Goal: Information Seeking & Learning: Learn about a topic

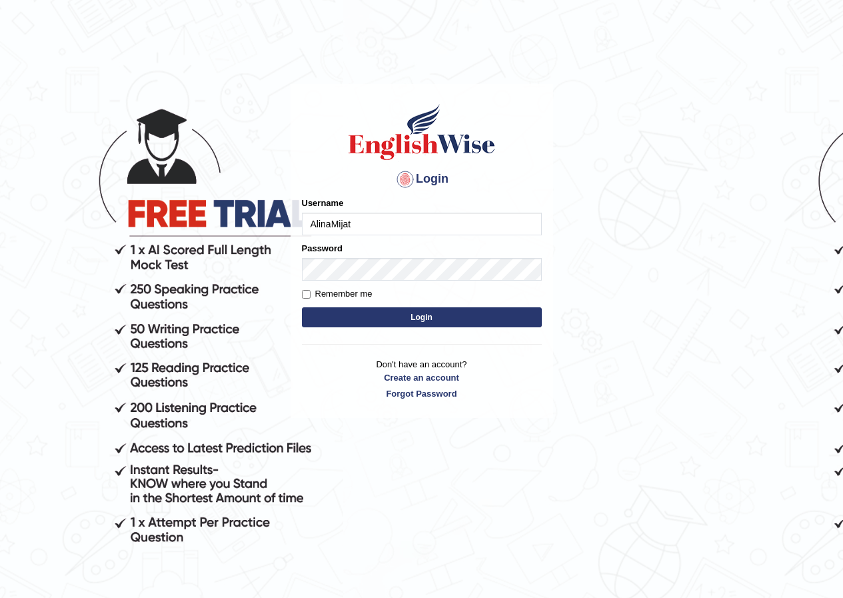
type input "AlinaMijat"
click at [338, 249] on label "Password" at bounding box center [322, 248] width 41 height 13
click at [372, 308] on button "Login" at bounding box center [422, 317] width 240 height 20
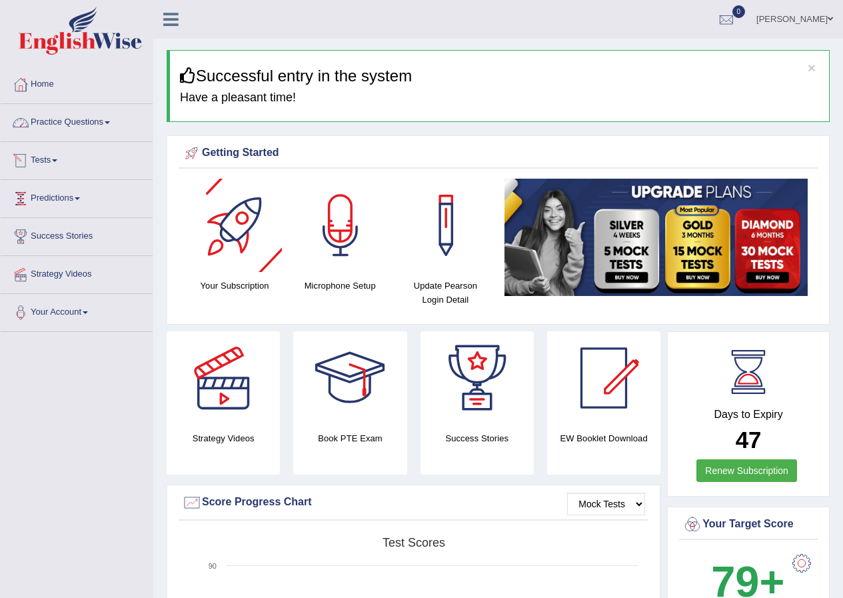
click at [107, 119] on link "Practice Questions" at bounding box center [77, 120] width 152 height 33
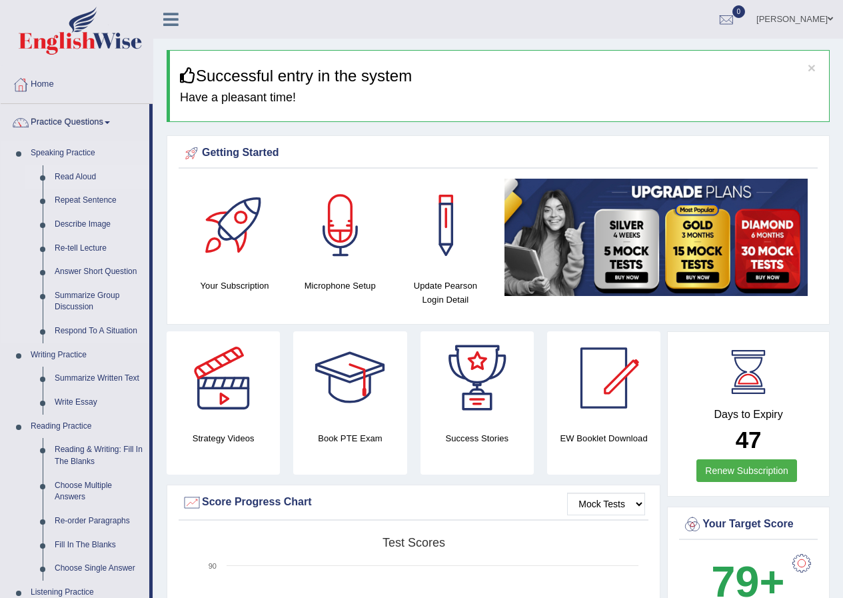
click at [66, 175] on link "Read Aloud" at bounding box center [99, 177] width 101 height 24
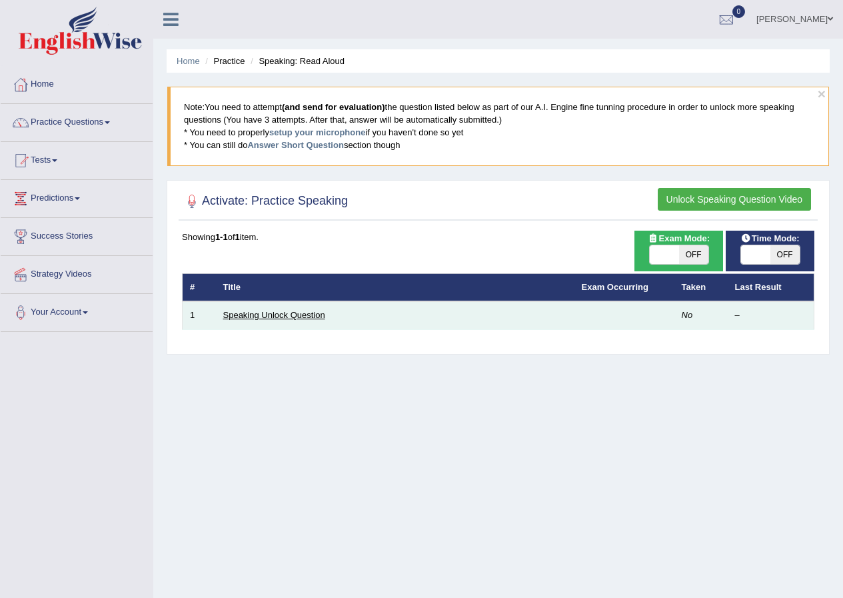
click at [284, 319] on link "Speaking Unlock Question" at bounding box center [274, 315] width 102 height 10
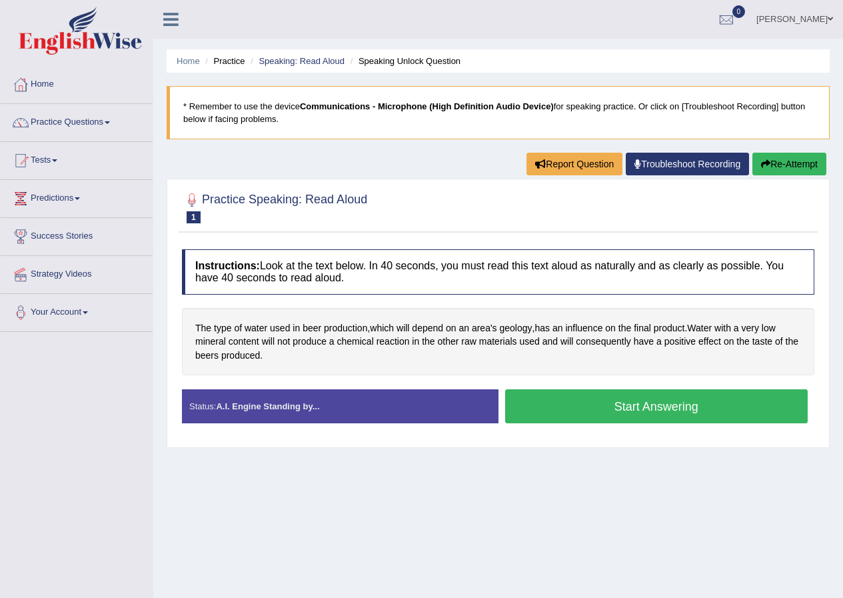
click at [577, 395] on button "Start Answering" at bounding box center [656, 406] width 303 height 34
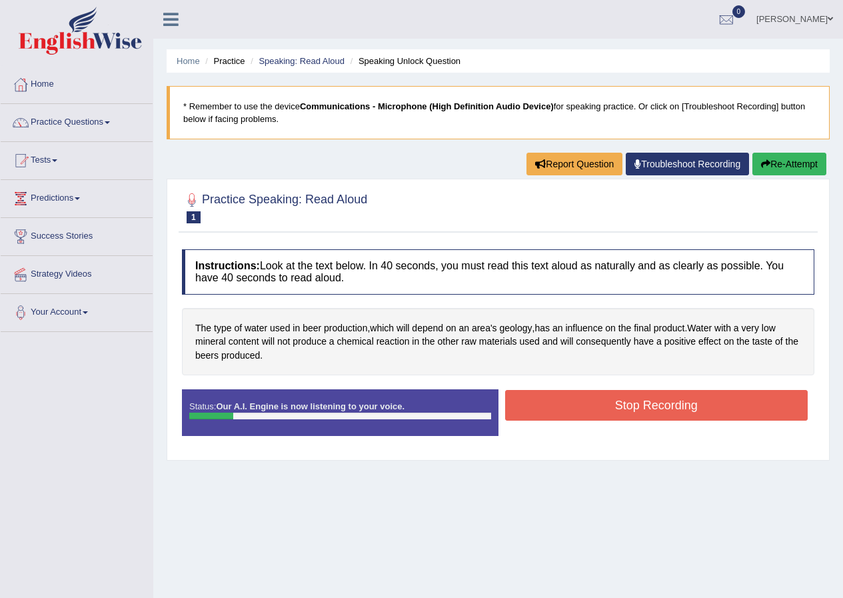
click at [579, 406] on button "Stop Recording" at bounding box center [656, 405] width 303 height 31
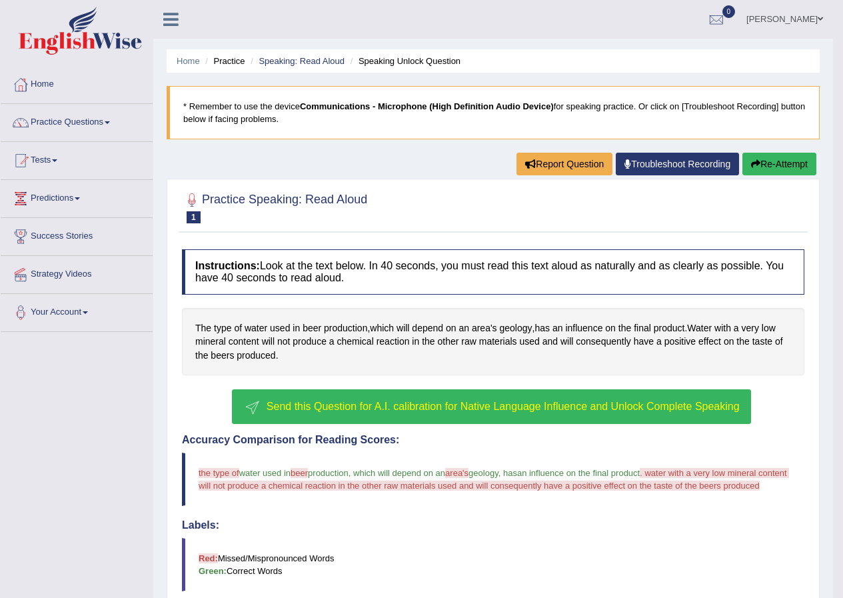
scroll to position [67, 0]
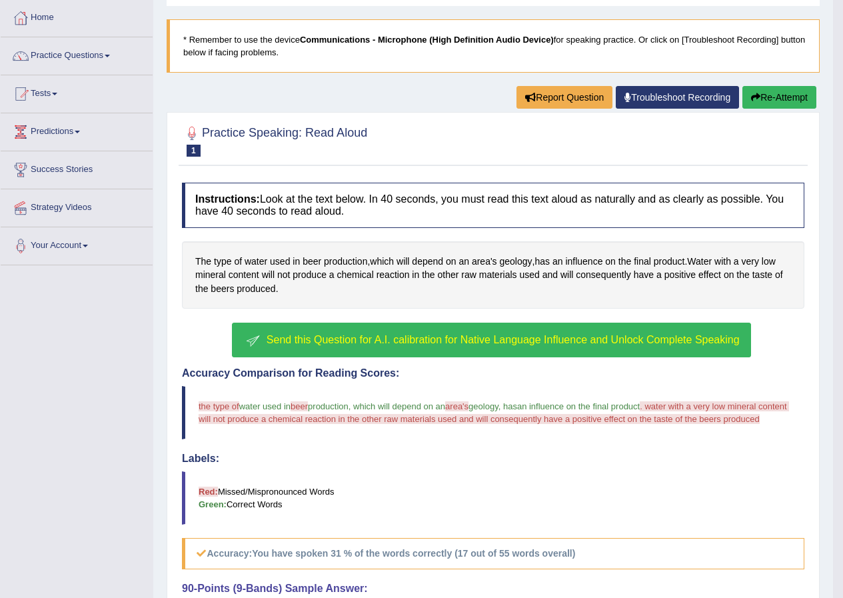
click at [497, 339] on span "Send this Question for A.I. calibration for Native Language Influence and Unloc…" at bounding box center [503, 339] width 473 height 11
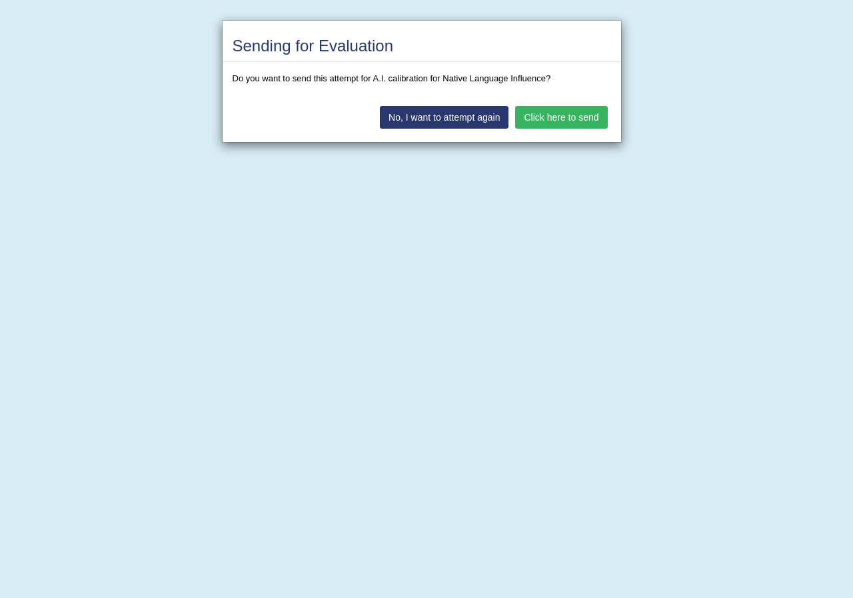
click at [576, 115] on button "Click here to send" at bounding box center [561, 117] width 92 height 23
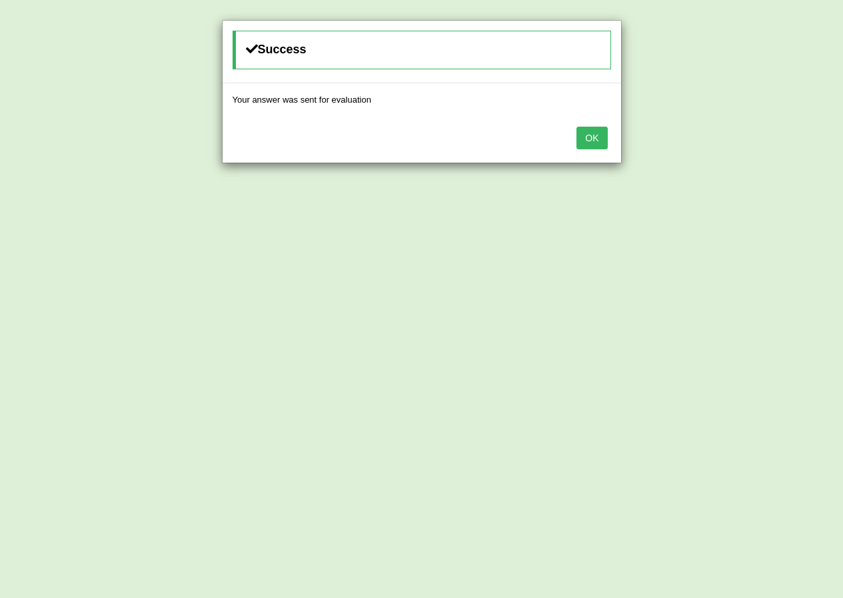
click at [582, 139] on button "OK" at bounding box center [592, 138] width 31 height 23
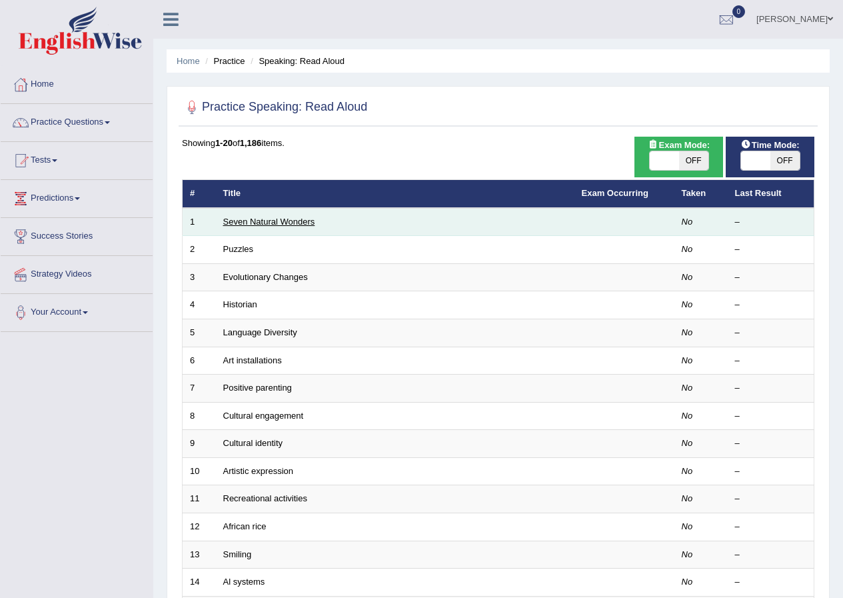
click at [308, 224] on link "Seven Natural Wonders" at bounding box center [269, 222] width 92 height 10
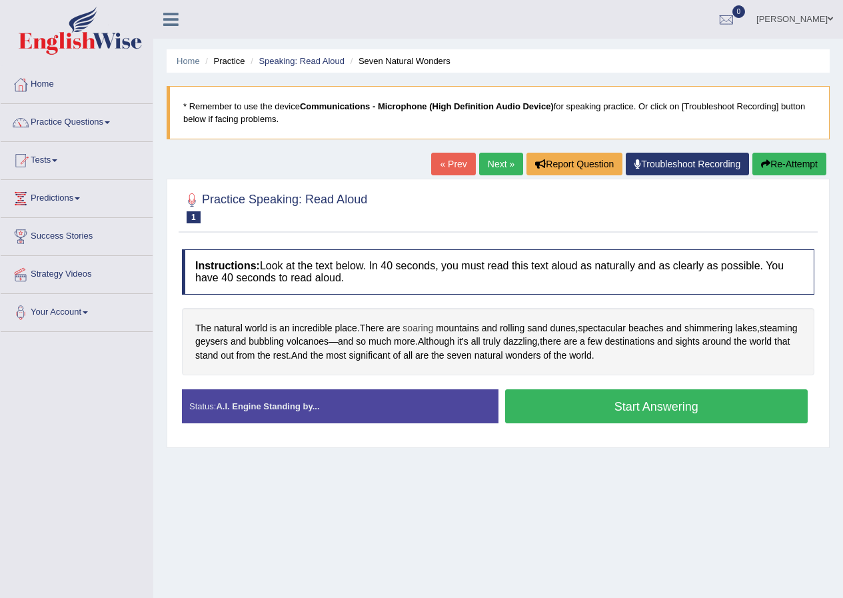
click at [424, 331] on span "soaring" at bounding box center [418, 328] width 31 height 14
click at [424, 331] on body "Toggle navigation Home Practice Questions Speaking Practice Read Aloud Repeat S…" at bounding box center [421, 299] width 843 height 598
click at [411, 331] on span "soaring" at bounding box center [418, 328] width 31 height 14
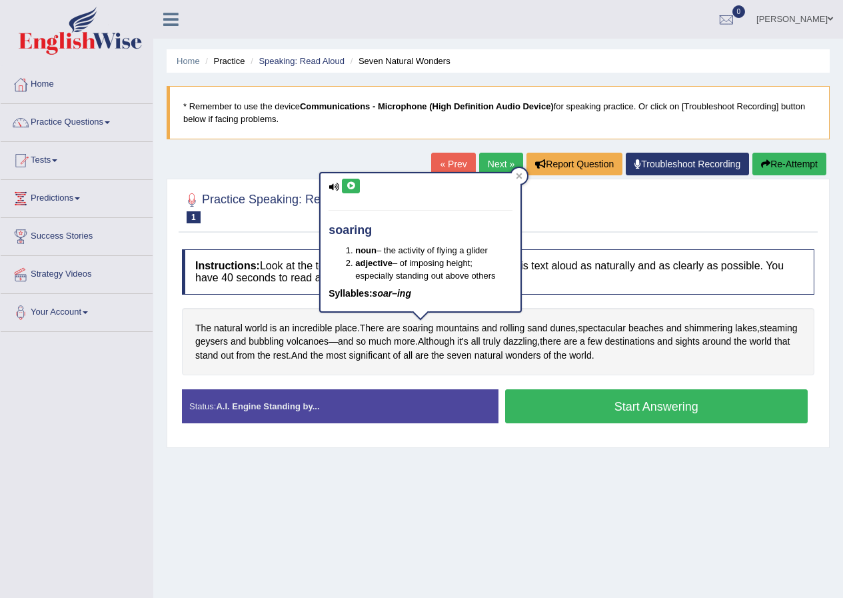
click at [343, 185] on button at bounding box center [351, 186] width 18 height 15
click at [544, 304] on div "Instructions: Look at the text below. In 40 seconds, you must read this text al…" at bounding box center [498, 342] width 639 height 198
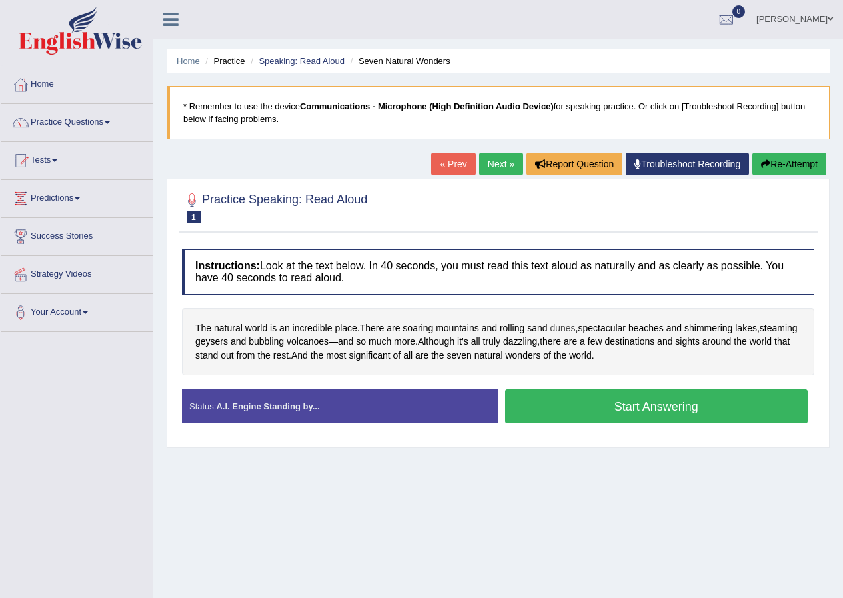
click at [554, 329] on span "dunes" at bounding box center [562, 328] width 25 height 14
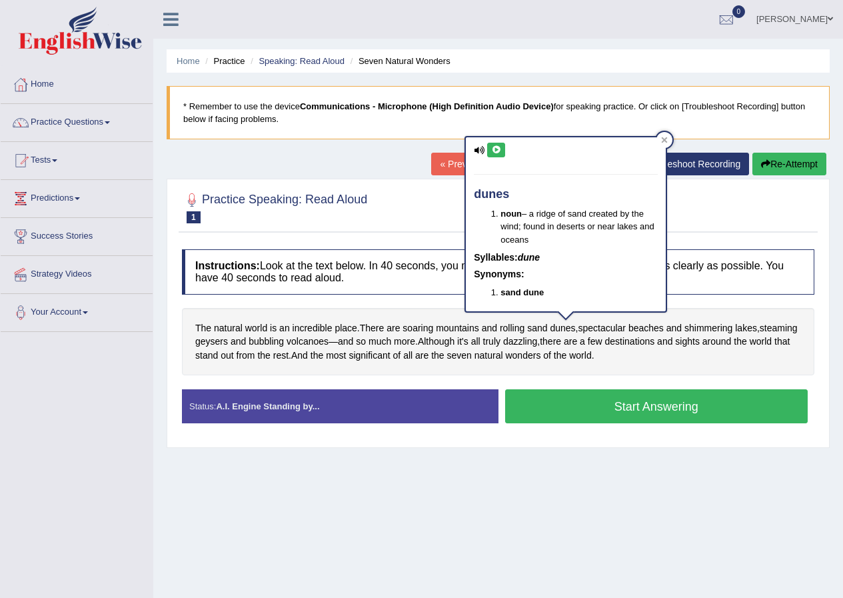
click at [491, 155] on button at bounding box center [496, 150] width 18 height 15
click at [611, 327] on span "spectacular" at bounding box center [602, 328] width 48 height 14
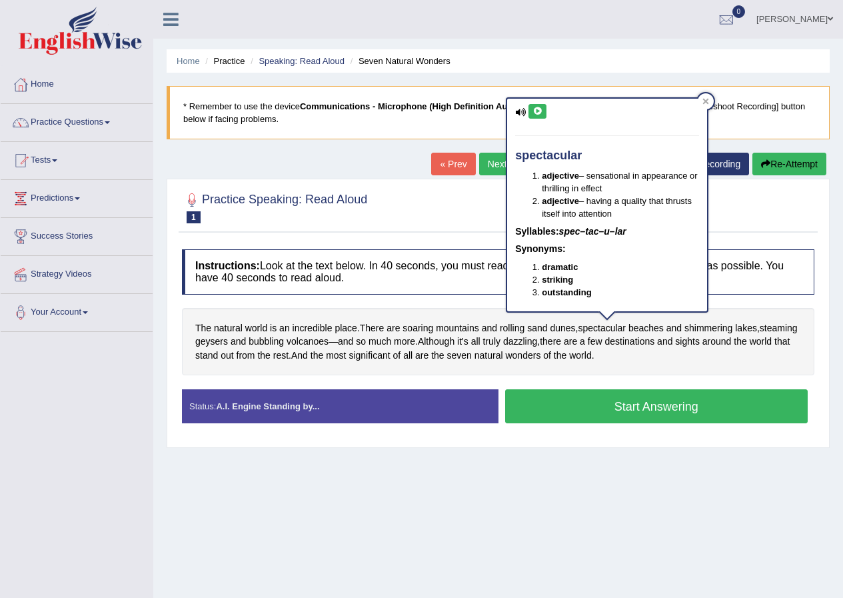
click at [543, 116] on button at bounding box center [538, 111] width 18 height 15
click at [716, 312] on div "The natural world is an incredible place . There are soaring mountains and roll…" at bounding box center [498, 342] width 632 height 68
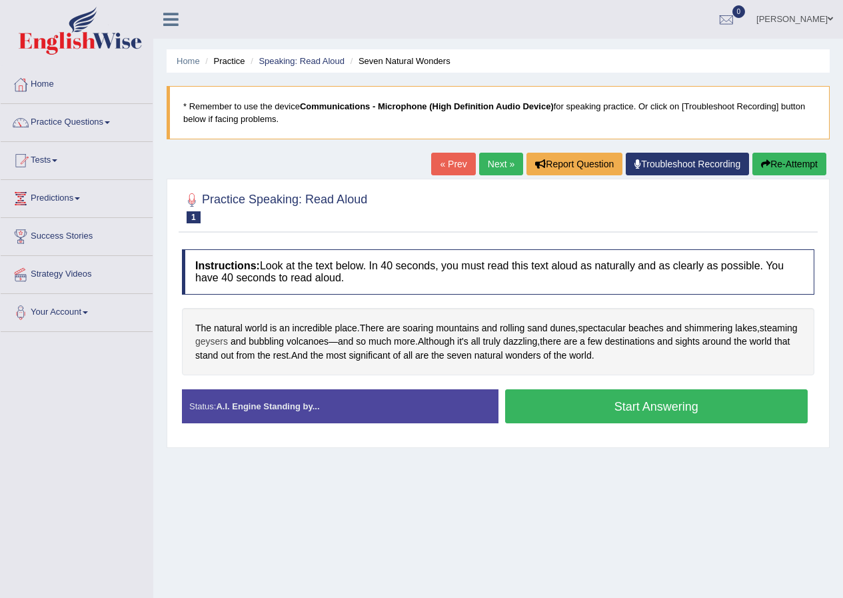
click at [228, 345] on span "geysers" at bounding box center [211, 342] width 33 height 14
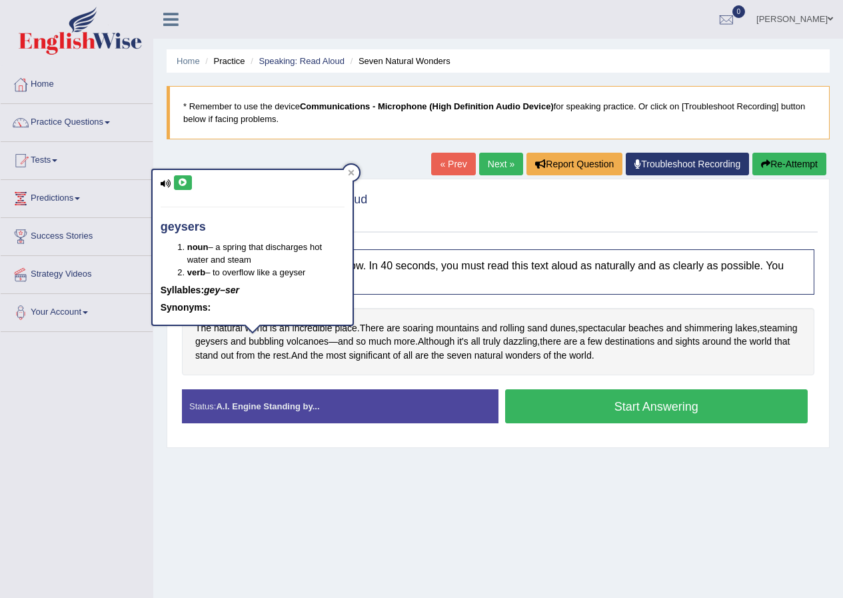
click at [185, 177] on button at bounding box center [183, 182] width 18 height 15
click at [442, 299] on div "Instructions: Look at the text below. In 40 seconds, you must read this text al…" at bounding box center [498, 342] width 639 height 198
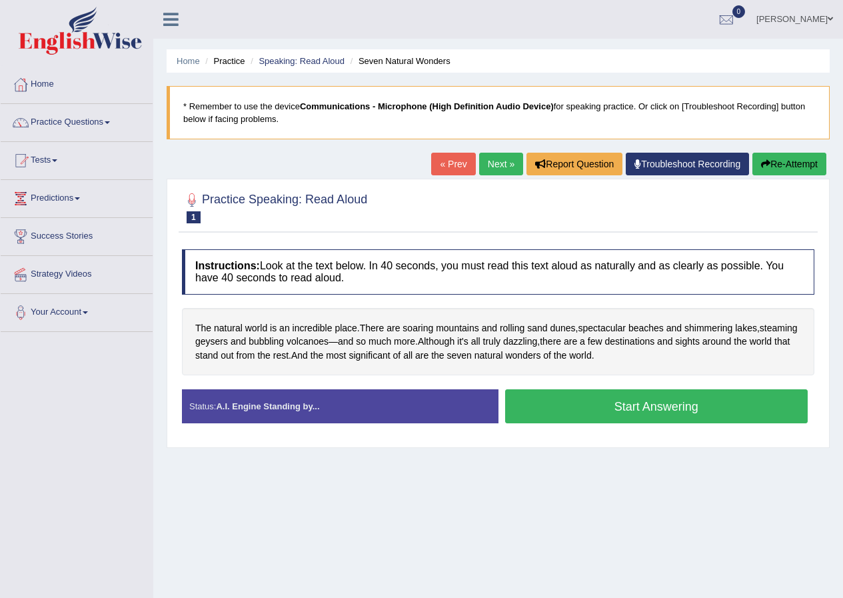
click at [639, 402] on button "Start Answering" at bounding box center [656, 406] width 303 height 34
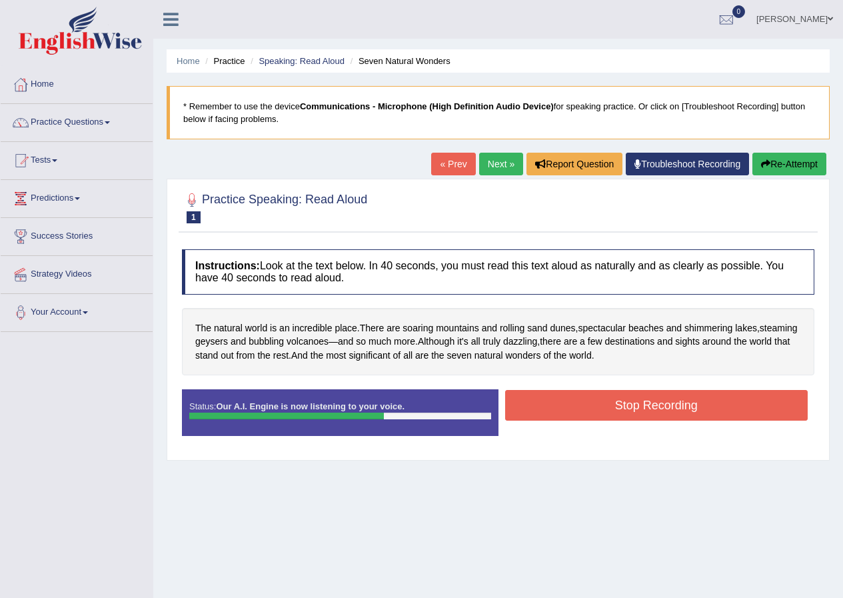
click at [630, 407] on button "Stop Recording" at bounding box center [656, 405] width 303 height 31
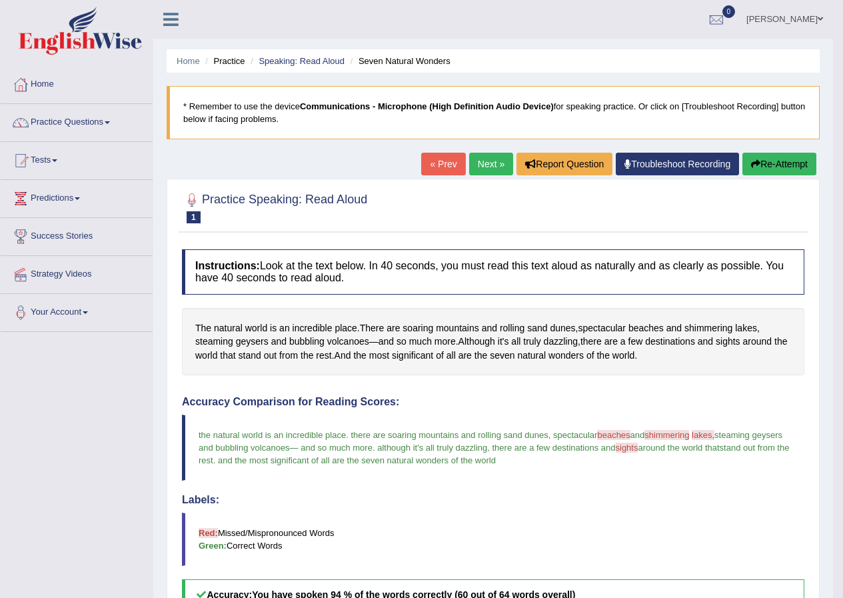
click at [477, 161] on link "Next »" at bounding box center [491, 164] width 44 height 23
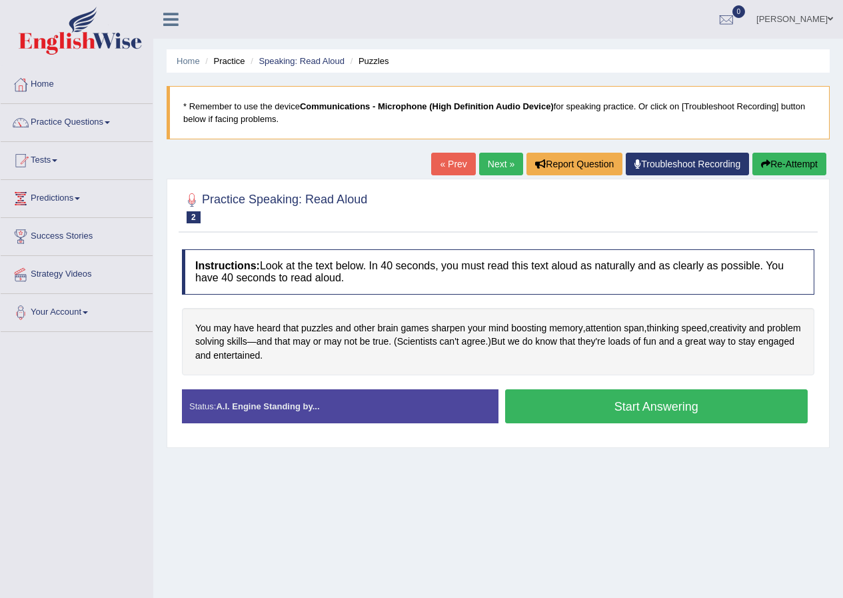
click at [601, 408] on button "Start Answering" at bounding box center [656, 406] width 303 height 34
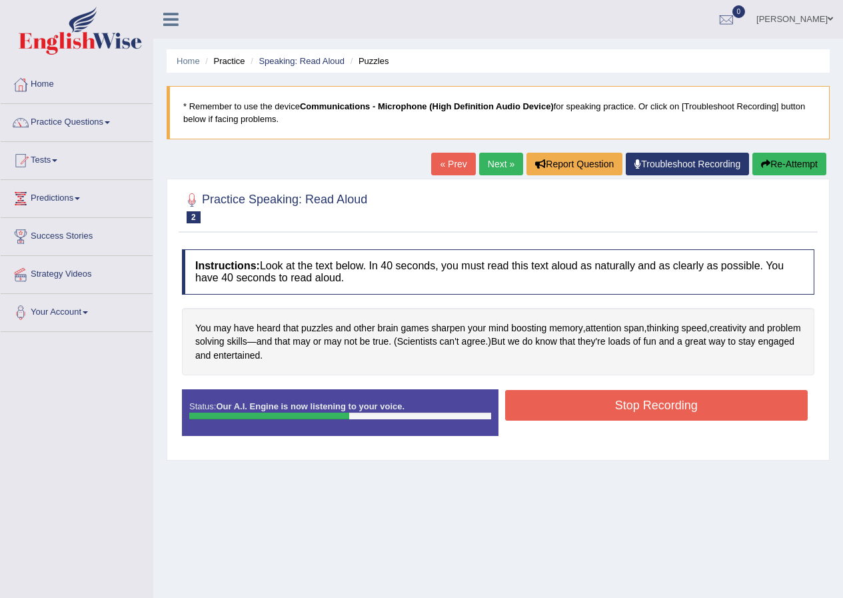
click at [580, 407] on button "Stop Recording" at bounding box center [656, 405] width 303 height 31
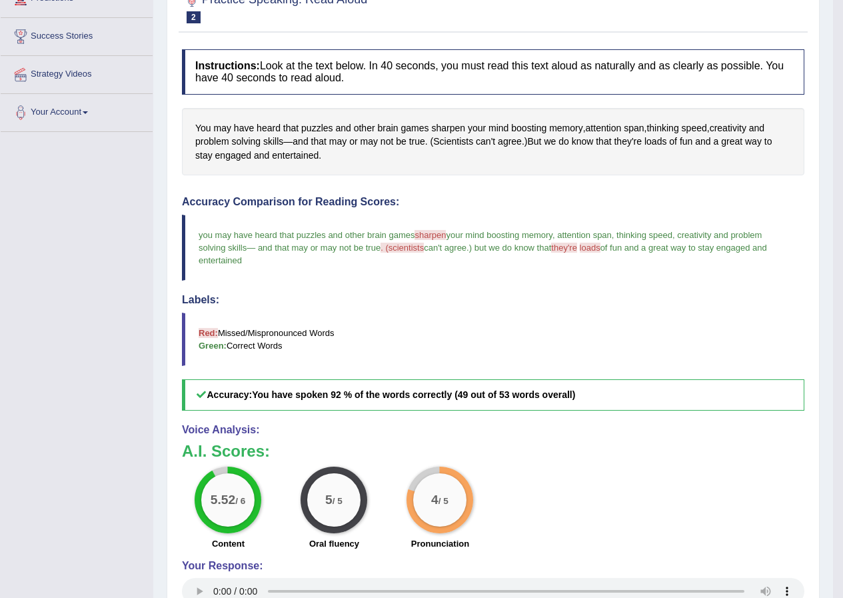
scroll to position [325, 0]
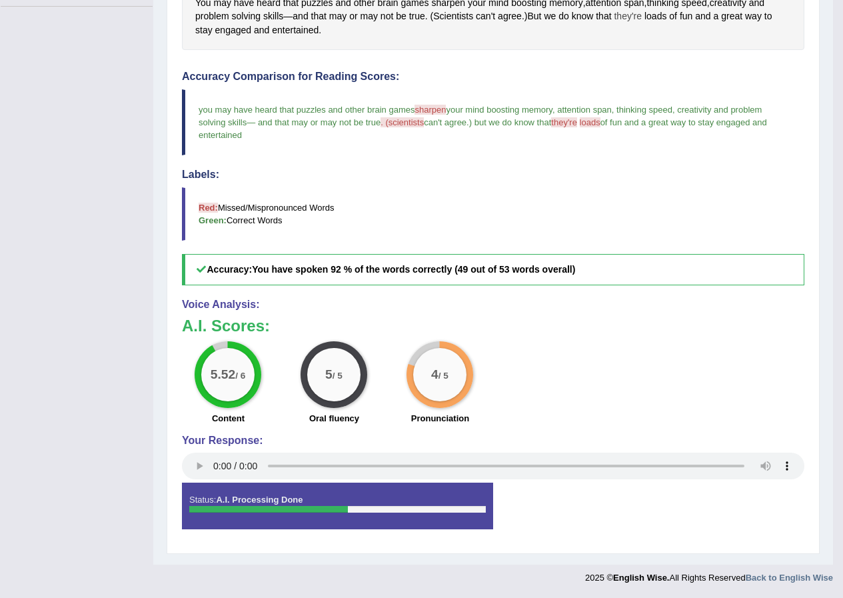
click at [635, 17] on span "they're" at bounding box center [628, 16] width 28 height 14
click at [626, 43] on button at bounding box center [633, 46] width 18 height 15
click at [634, 48] on icon at bounding box center [633, 46] width 10 height 8
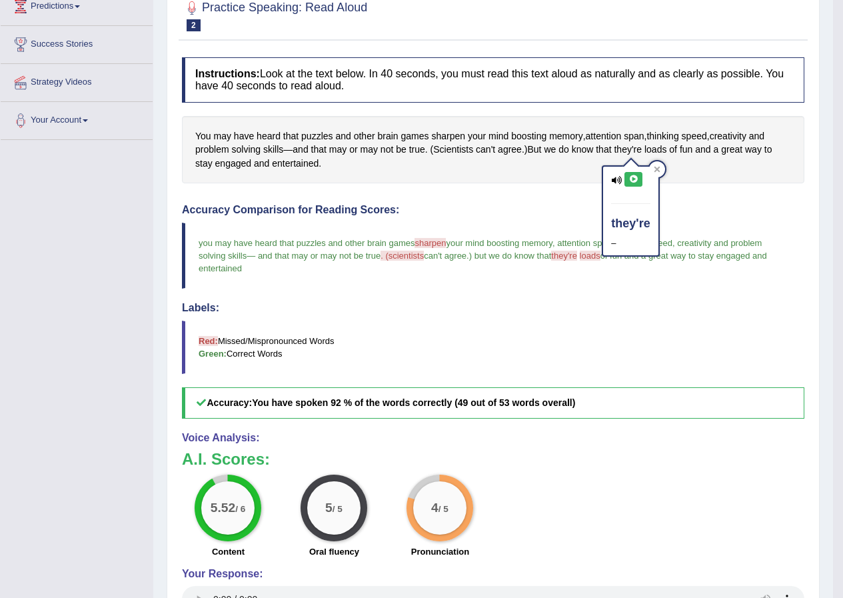
click at [633, 179] on icon at bounding box center [633, 179] width 10 height 8
click at [631, 181] on icon at bounding box center [633, 179] width 10 height 8
click at [569, 255] on span "they're" at bounding box center [564, 256] width 26 height 10
click at [571, 260] on span "they're" at bounding box center [564, 256] width 26 height 10
click at [574, 253] on span "they're" at bounding box center [564, 256] width 26 height 10
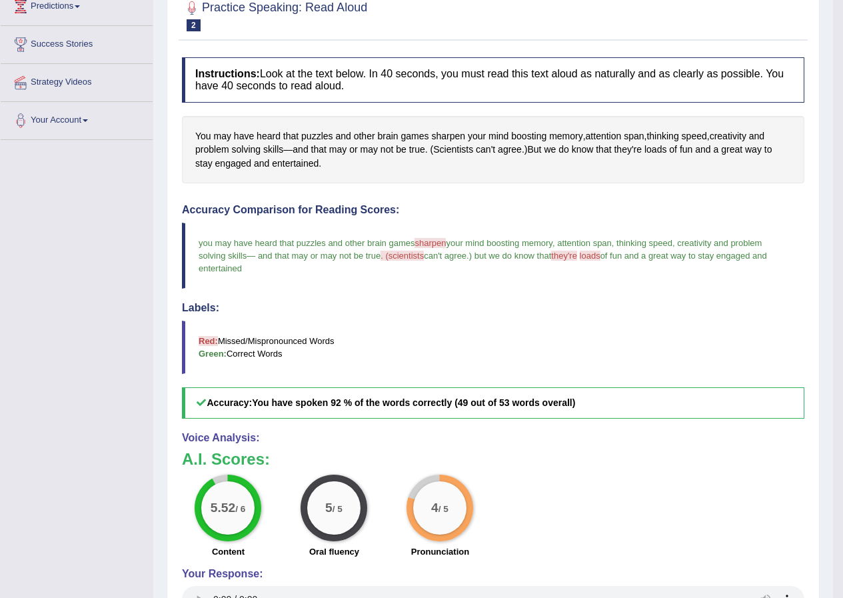
click at [424, 238] on span "sharpen" at bounding box center [430, 243] width 31 height 10
click at [445, 134] on span "sharpen" at bounding box center [448, 136] width 34 height 14
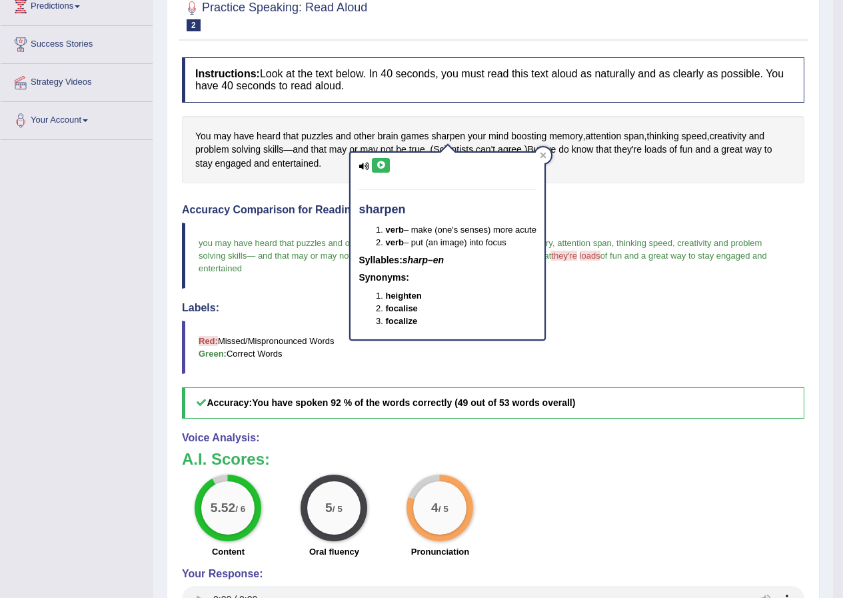
click at [380, 161] on icon at bounding box center [381, 165] width 10 height 8
click at [634, 148] on span "they're" at bounding box center [628, 150] width 28 height 14
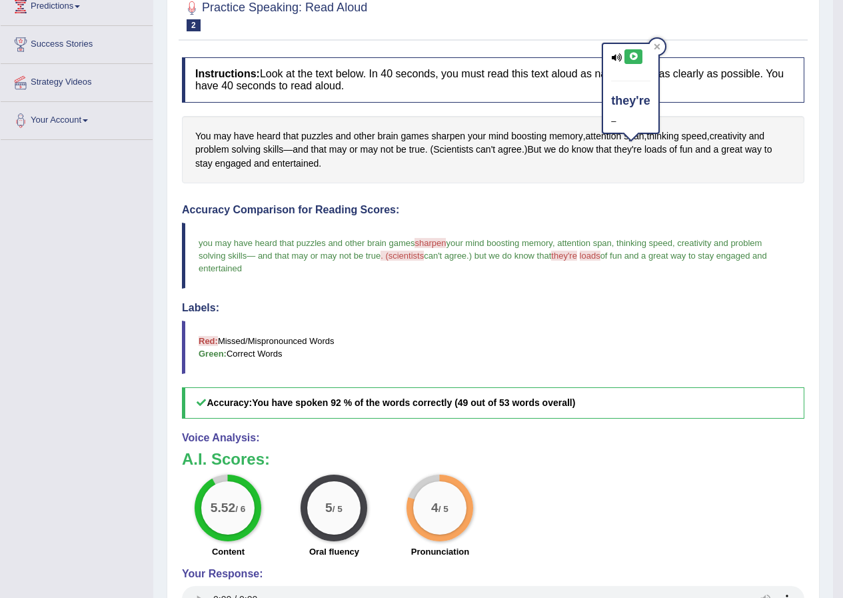
click at [630, 61] on button at bounding box center [633, 56] width 18 height 15
click at [632, 54] on icon at bounding box center [633, 57] width 10 height 8
click at [611, 57] on icon at bounding box center [616, 57] width 11 height 9
click at [615, 59] on icon at bounding box center [616, 57] width 11 height 9
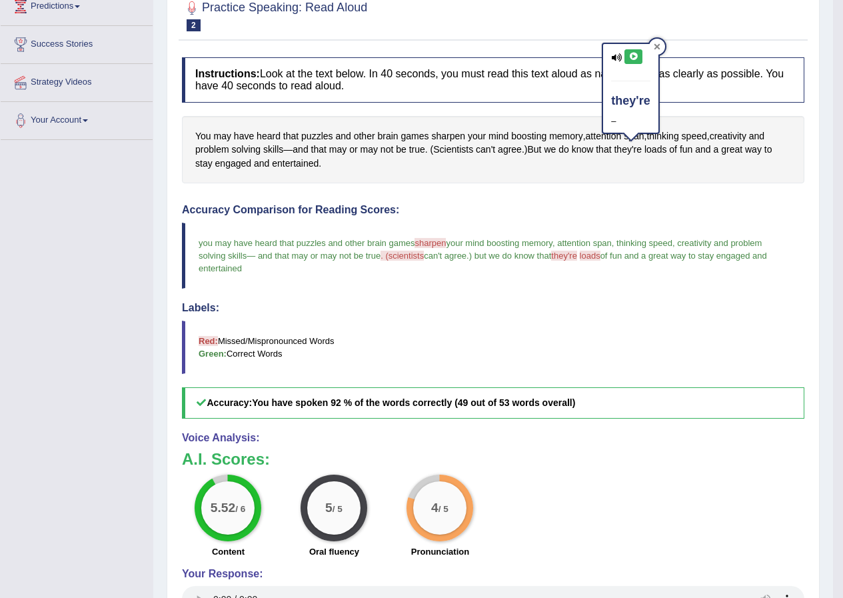
click at [655, 48] on icon at bounding box center [657, 47] width 6 height 6
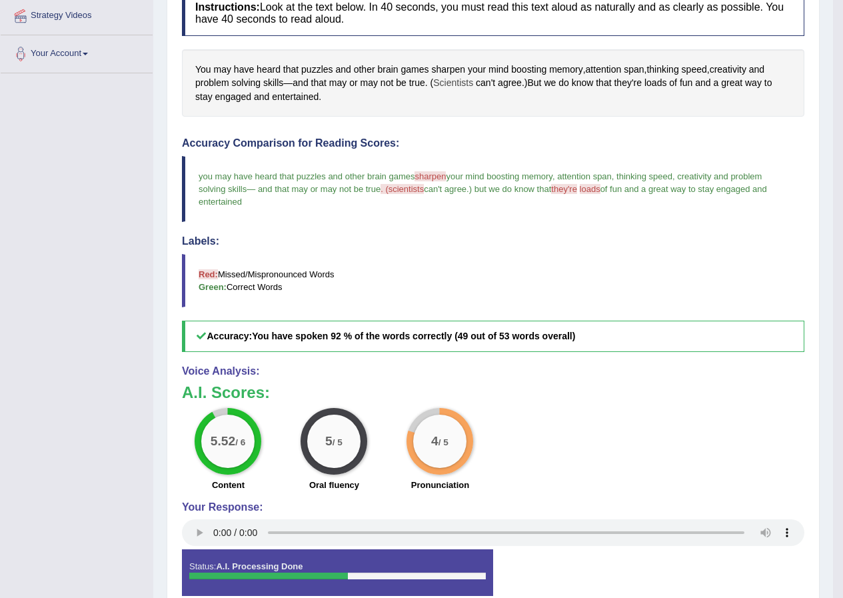
click at [461, 79] on span "Scientists" at bounding box center [453, 83] width 40 height 14
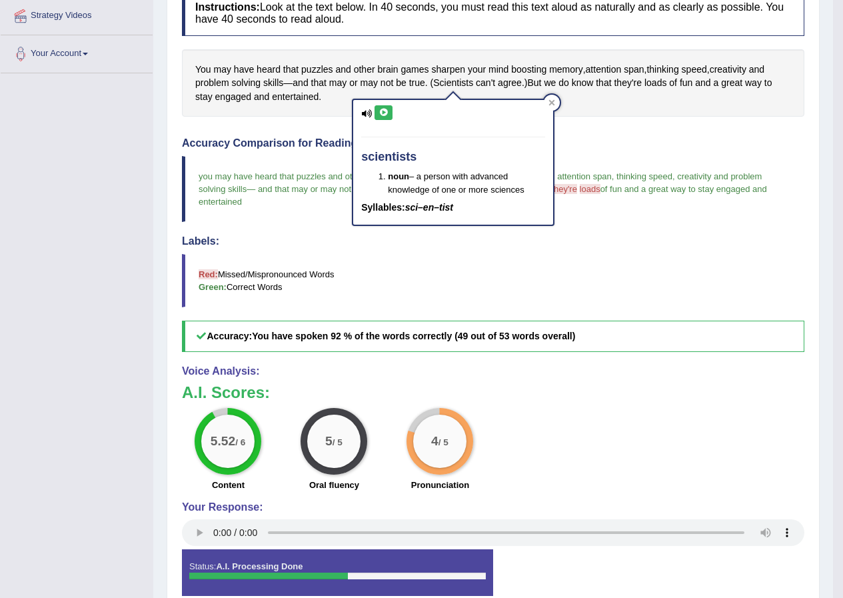
click at [383, 114] on icon at bounding box center [384, 113] width 10 height 8
click at [610, 123] on div "Instructions: Look at the text below. In 40 seconds, you must read this text al…" at bounding box center [493, 298] width 629 height 629
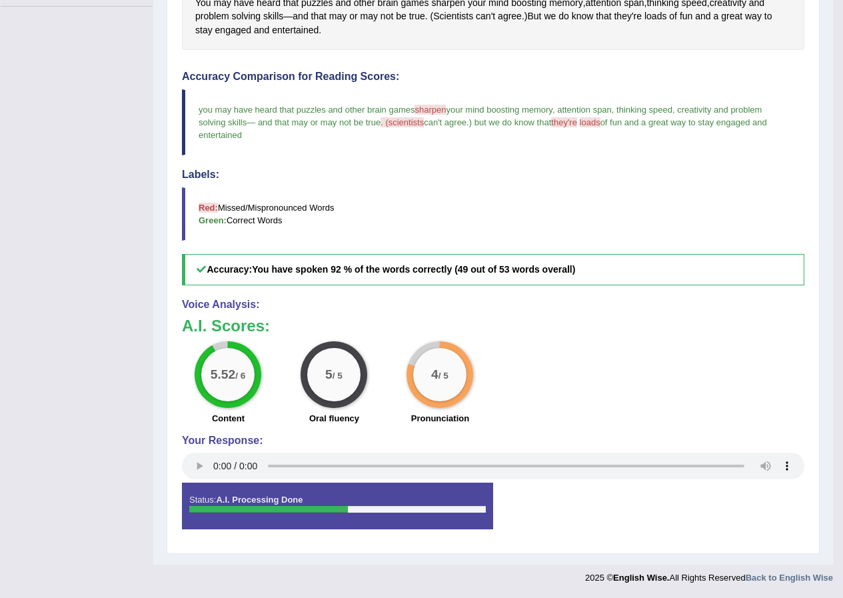
scroll to position [125, 0]
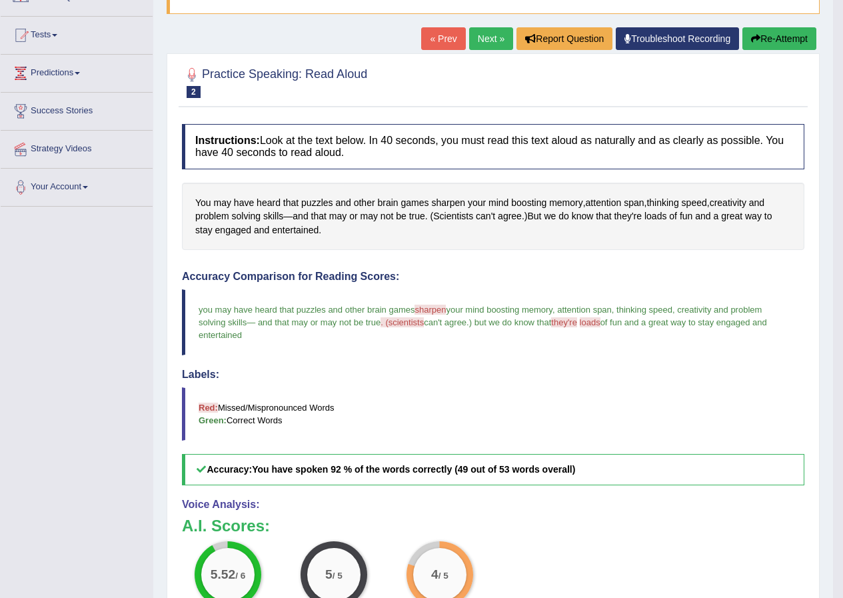
click at [487, 45] on link "Next »" at bounding box center [491, 38] width 44 height 23
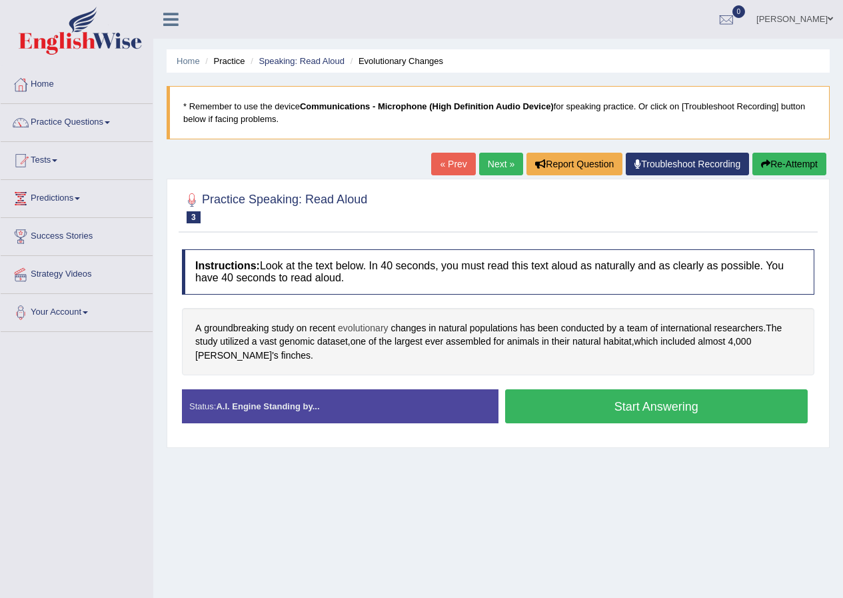
click at [365, 326] on span "evolutionary" at bounding box center [363, 328] width 51 height 14
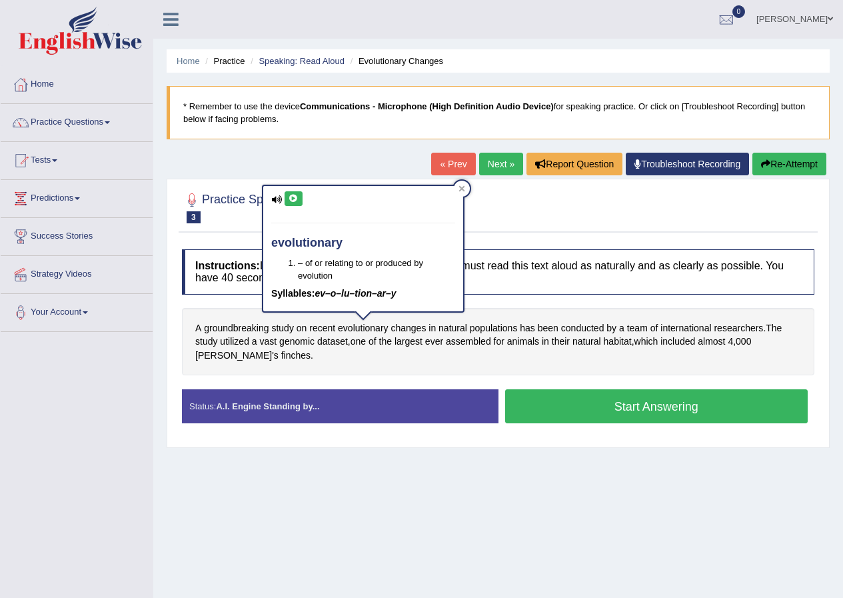
click at [296, 201] on icon at bounding box center [294, 199] width 10 height 8
click at [301, 344] on span "genomic" at bounding box center [296, 342] width 35 height 14
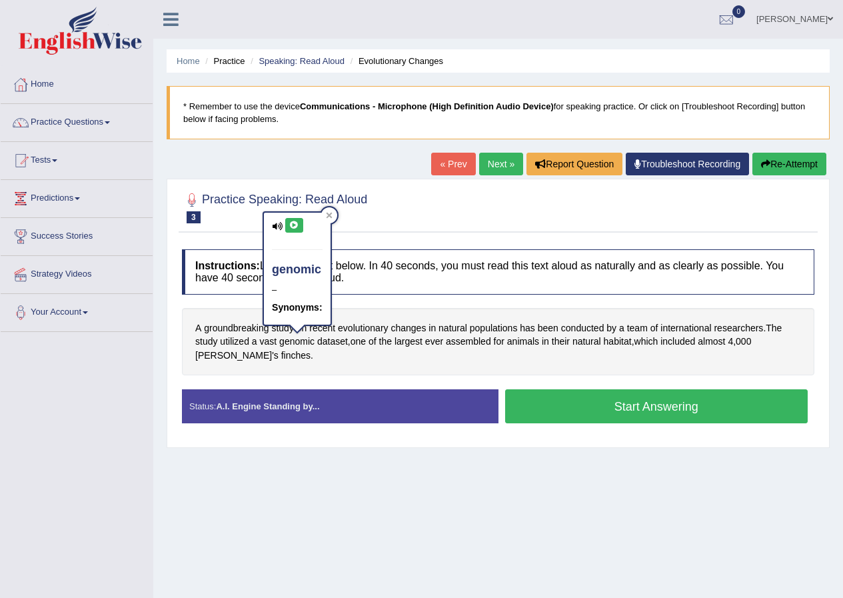
click at [298, 227] on icon at bounding box center [294, 225] width 10 height 8
click at [746, 342] on span "000" at bounding box center [743, 342] width 15 height 14
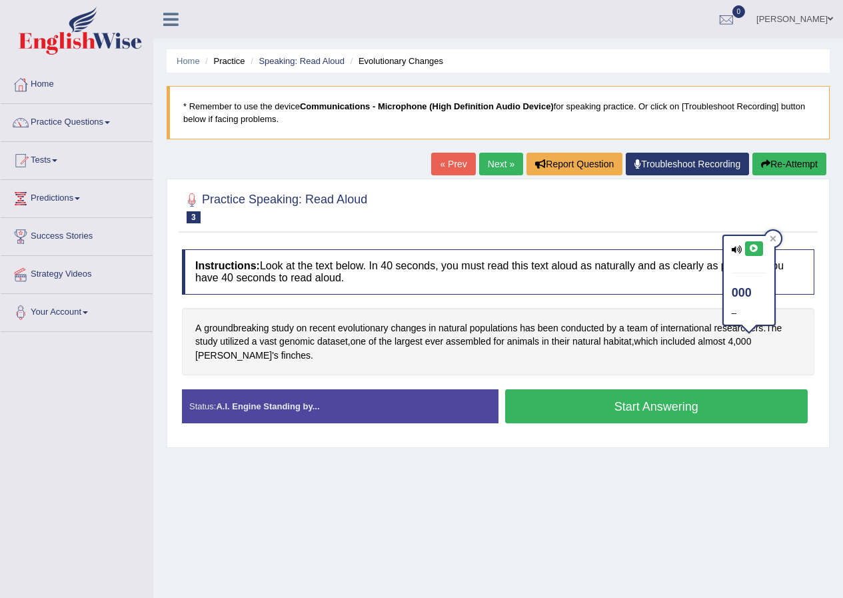
click at [748, 252] on button at bounding box center [754, 248] width 18 height 15
click at [733, 339] on span "4" at bounding box center [730, 342] width 5 height 14
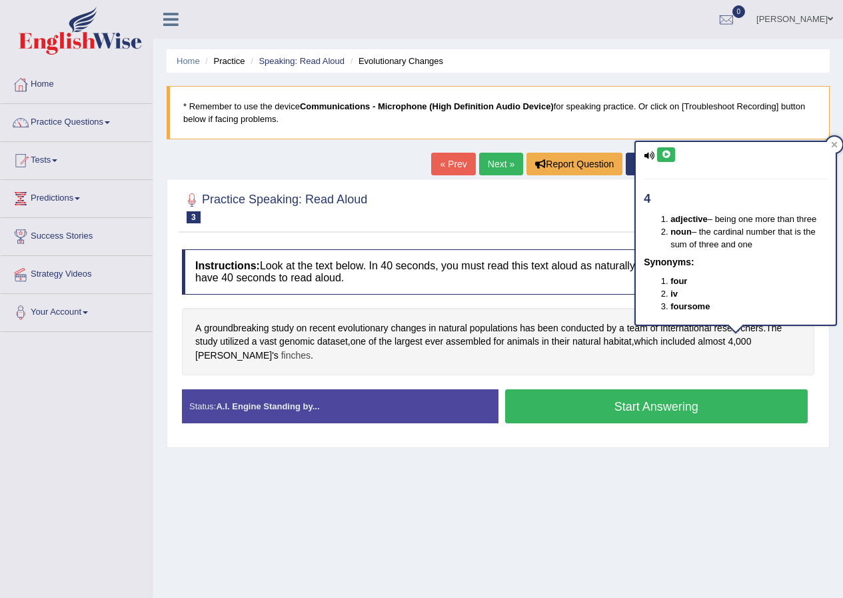
click at [281, 359] on span "finches" at bounding box center [295, 356] width 29 height 14
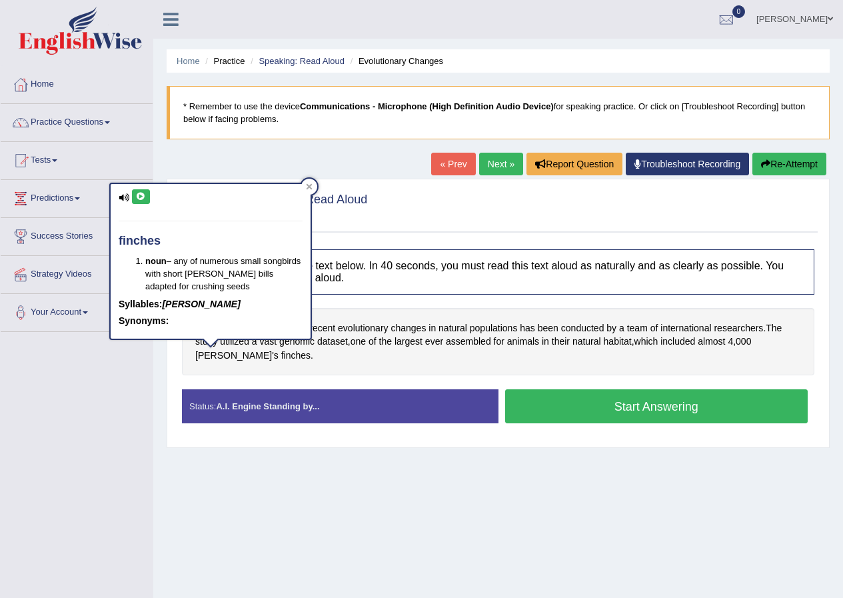
click at [143, 201] on button at bounding box center [141, 196] width 18 height 15
click at [285, 361] on div "A groundbreaking study on recent evolutionary changes in natural populations ha…" at bounding box center [498, 342] width 632 height 68
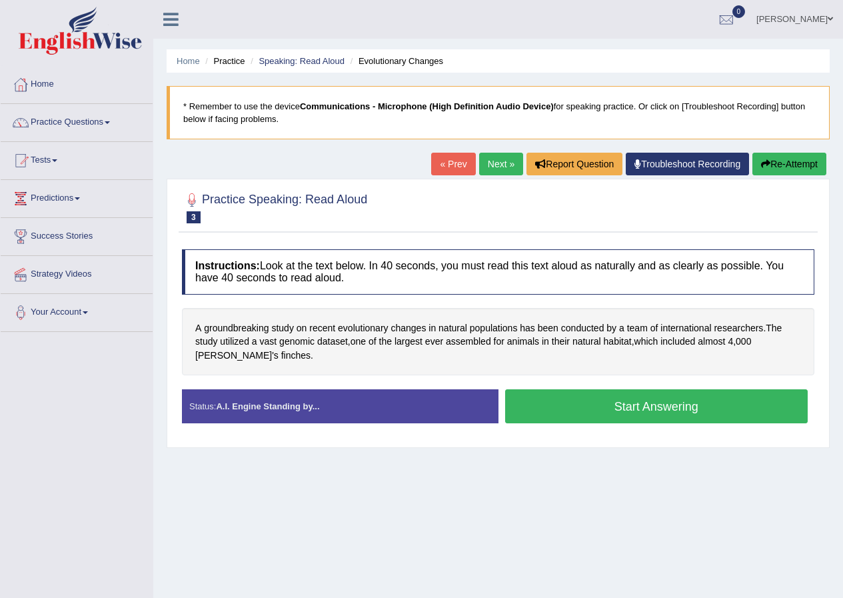
click at [583, 406] on button "Start Answering" at bounding box center [656, 406] width 303 height 34
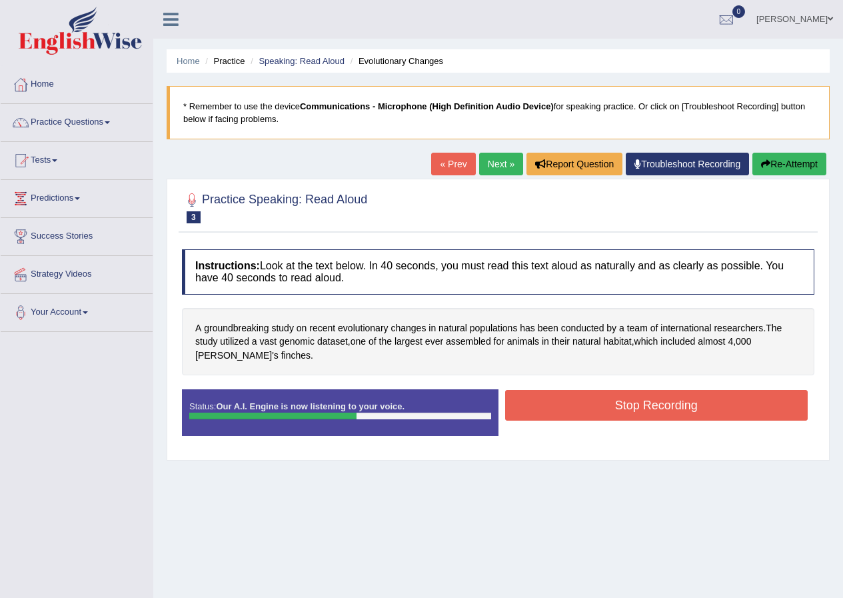
click at [548, 391] on button "Stop Recording" at bounding box center [656, 405] width 303 height 31
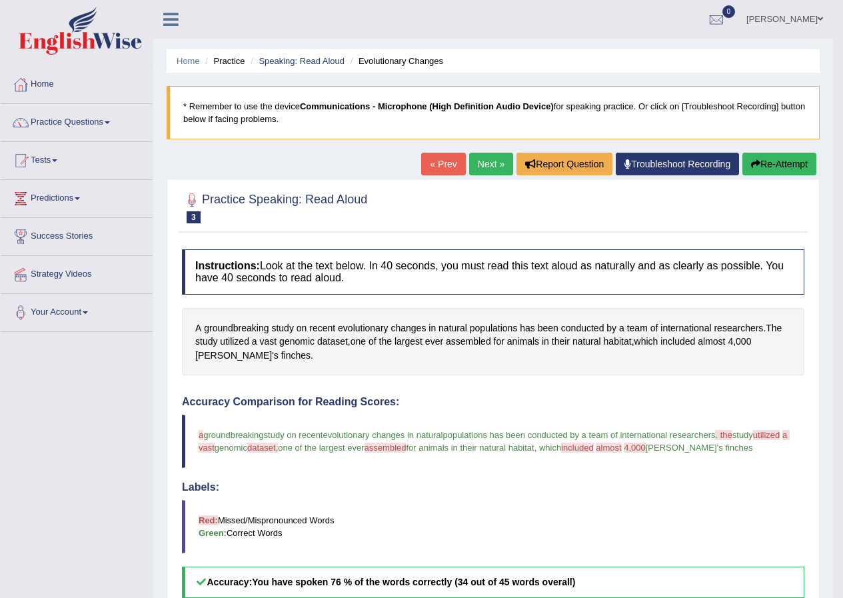
click at [474, 165] on link "Next »" at bounding box center [491, 164] width 44 height 23
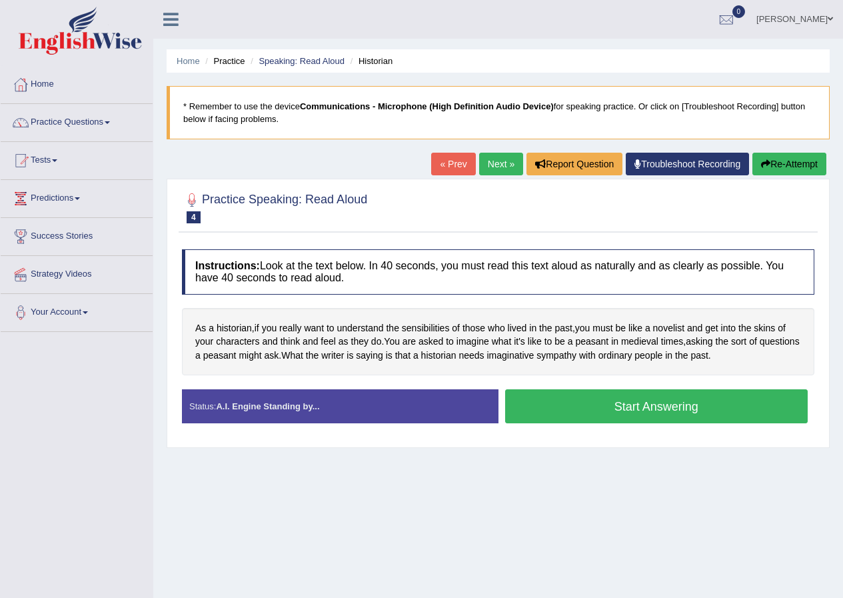
click at [434, 169] on link "« Prev" at bounding box center [453, 164] width 44 height 23
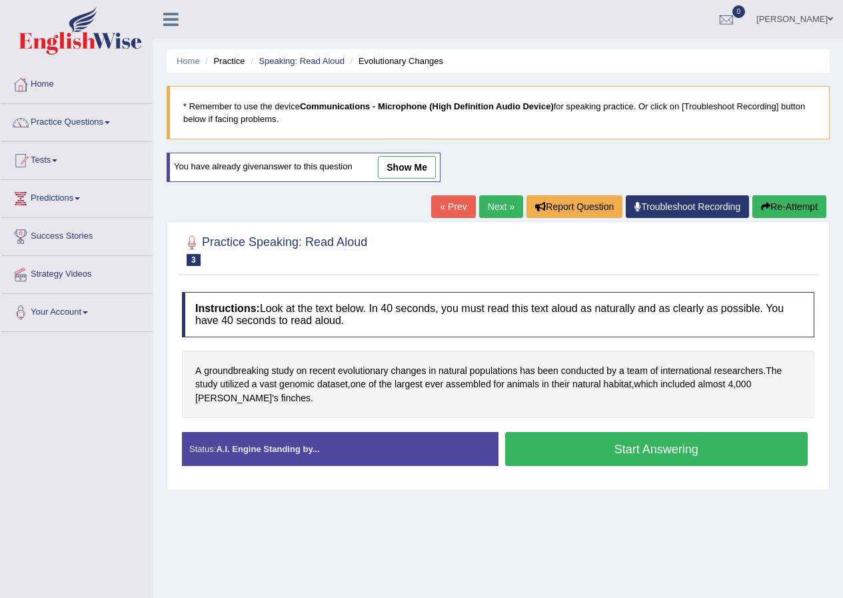
click at [621, 448] on button "Start Answering" at bounding box center [656, 449] width 303 height 34
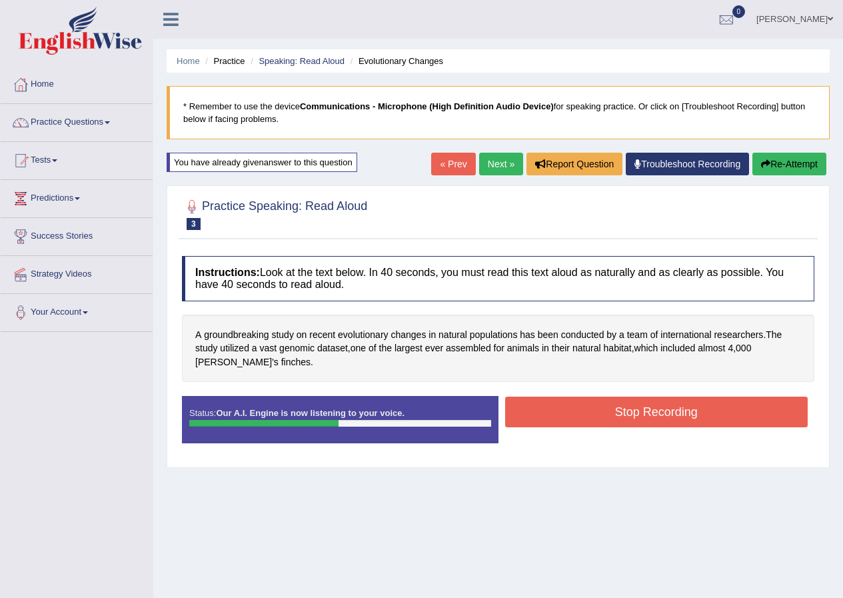
click at [589, 417] on button "Stop Recording" at bounding box center [656, 412] width 303 height 31
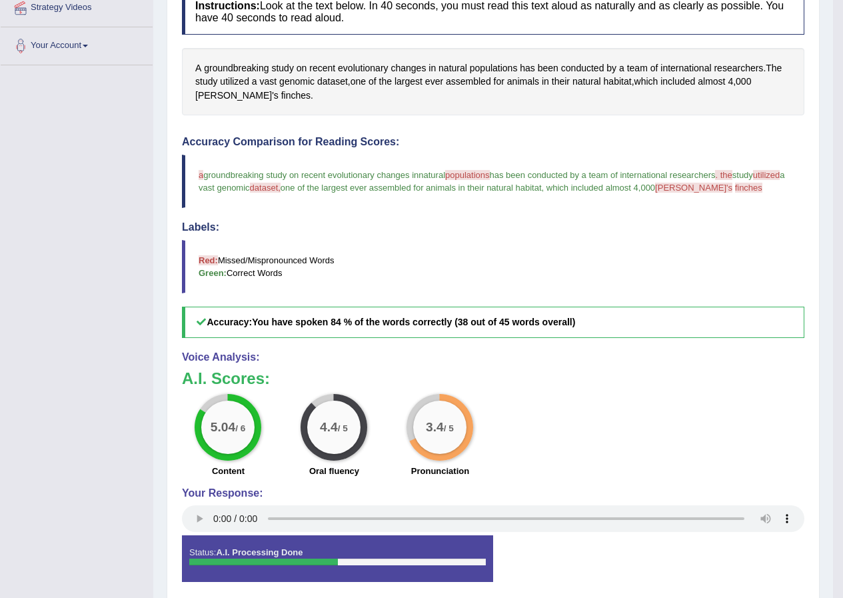
scroll to position [133, 0]
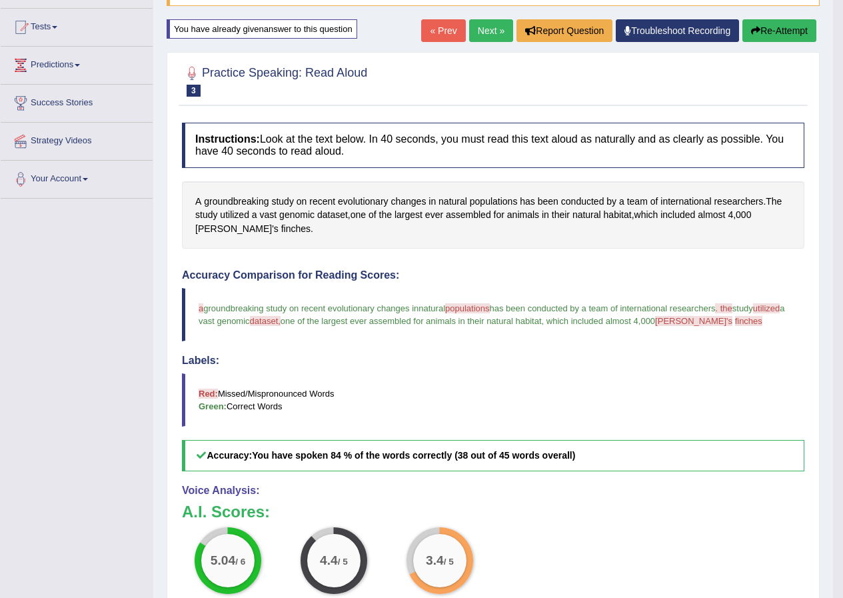
click at [485, 27] on link "Next »" at bounding box center [491, 30] width 44 height 23
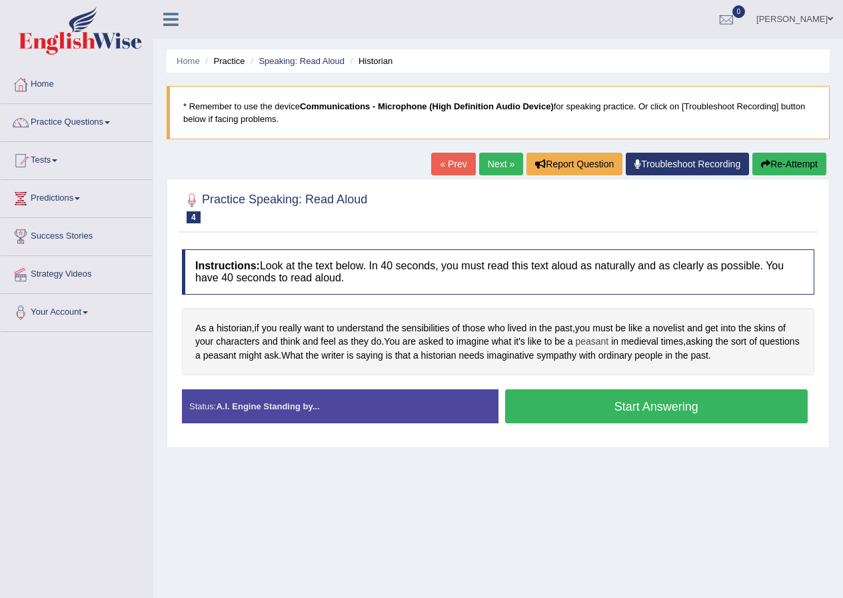
click at [600, 341] on span "peasant" at bounding box center [591, 342] width 33 height 14
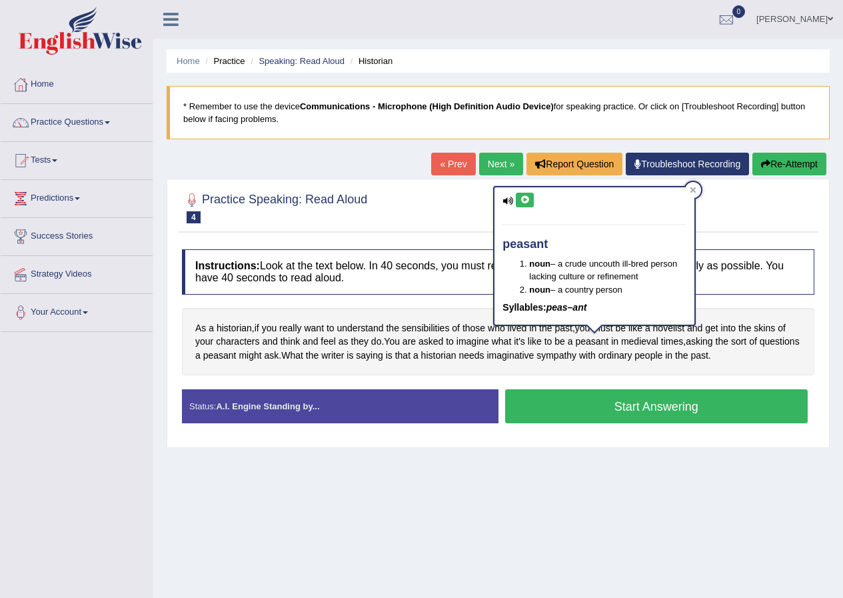
click at [519, 206] on button at bounding box center [525, 200] width 18 height 15
click at [643, 344] on span "medieval" at bounding box center [639, 342] width 37 height 14
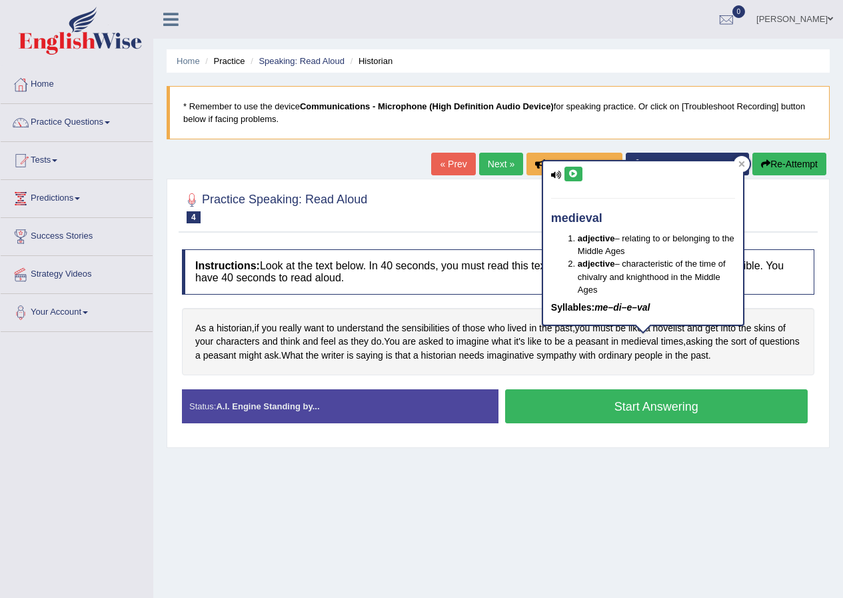
click at [575, 173] on icon at bounding box center [574, 174] width 10 height 8
click at [584, 365] on div "As a historian , if you really want to understand the sensibilities of those wh…" at bounding box center [498, 342] width 632 height 68
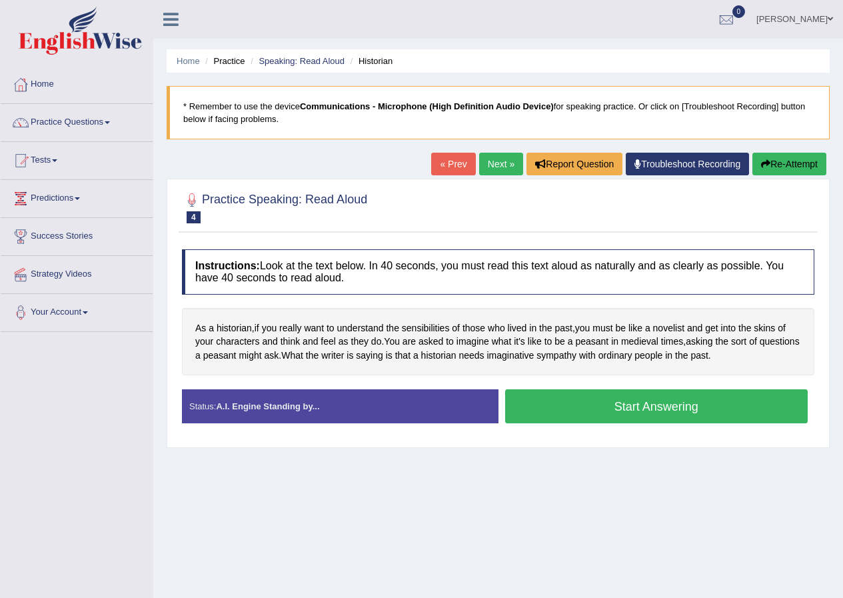
click at [644, 401] on button "Start Answering" at bounding box center [656, 406] width 303 height 34
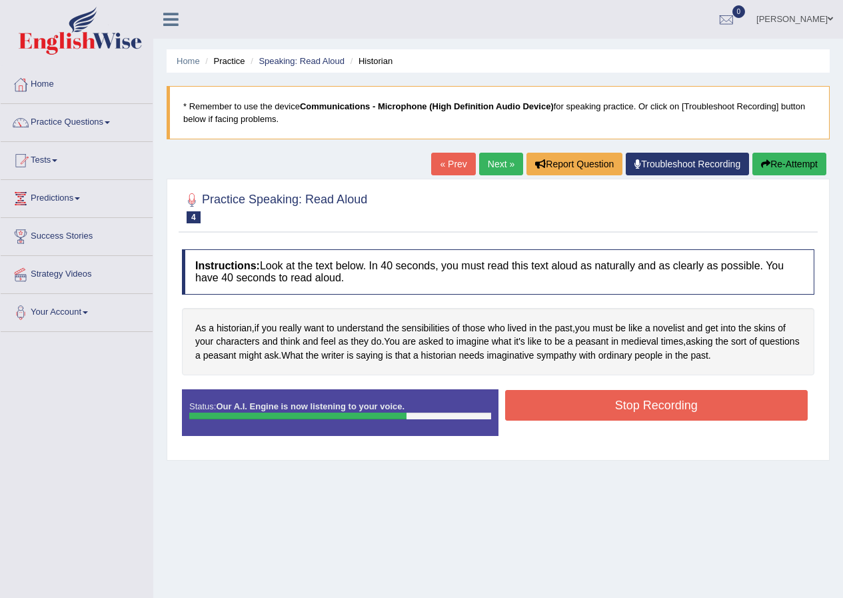
click at [650, 413] on button "Stop Recording" at bounding box center [656, 405] width 303 height 31
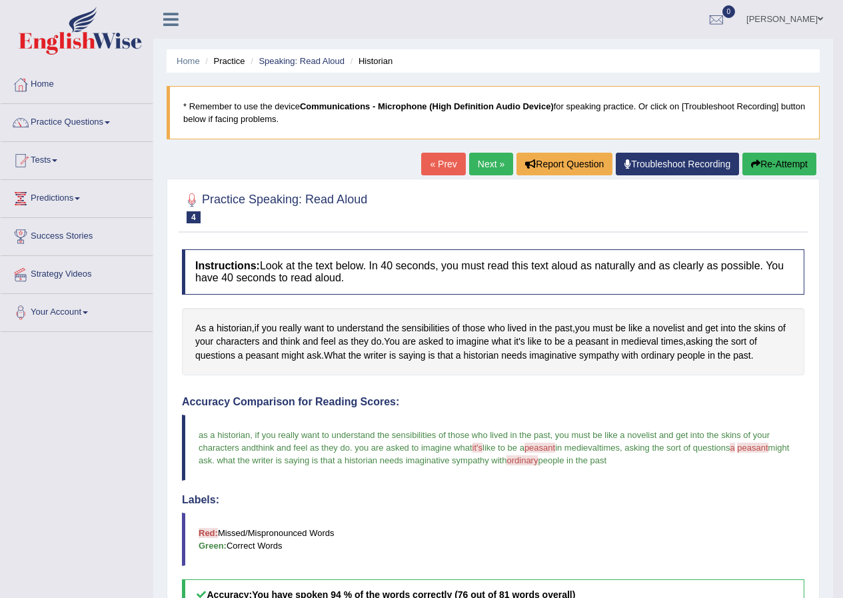
click at [479, 156] on link "Next »" at bounding box center [491, 164] width 44 height 23
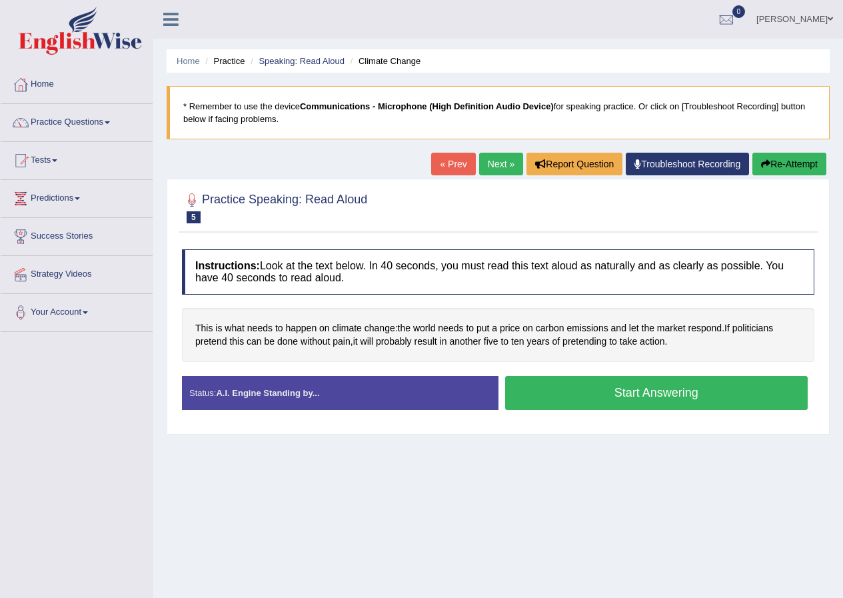
click at [497, 158] on link "Next »" at bounding box center [501, 164] width 44 height 23
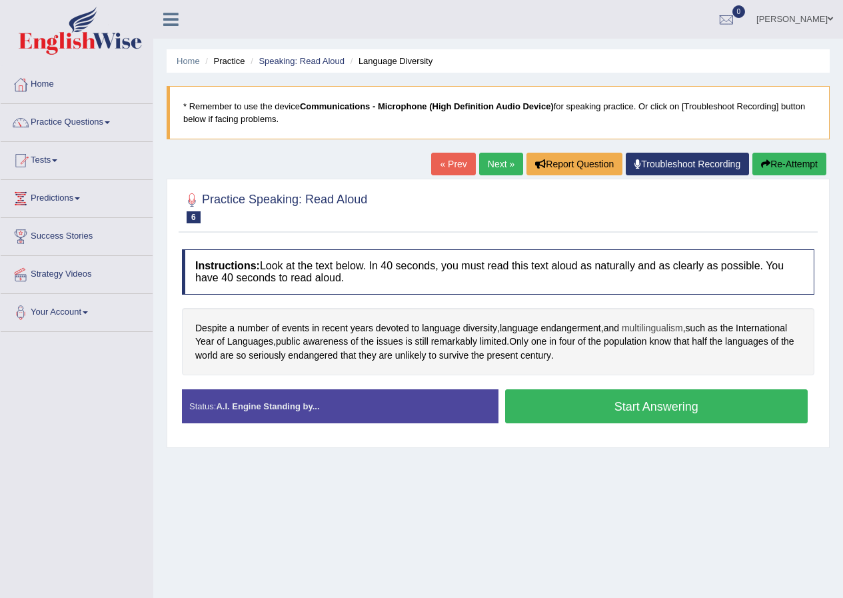
click at [644, 333] on span "multilingualism" at bounding box center [652, 328] width 61 height 14
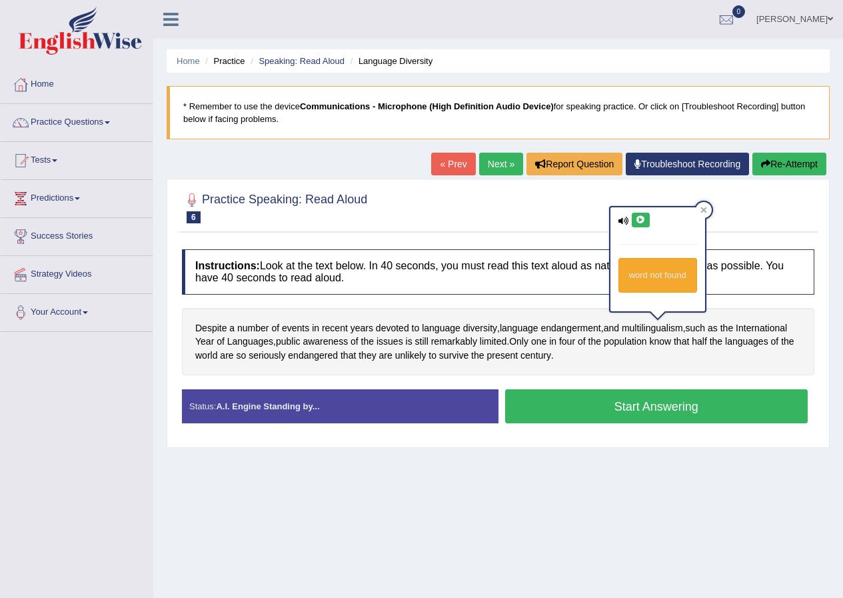
click at [638, 224] on icon at bounding box center [641, 220] width 10 height 8
click at [648, 325] on span "multilingualism" at bounding box center [652, 328] width 61 height 14
click at [704, 207] on icon at bounding box center [703, 210] width 7 height 7
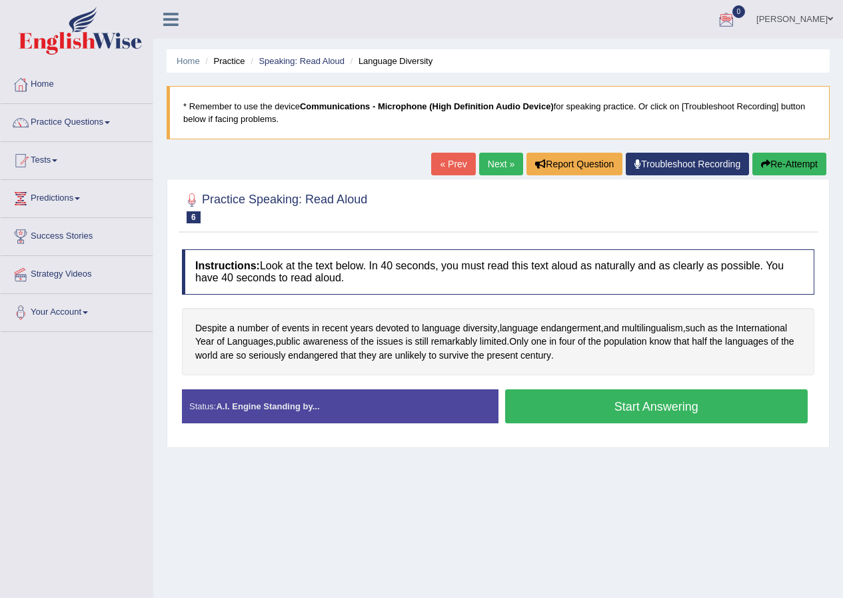
click at [584, 401] on button "Start Answering" at bounding box center [656, 406] width 303 height 34
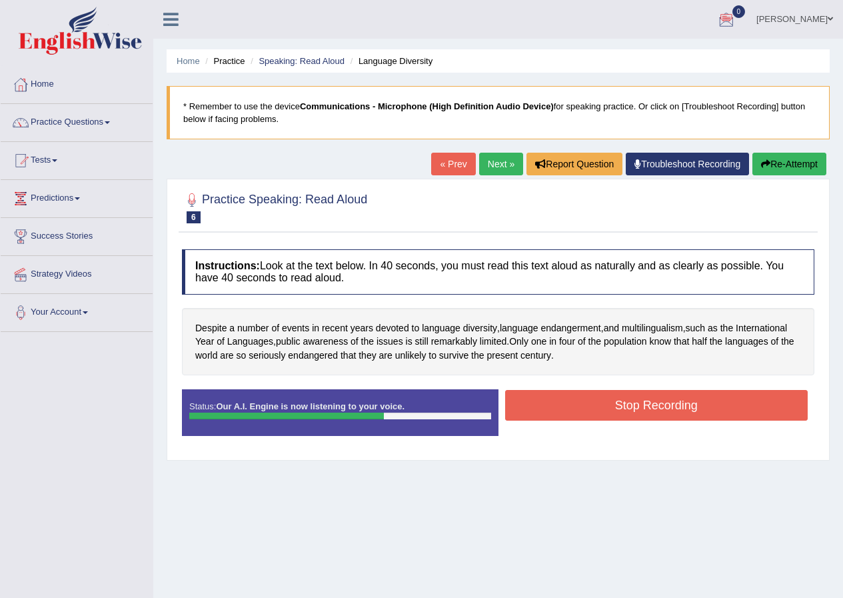
click at [559, 408] on button "Stop Recording" at bounding box center [656, 405] width 303 height 31
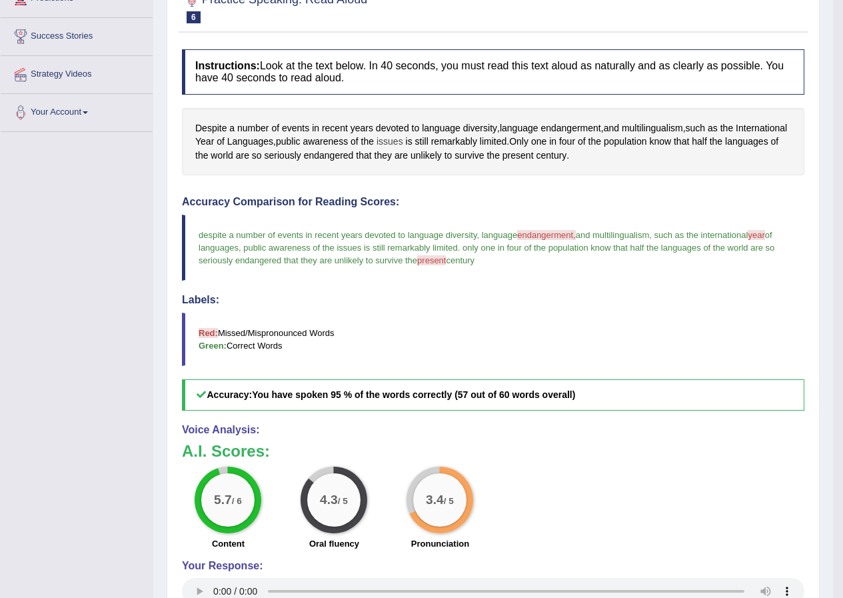
scroll to position [67, 0]
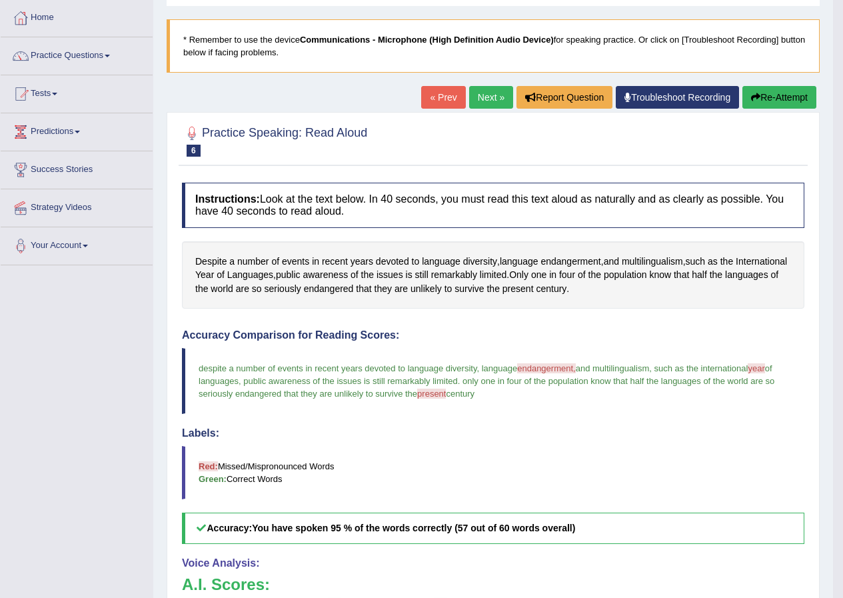
click at [447, 97] on link "« Prev" at bounding box center [443, 97] width 44 height 23
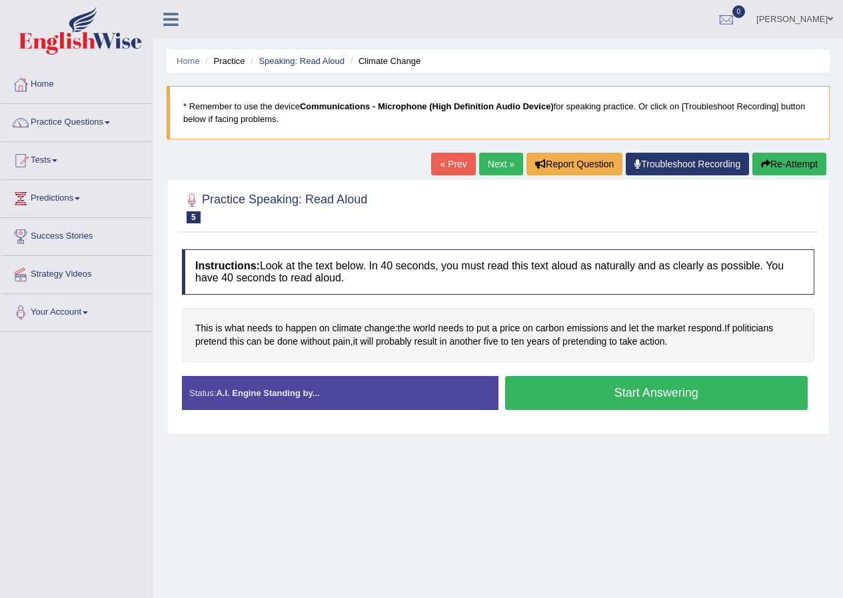
click at [612, 391] on button "Start Answering" at bounding box center [656, 393] width 303 height 34
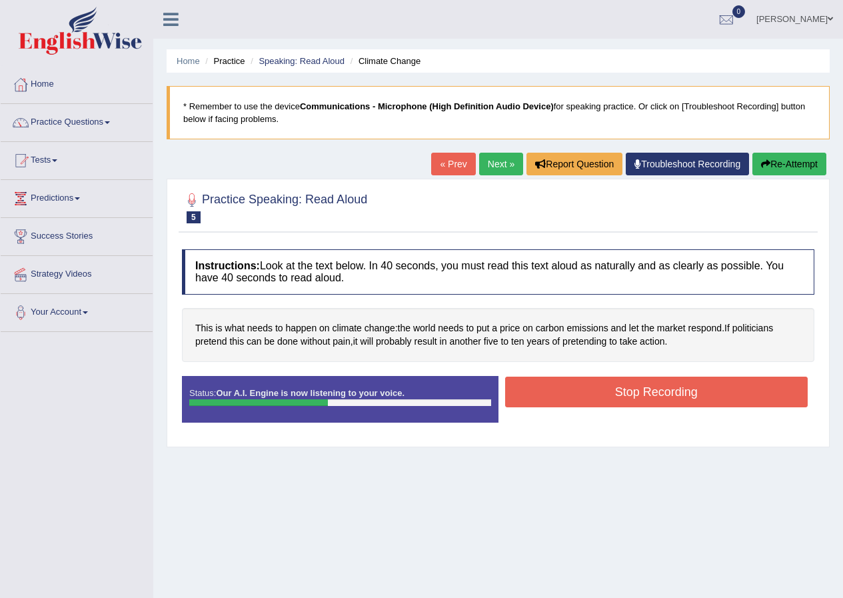
click at [622, 388] on button "Stop Recording" at bounding box center [656, 392] width 303 height 31
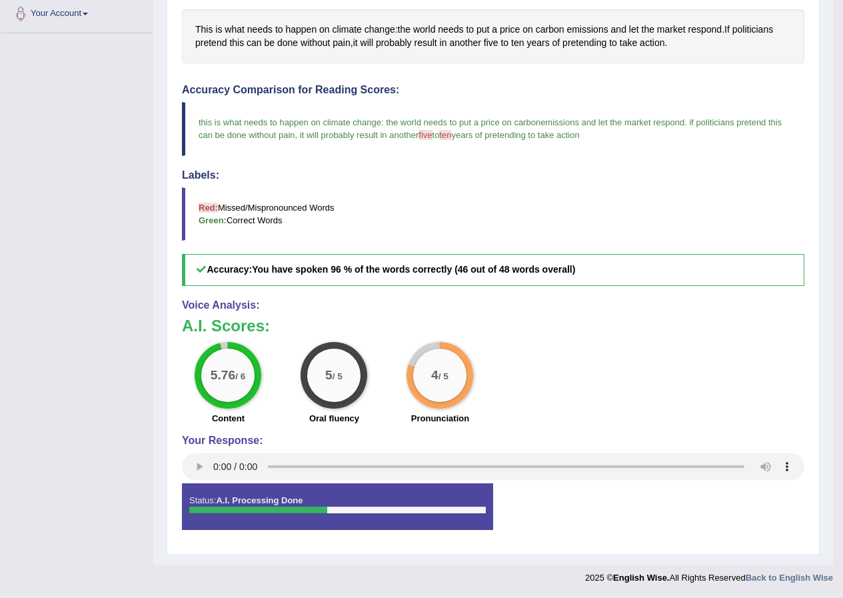
scroll to position [99, 0]
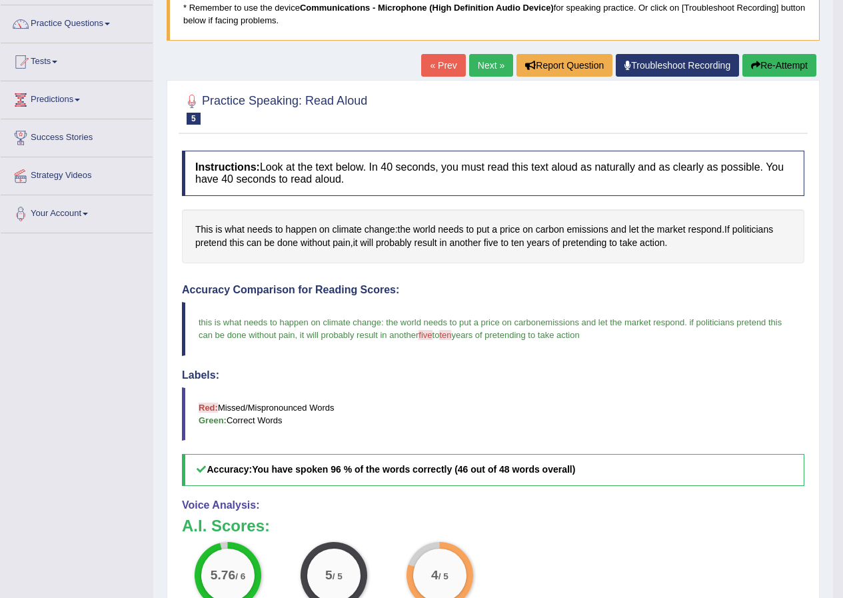
click at [476, 63] on link "Next »" at bounding box center [491, 65] width 44 height 23
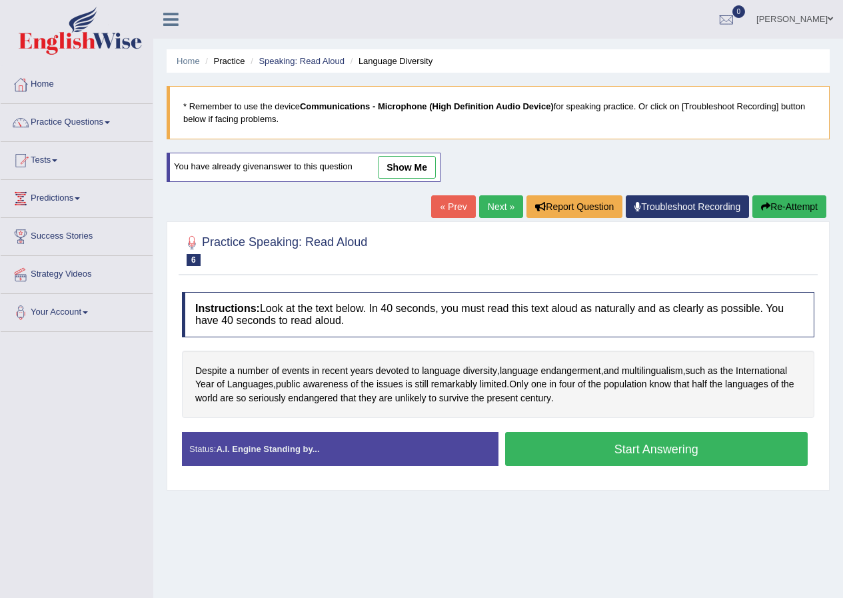
click at [493, 207] on link "Next »" at bounding box center [501, 206] width 44 height 23
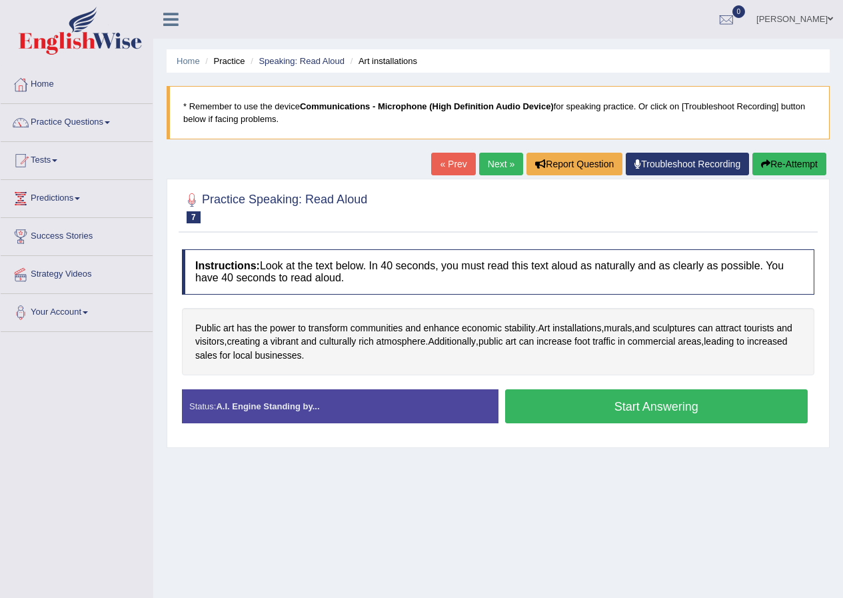
click at [616, 403] on button "Start Answering" at bounding box center [656, 406] width 303 height 34
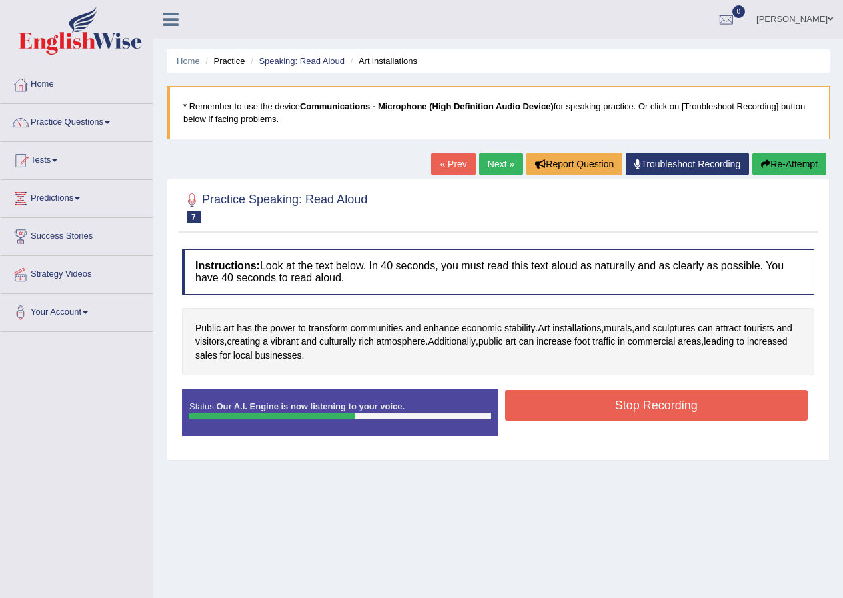
click at [525, 409] on button "Stop Recording" at bounding box center [656, 405] width 303 height 31
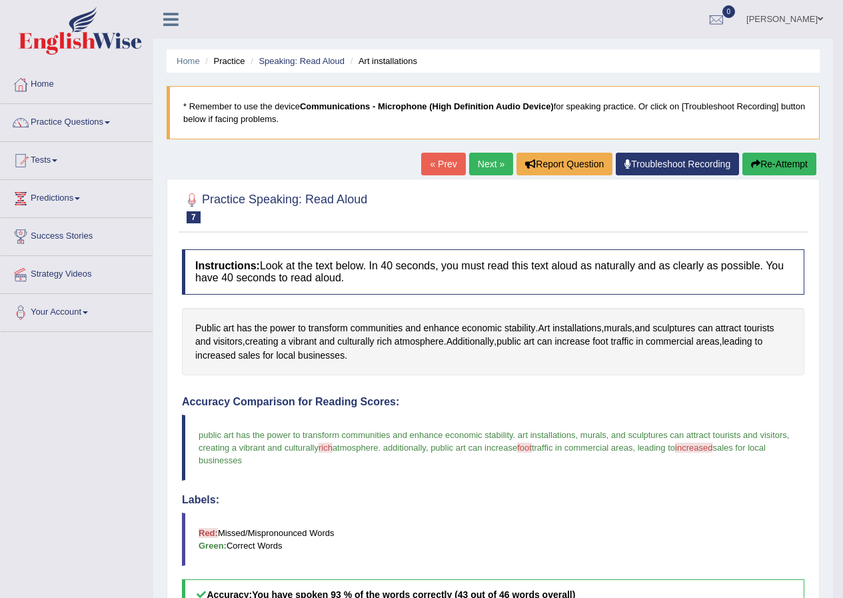
scroll to position [133, 0]
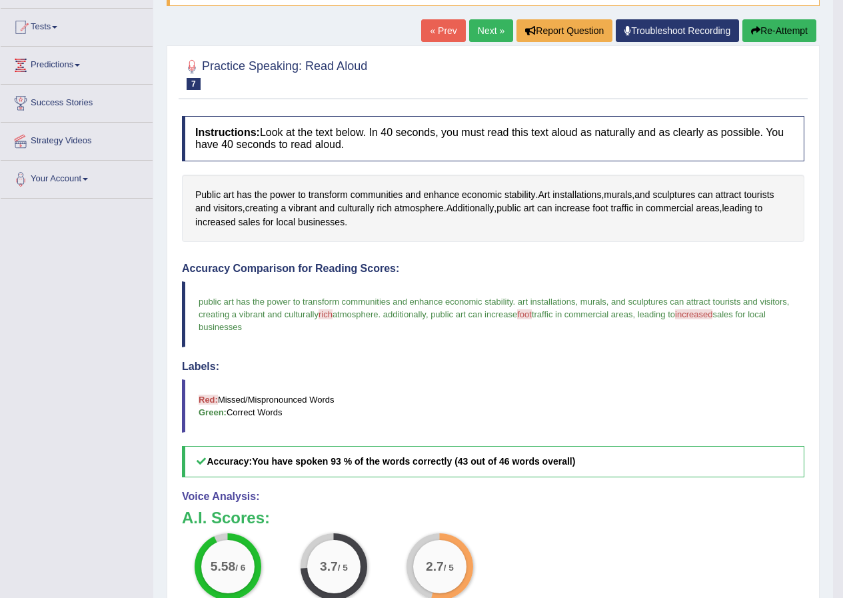
click at [763, 33] on button "Re-Attempt" at bounding box center [779, 30] width 74 height 23
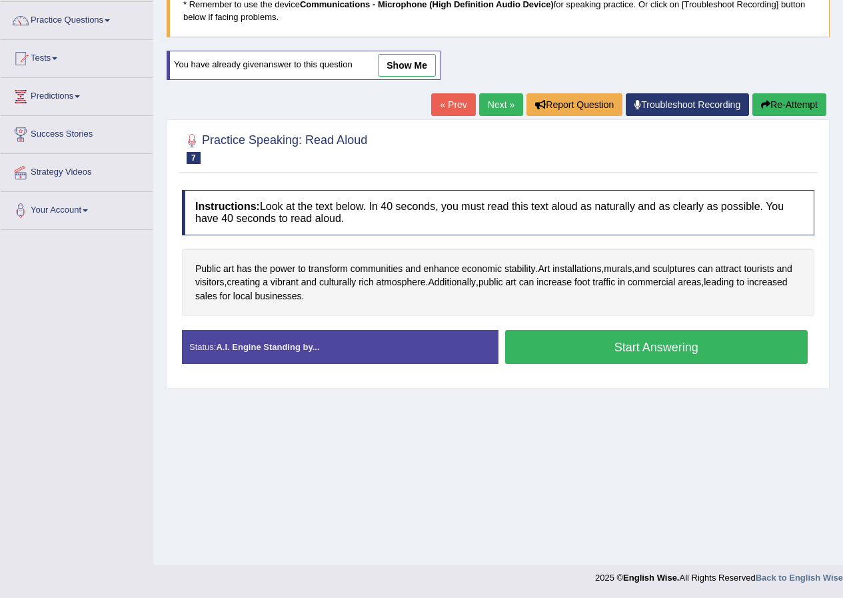
click at [609, 347] on button "Start Answering" at bounding box center [656, 347] width 303 height 34
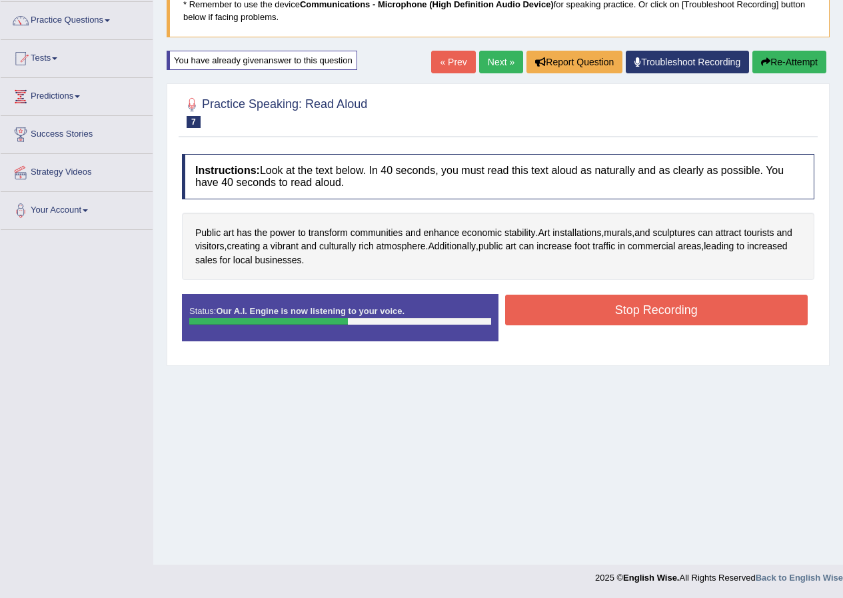
click at [587, 305] on button "Stop Recording" at bounding box center [656, 310] width 303 height 31
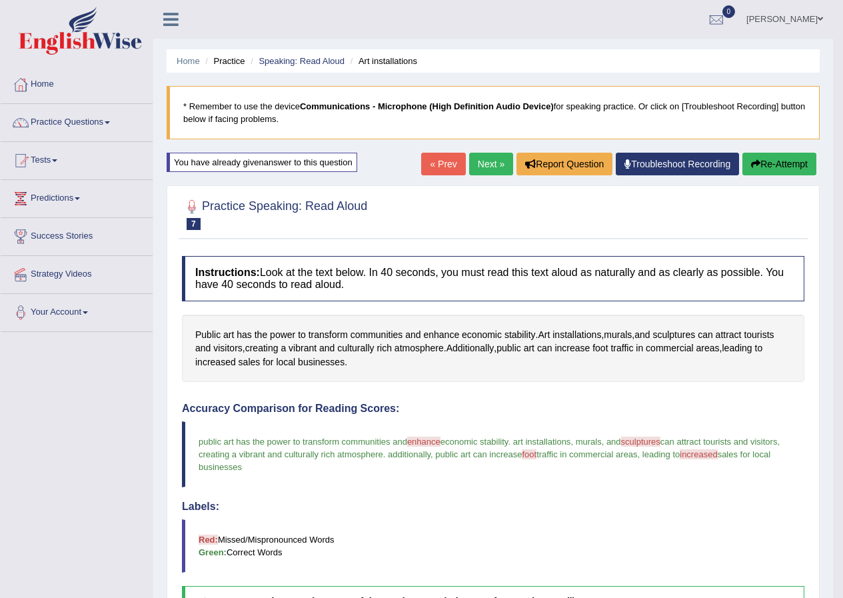
click at [483, 164] on link "Next »" at bounding box center [491, 164] width 44 height 23
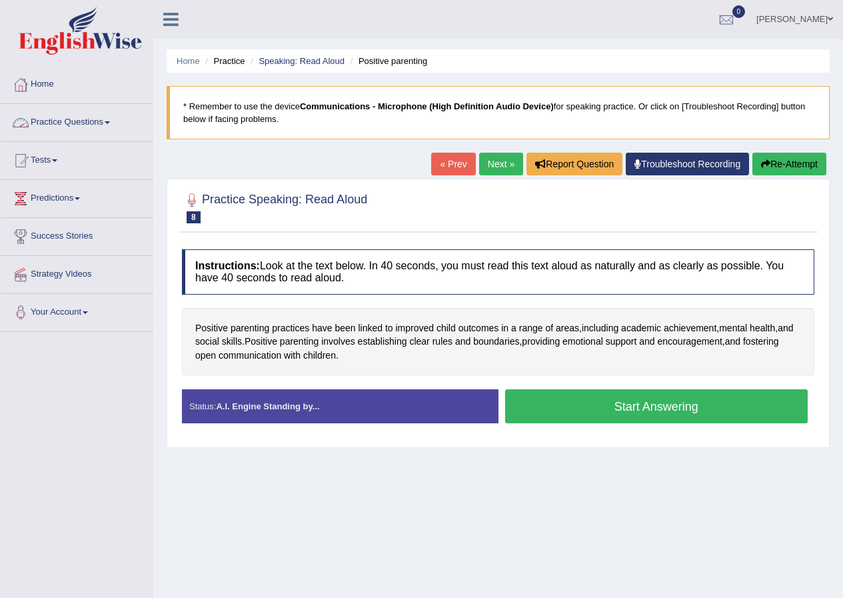
click at [61, 119] on link "Practice Questions" at bounding box center [77, 120] width 152 height 33
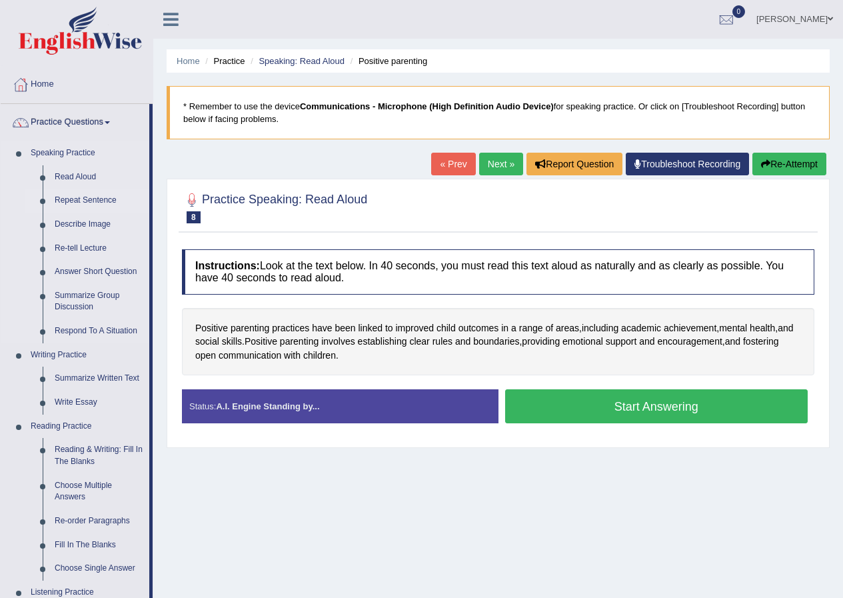
click at [59, 197] on link "Repeat Sentence" at bounding box center [99, 201] width 101 height 24
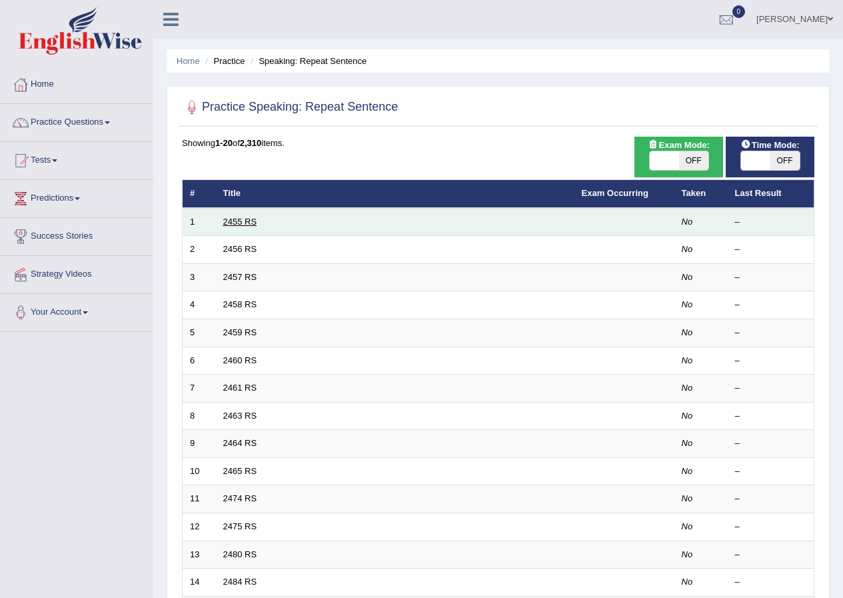
click at [230, 221] on link "2455 RS" at bounding box center [240, 222] width 34 height 10
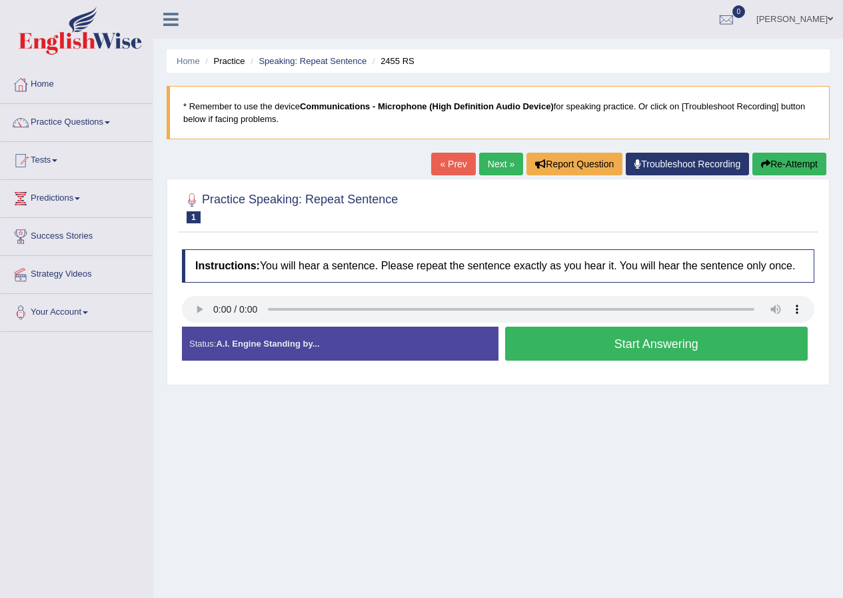
click at [554, 341] on button "Start Answering" at bounding box center [656, 344] width 303 height 34
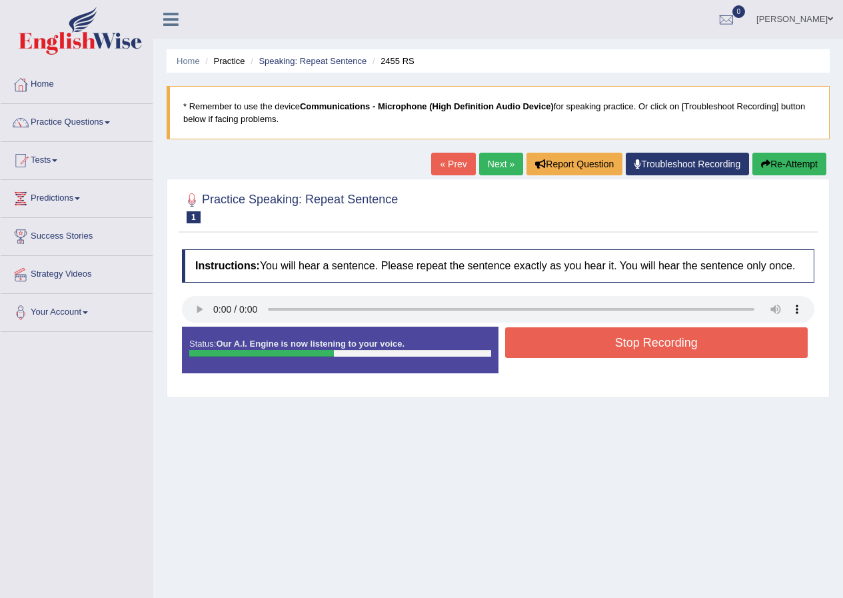
click at [554, 341] on button "Stop Recording" at bounding box center [656, 342] width 303 height 31
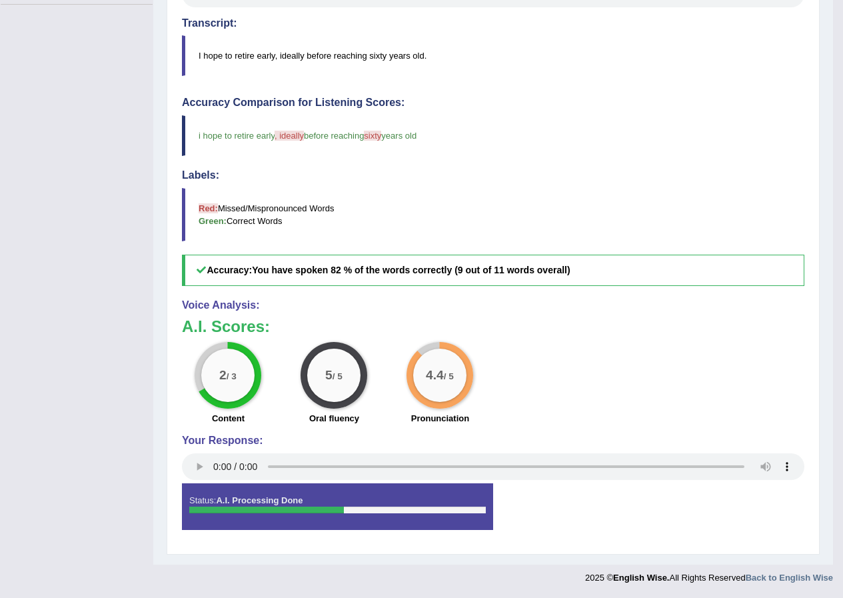
scroll to position [127, 0]
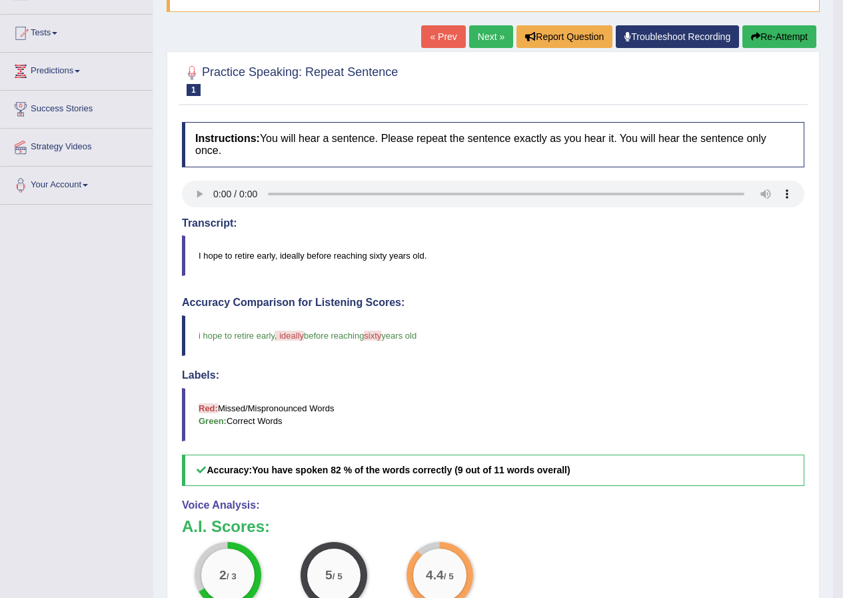
click at [479, 38] on link "Next »" at bounding box center [491, 36] width 44 height 23
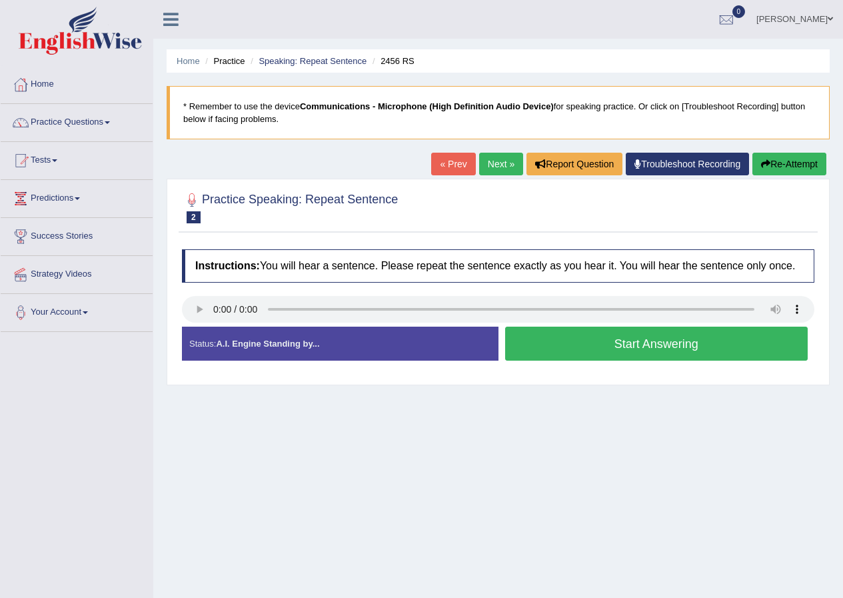
click at [626, 349] on button "Start Answering" at bounding box center [656, 344] width 303 height 34
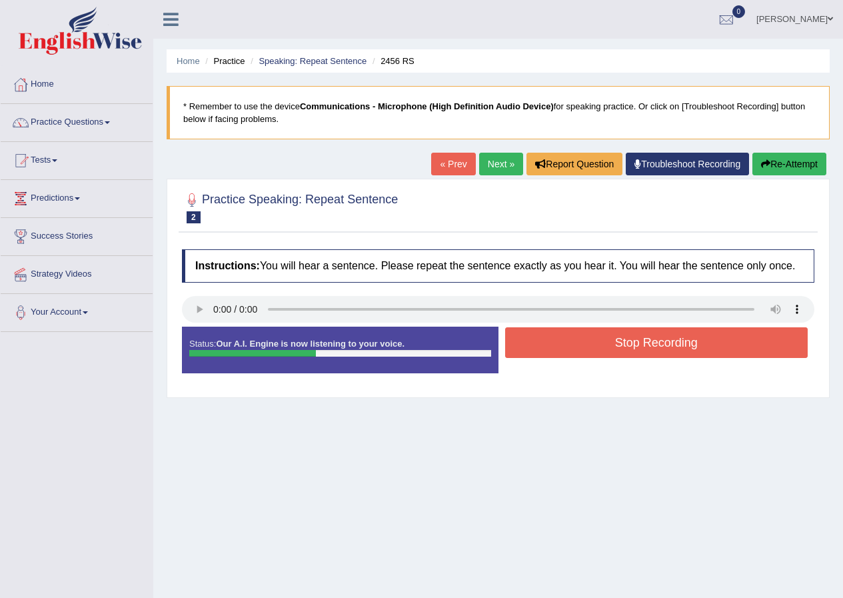
click at [626, 349] on button "Stop Recording" at bounding box center [656, 342] width 303 height 31
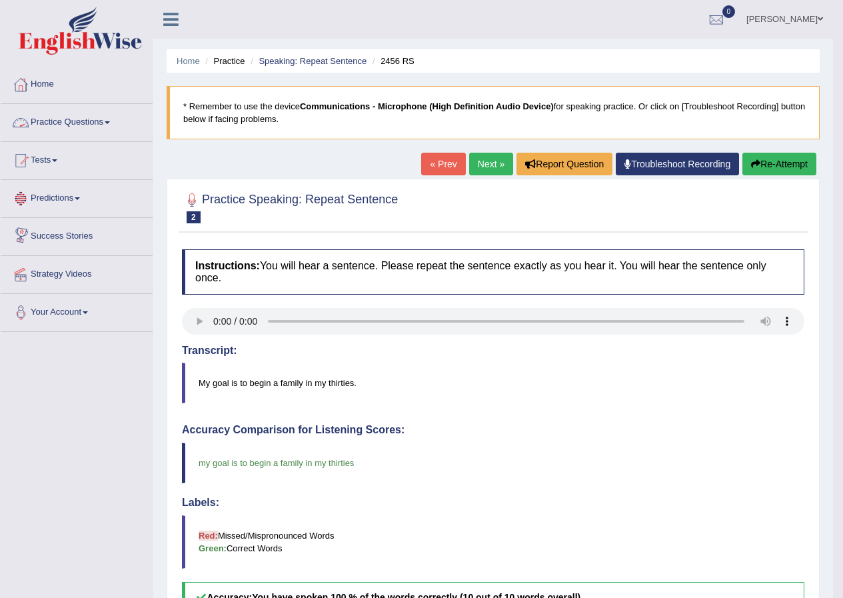
click at [98, 123] on link "Practice Questions" at bounding box center [77, 120] width 152 height 33
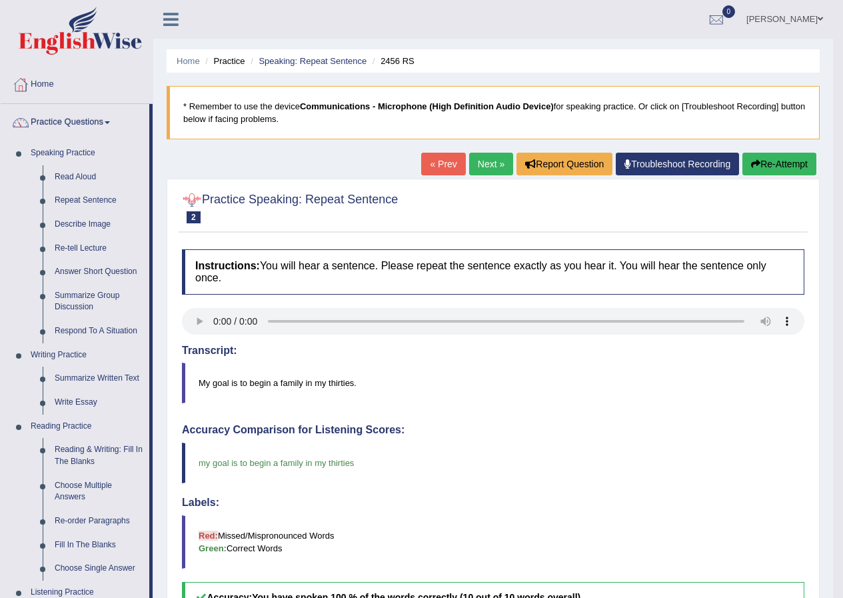
click at [470, 161] on link "Next »" at bounding box center [491, 164] width 44 height 23
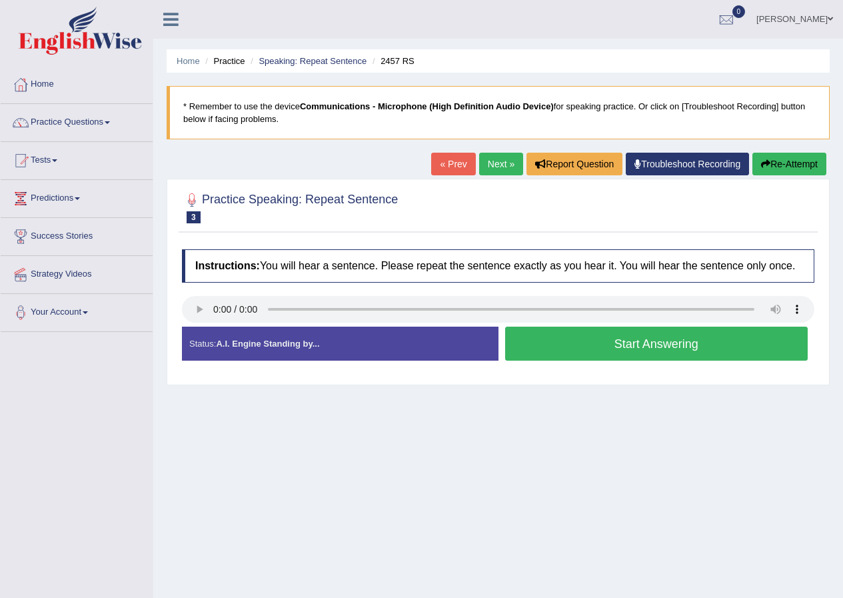
click at [563, 348] on button "Start Answering" at bounding box center [656, 344] width 303 height 34
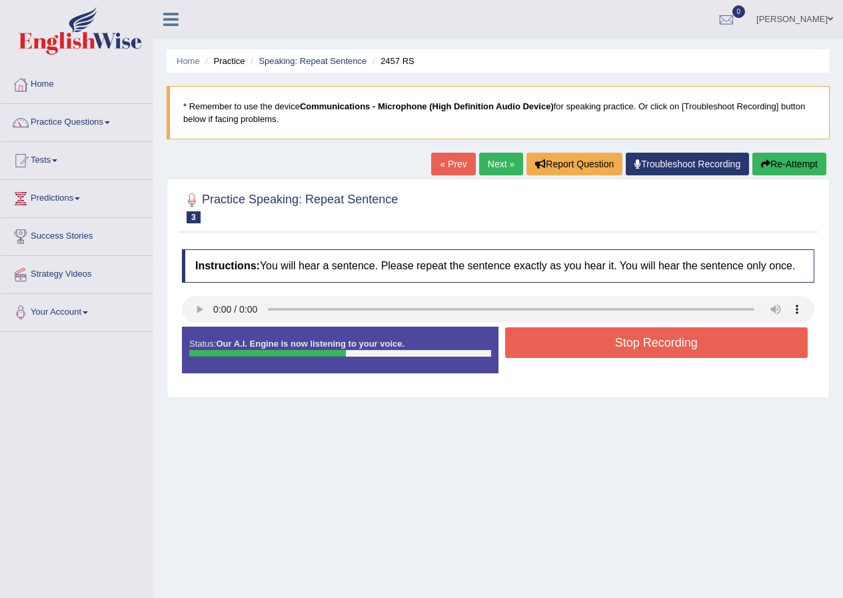
click at [602, 348] on button "Stop Recording" at bounding box center [656, 342] width 303 height 31
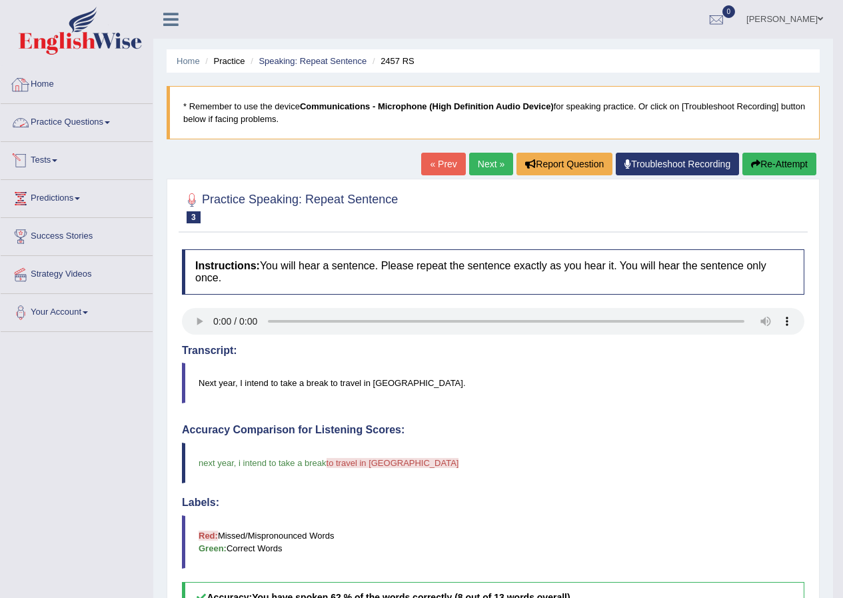
click at [73, 121] on link "Practice Questions" at bounding box center [77, 120] width 152 height 33
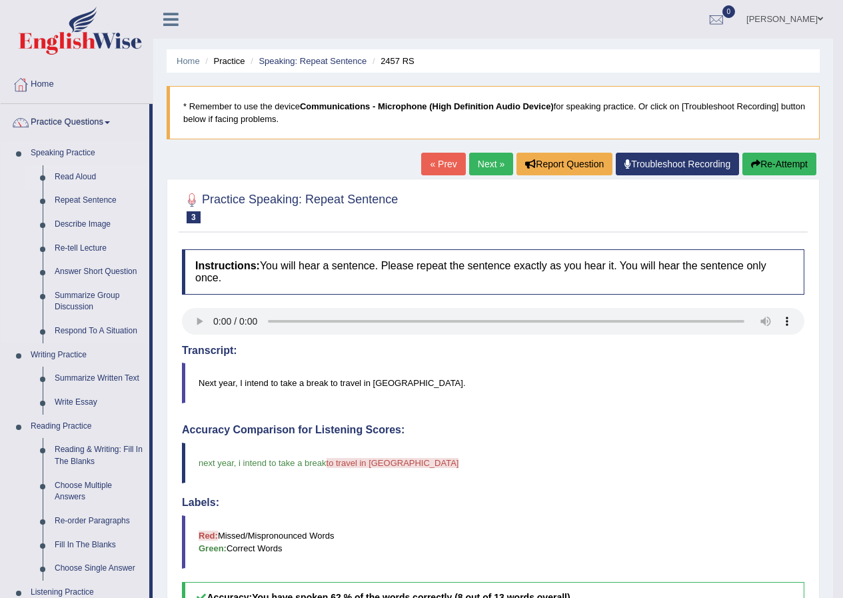
click at [79, 181] on link "Read Aloud" at bounding box center [99, 177] width 101 height 24
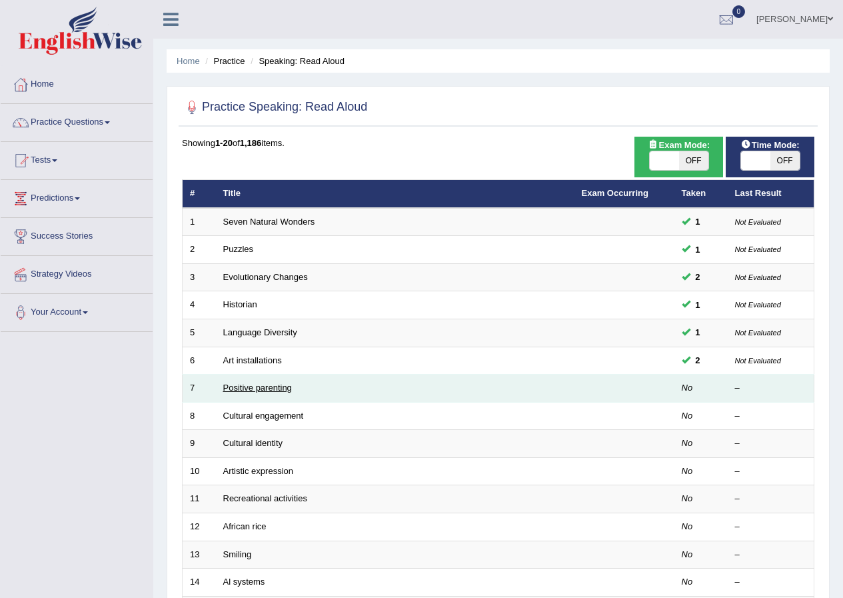
click at [249, 389] on link "Positive parenting" at bounding box center [257, 388] width 69 height 10
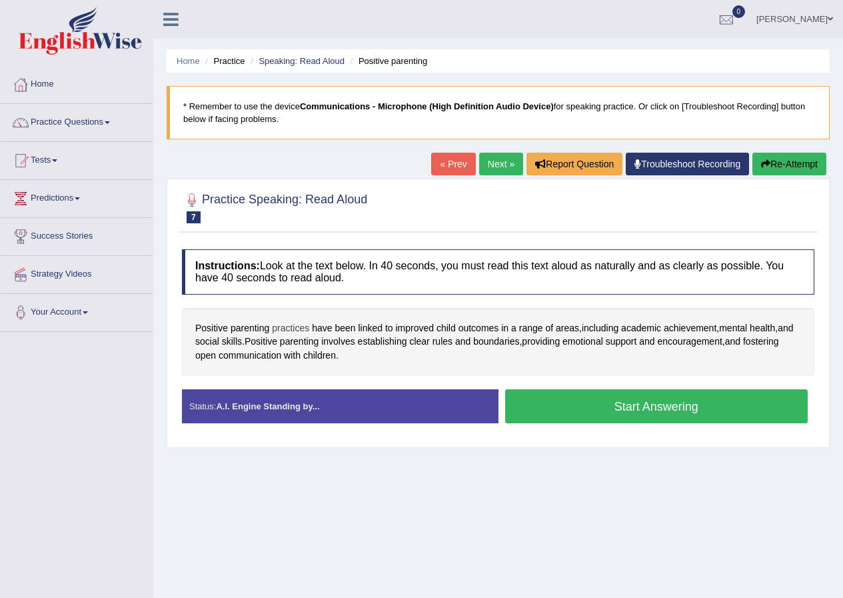
click at [294, 325] on span "practices" at bounding box center [290, 328] width 37 height 14
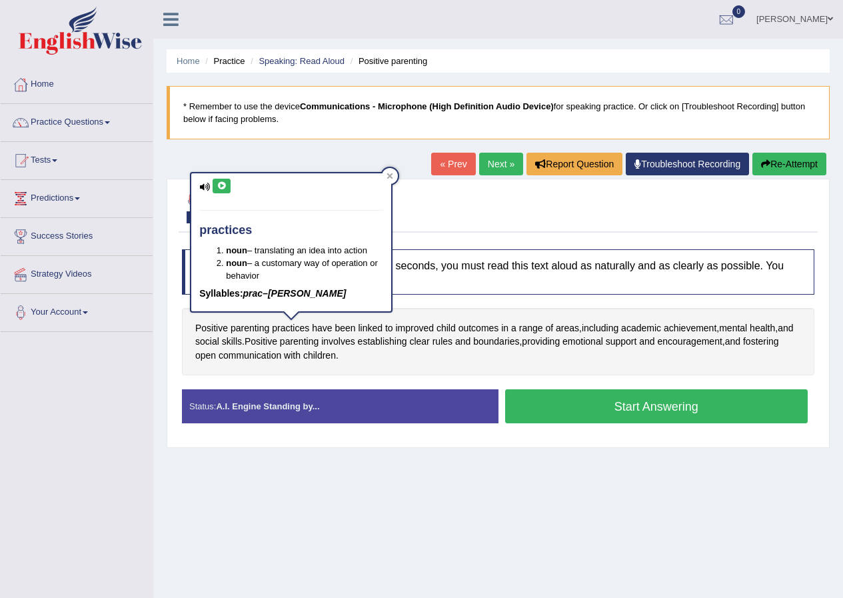
click at [215, 184] on button at bounding box center [222, 186] width 18 height 15
click at [390, 180] on div at bounding box center [390, 176] width 16 height 16
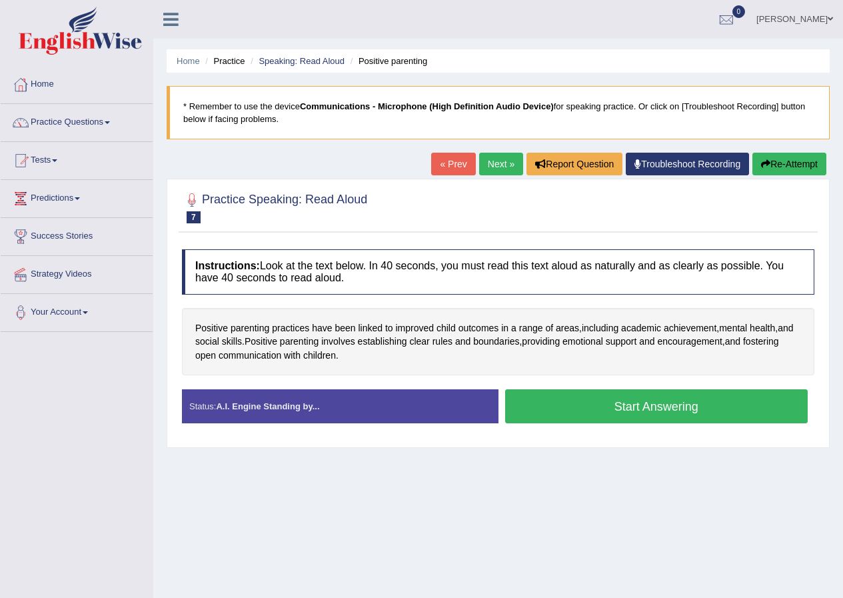
click at [595, 411] on button "Start Answering" at bounding box center [656, 406] width 303 height 34
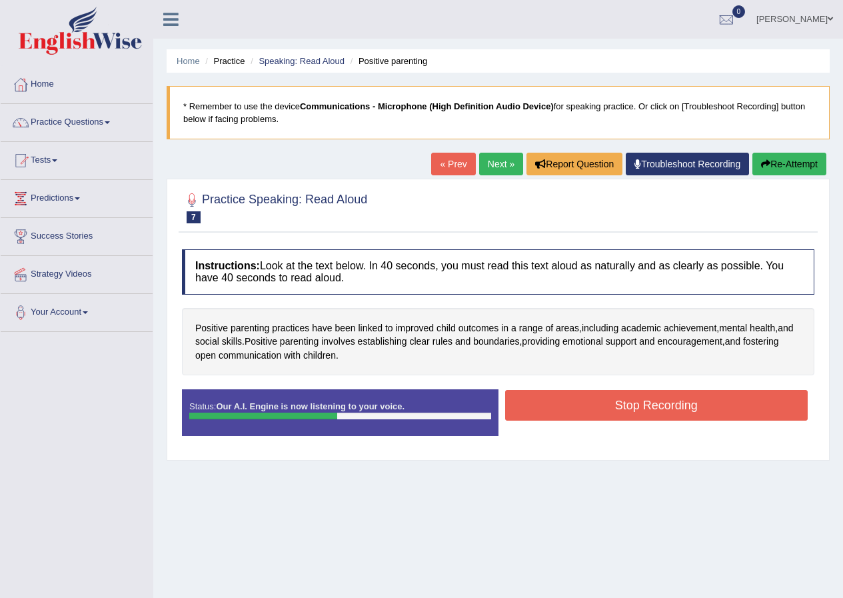
click at [563, 405] on button "Stop Recording" at bounding box center [656, 405] width 303 height 31
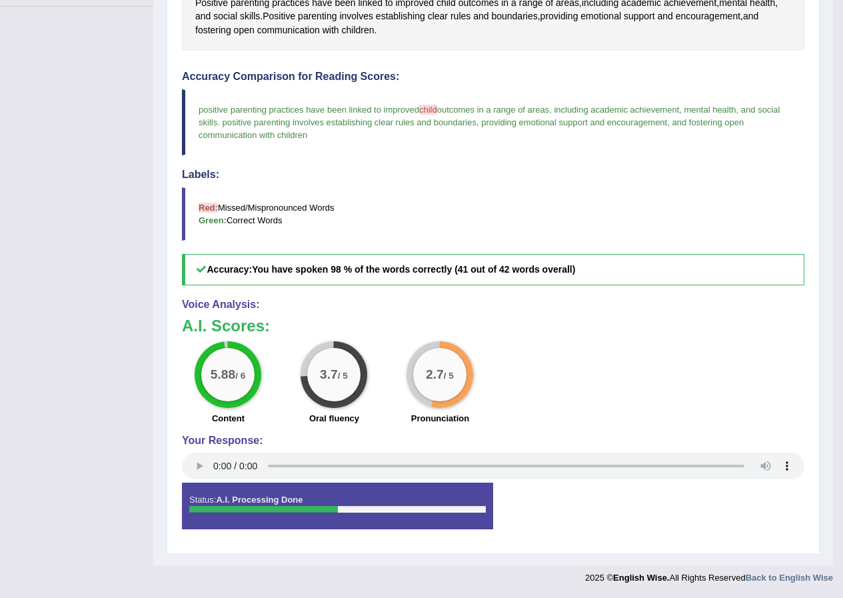
scroll to position [259, 0]
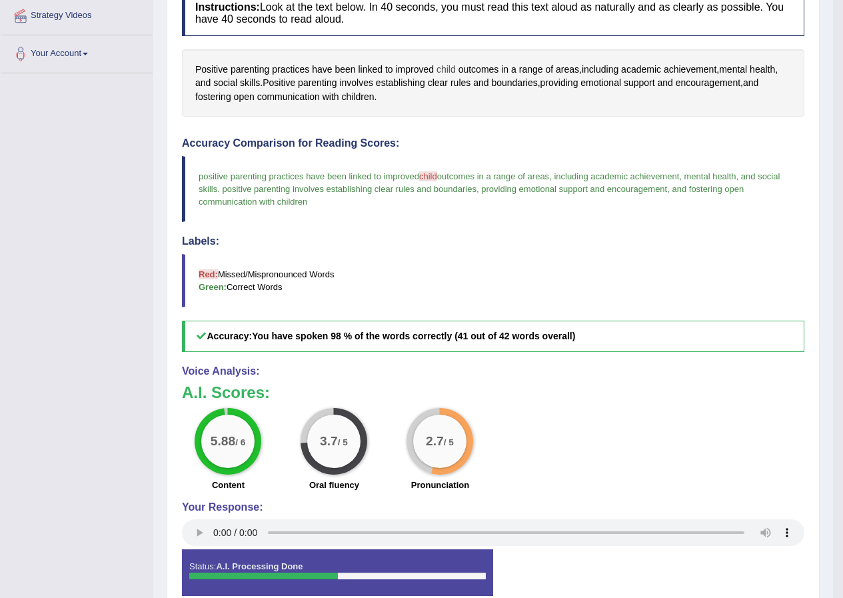
click at [444, 71] on span "child" at bounding box center [446, 70] width 19 height 14
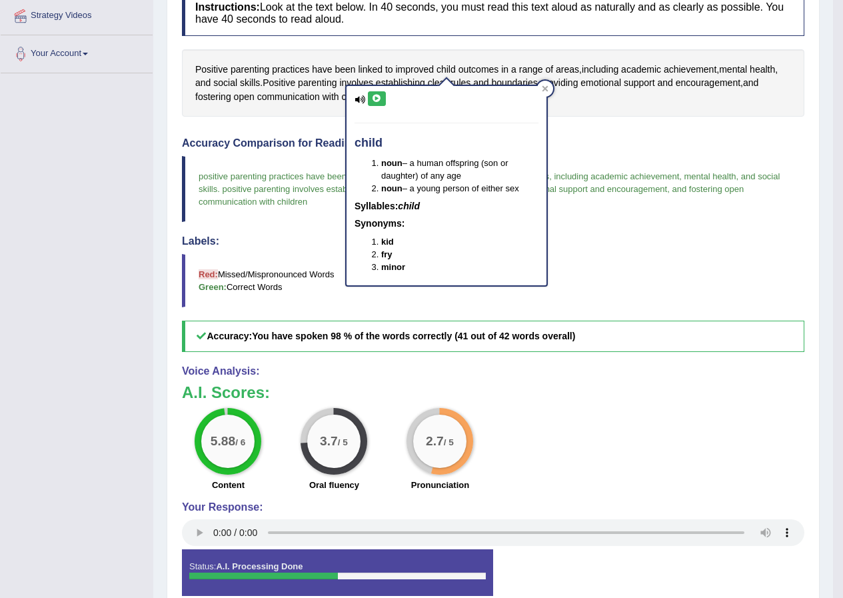
click at [375, 97] on icon at bounding box center [377, 99] width 10 height 8
click at [546, 89] on icon at bounding box center [546, 89] width 6 height 6
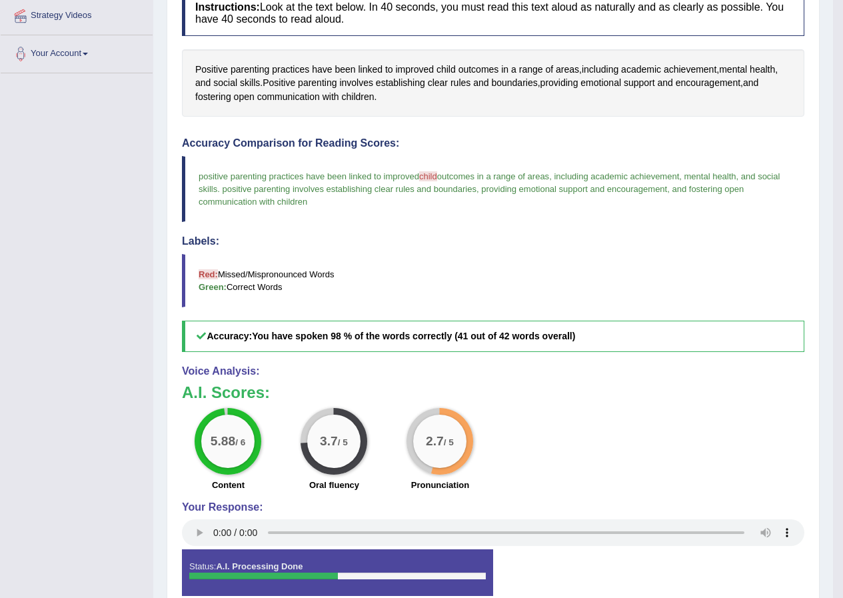
scroll to position [0, 0]
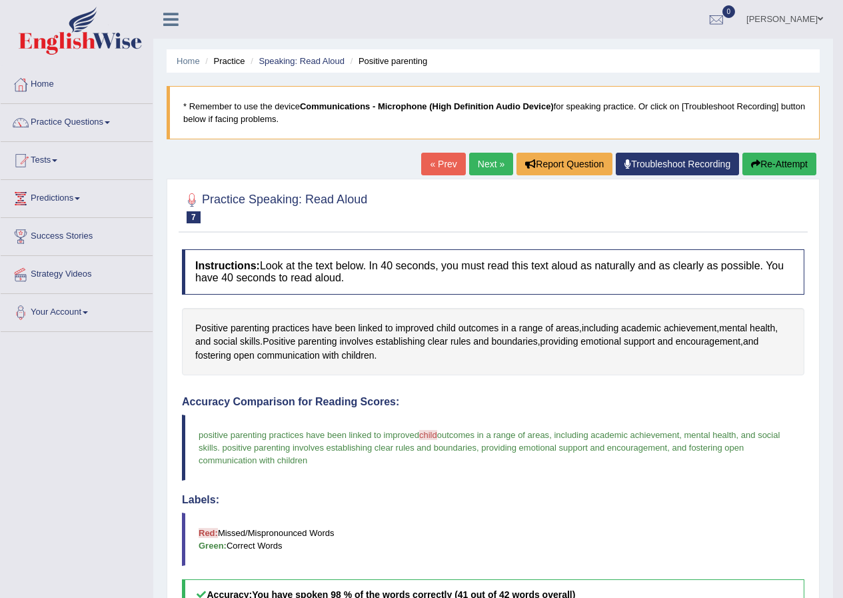
click at [486, 164] on link "Next »" at bounding box center [491, 164] width 44 height 23
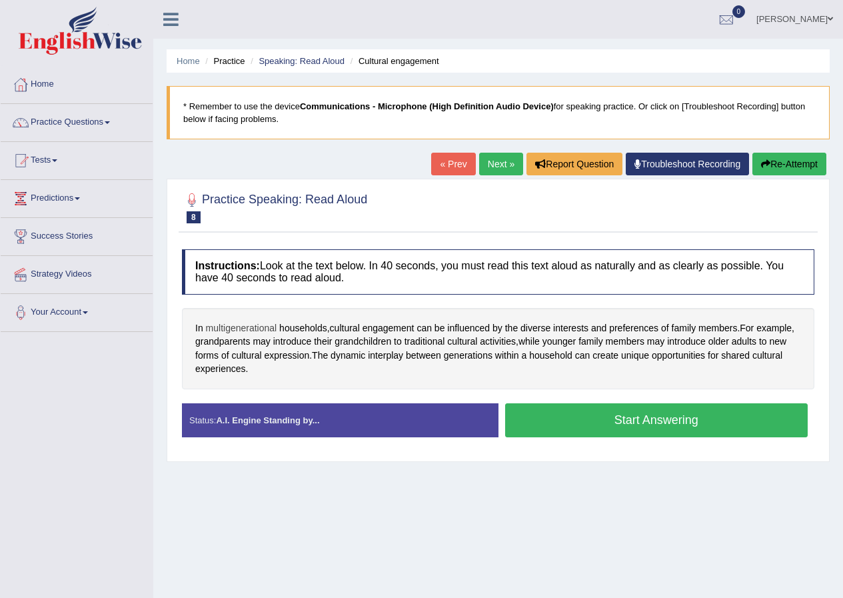
click at [253, 326] on span "multigenerational" at bounding box center [241, 328] width 71 height 14
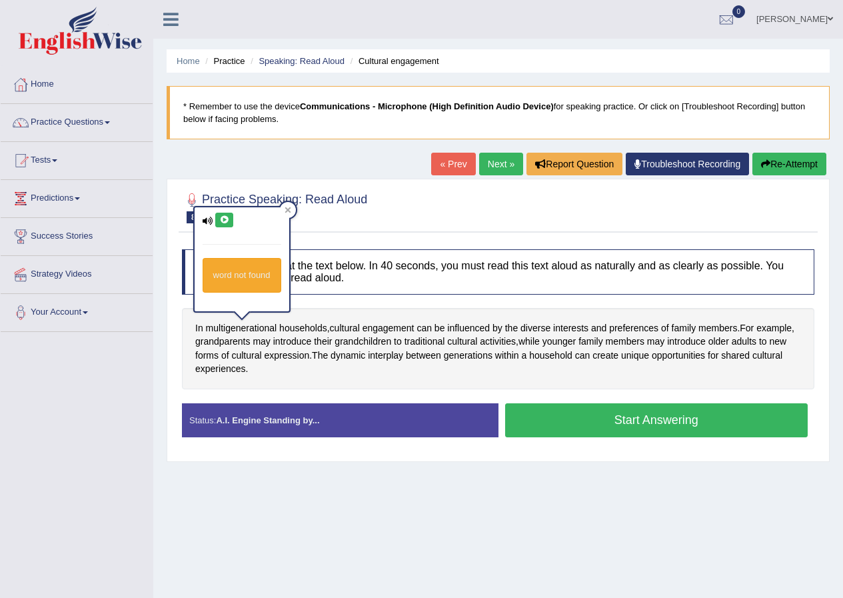
click at [225, 222] on icon at bounding box center [224, 220] width 10 height 8
click at [287, 211] on icon at bounding box center [288, 210] width 6 height 6
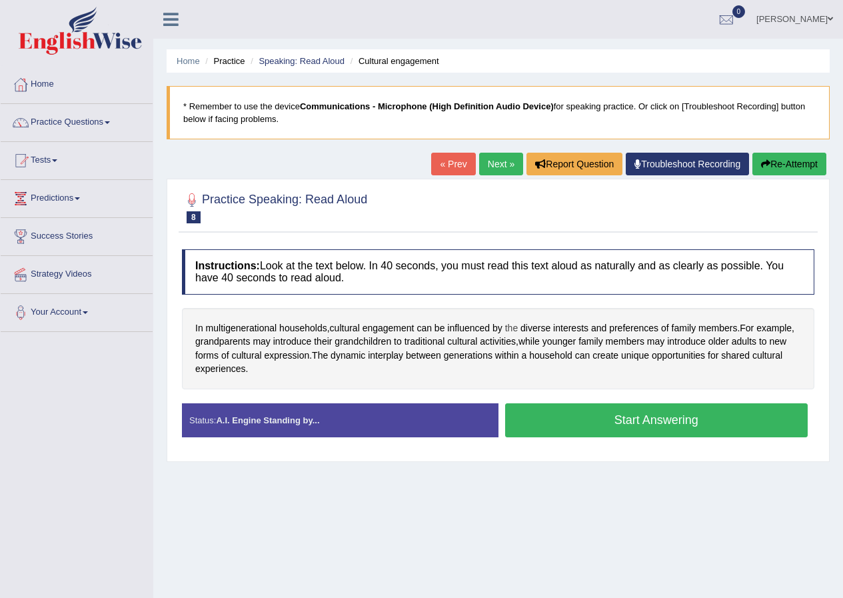
click at [511, 329] on span "the" at bounding box center [511, 328] width 13 height 14
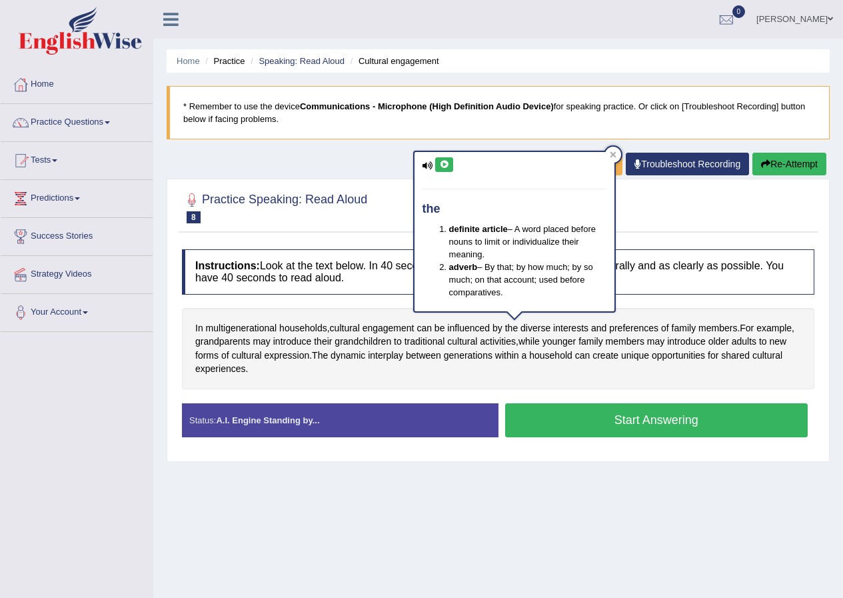
click at [445, 161] on icon at bounding box center [444, 165] width 10 height 8
click at [614, 152] on icon at bounding box center [613, 154] width 7 height 7
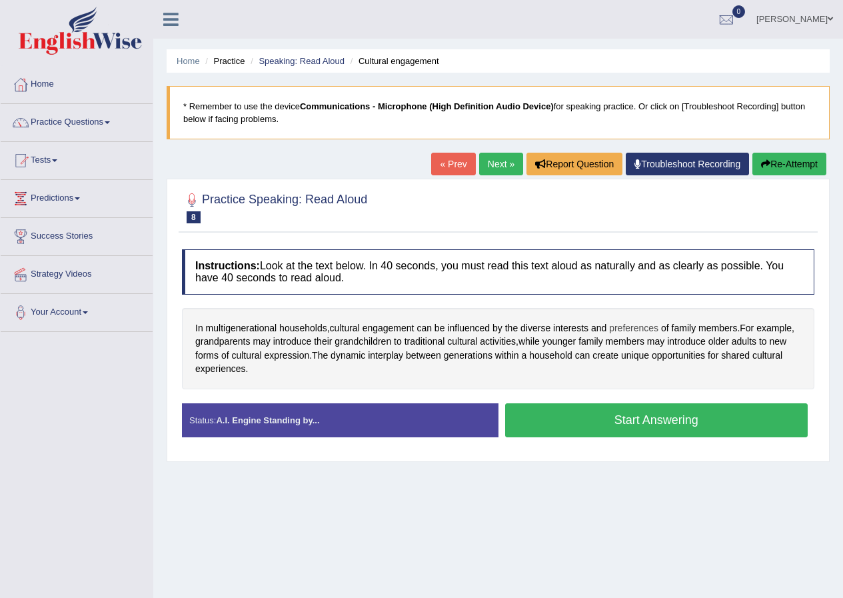
click at [642, 324] on span "preferences" at bounding box center [633, 328] width 49 height 14
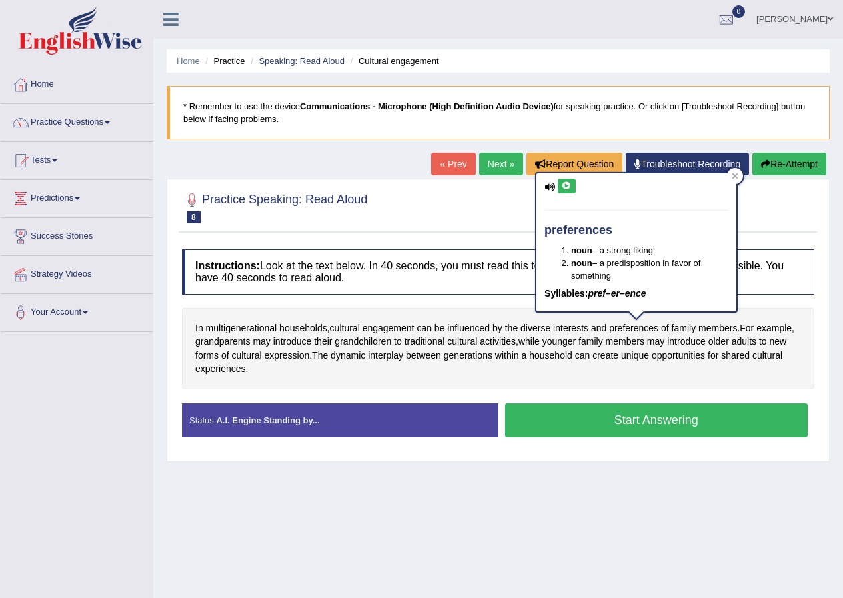
click at [573, 189] on button at bounding box center [567, 186] width 18 height 15
click at [735, 173] on icon at bounding box center [735, 176] width 7 height 7
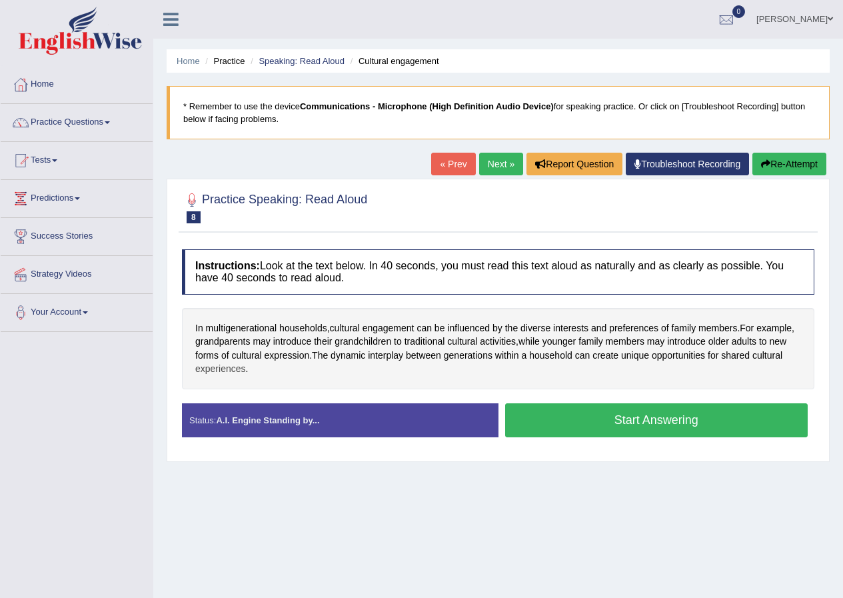
click at [219, 371] on span "experiences" at bounding box center [220, 369] width 51 height 14
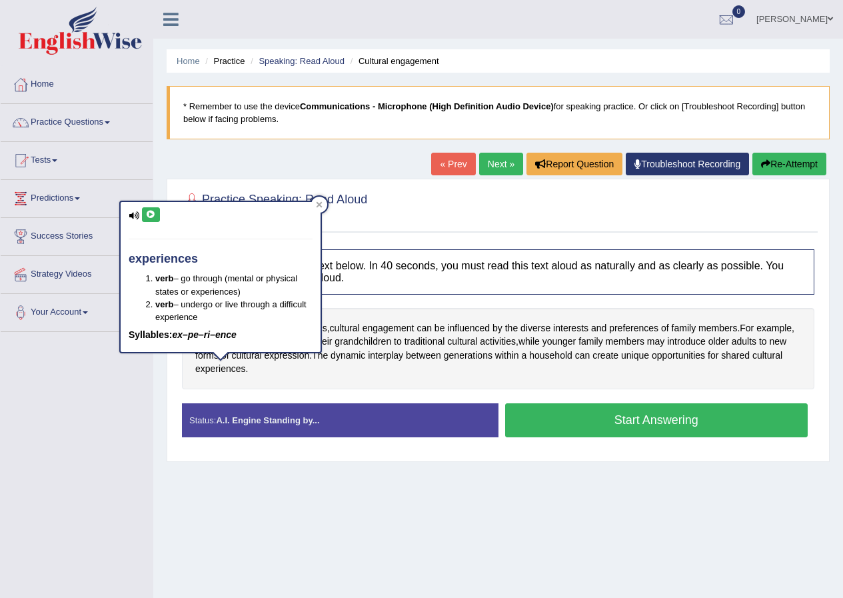
click at [150, 213] on icon at bounding box center [151, 215] width 10 height 8
click at [321, 203] on icon at bounding box center [320, 204] width 6 height 6
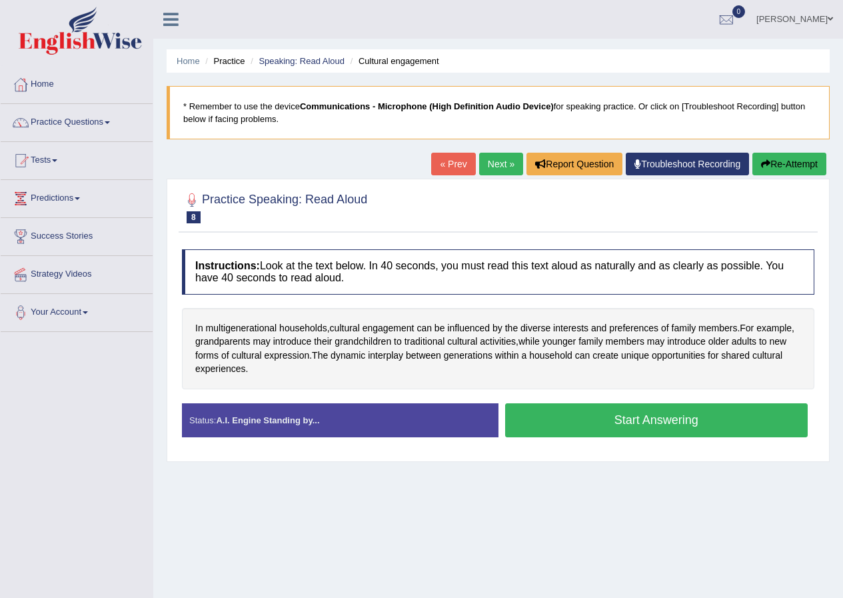
click at [513, 419] on button "Start Answering" at bounding box center [656, 420] width 303 height 34
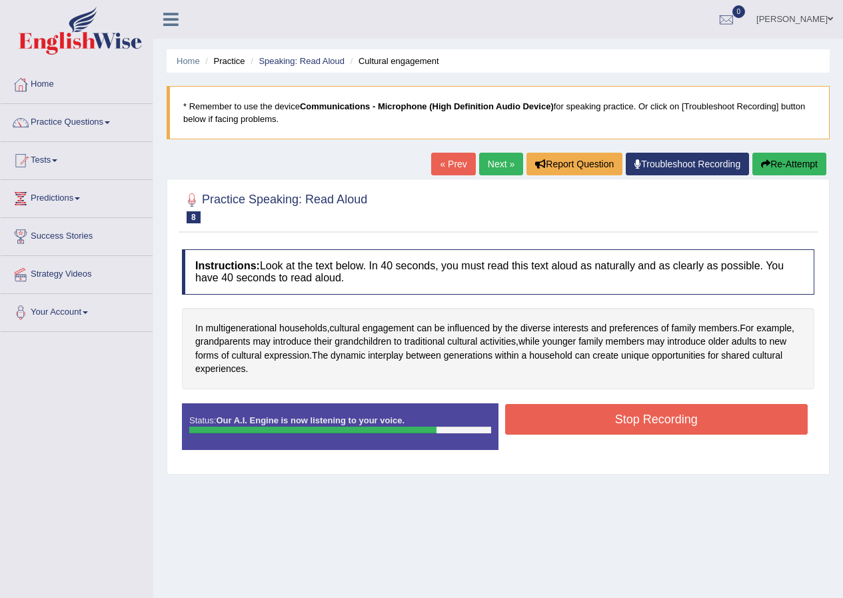
click at [607, 418] on button "Stop Recording" at bounding box center [656, 419] width 303 height 31
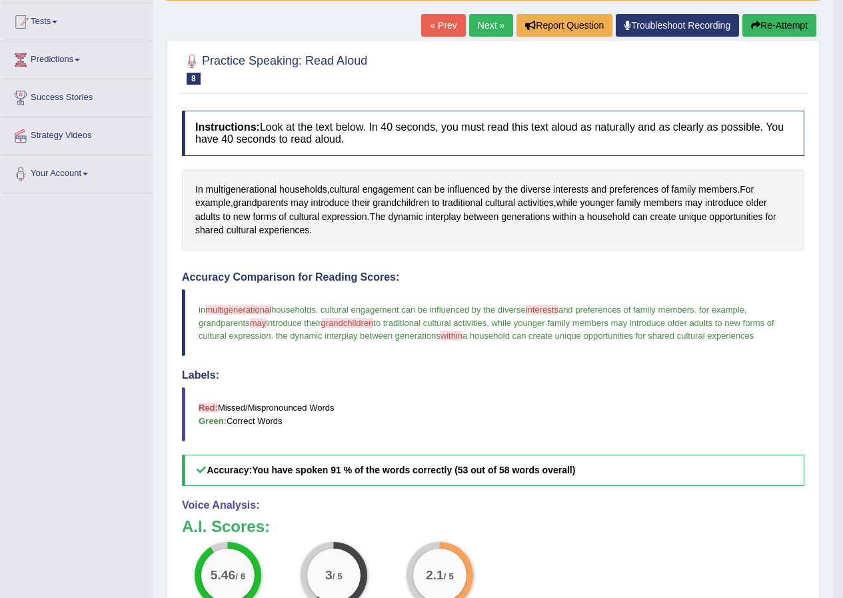
scroll to position [72, 0]
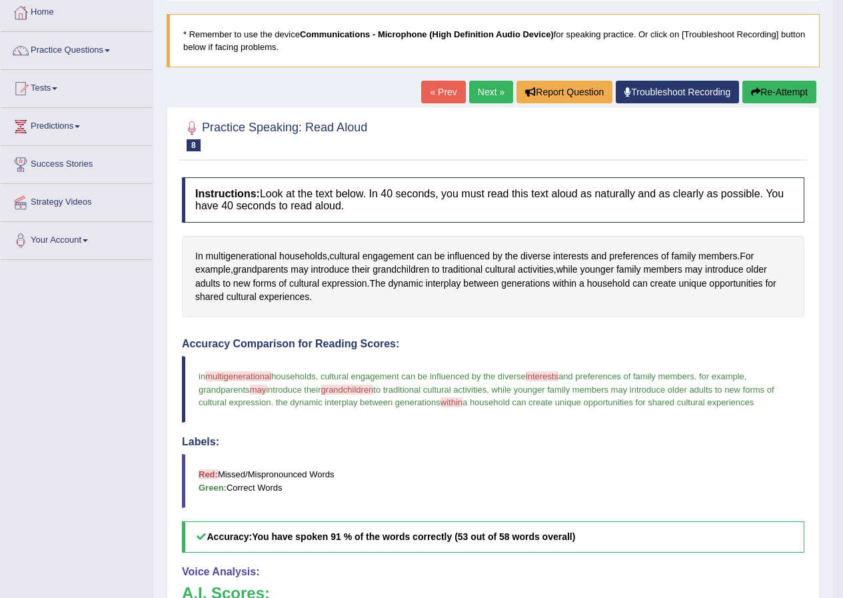
click at [495, 90] on link "Next »" at bounding box center [491, 92] width 44 height 23
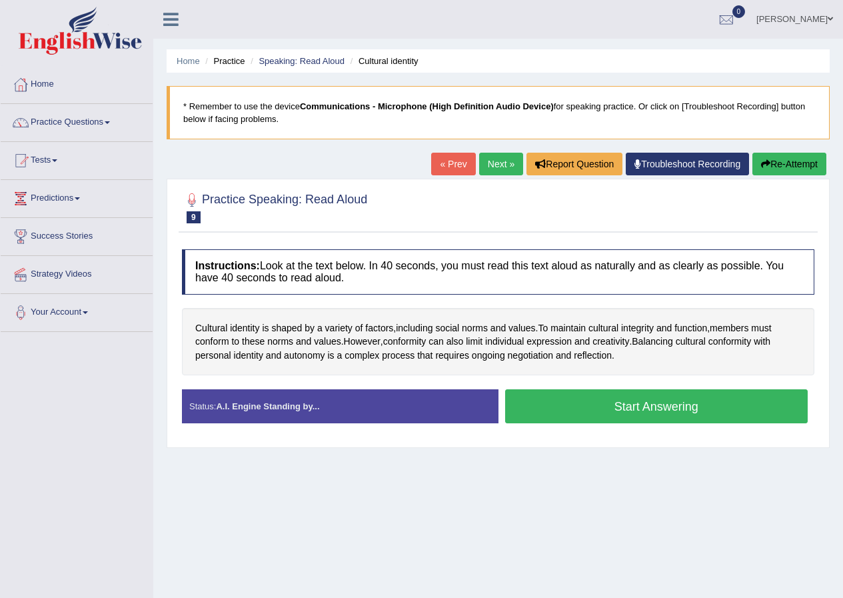
click at [553, 411] on button "Start Answering" at bounding box center [656, 406] width 303 height 34
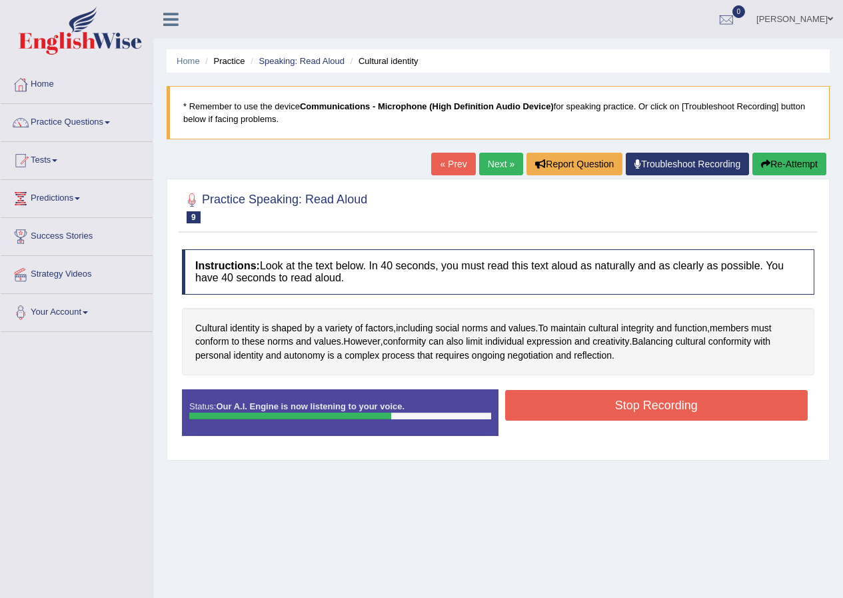
click at [571, 406] on button "Stop Recording" at bounding box center [656, 405] width 303 height 31
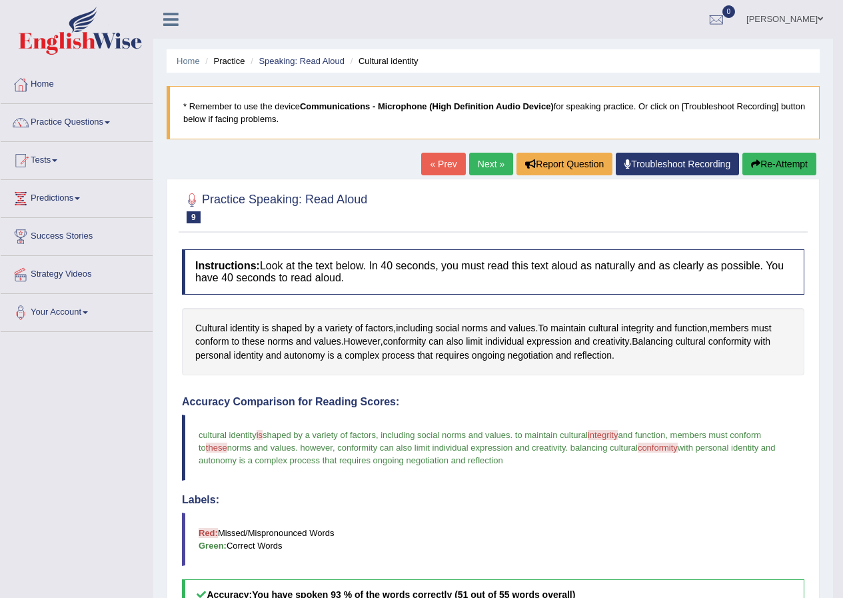
click at [479, 161] on link "Next »" at bounding box center [491, 164] width 44 height 23
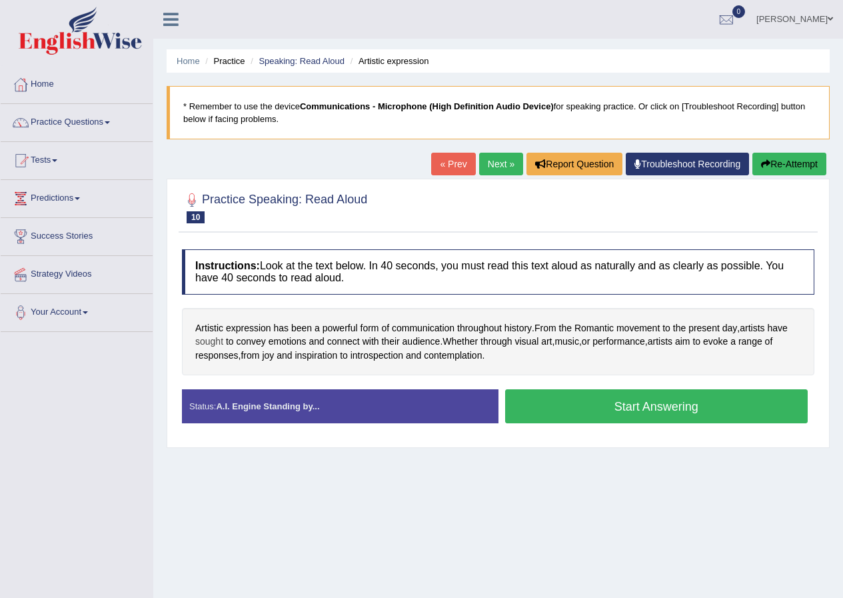
click at [206, 341] on span "sought" at bounding box center [209, 342] width 28 height 14
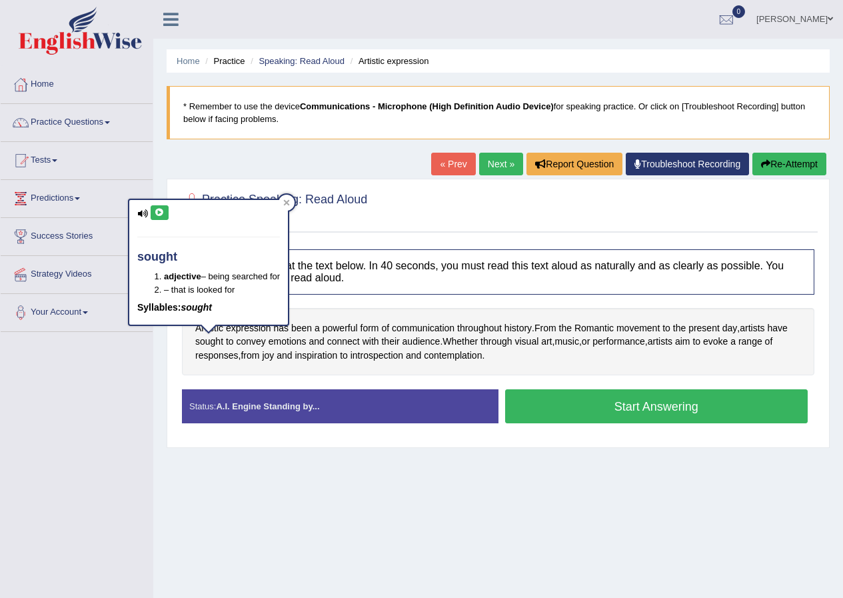
click at [163, 207] on button at bounding box center [160, 212] width 18 height 15
click at [290, 198] on div at bounding box center [287, 203] width 16 height 16
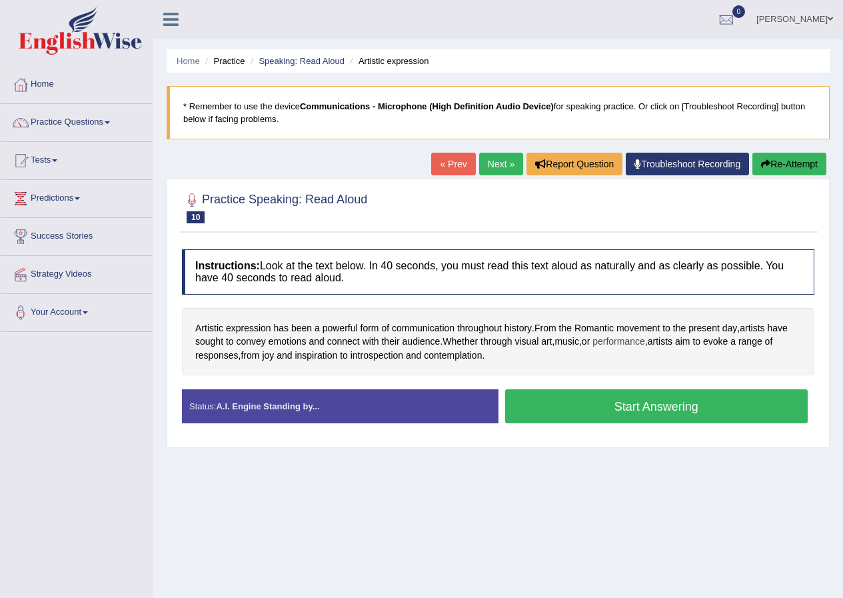
click at [616, 345] on span "performance" at bounding box center [619, 342] width 53 height 14
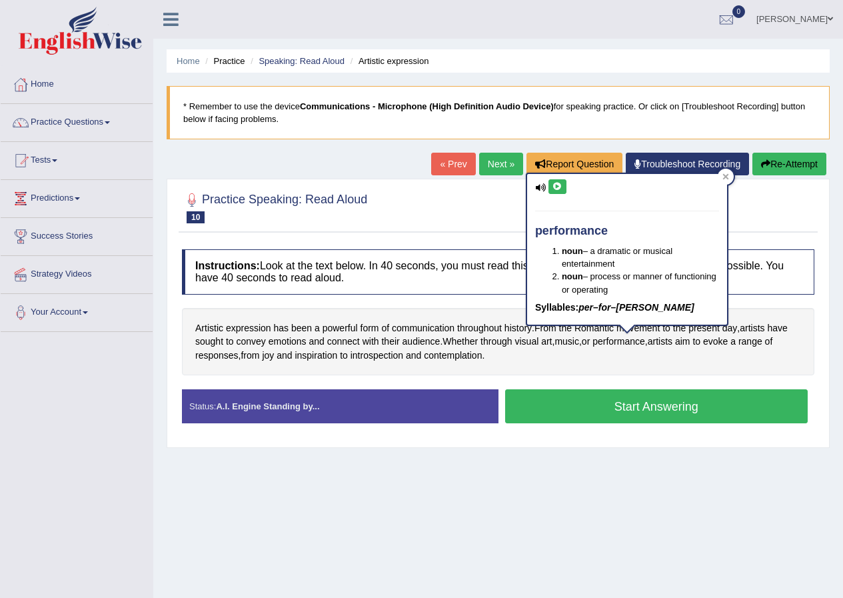
click at [547, 193] on div "performance noun – a dramatic or musical entertainment noun – process or manner…" at bounding box center [627, 249] width 200 height 151
click at [562, 185] on icon at bounding box center [558, 187] width 10 height 8
click at [725, 178] on icon at bounding box center [725, 177] width 6 height 6
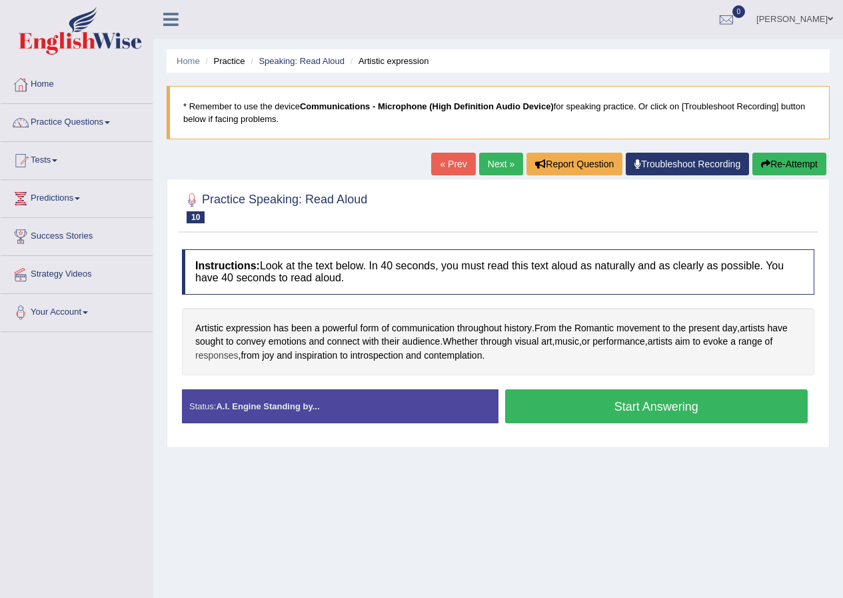
click at [209, 355] on span "responses" at bounding box center [216, 356] width 43 height 14
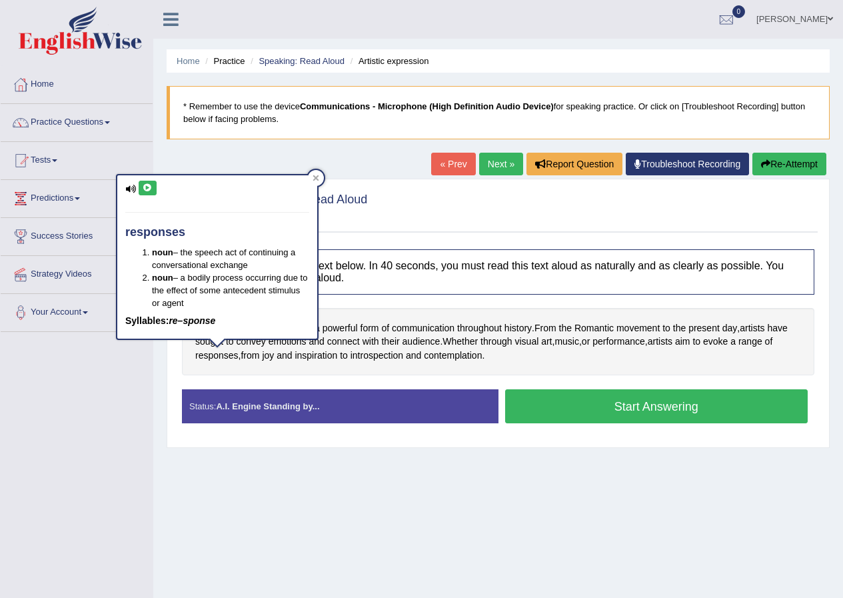
click at [153, 190] on button at bounding box center [148, 188] width 18 height 15
click at [315, 181] on div at bounding box center [316, 178] width 16 height 16
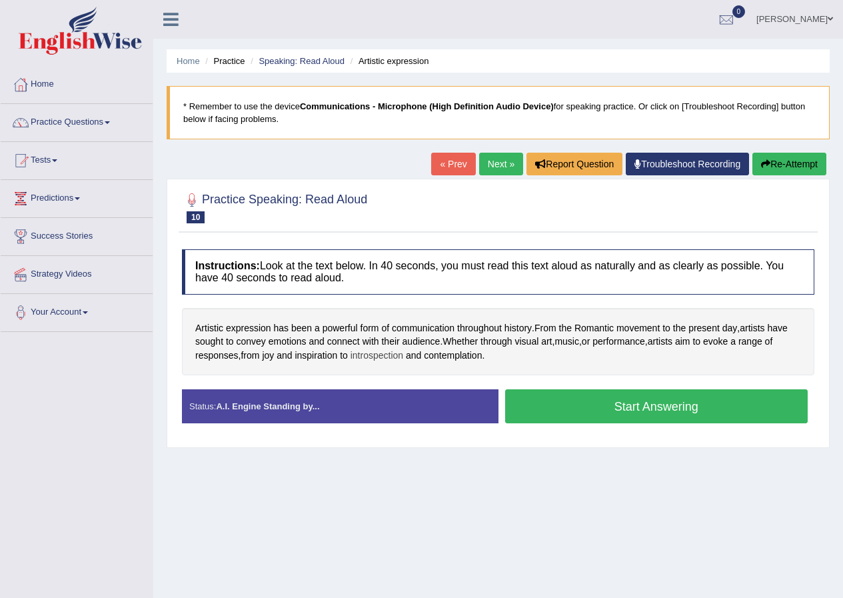
click at [381, 359] on span "introspection" at bounding box center [377, 356] width 53 height 14
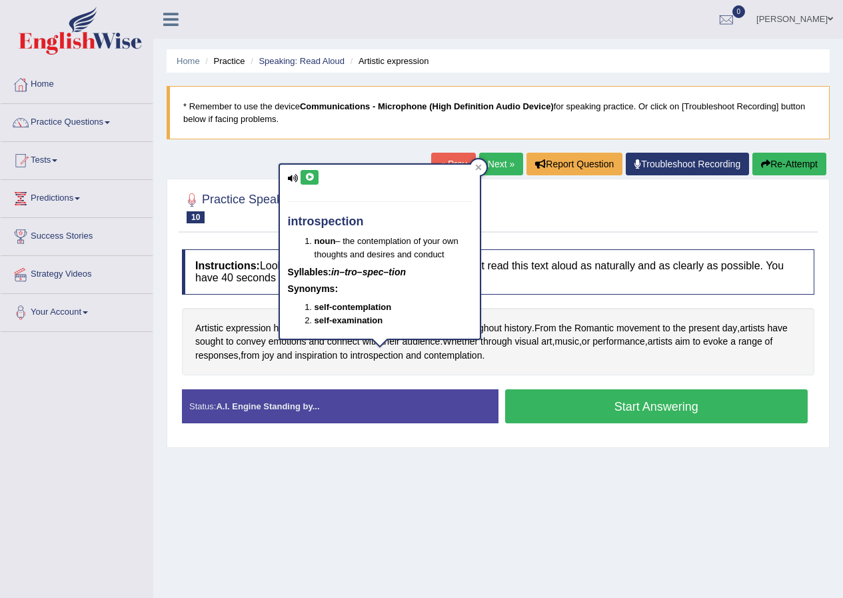
click at [315, 182] on button at bounding box center [310, 177] width 18 height 15
click at [480, 167] on icon at bounding box center [478, 167] width 7 height 7
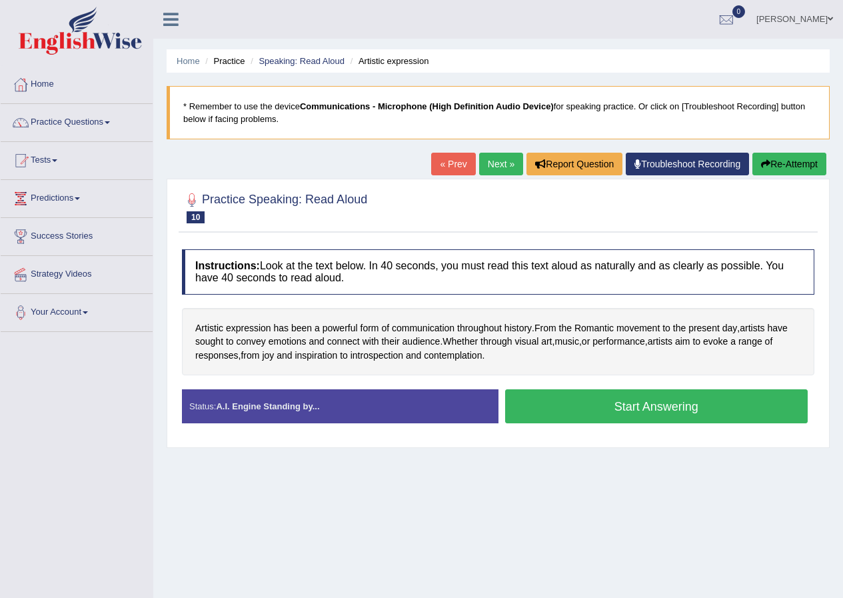
click at [555, 403] on button "Start Answering" at bounding box center [656, 406] width 303 height 34
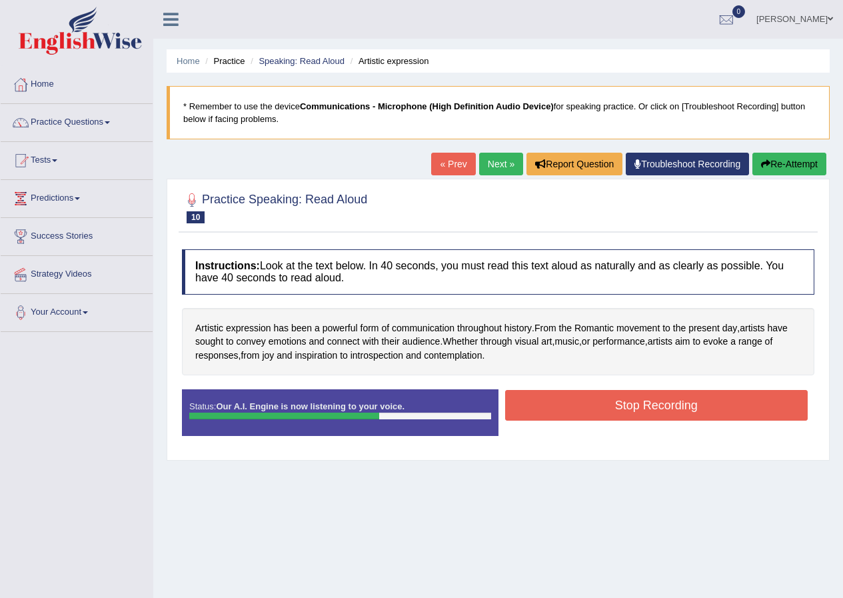
click at [579, 395] on button "Stop Recording" at bounding box center [656, 405] width 303 height 31
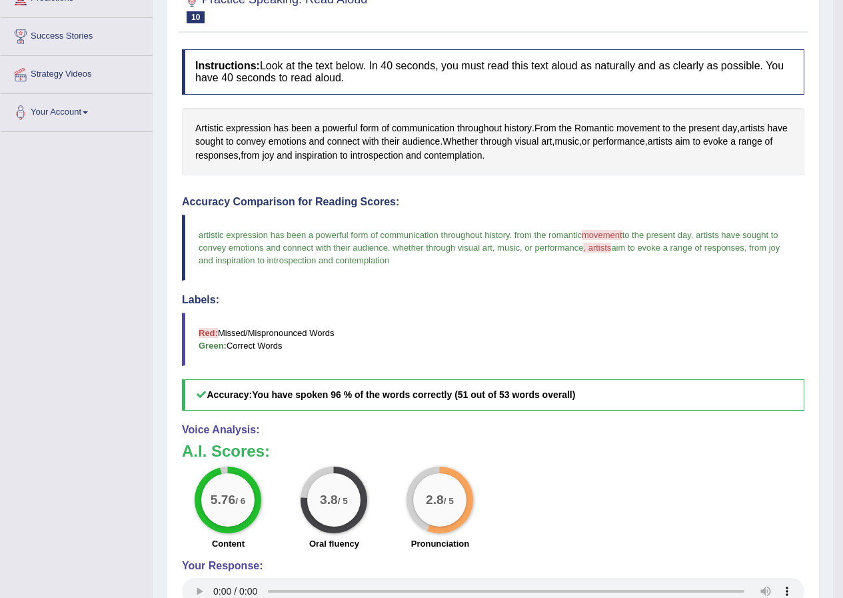
scroll to position [133, 0]
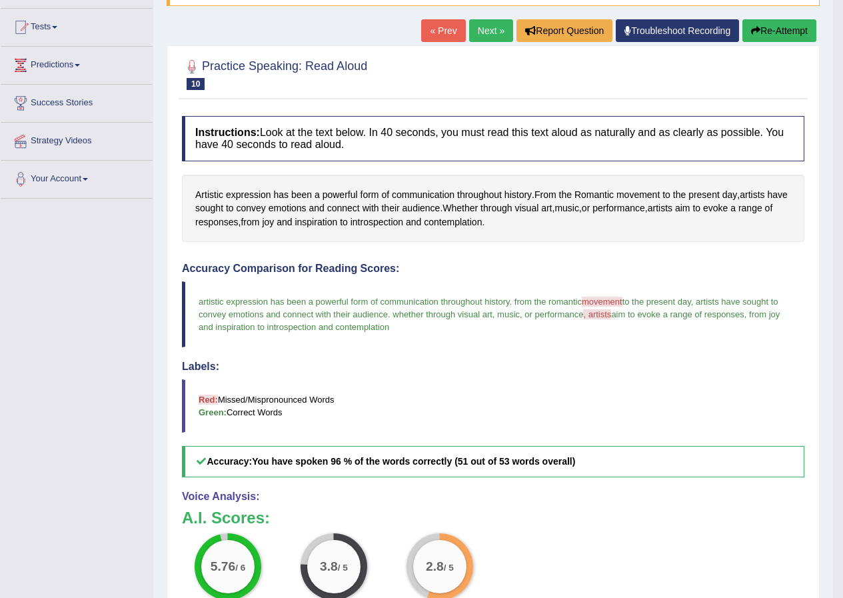
click at [766, 22] on button "Re-Attempt" at bounding box center [779, 30] width 74 height 23
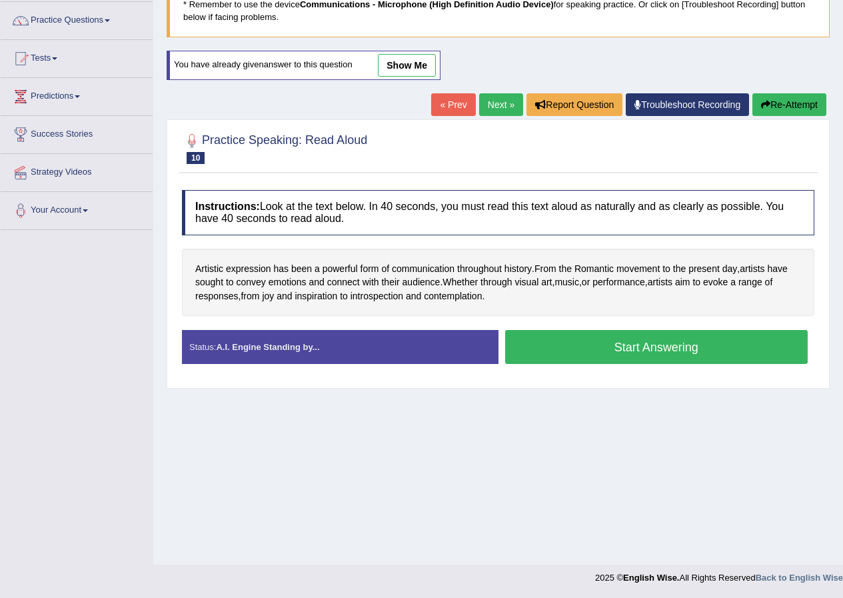
click at [634, 351] on button "Start Answering" at bounding box center [656, 347] width 303 height 34
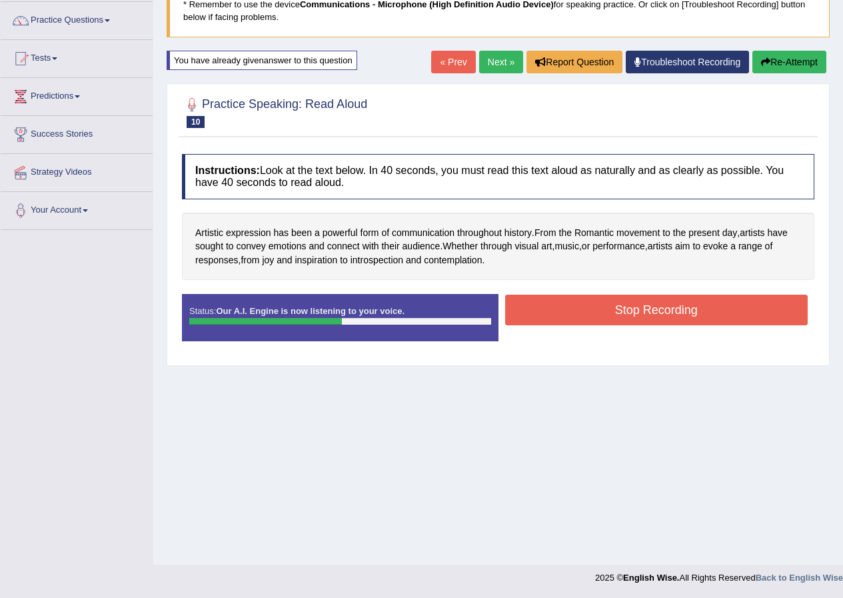
click at [571, 309] on button "Stop Recording" at bounding box center [656, 310] width 303 height 31
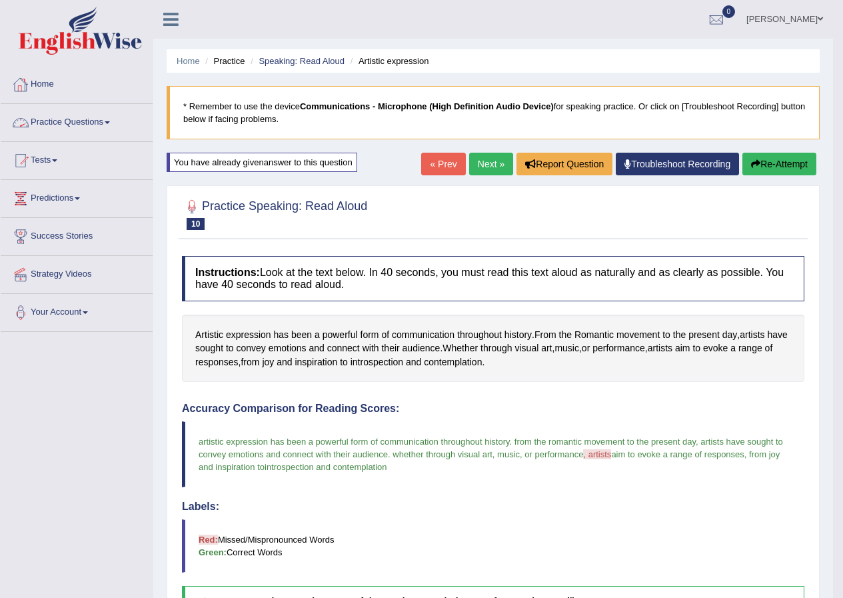
click at [94, 123] on link "Practice Questions" at bounding box center [77, 120] width 152 height 33
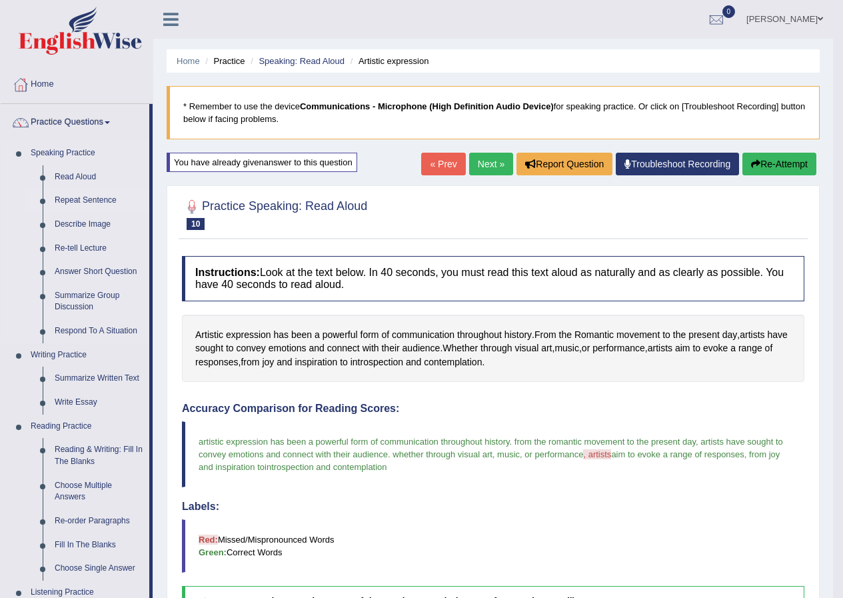
click at [91, 201] on link "Repeat Sentence" at bounding box center [99, 201] width 101 height 24
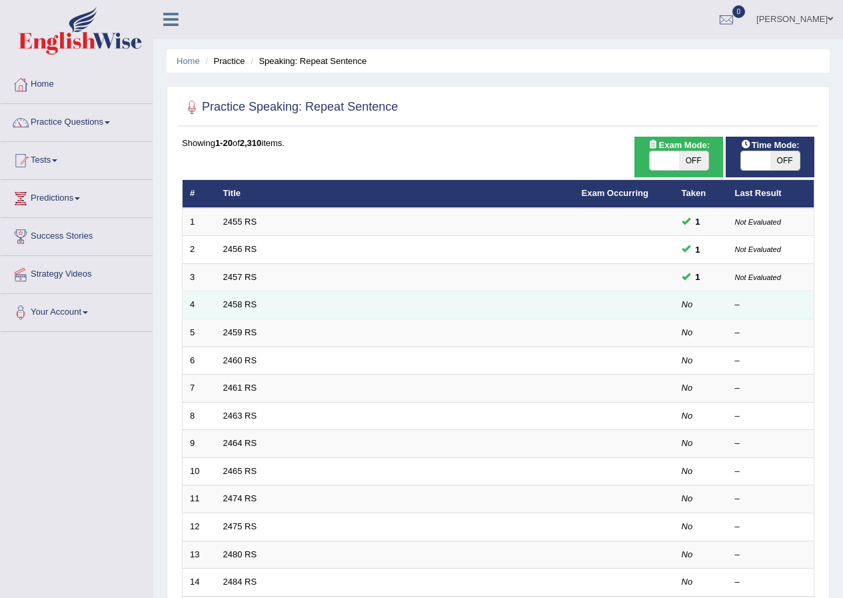
click at [238, 311] on td "2458 RS" at bounding box center [395, 305] width 359 height 28
click at [239, 306] on link "2458 RS" at bounding box center [240, 304] width 34 height 10
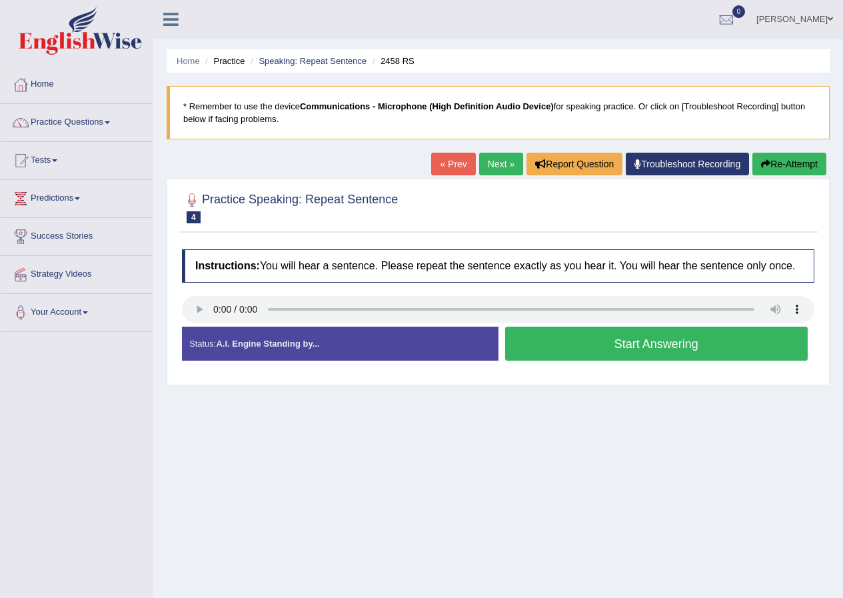
click at [574, 347] on button "Start Answering" at bounding box center [656, 344] width 303 height 34
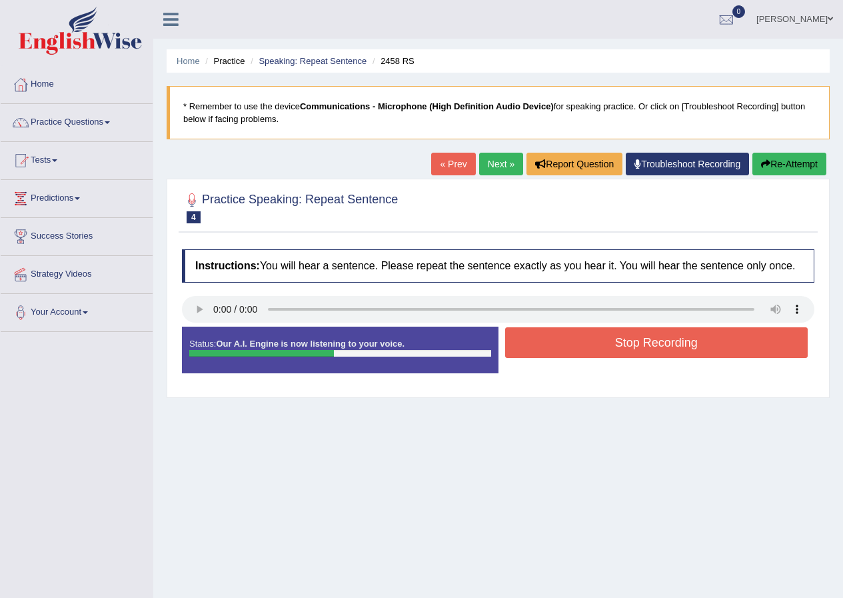
click at [574, 347] on button "Stop Recording" at bounding box center [656, 342] width 303 height 31
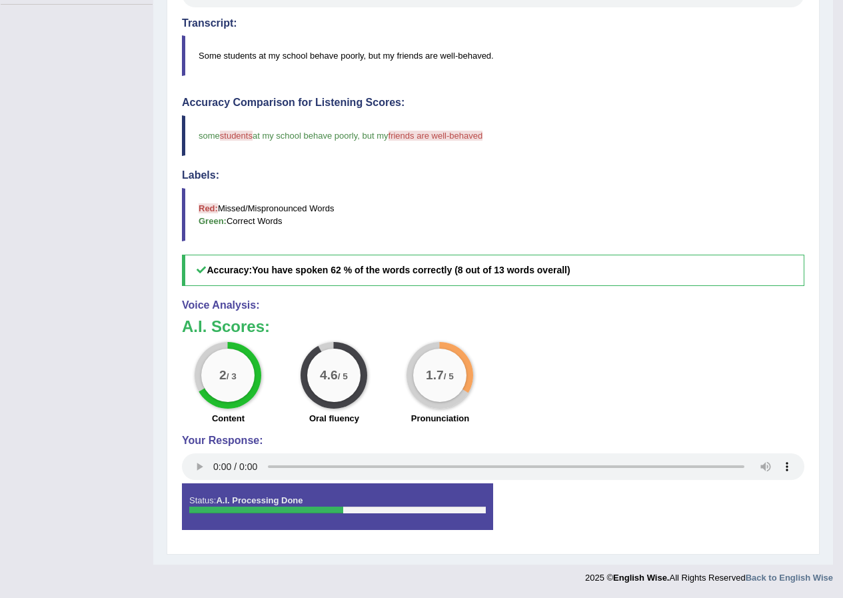
scroll to position [61, 0]
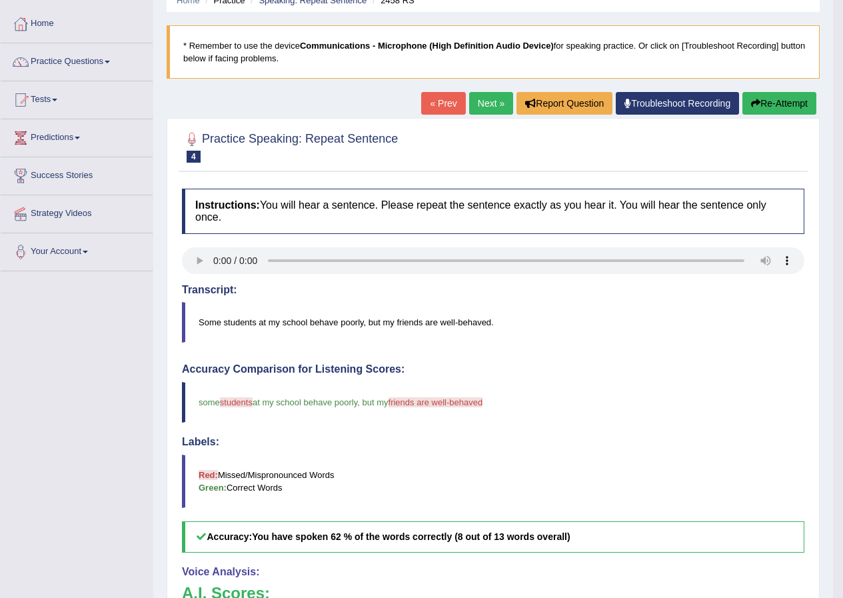
click at [489, 106] on link "Next »" at bounding box center [491, 103] width 44 height 23
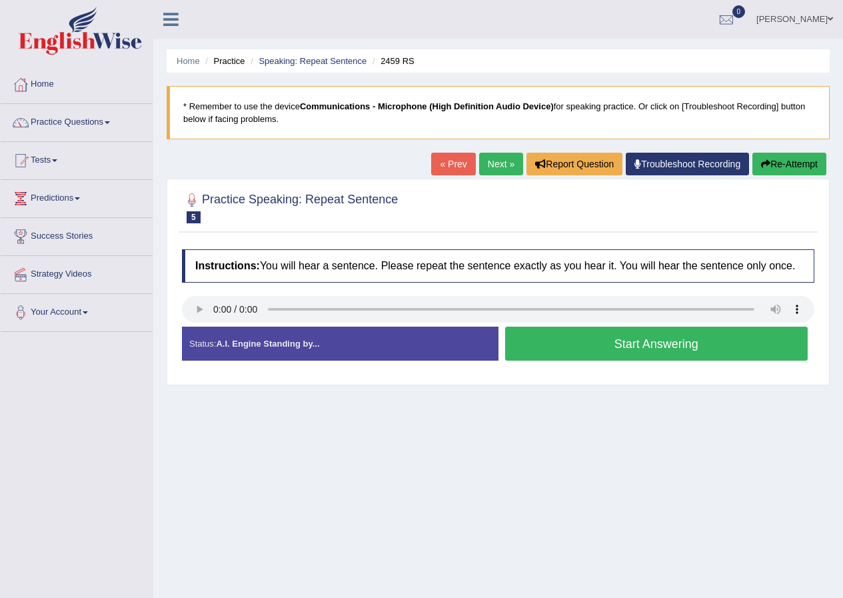
click at [582, 346] on button "Start Answering" at bounding box center [656, 344] width 303 height 34
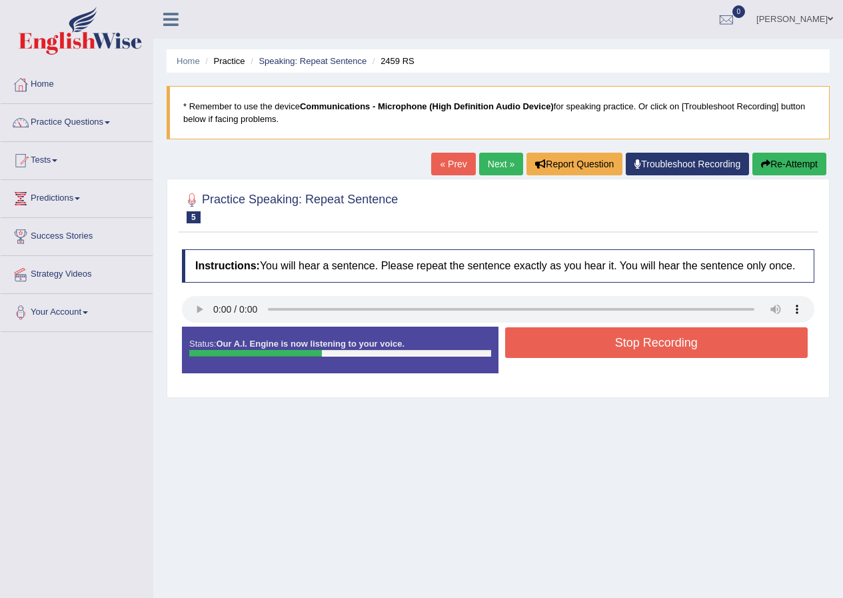
click at [581, 340] on button "Stop Recording" at bounding box center [656, 342] width 303 height 31
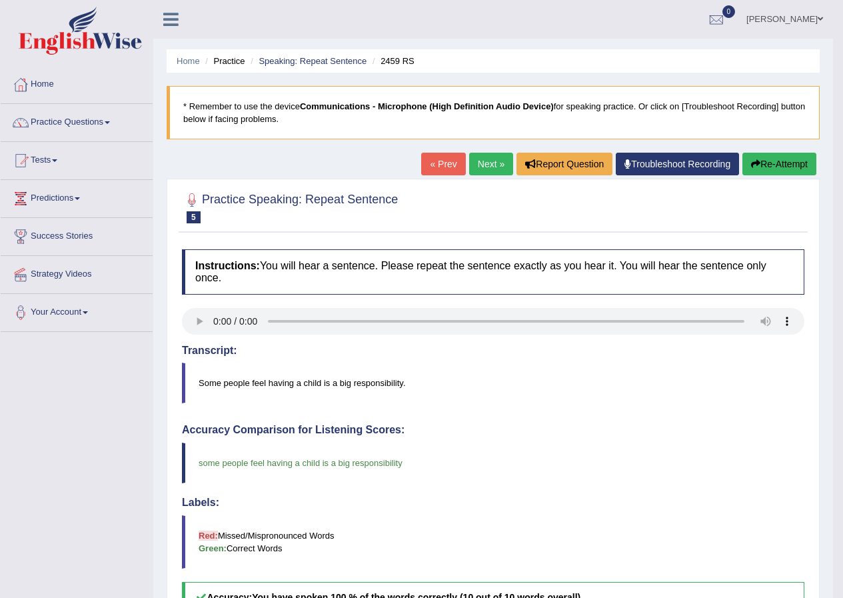
click at [476, 161] on link "Next »" at bounding box center [491, 164] width 44 height 23
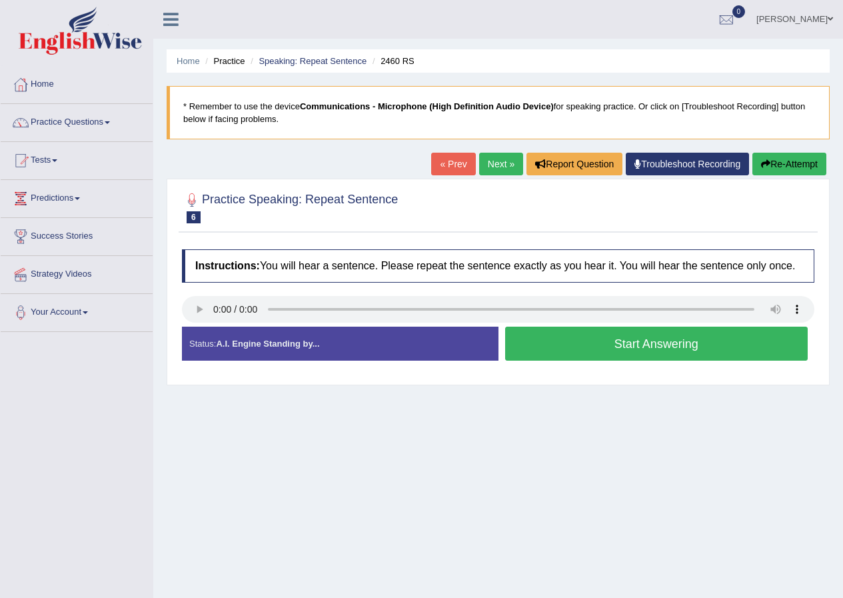
click at [614, 342] on button "Start Answering" at bounding box center [656, 344] width 303 height 34
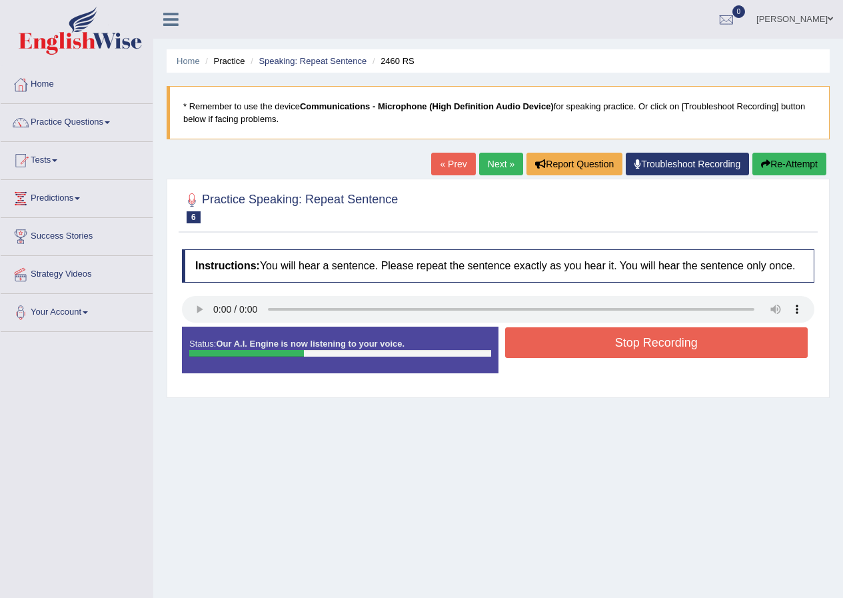
click at [608, 349] on button "Stop Recording" at bounding box center [656, 342] width 303 height 31
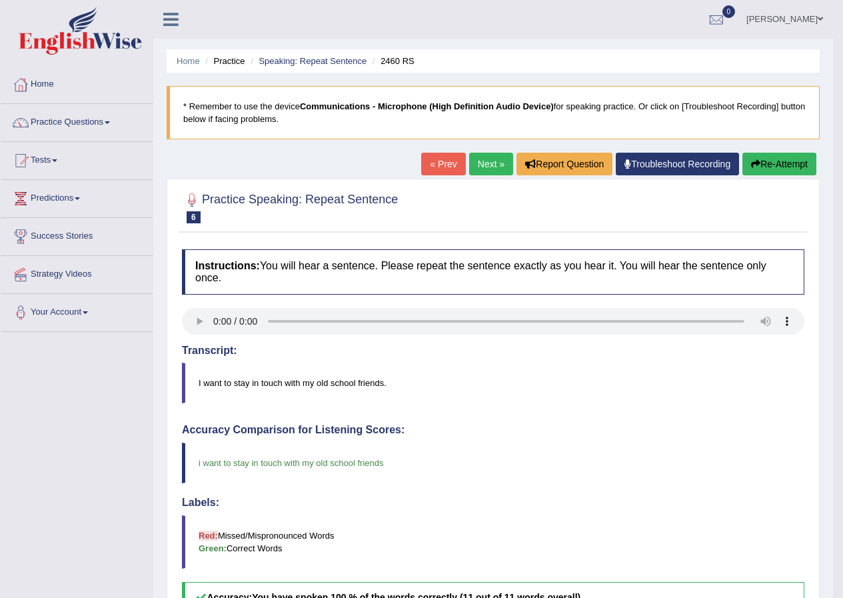
click at [489, 161] on link "Next »" at bounding box center [491, 164] width 44 height 23
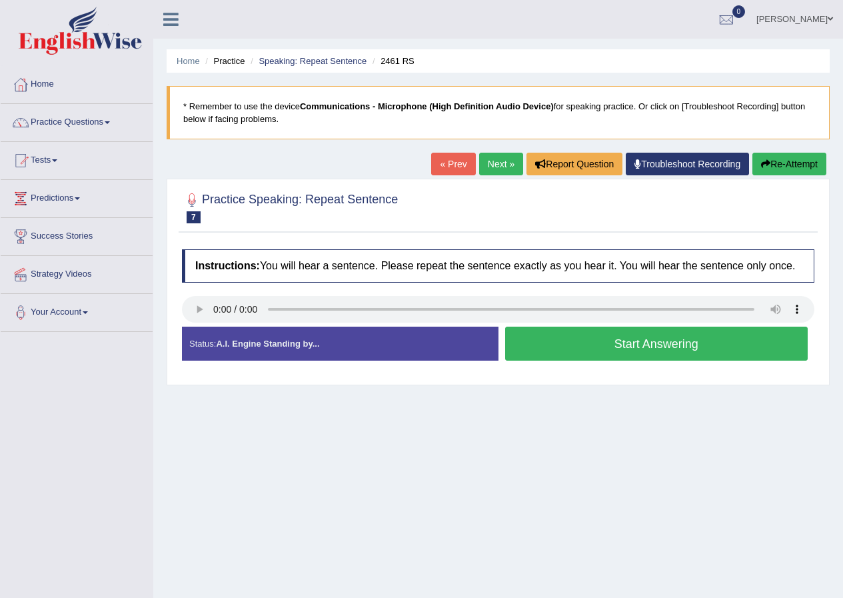
click at [636, 343] on button "Start Answering" at bounding box center [656, 344] width 303 height 34
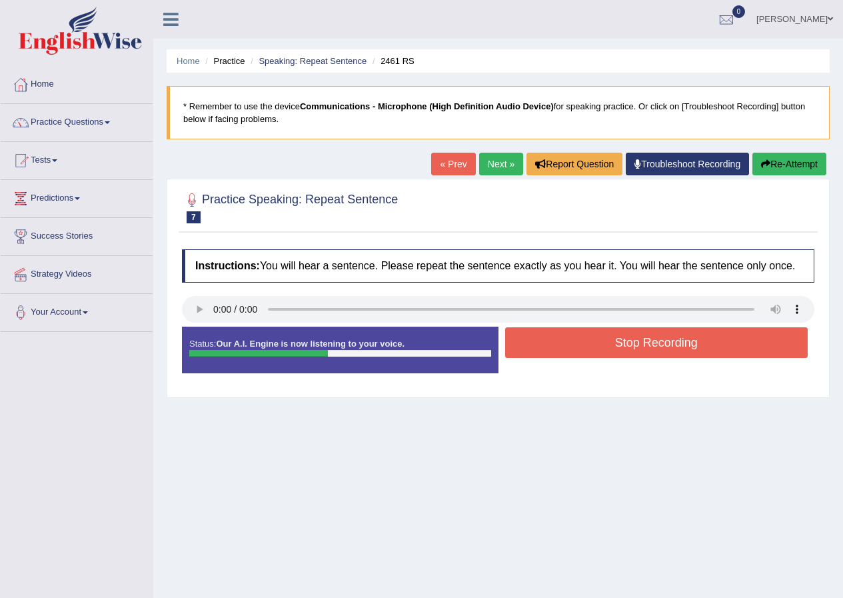
click at [634, 336] on button "Stop Recording" at bounding box center [656, 342] width 303 height 31
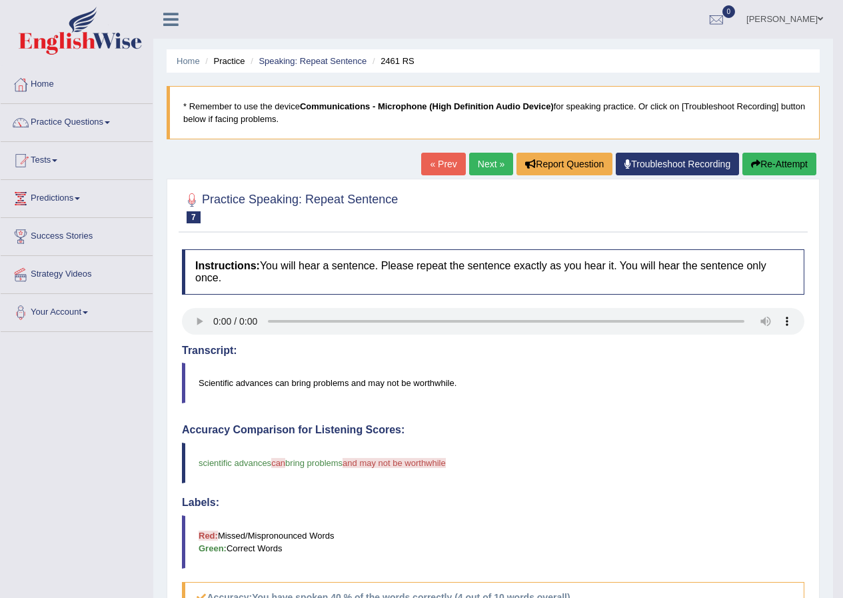
click at [493, 161] on link "Next »" at bounding box center [491, 164] width 44 height 23
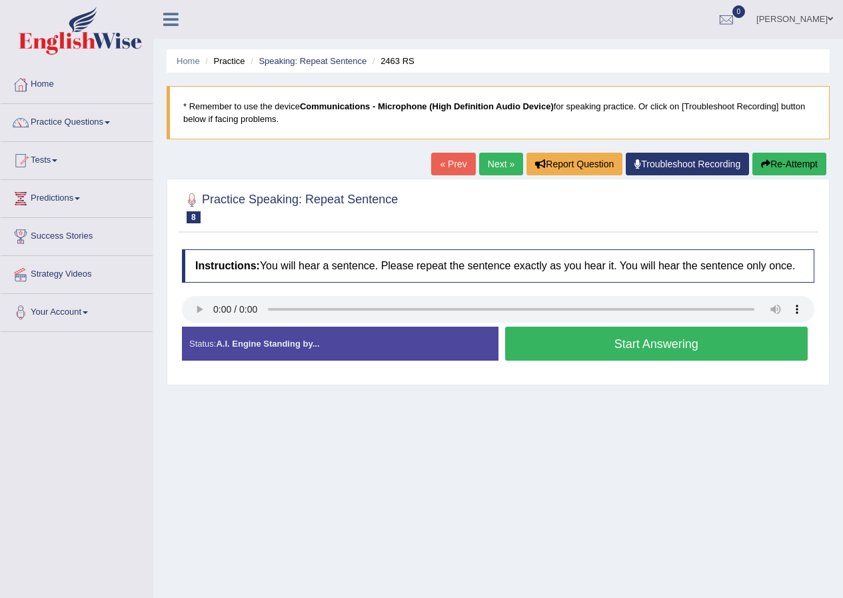
click at [622, 352] on button "Start Answering" at bounding box center [656, 344] width 303 height 34
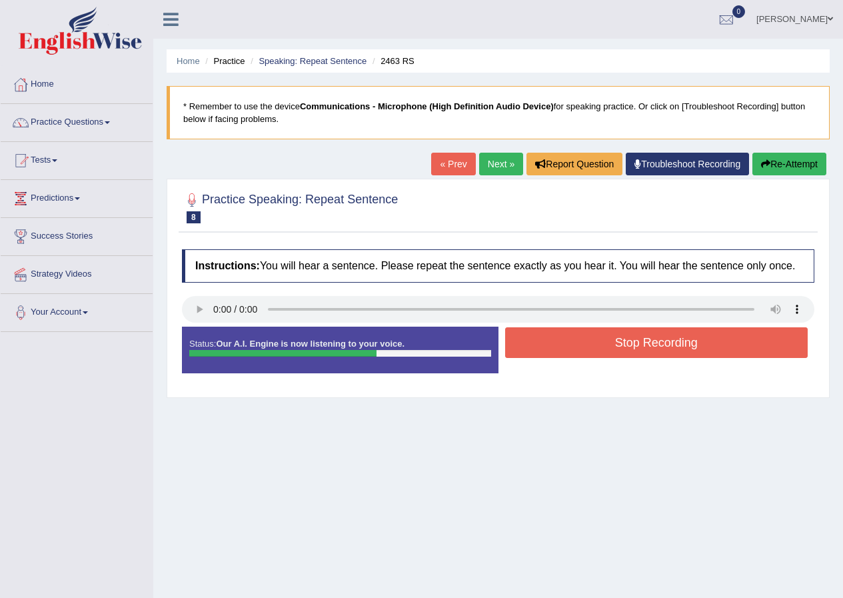
click at [443, 161] on link "« Prev" at bounding box center [453, 164] width 44 height 23
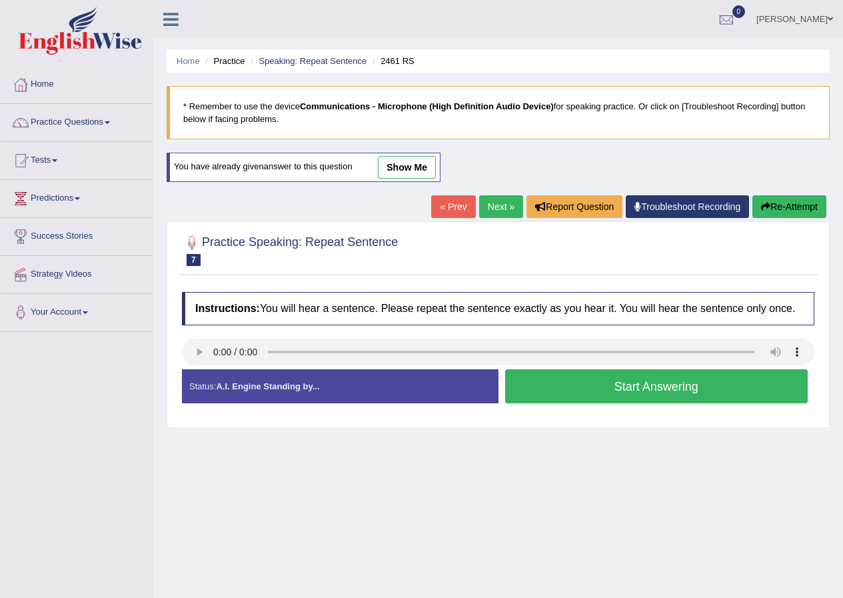
click at [507, 203] on link "Next »" at bounding box center [501, 206] width 44 height 23
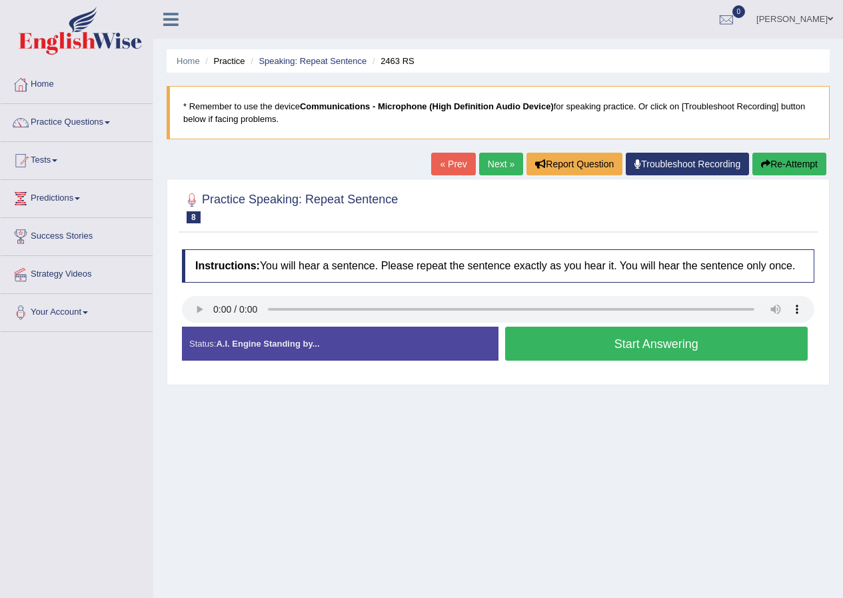
click at [674, 341] on button "Start Answering" at bounding box center [656, 344] width 303 height 34
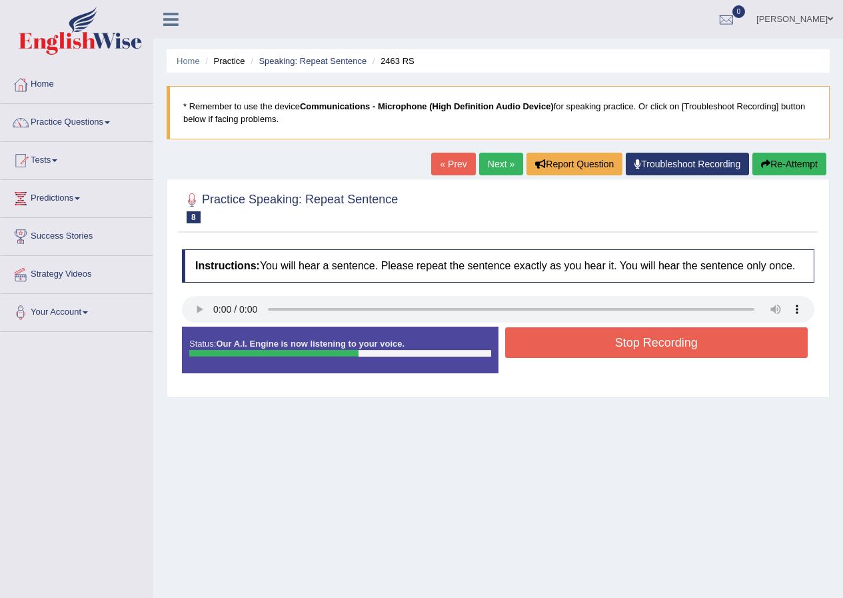
click at [674, 341] on button "Stop Recording" at bounding box center [656, 342] width 303 height 31
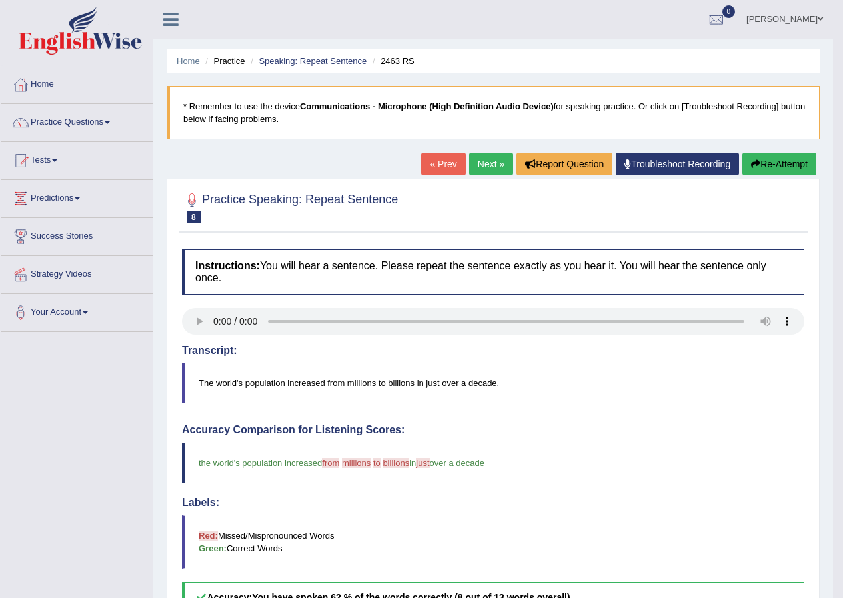
click at [475, 167] on link "Next »" at bounding box center [491, 164] width 44 height 23
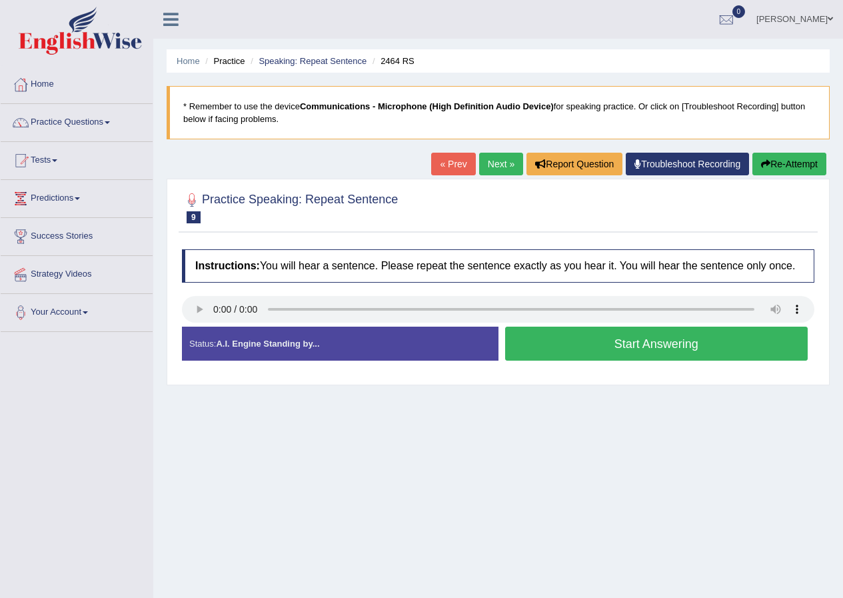
click at [432, 164] on link "« Prev" at bounding box center [453, 164] width 44 height 23
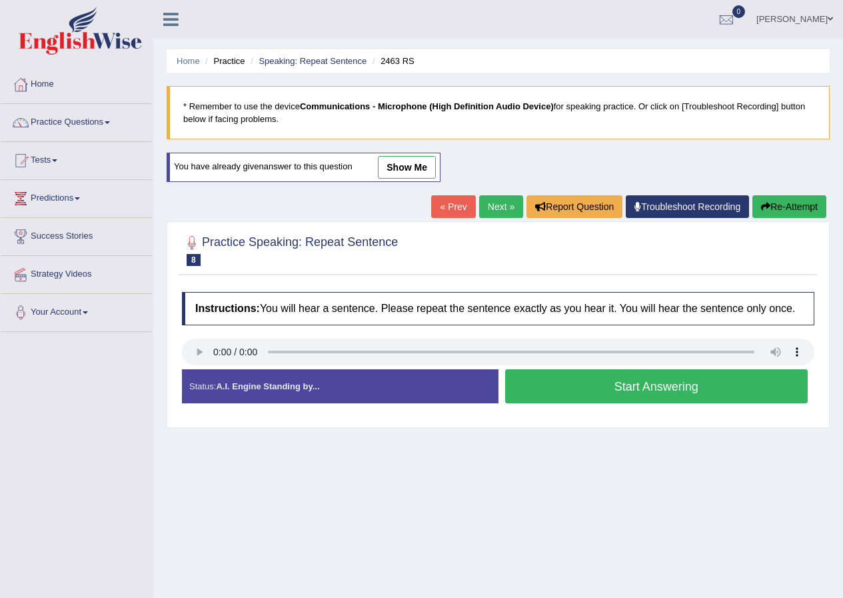
click at [549, 389] on button "Start Answering" at bounding box center [656, 386] width 303 height 34
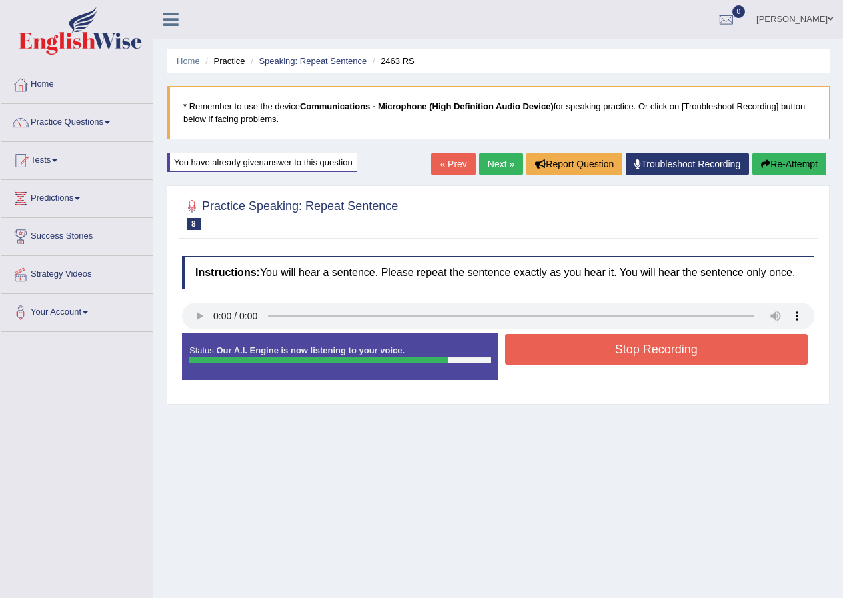
click at [652, 346] on button "Stop Recording" at bounding box center [656, 349] width 303 height 31
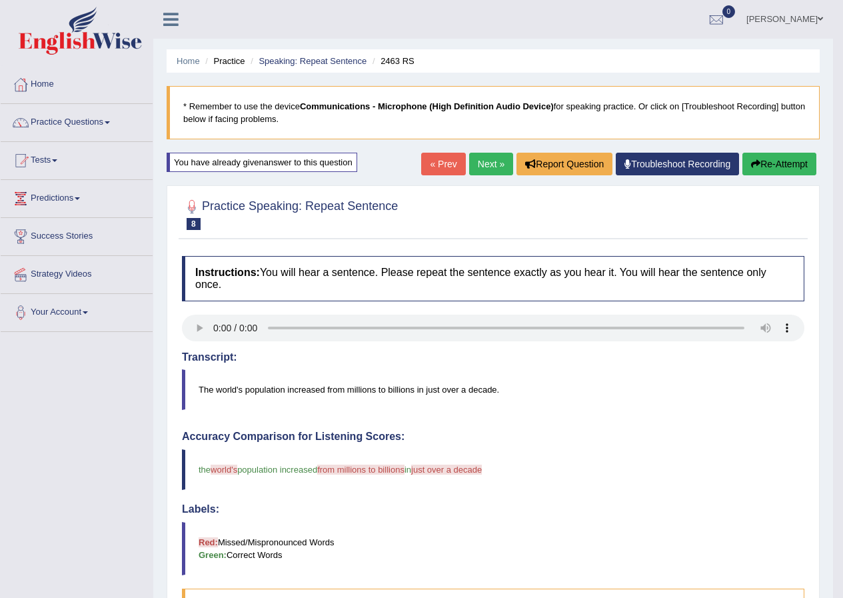
drag, startPoint x: 652, startPoint y: 263, endPoint x: 652, endPoint y: 283, distance: 19.3
click at [496, 162] on link "Next »" at bounding box center [491, 164] width 44 height 23
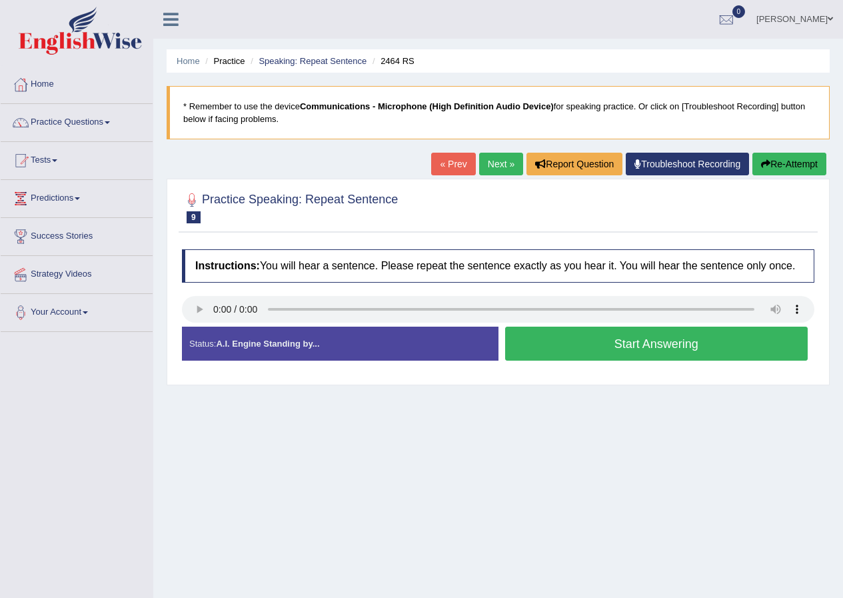
click at [498, 161] on link "Next »" at bounding box center [501, 164] width 44 height 23
click at [527, 334] on button "Start Answering" at bounding box center [656, 344] width 303 height 34
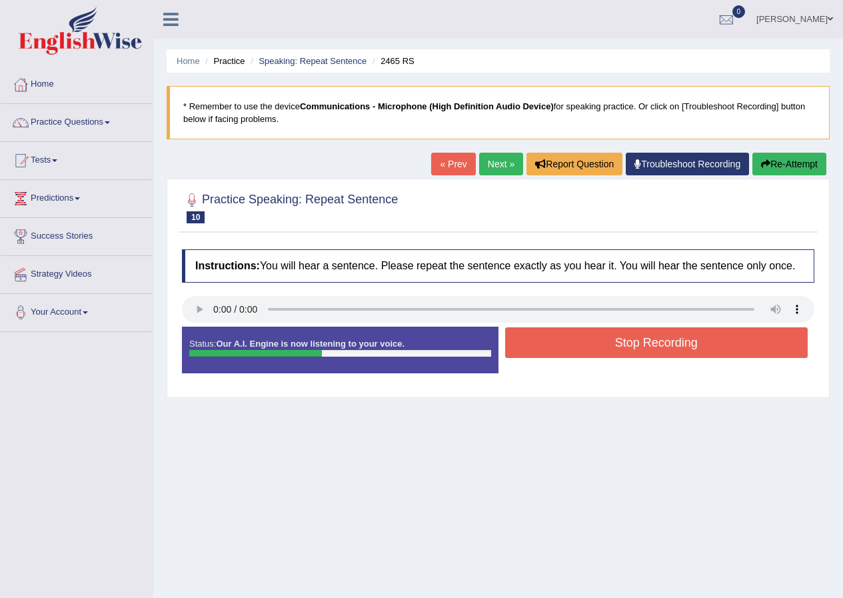
click at [544, 341] on button "Stop Recording" at bounding box center [656, 342] width 303 height 31
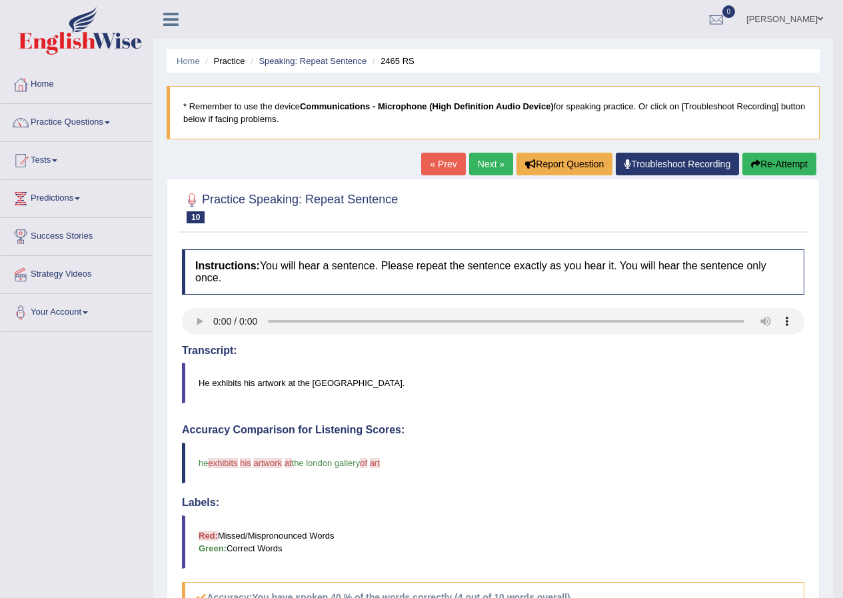
click at [484, 162] on link "Next »" at bounding box center [491, 164] width 44 height 23
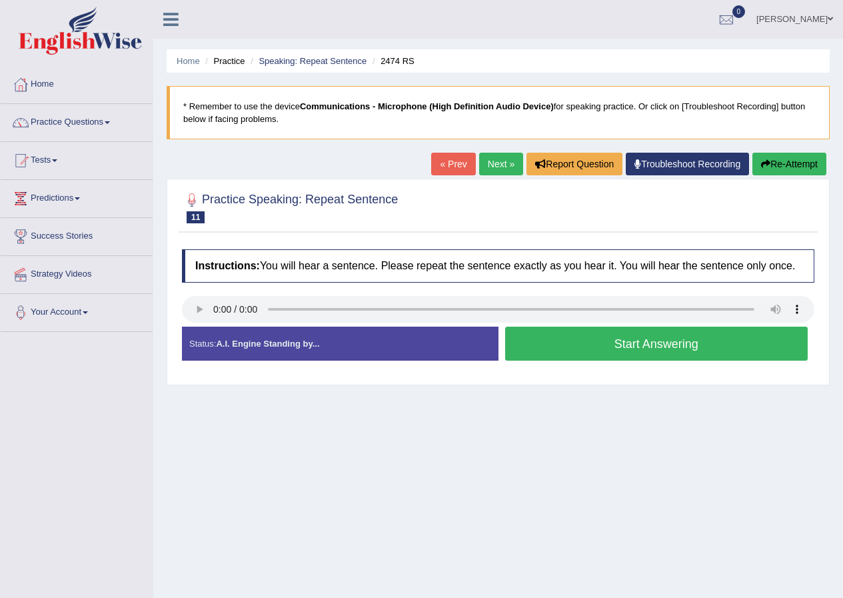
click at [666, 343] on button "Start Answering" at bounding box center [656, 344] width 303 height 34
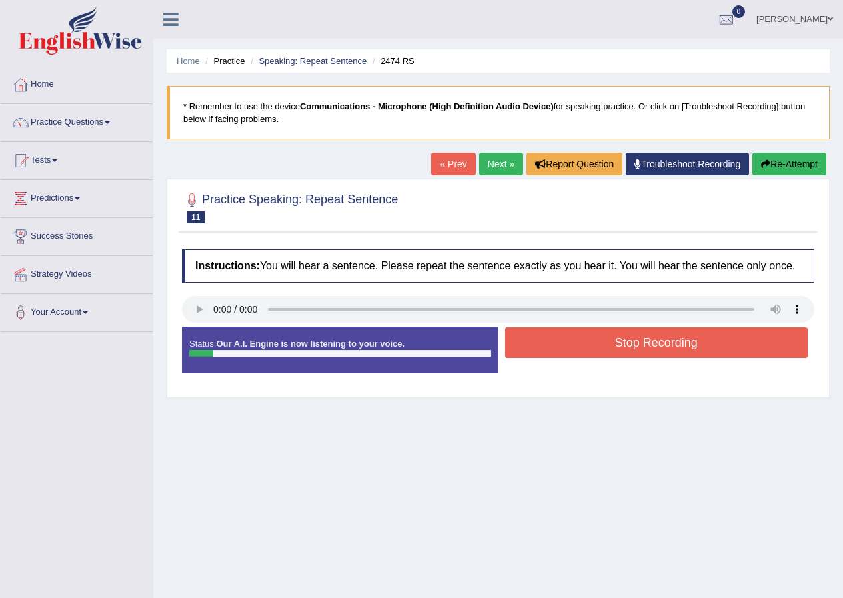
click at [664, 343] on button "Stop Recording" at bounding box center [656, 342] width 303 height 31
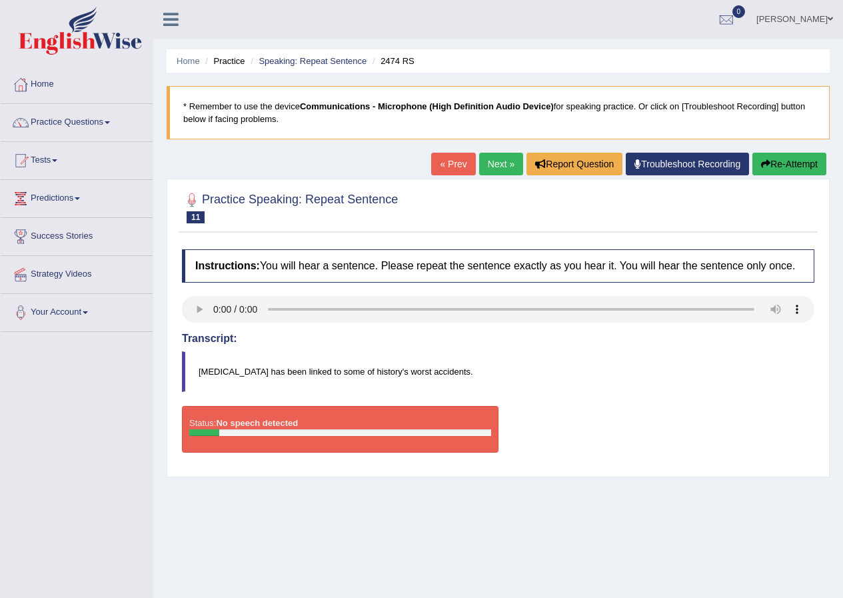
click at [482, 167] on link "Next »" at bounding box center [501, 164] width 44 height 23
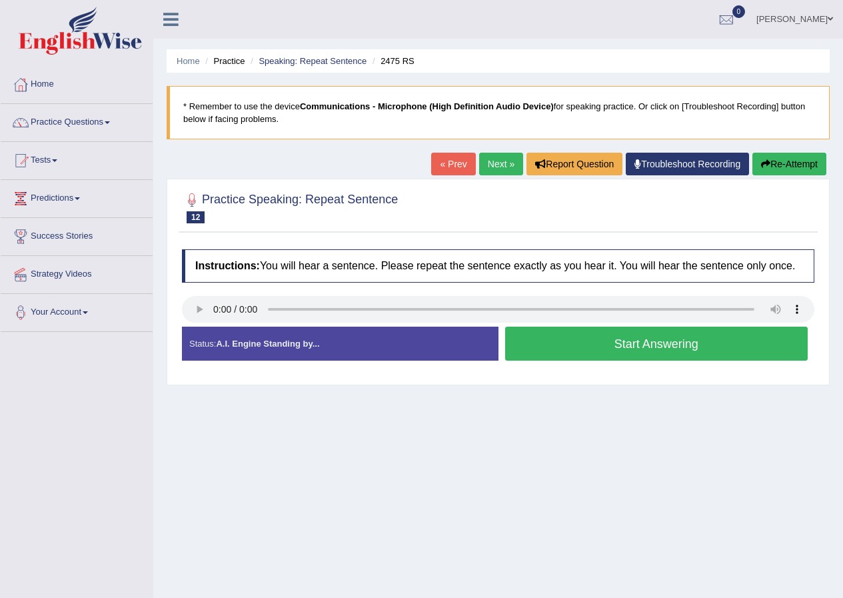
click at [569, 345] on button "Start Answering" at bounding box center [656, 344] width 303 height 34
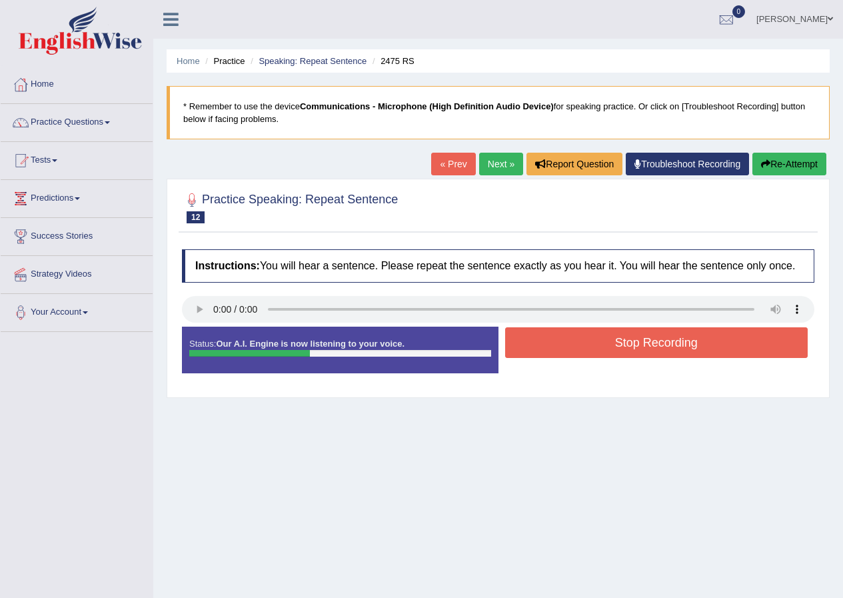
click at [571, 345] on button "Stop Recording" at bounding box center [656, 342] width 303 height 31
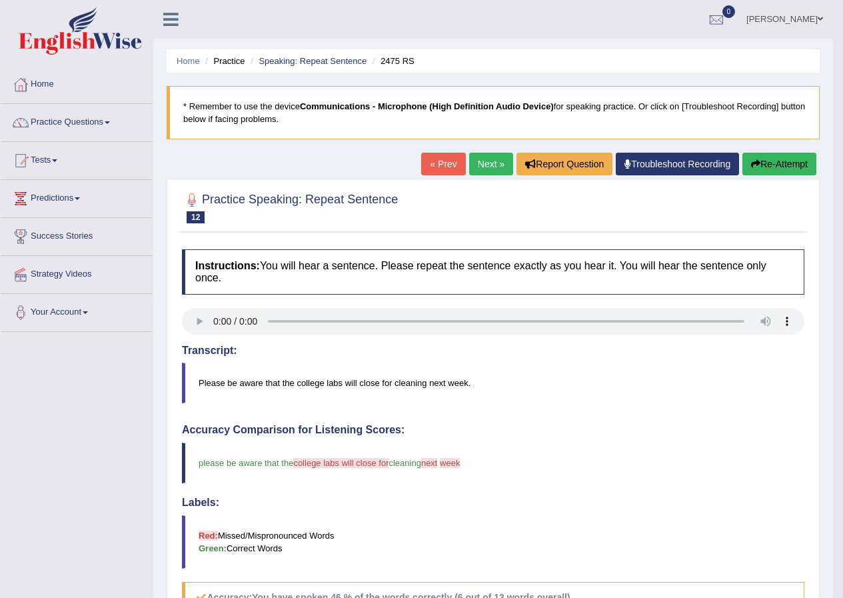
click at [481, 171] on link "Next »" at bounding box center [491, 164] width 44 height 23
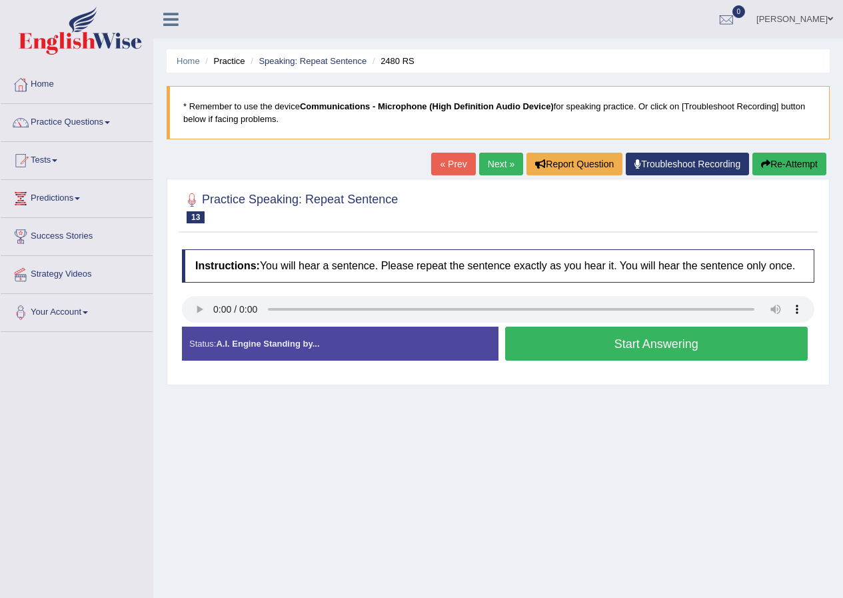
click at [613, 341] on button "Start Answering" at bounding box center [656, 344] width 303 height 34
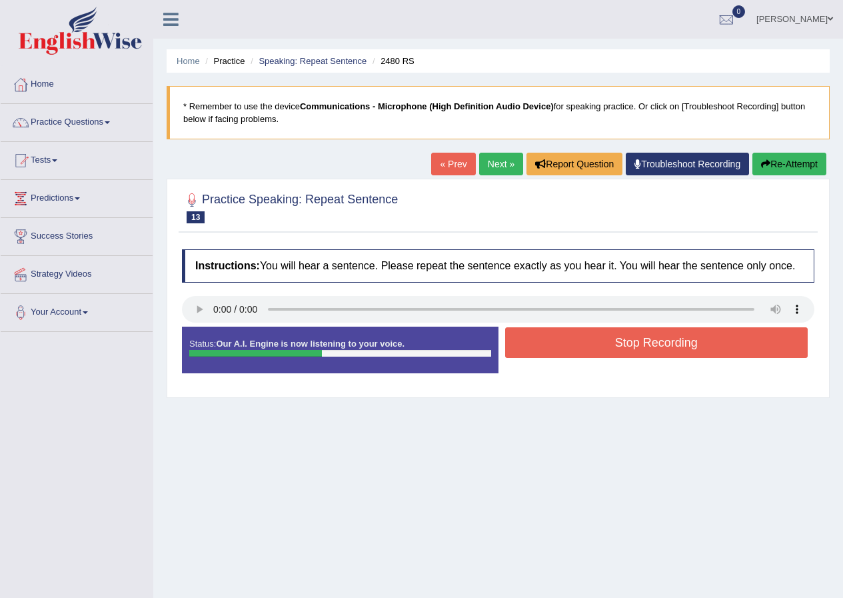
click at [606, 338] on button "Stop Recording" at bounding box center [656, 342] width 303 height 31
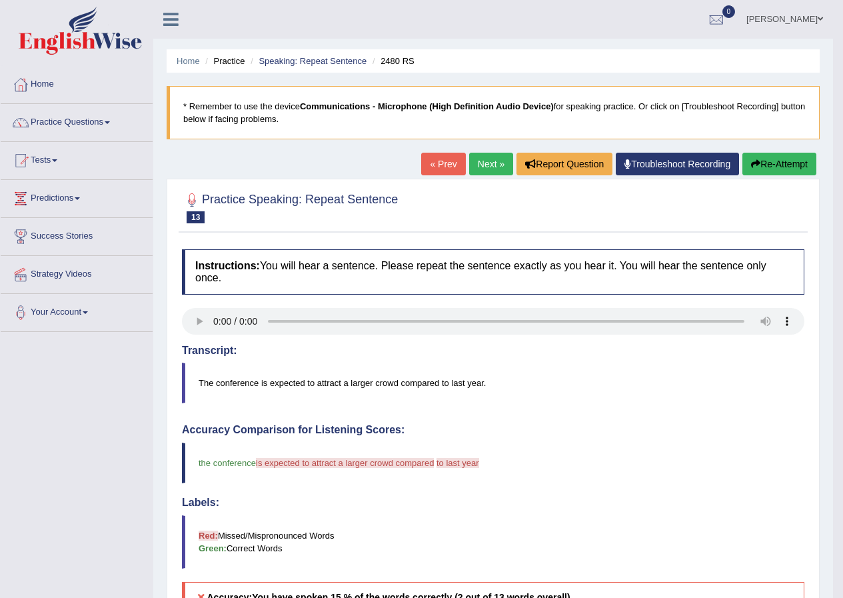
click at [425, 163] on link "« Prev" at bounding box center [443, 164] width 44 height 23
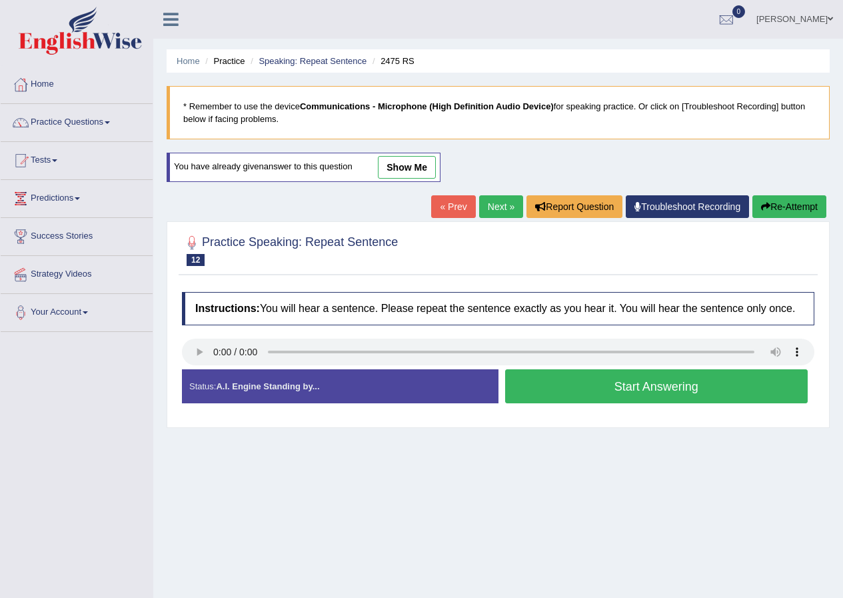
click at [487, 208] on link "Next »" at bounding box center [501, 206] width 44 height 23
click at [589, 389] on button "Start Answering" at bounding box center [656, 386] width 303 height 34
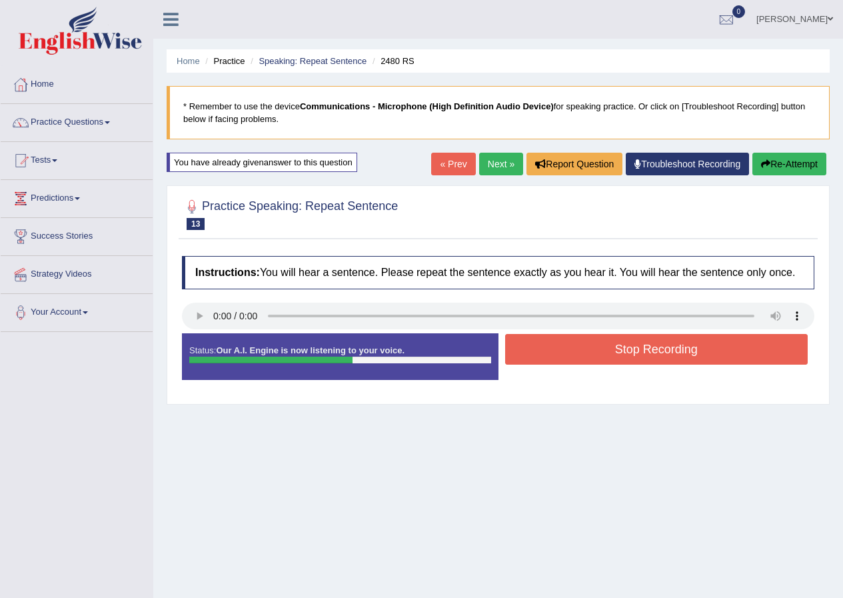
click at [678, 347] on button "Stop Recording" at bounding box center [656, 349] width 303 height 31
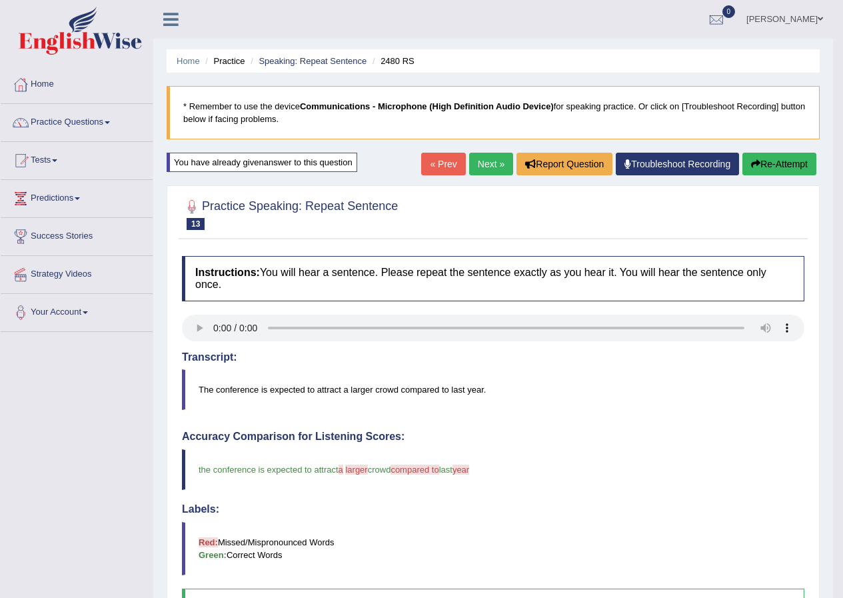
click at [485, 159] on link "Next »" at bounding box center [491, 164] width 44 height 23
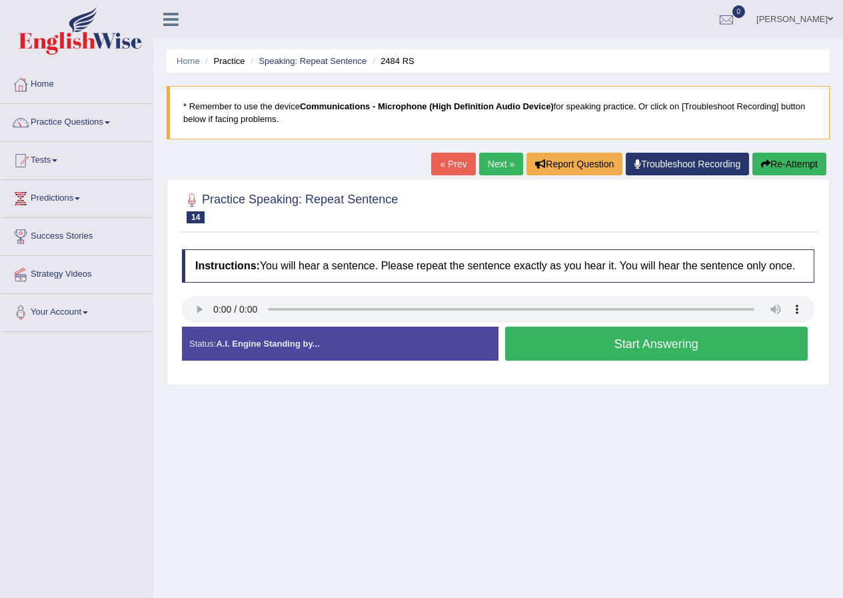
click at [612, 347] on button "Start Answering" at bounding box center [656, 344] width 303 height 34
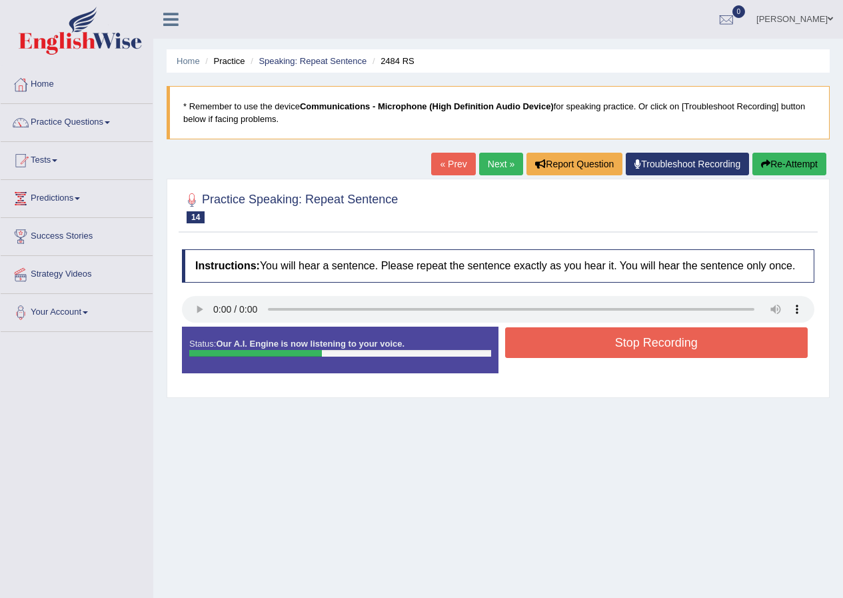
click at [612, 347] on button "Stop Recording" at bounding box center [656, 342] width 303 height 31
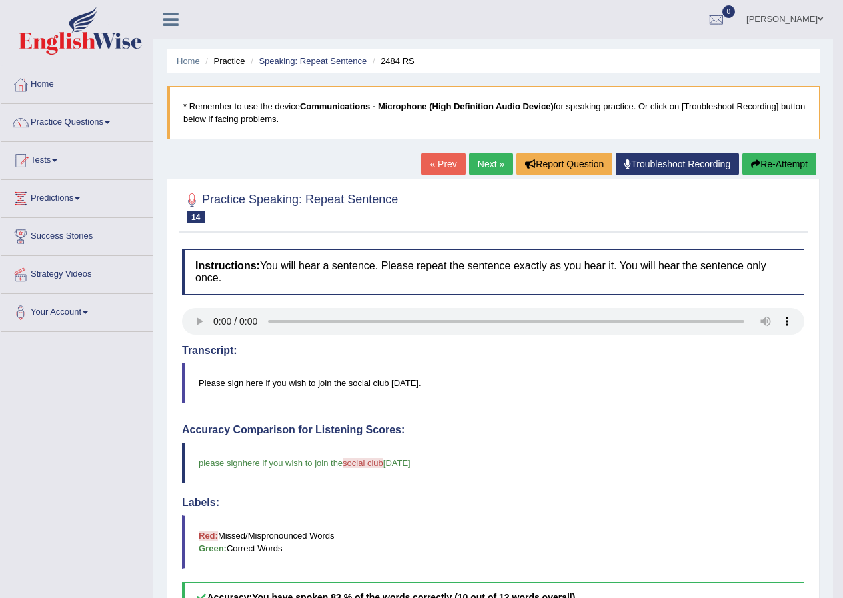
click at [480, 168] on link "Next »" at bounding box center [491, 164] width 44 height 23
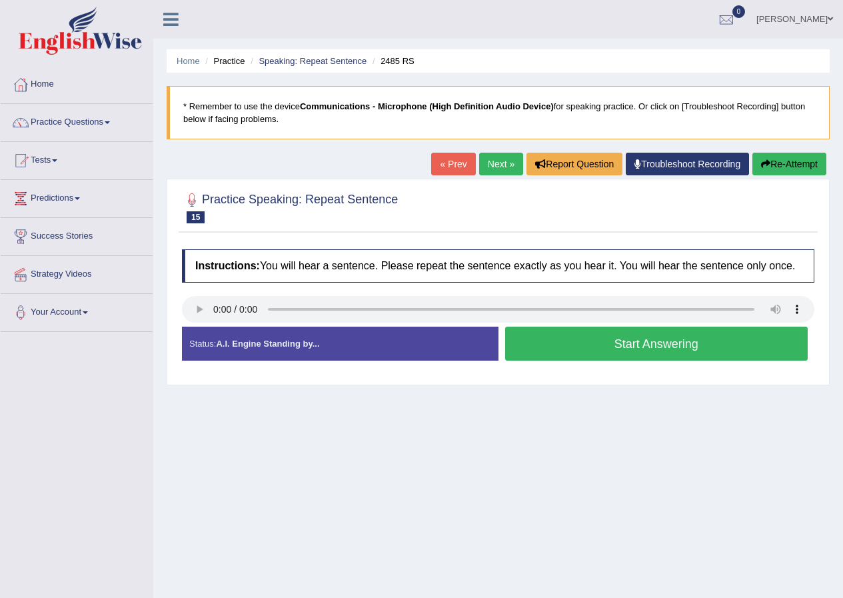
click at [623, 341] on button "Start Answering" at bounding box center [656, 344] width 303 height 34
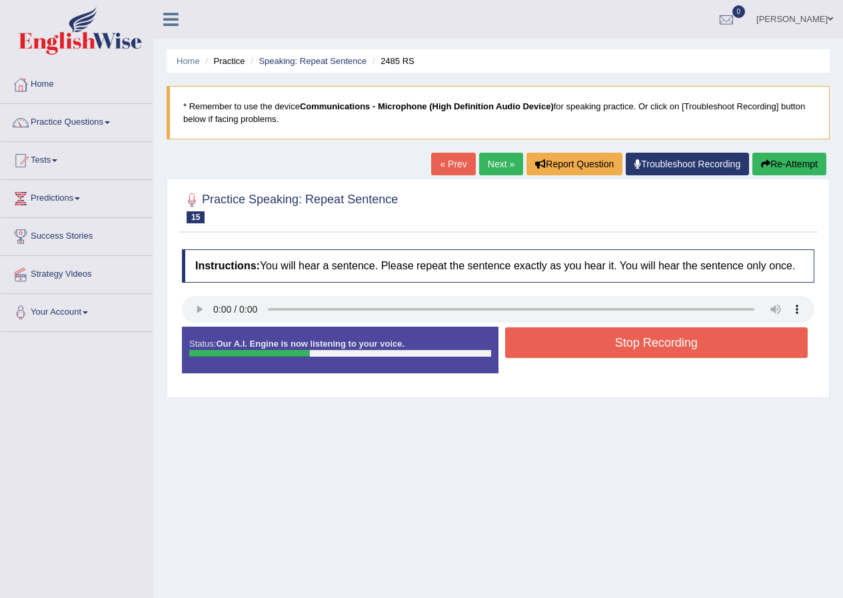
click at [623, 341] on button "Stop Recording" at bounding box center [656, 342] width 303 height 31
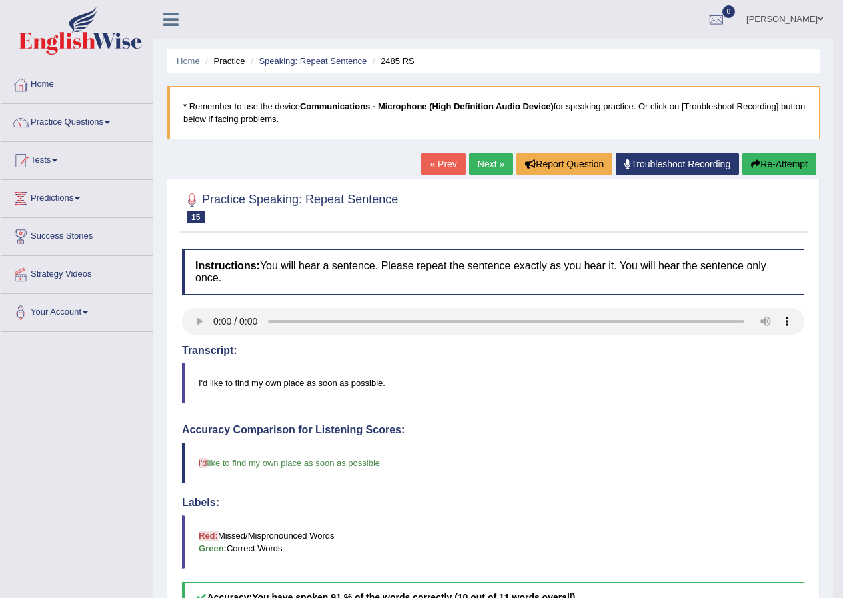
click at [491, 164] on link "Next »" at bounding box center [491, 164] width 44 height 23
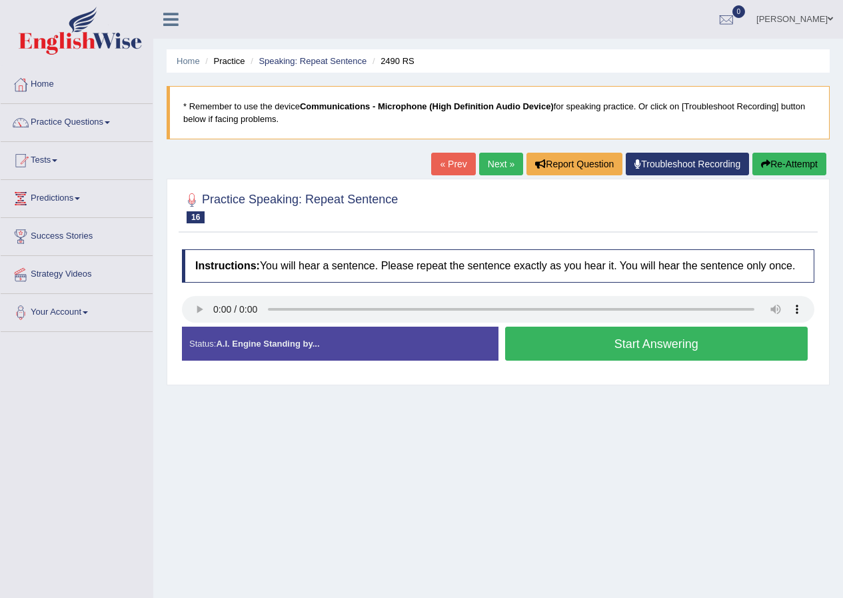
click at [654, 339] on button "Start Answering" at bounding box center [656, 344] width 303 height 34
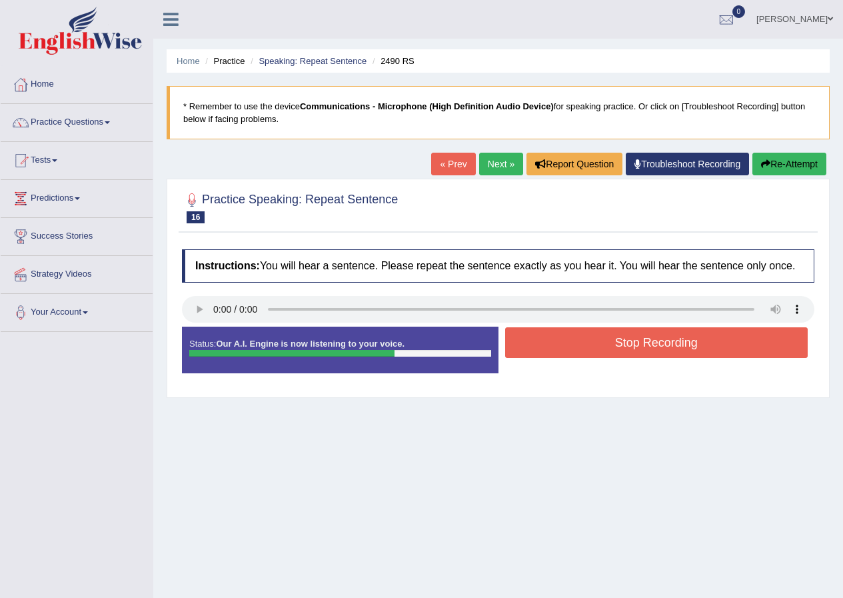
click at [641, 353] on button "Stop Recording" at bounding box center [656, 342] width 303 height 31
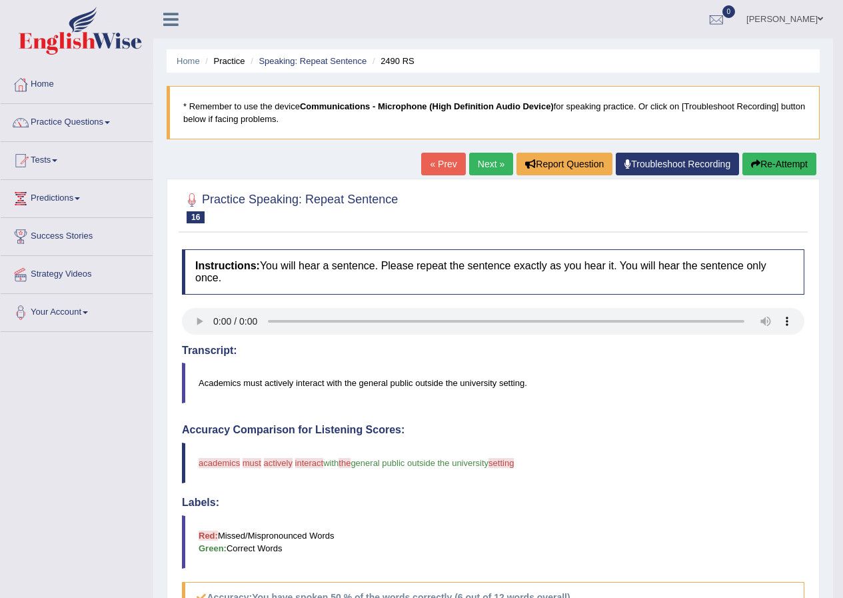
click at [493, 168] on link "Next »" at bounding box center [491, 164] width 44 height 23
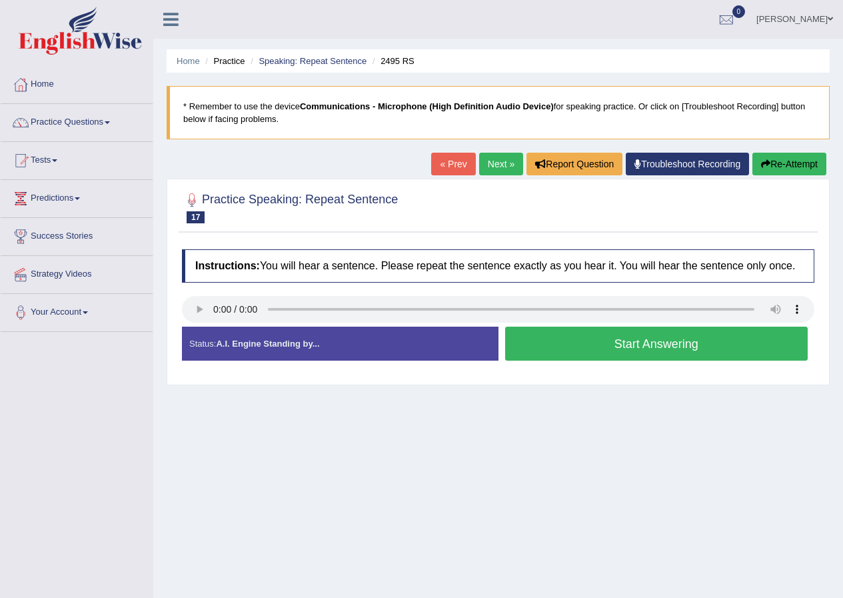
click at [557, 337] on button "Start Answering" at bounding box center [656, 344] width 303 height 34
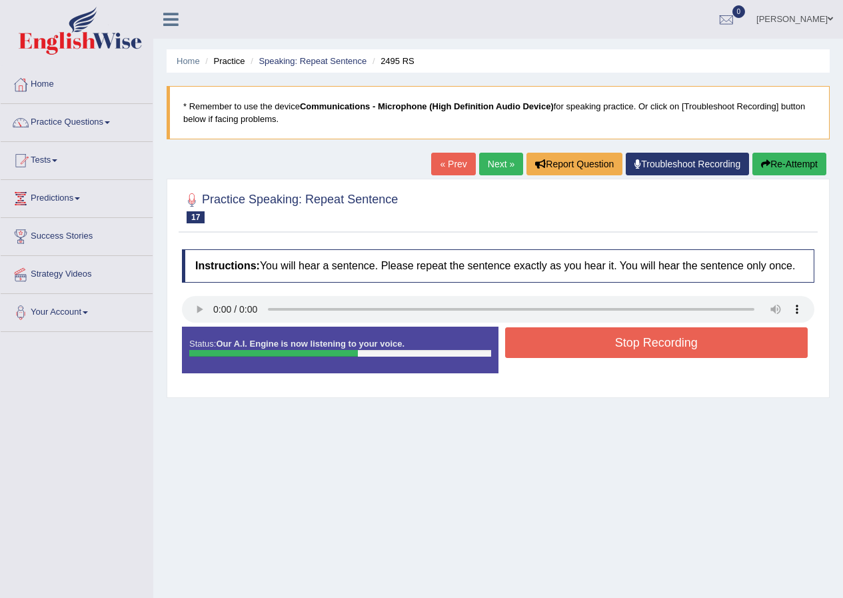
click at [557, 337] on button "Stop Recording" at bounding box center [656, 342] width 303 height 31
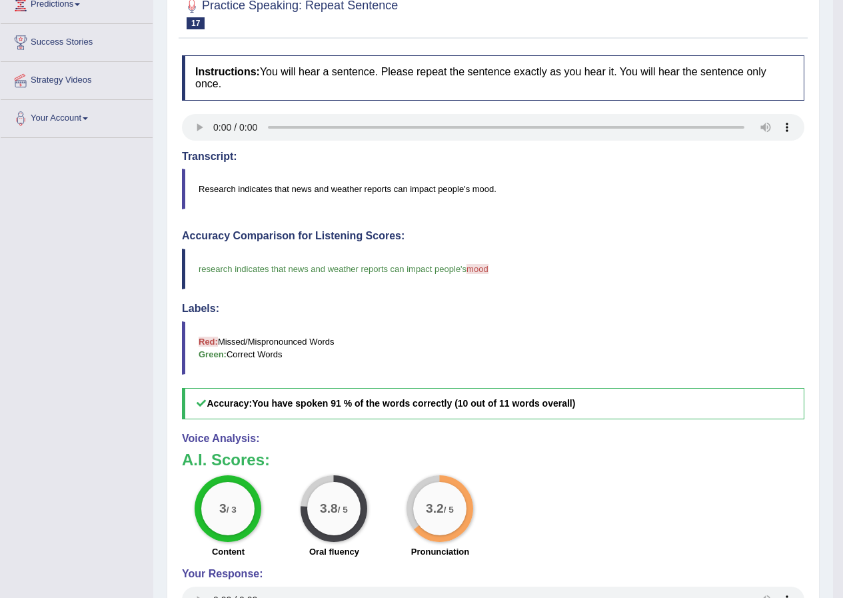
scroll to position [127, 0]
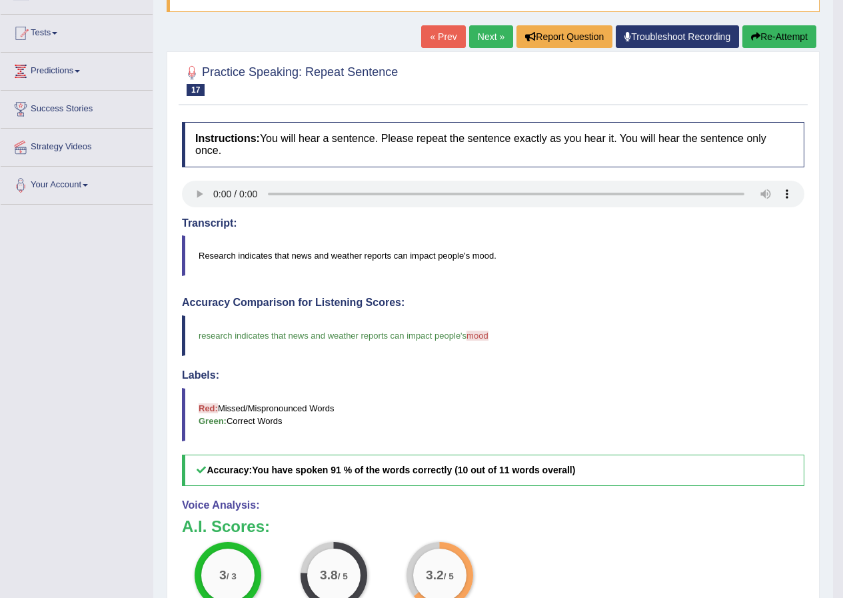
click at [484, 39] on link "Next »" at bounding box center [491, 36] width 44 height 23
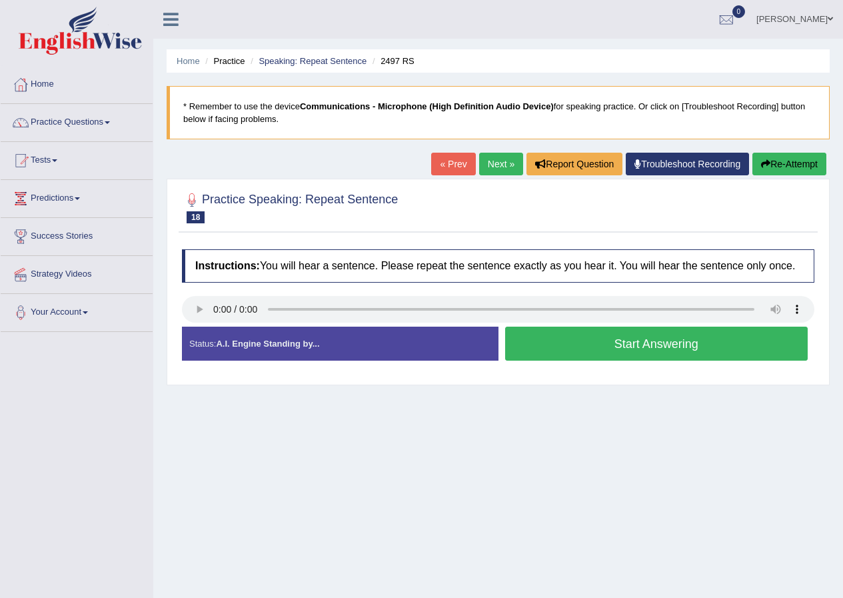
click at [622, 343] on button "Start Answering" at bounding box center [656, 344] width 303 height 34
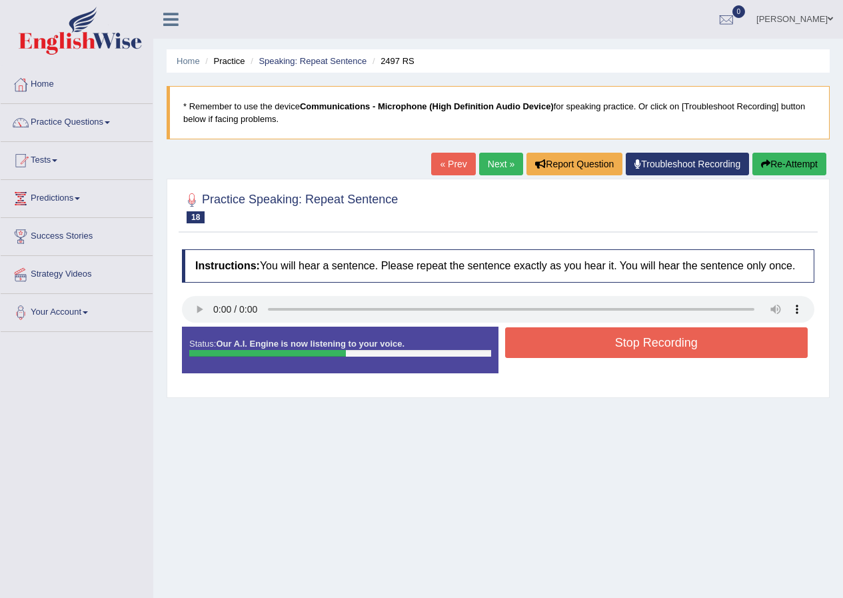
click at [621, 348] on button "Stop Recording" at bounding box center [656, 342] width 303 height 31
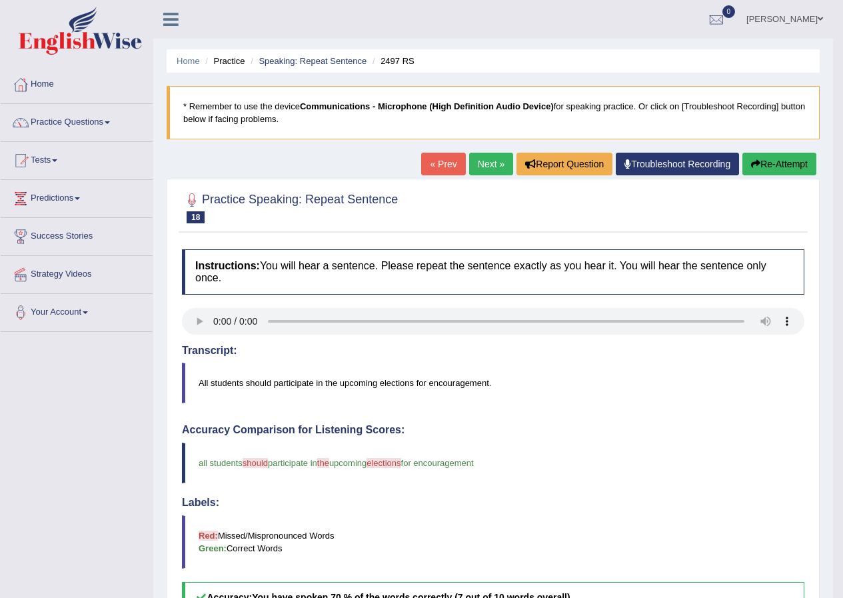
click at [483, 164] on link "Next »" at bounding box center [491, 164] width 44 height 23
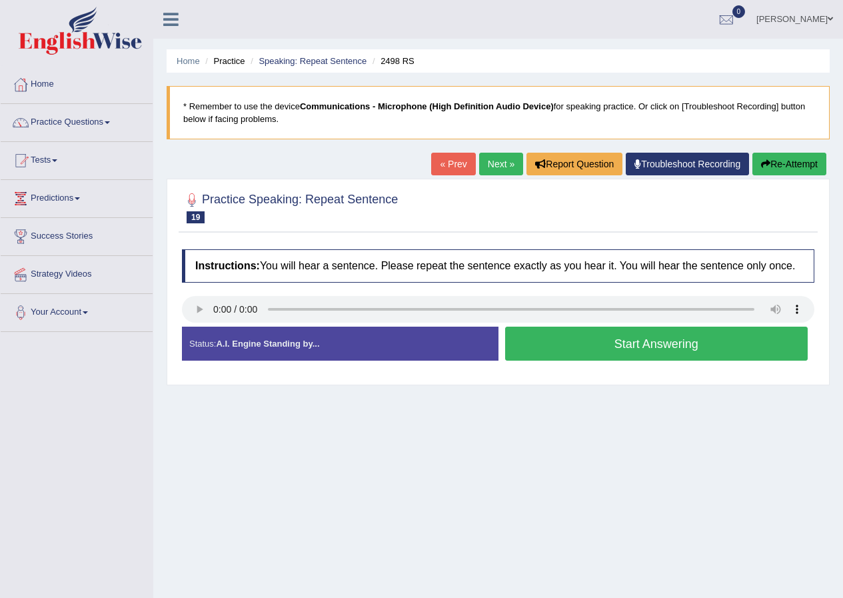
click at [636, 347] on button "Start Answering" at bounding box center [656, 344] width 303 height 34
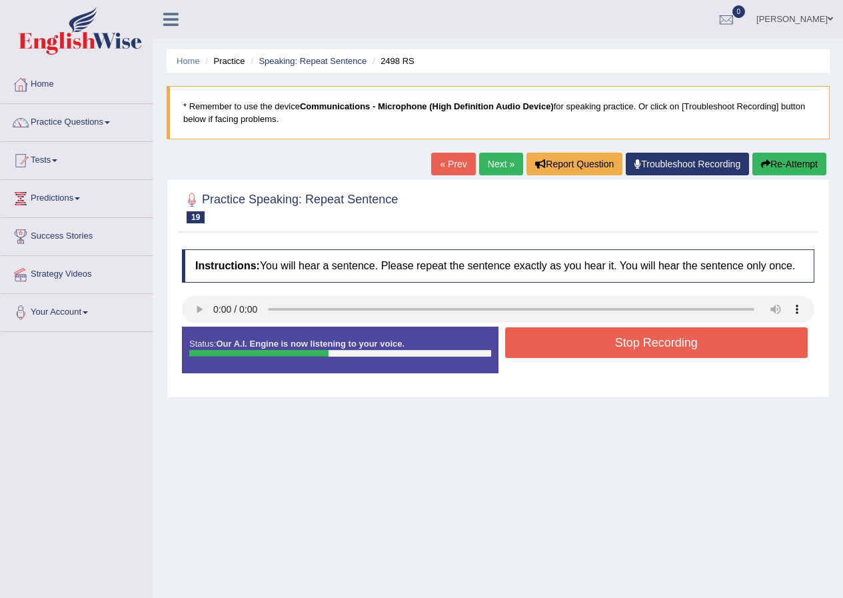
click at [555, 348] on button "Stop Recording" at bounding box center [656, 342] width 303 height 31
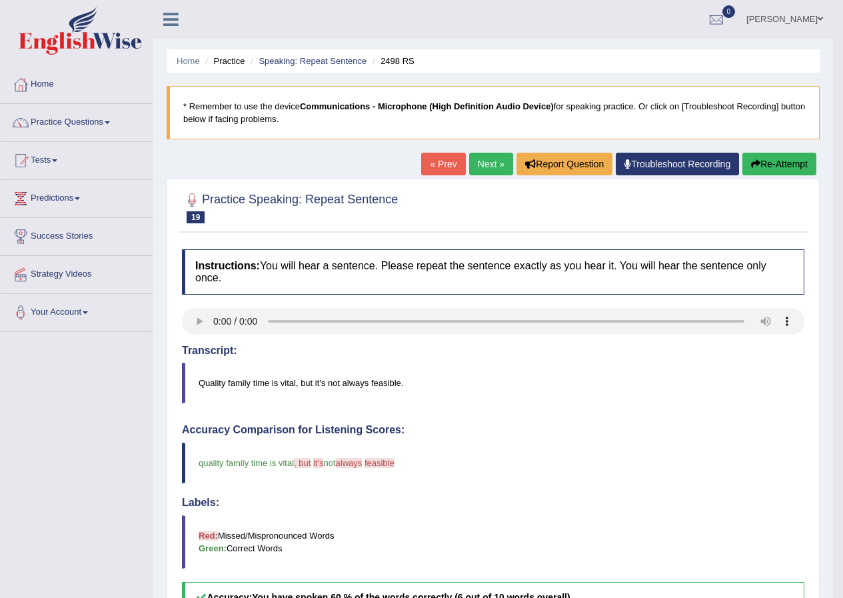
click at [489, 163] on link "Next »" at bounding box center [491, 164] width 44 height 23
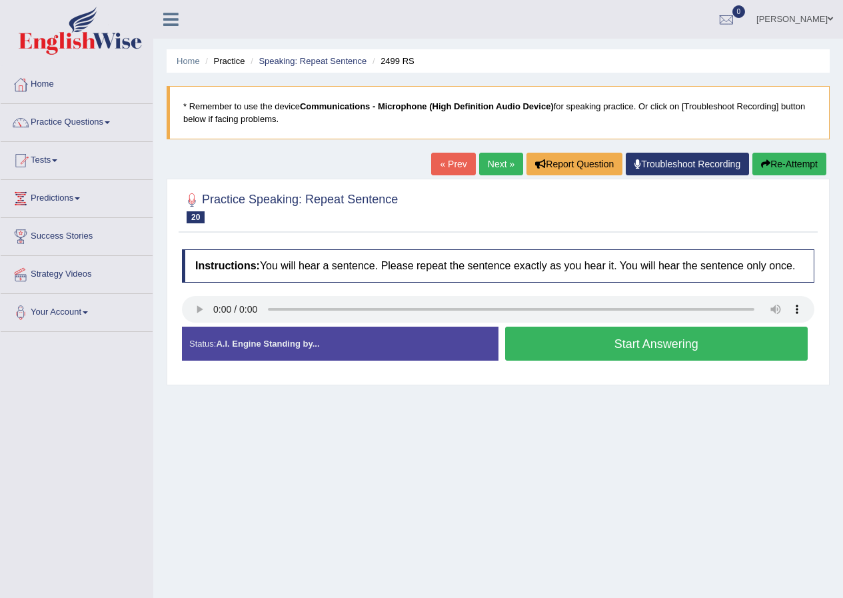
click at [656, 336] on button "Start Answering" at bounding box center [656, 344] width 303 height 34
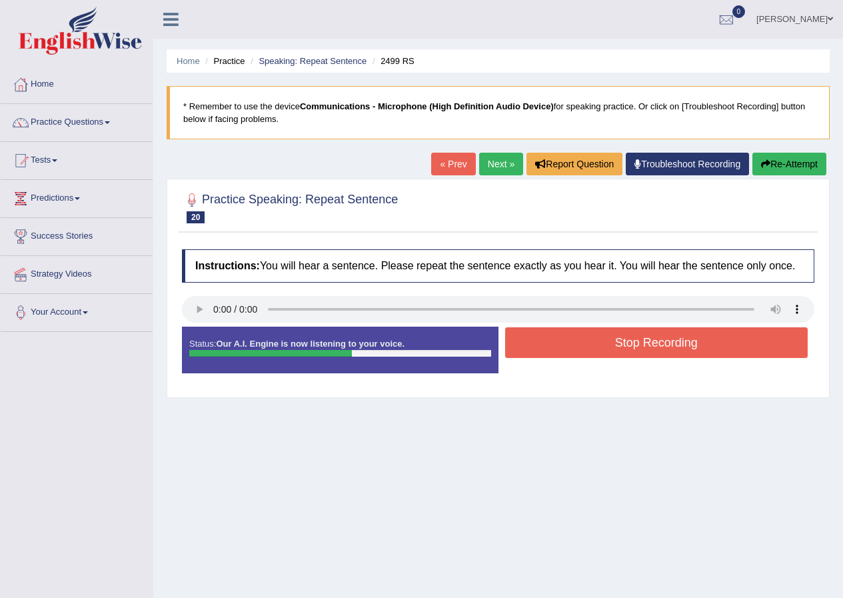
click at [654, 351] on button "Stop Recording" at bounding box center [656, 342] width 303 height 31
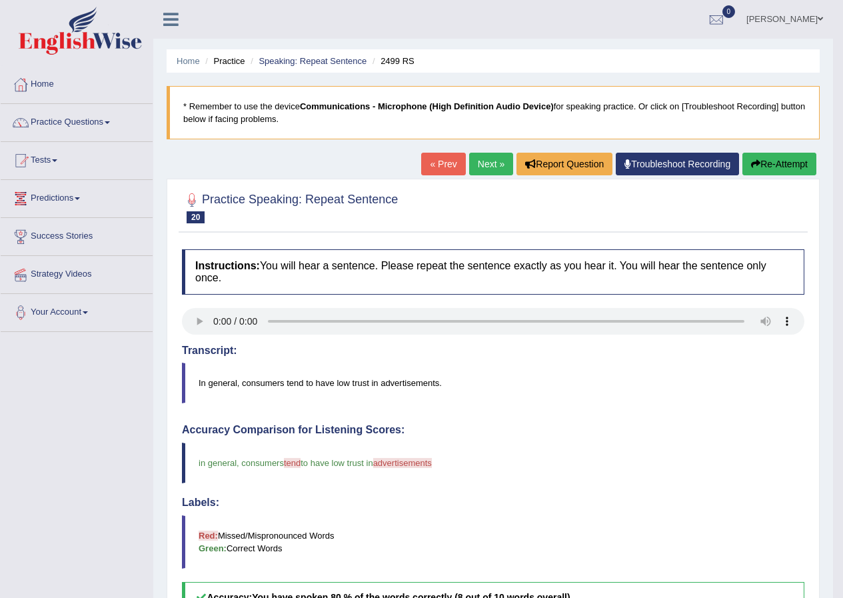
click at [481, 165] on link "Next »" at bounding box center [491, 164] width 44 height 23
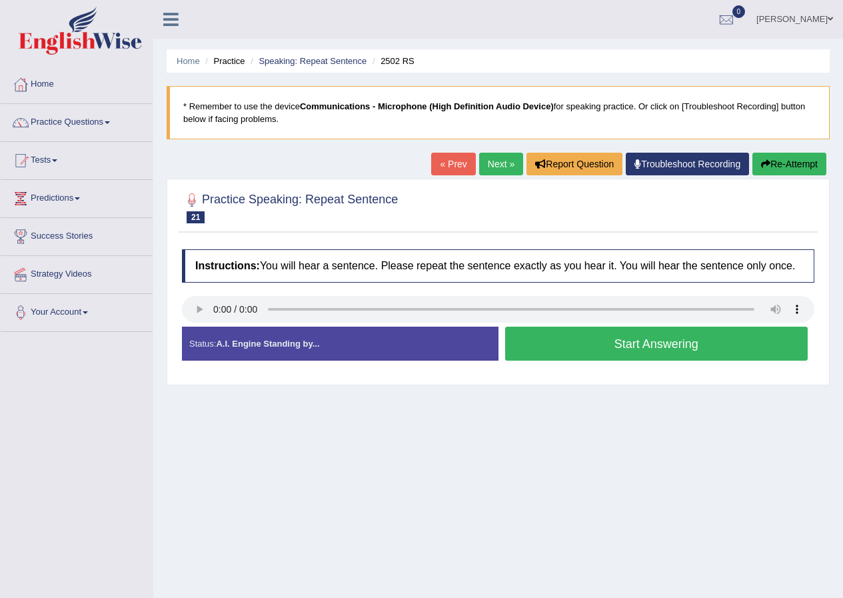
click at [583, 351] on button "Start Answering" at bounding box center [656, 344] width 303 height 34
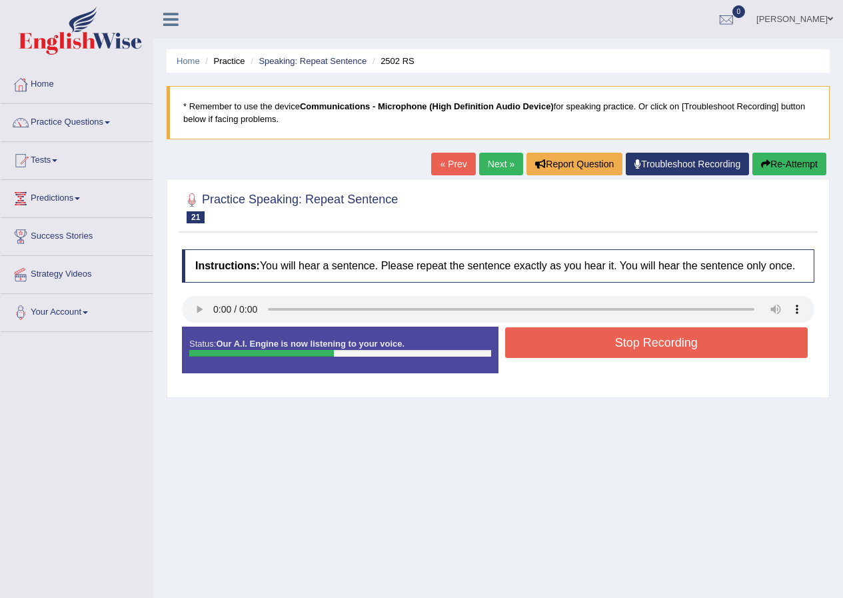
click at [577, 346] on button "Stop Recording" at bounding box center [656, 342] width 303 height 31
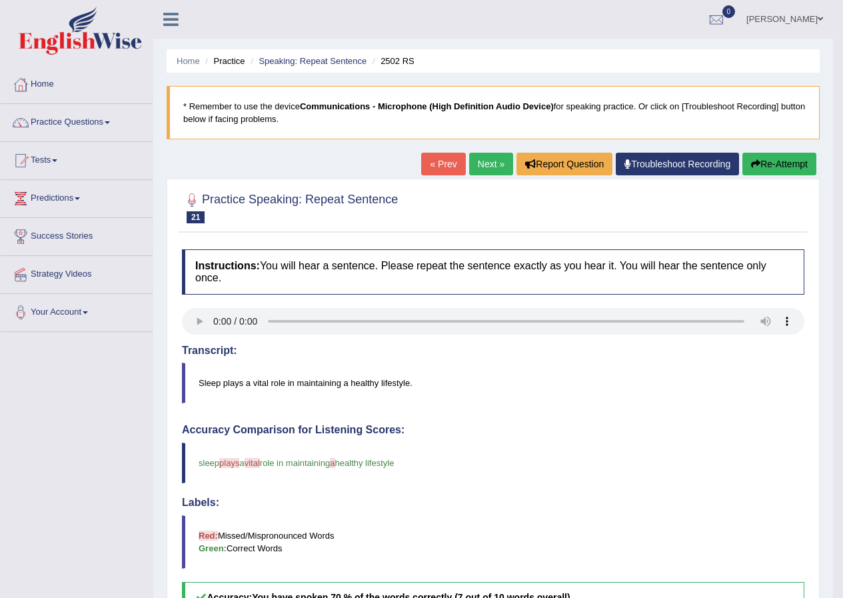
click at [481, 167] on link "Next »" at bounding box center [491, 164] width 44 height 23
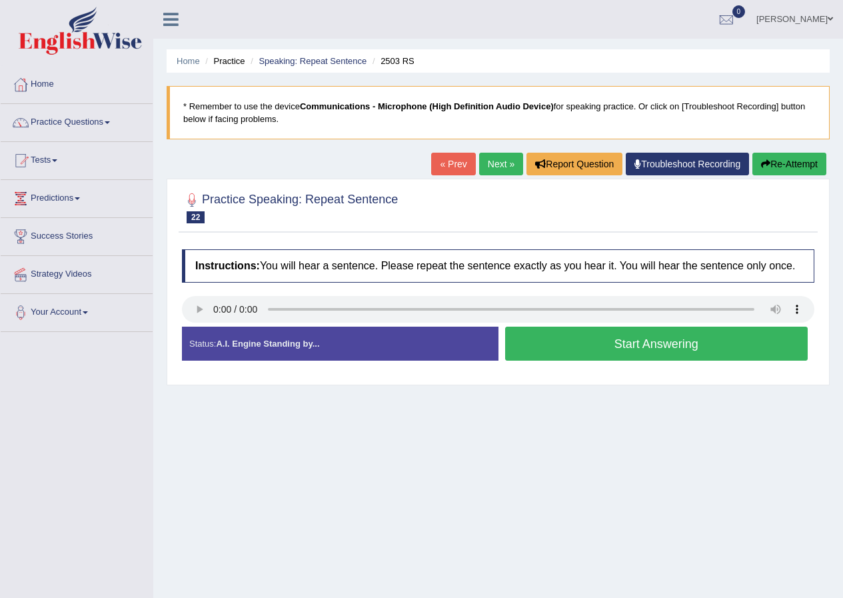
click at [593, 339] on button "Start Answering" at bounding box center [656, 344] width 303 height 34
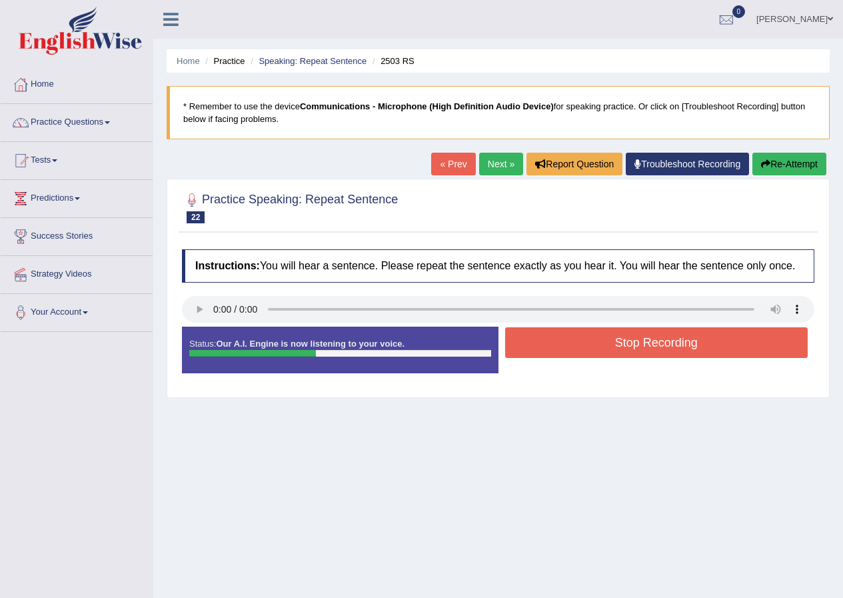
click at [548, 341] on button "Stop Recording" at bounding box center [656, 342] width 303 height 31
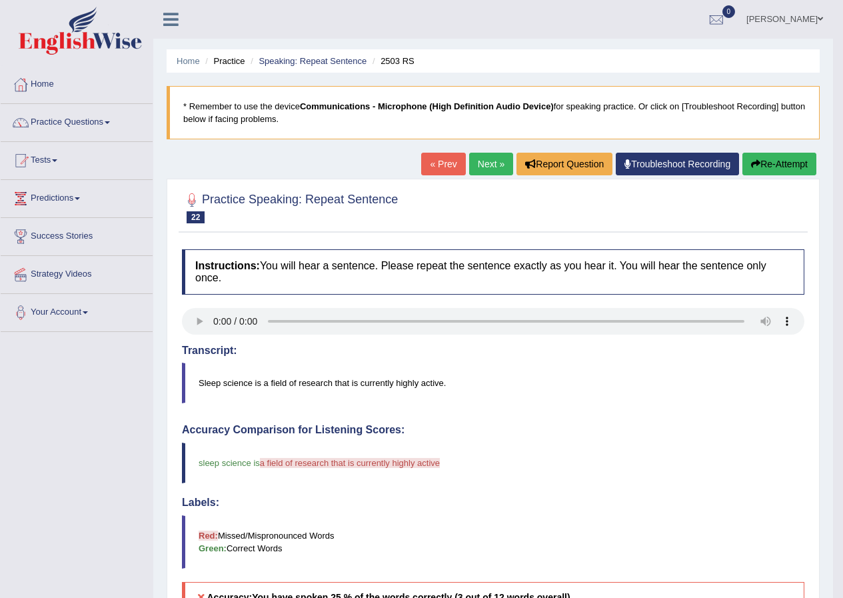
click at [459, 162] on div "« Prev Next » Report Question Troubleshoot Recording Re-Attempt" at bounding box center [620, 166] width 399 height 26
click at [483, 163] on link "Next »" at bounding box center [491, 164] width 44 height 23
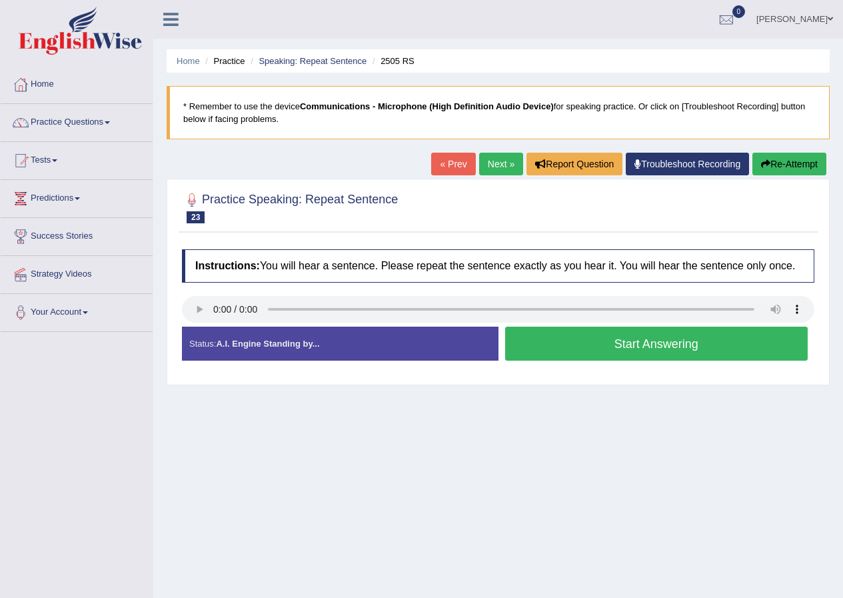
click at [676, 341] on button "Start Answering" at bounding box center [656, 344] width 303 height 34
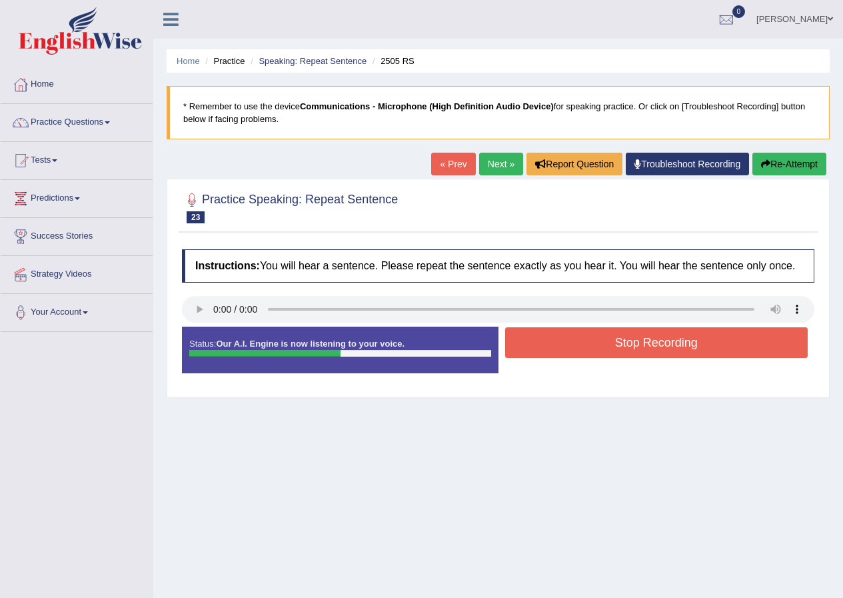
click at [571, 350] on button "Stop Recording" at bounding box center [656, 342] width 303 height 31
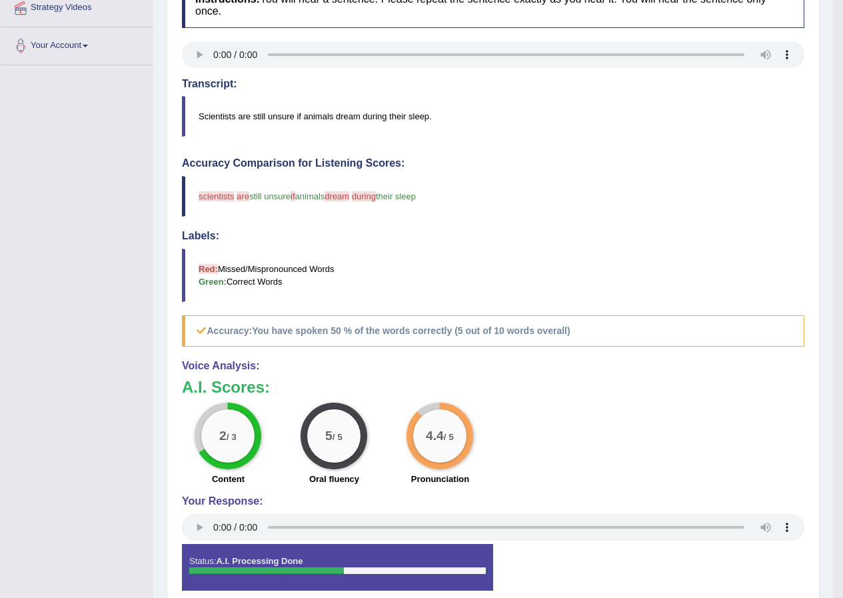
scroll to position [67, 0]
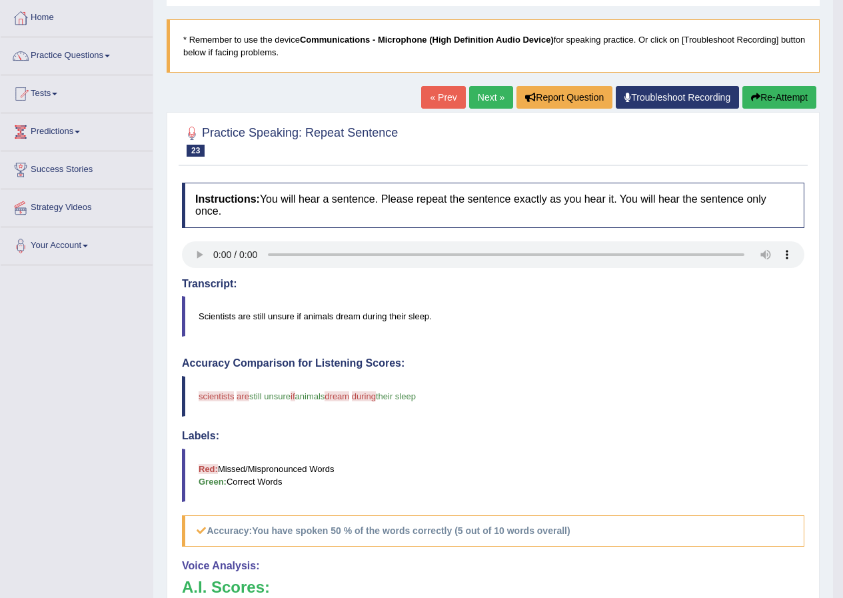
click at [478, 93] on link "Next »" at bounding box center [491, 97] width 44 height 23
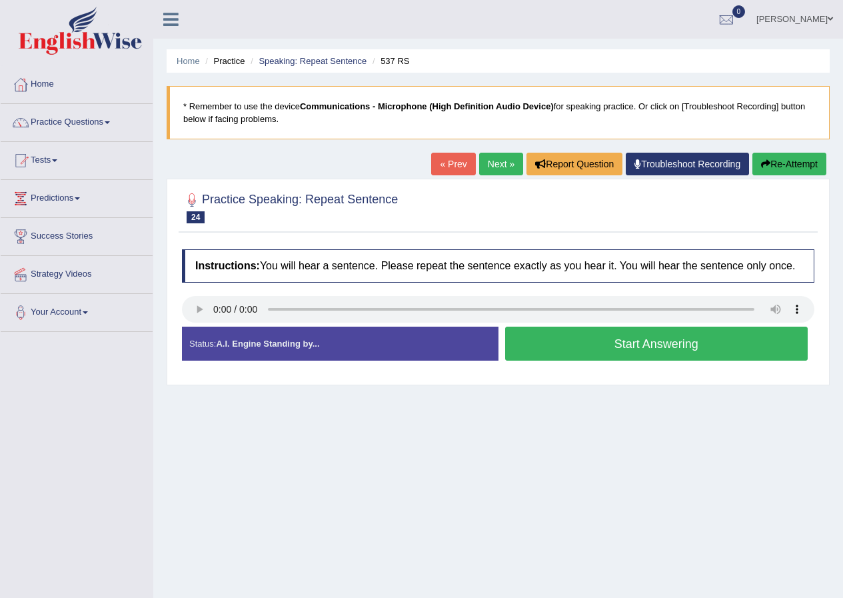
click at [606, 357] on button "Start Answering" at bounding box center [656, 344] width 303 height 34
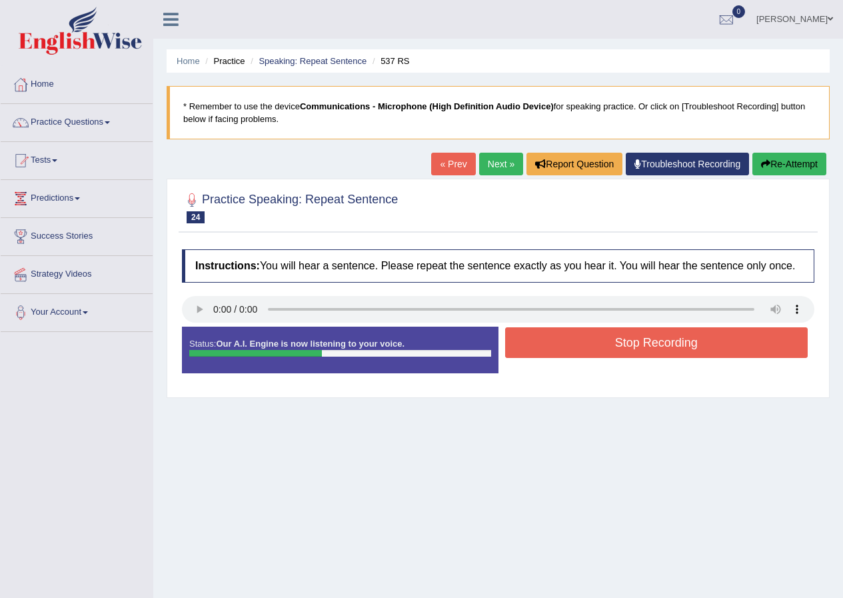
click at [596, 356] on button "Stop Recording" at bounding box center [656, 342] width 303 height 31
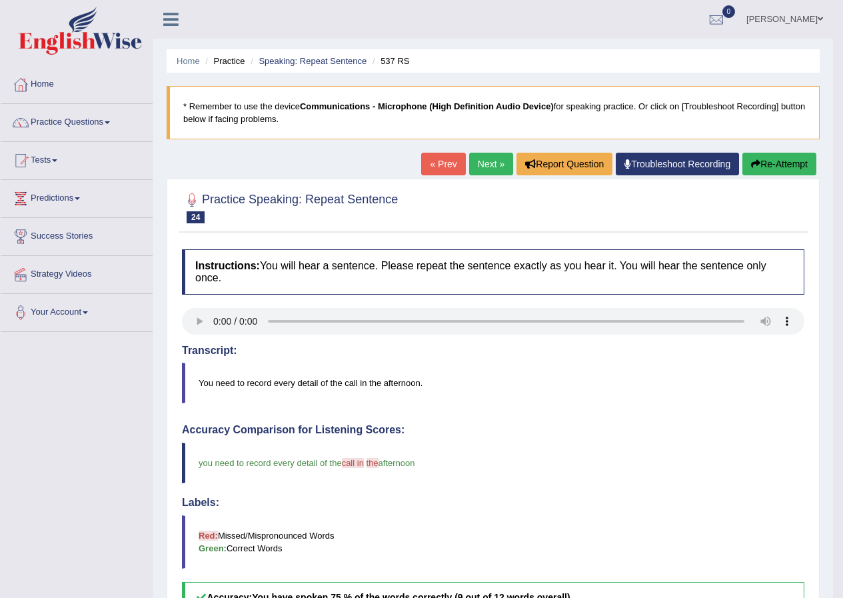
click at [488, 169] on link "Next »" at bounding box center [491, 164] width 44 height 23
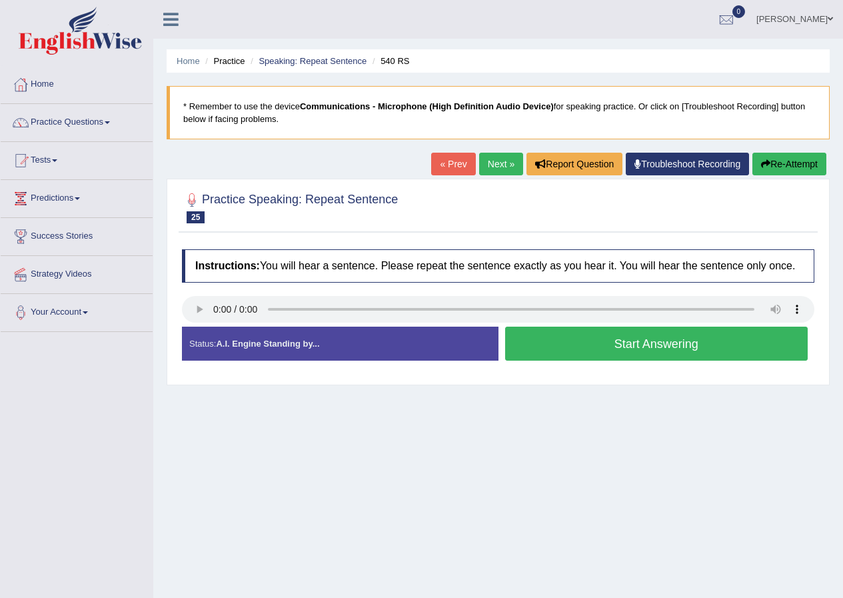
click at [620, 348] on button "Start Answering" at bounding box center [656, 344] width 303 height 34
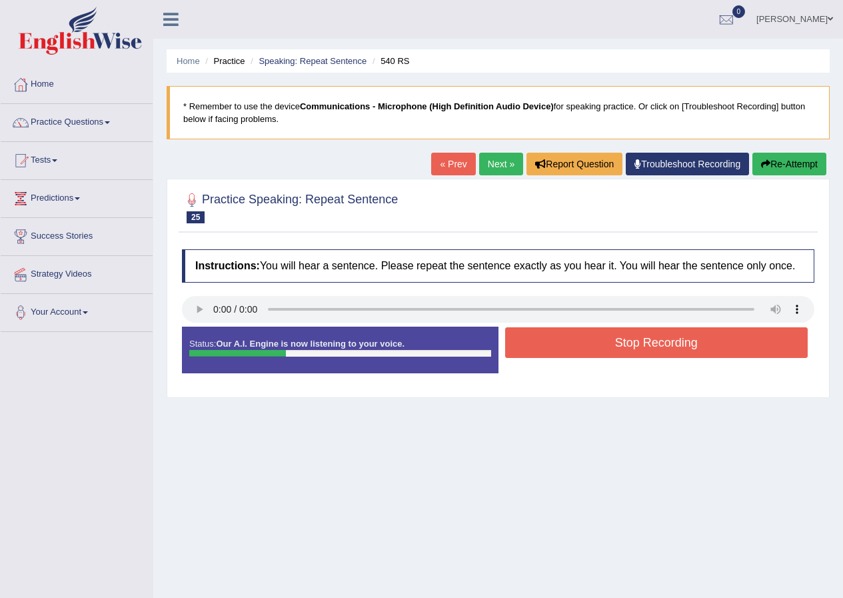
click at [620, 348] on button "Stop Recording" at bounding box center [656, 342] width 303 height 31
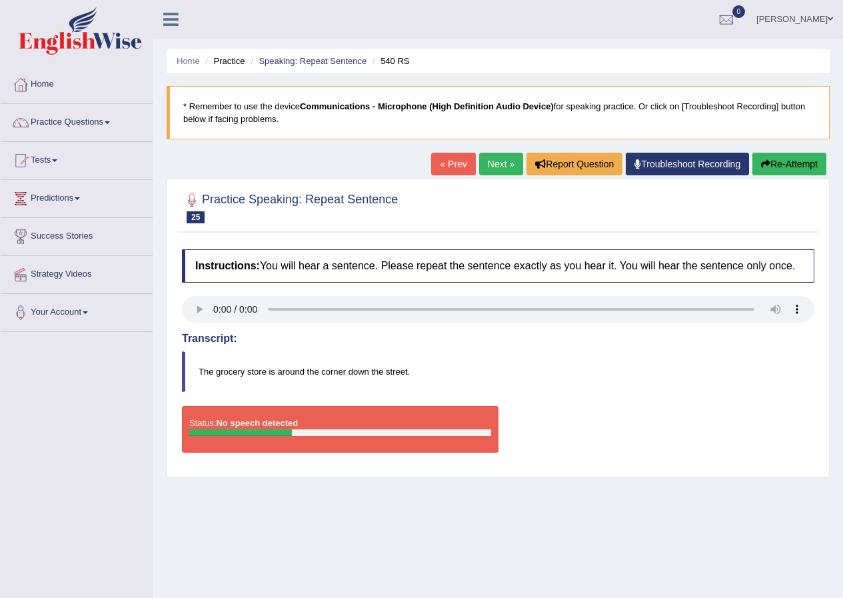
click at [769, 166] on button "Re-Attempt" at bounding box center [789, 164] width 74 height 23
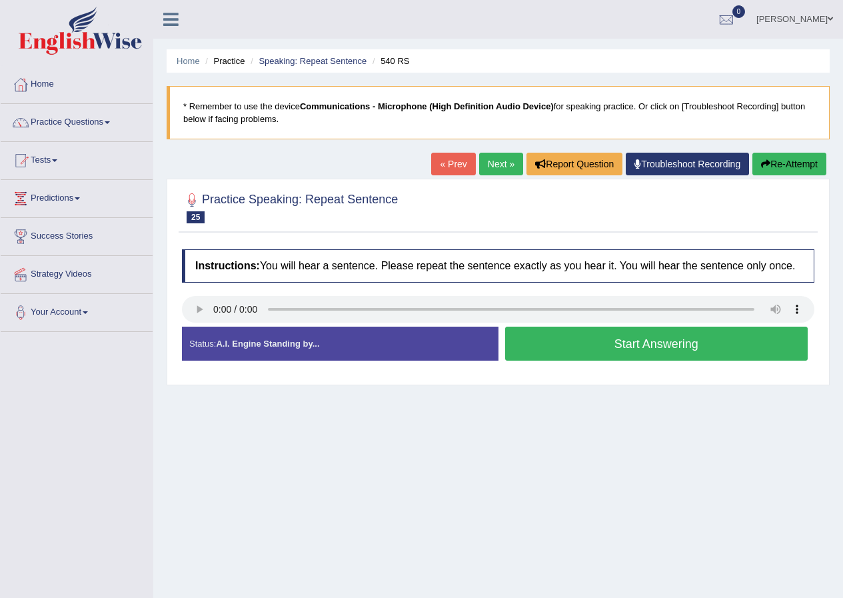
click at [618, 341] on button "Start Answering" at bounding box center [656, 344] width 303 height 34
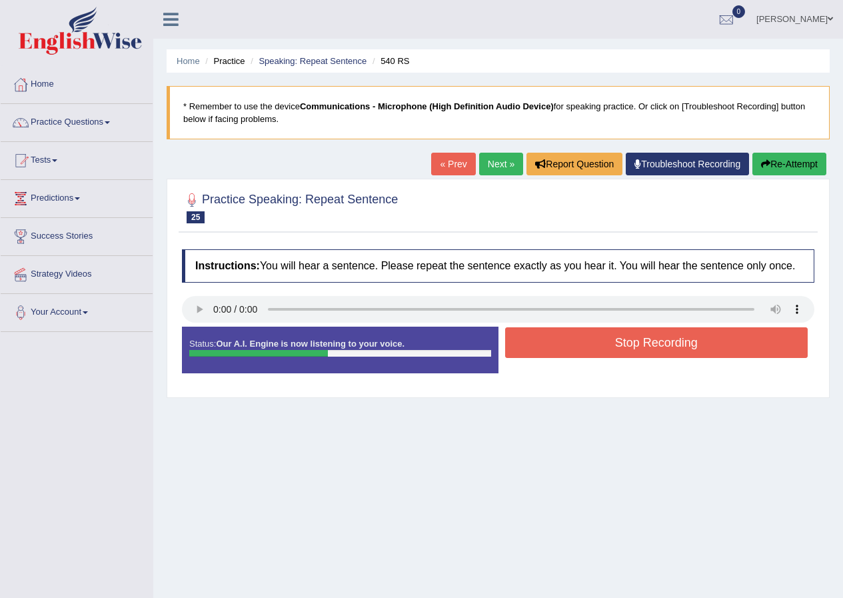
click at [598, 351] on button "Stop Recording" at bounding box center [656, 342] width 303 height 31
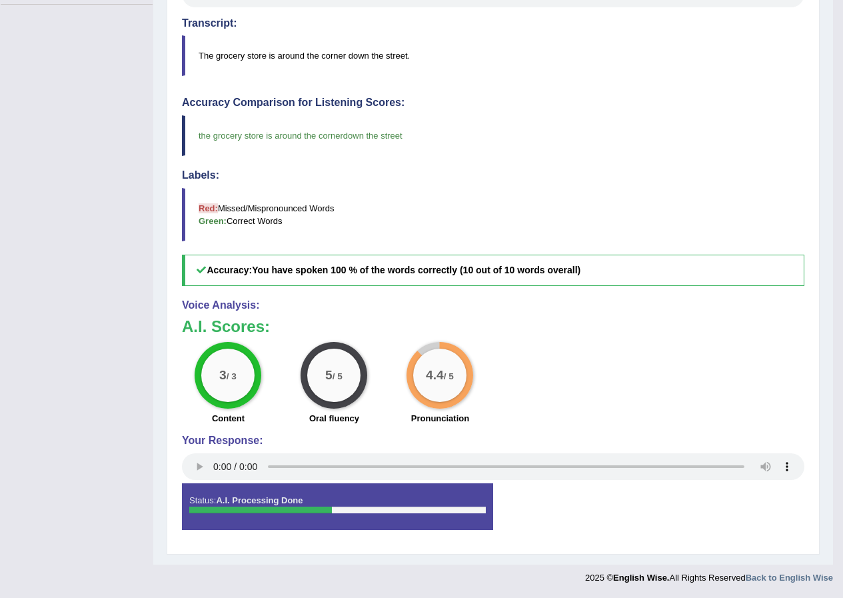
scroll to position [127, 0]
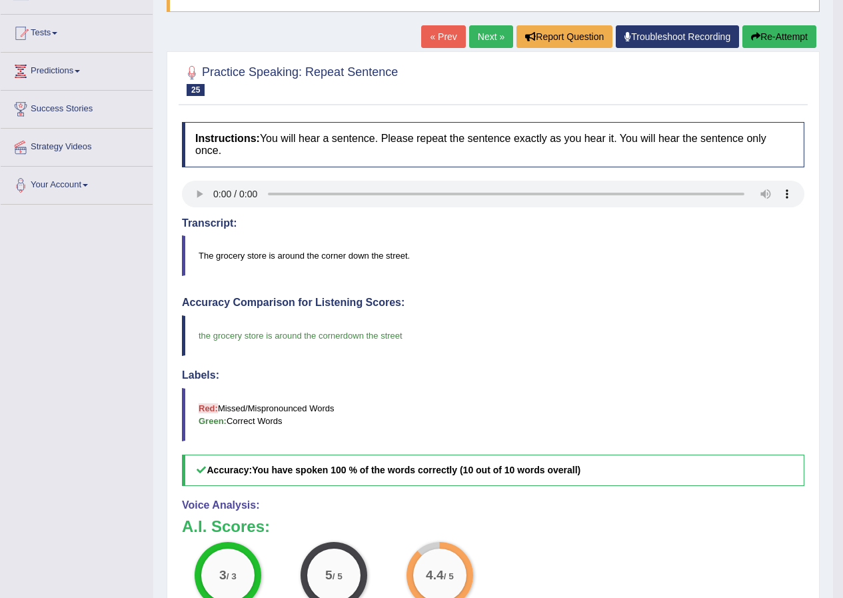
click at [479, 44] on link "Next »" at bounding box center [491, 36] width 44 height 23
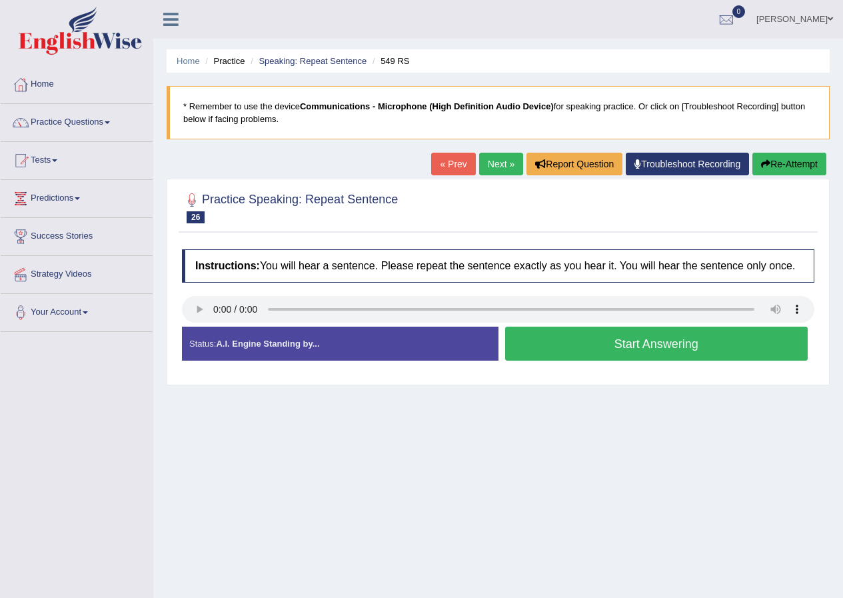
click at [608, 343] on button "Start Answering" at bounding box center [656, 344] width 303 height 34
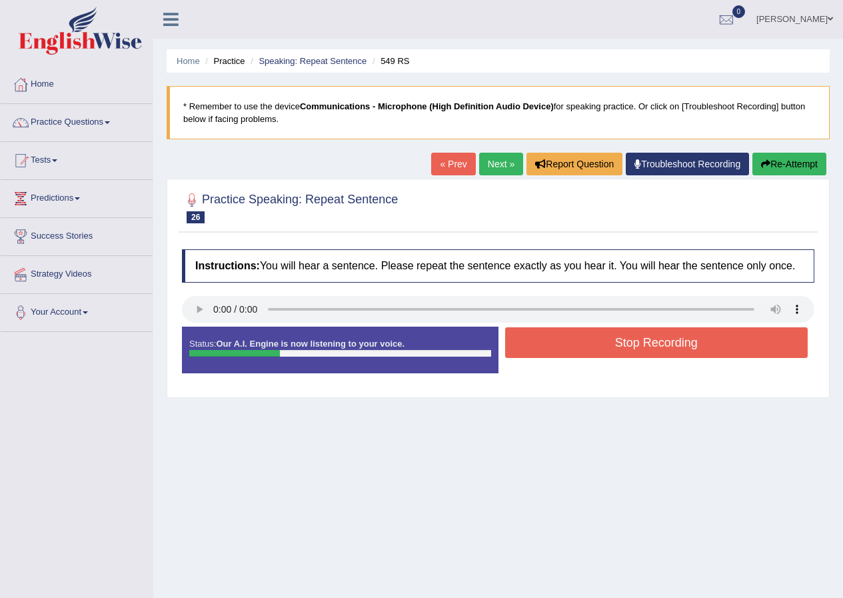
click at [608, 343] on button "Stop Recording" at bounding box center [656, 342] width 303 height 31
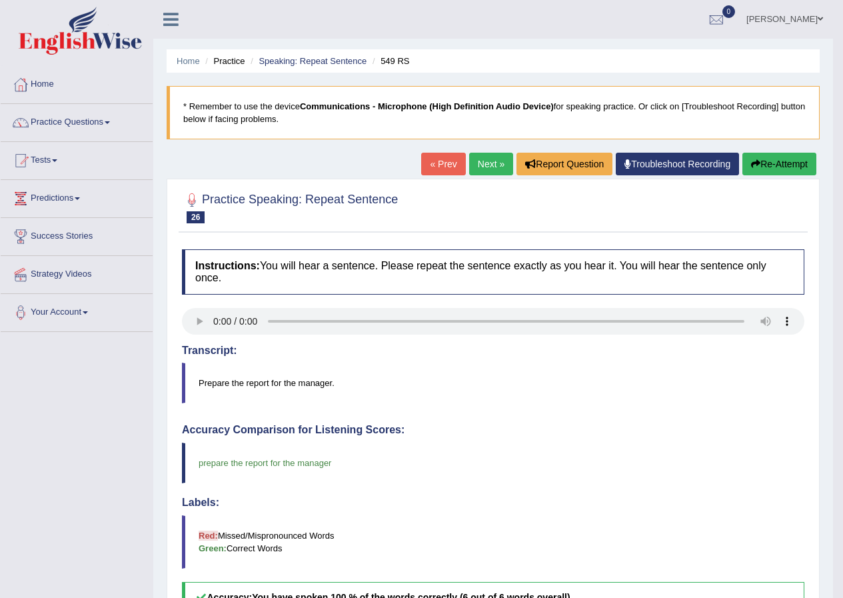
click at [489, 165] on link "Next »" at bounding box center [491, 164] width 44 height 23
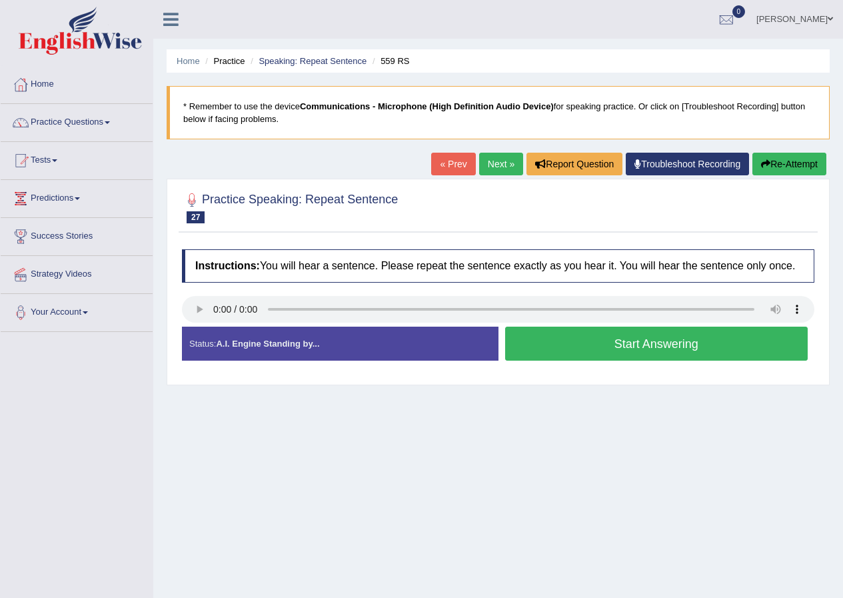
click at [583, 352] on button "Start Answering" at bounding box center [656, 344] width 303 height 34
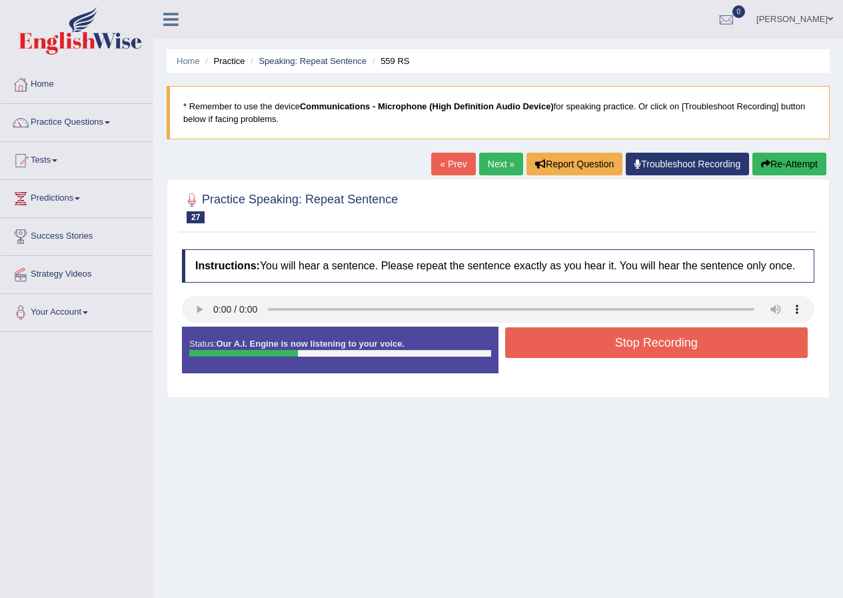
click at [583, 351] on button "Stop Recording" at bounding box center [656, 342] width 303 height 31
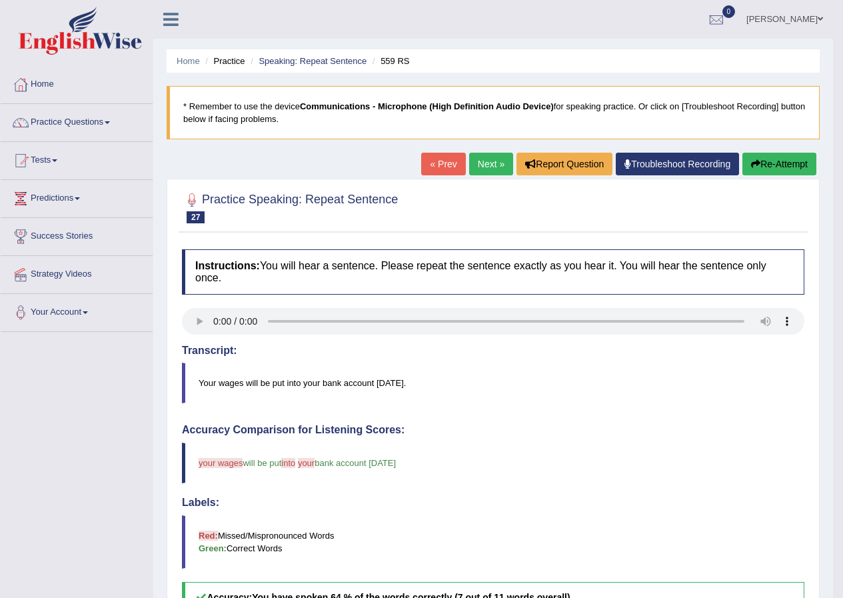
click at [474, 158] on link "Next »" at bounding box center [491, 164] width 44 height 23
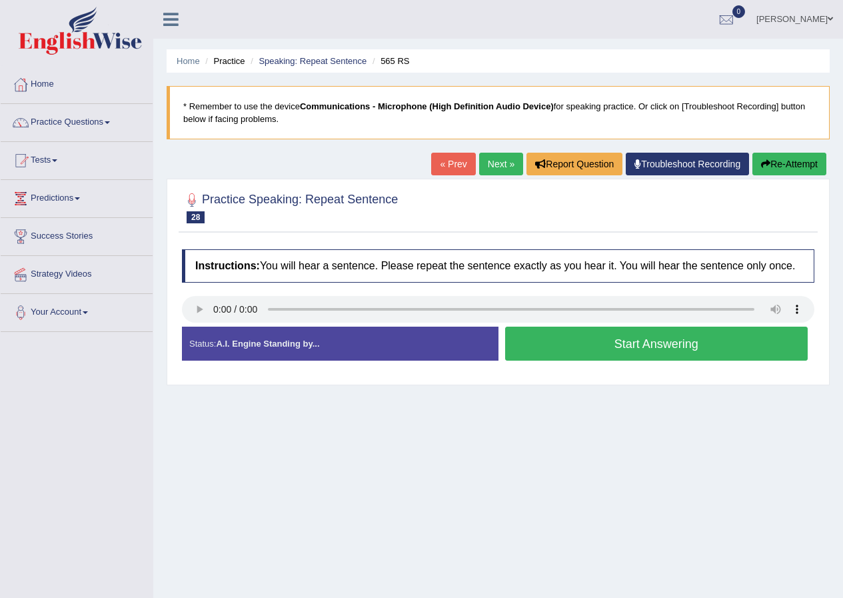
click at [616, 349] on button "Start Answering" at bounding box center [656, 344] width 303 height 34
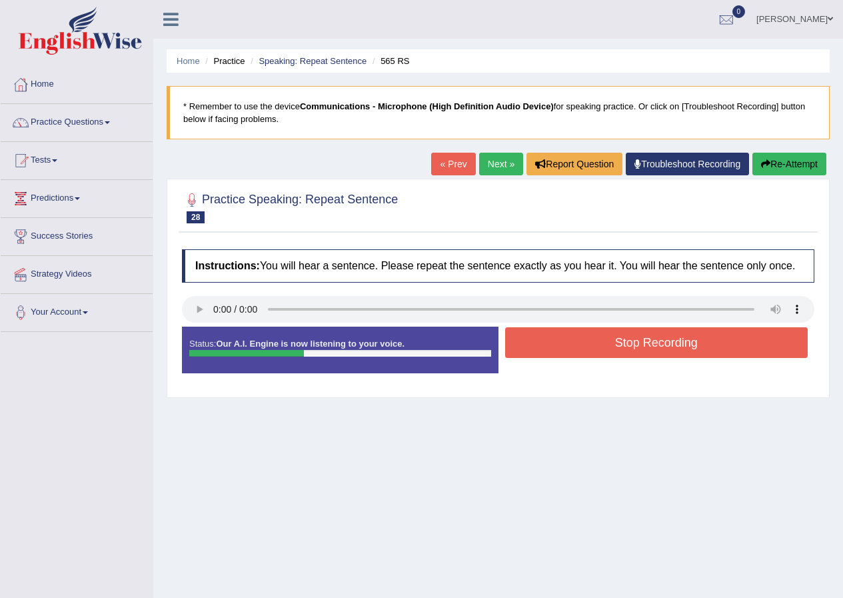
click at [616, 349] on button "Stop Recording" at bounding box center [656, 342] width 303 height 31
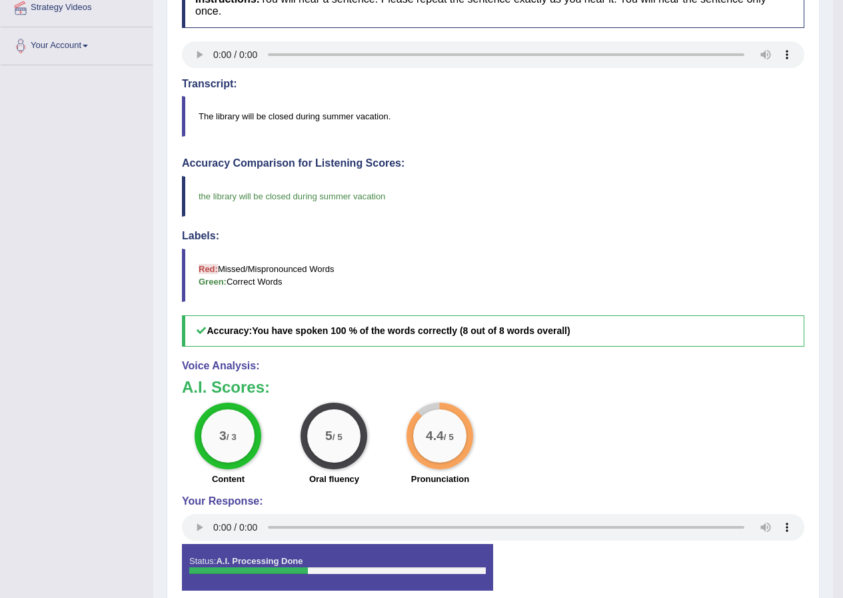
scroll to position [133, 0]
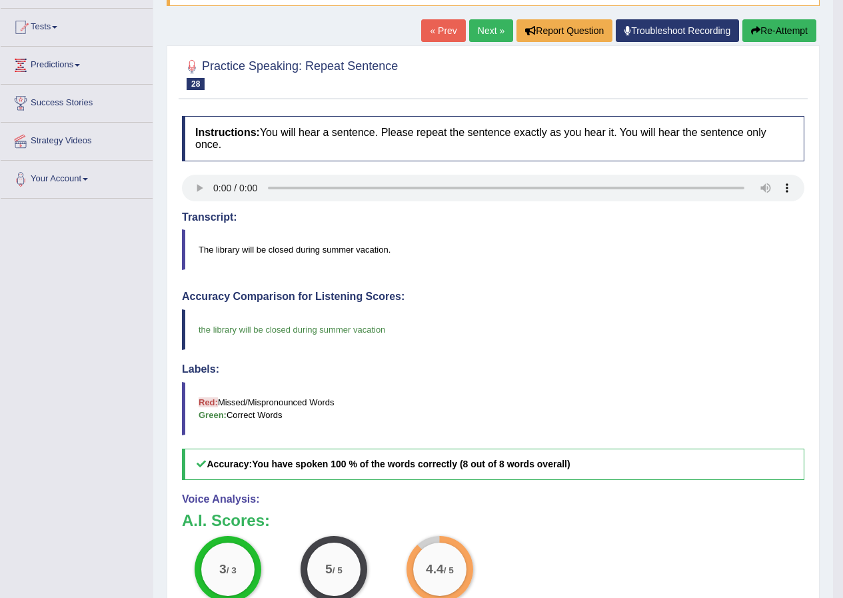
click at [481, 30] on link "Next »" at bounding box center [491, 30] width 44 height 23
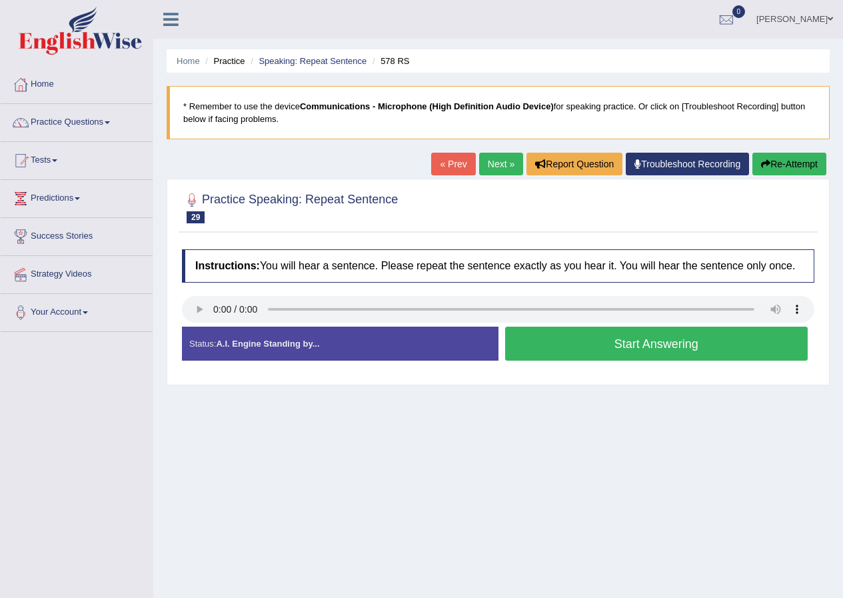
click at [621, 345] on button "Start Answering" at bounding box center [656, 344] width 303 height 34
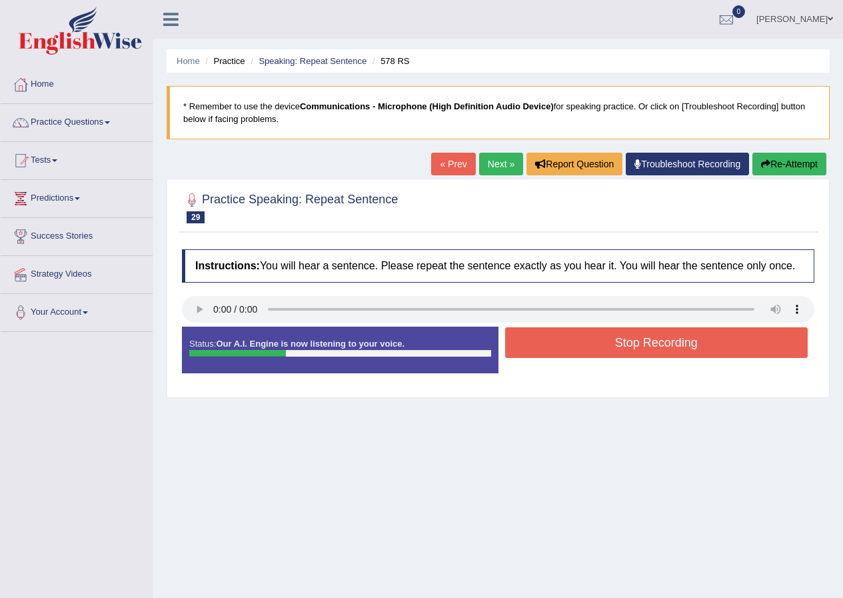
click at [621, 345] on button "Stop Recording" at bounding box center [656, 342] width 303 height 31
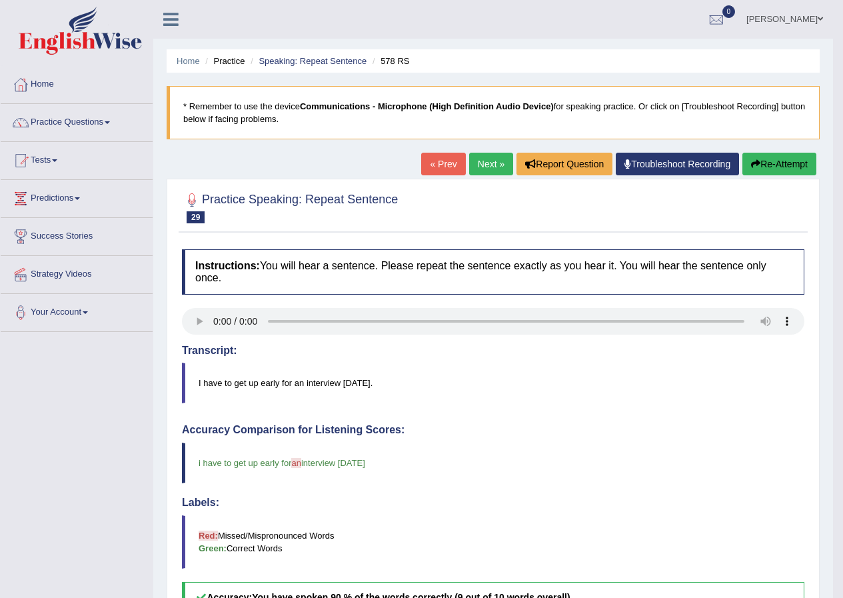
click at [479, 164] on link "Next »" at bounding box center [491, 164] width 44 height 23
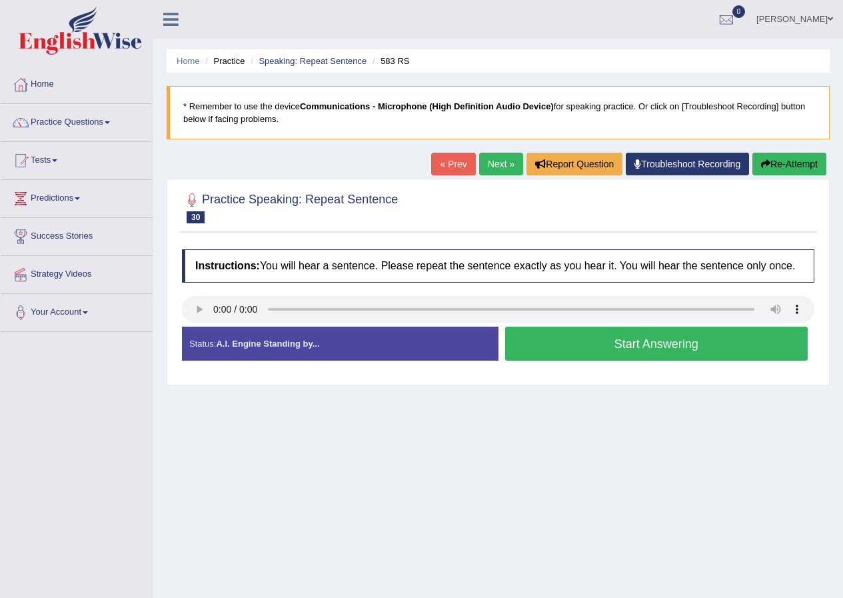
click at [574, 345] on button "Start Answering" at bounding box center [656, 344] width 303 height 34
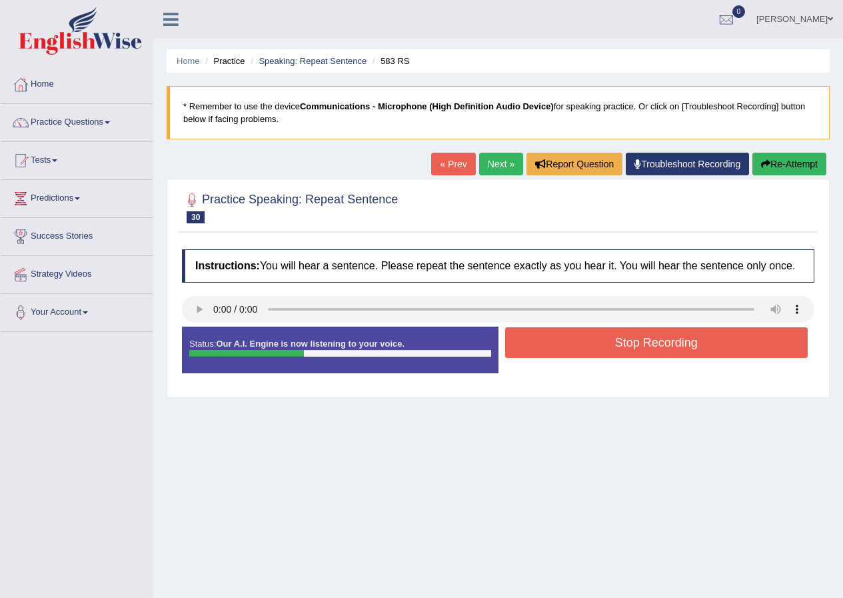
click at [574, 345] on button "Stop Recording" at bounding box center [656, 342] width 303 height 31
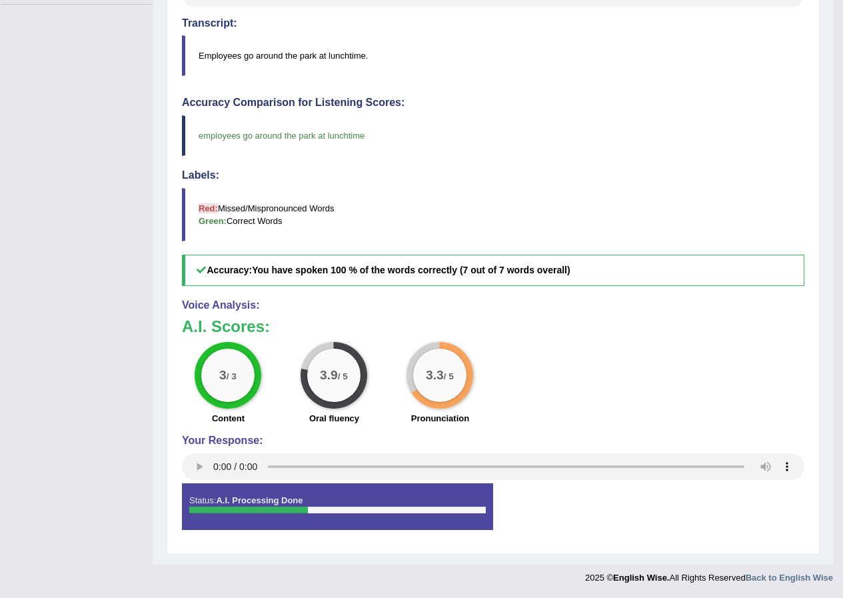
scroll to position [61, 0]
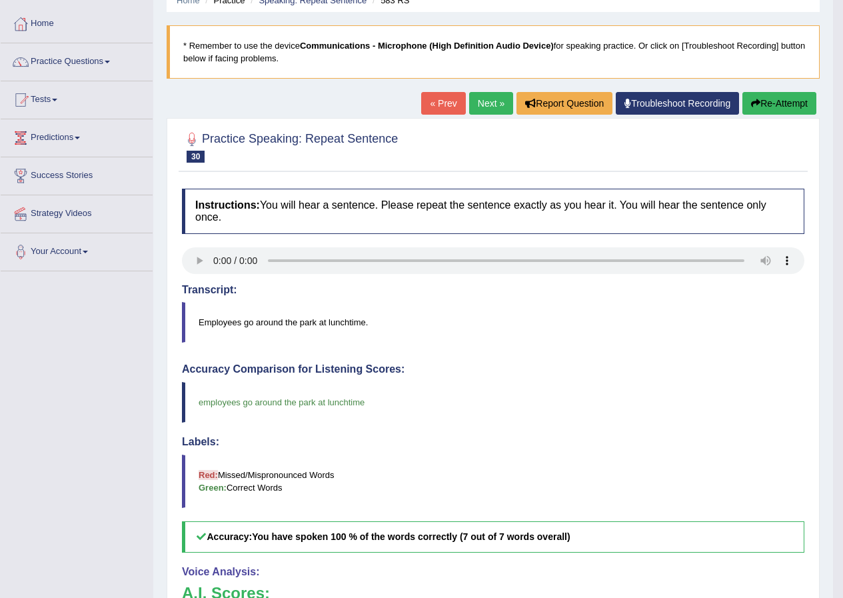
click at [496, 97] on link "Next »" at bounding box center [491, 103] width 44 height 23
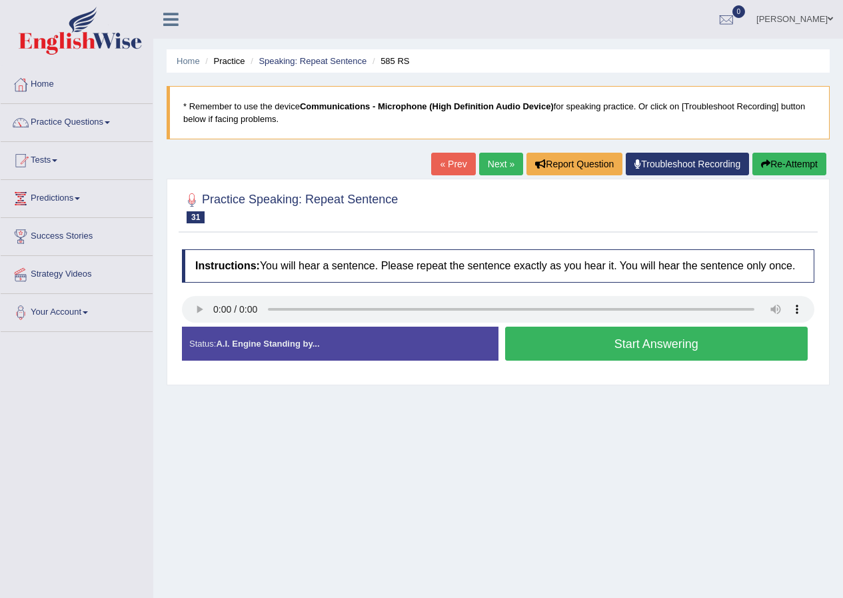
click at [618, 339] on button "Start Answering" at bounding box center [656, 344] width 303 height 34
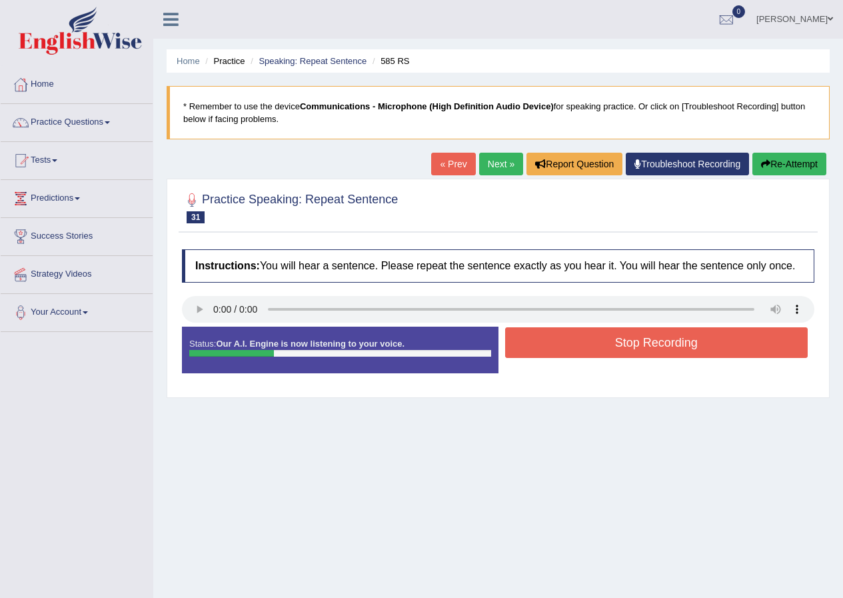
click at [618, 338] on button "Stop Recording" at bounding box center [656, 342] width 303 height 31
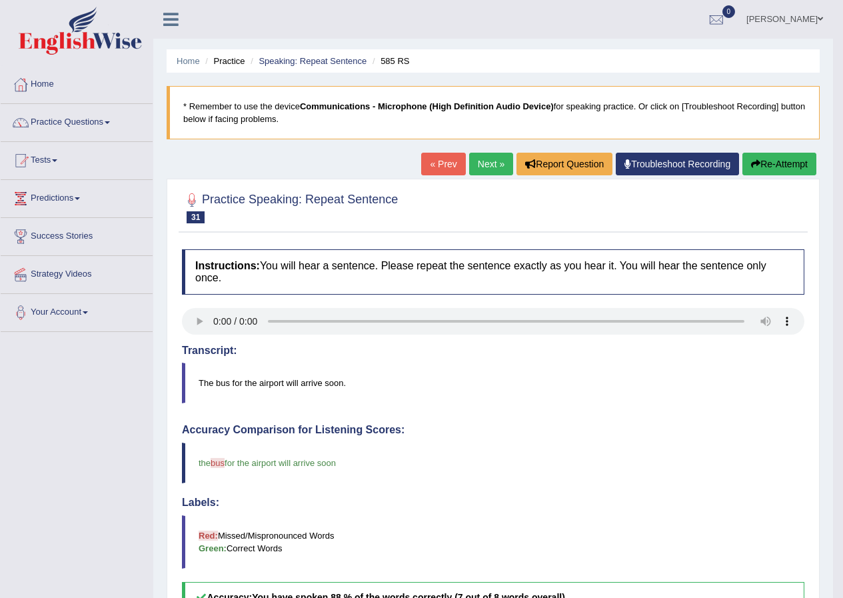
click at [476, 170] on link "Next »" at bounding box center [491, 164] width 44 height 23
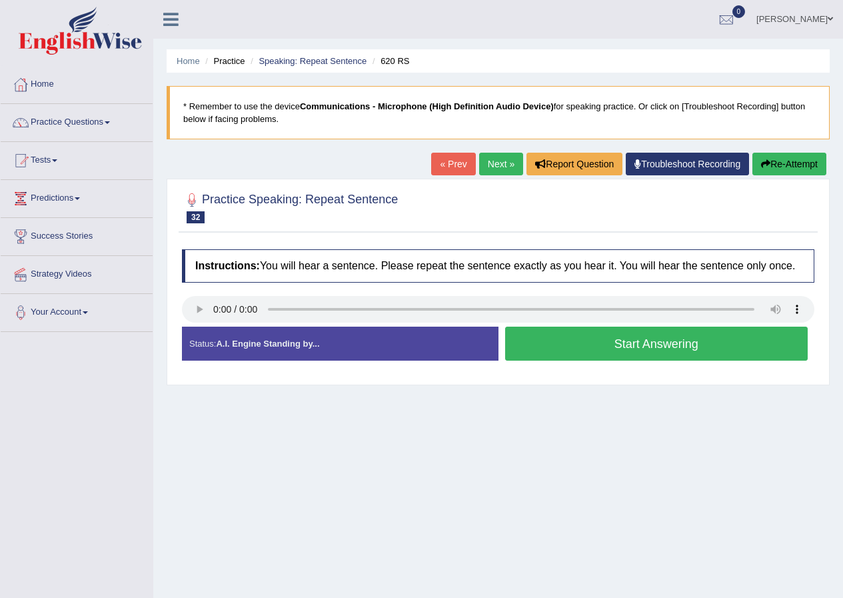
click at [558, 345] on button "Start Answering" at bounding box center [656, 344] width 303 height 34
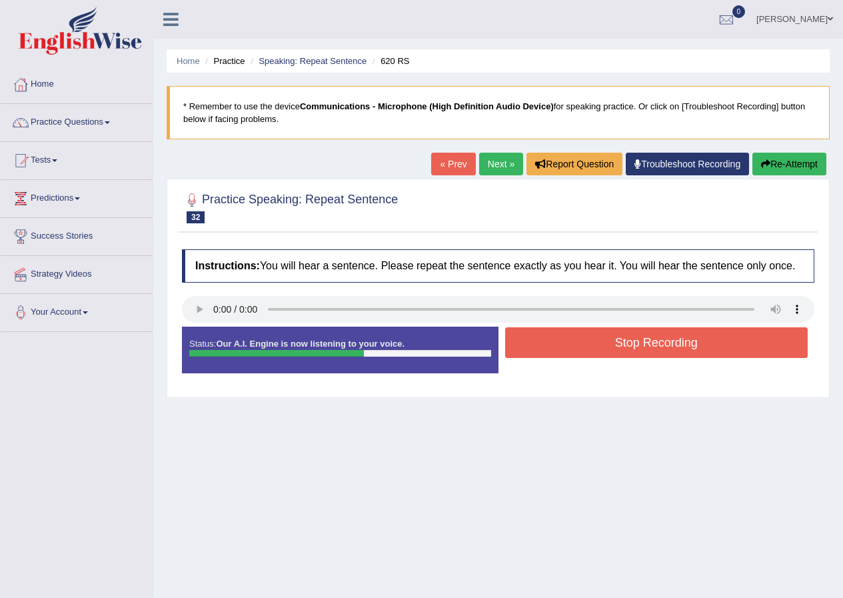
click at [558, 345] on button "Stop Recording" at bounding box center [656, 342] width 303 height 31
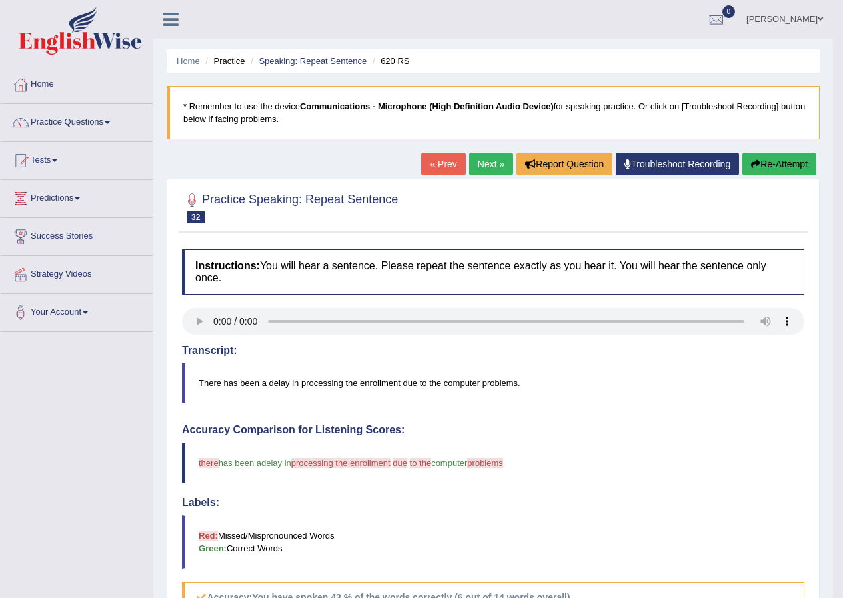
click at [473, 160] on link "Next »" at bounding box center [491, 164] width 44 height 23
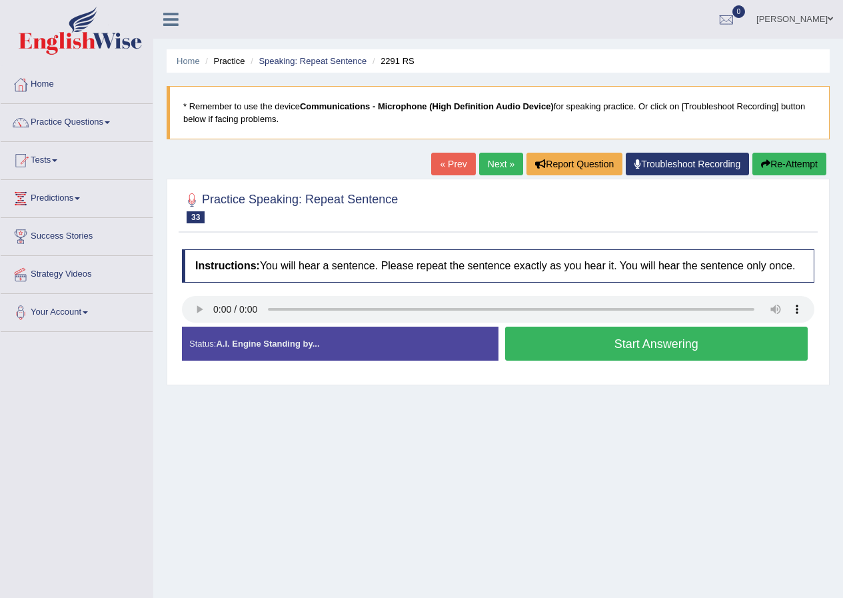
click at [646, 346] on button "Start Answering" at bounding box center [656, 344] width 303 height 34
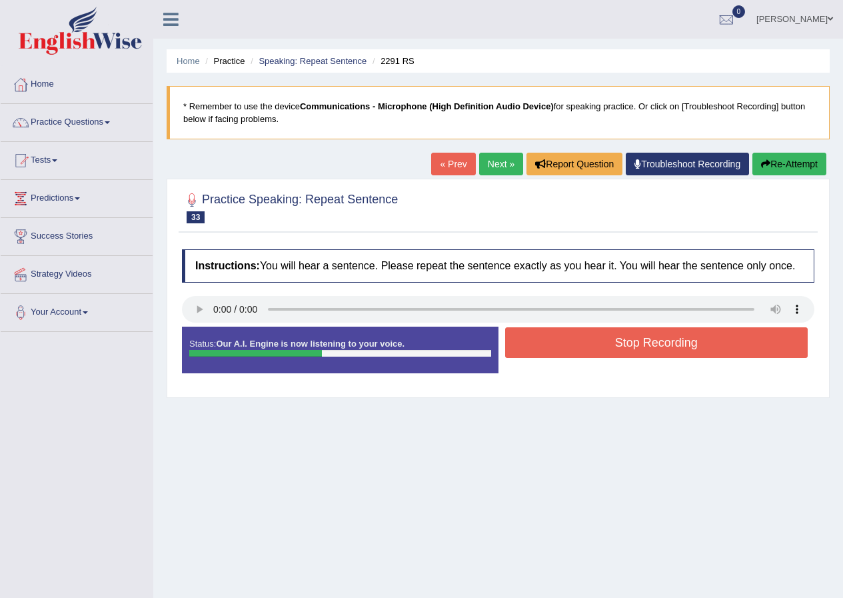
click at [646, 346] on button "Stop Recording" at bounding box center [656, 342] width 303 height 31
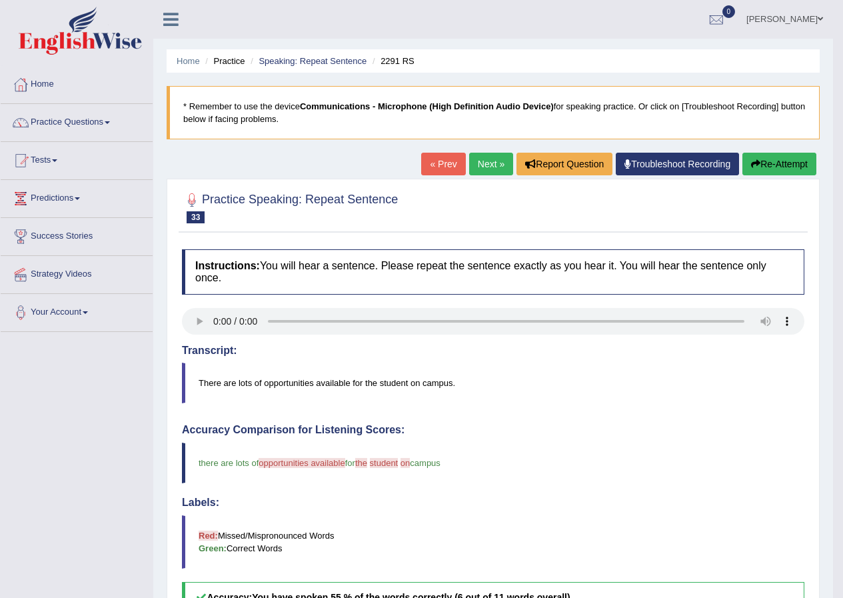
click at [484, 165] on link "Next »" at bounding box center [491, 164] width 44 height 23
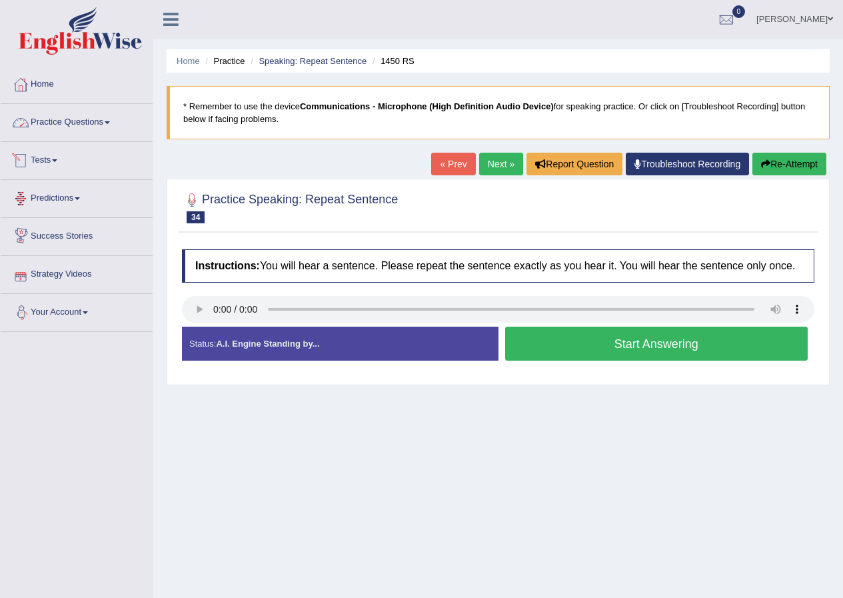
click at [95, 117] on link "Practice Questions" at bounding box center [77, 120] width 152 height 33
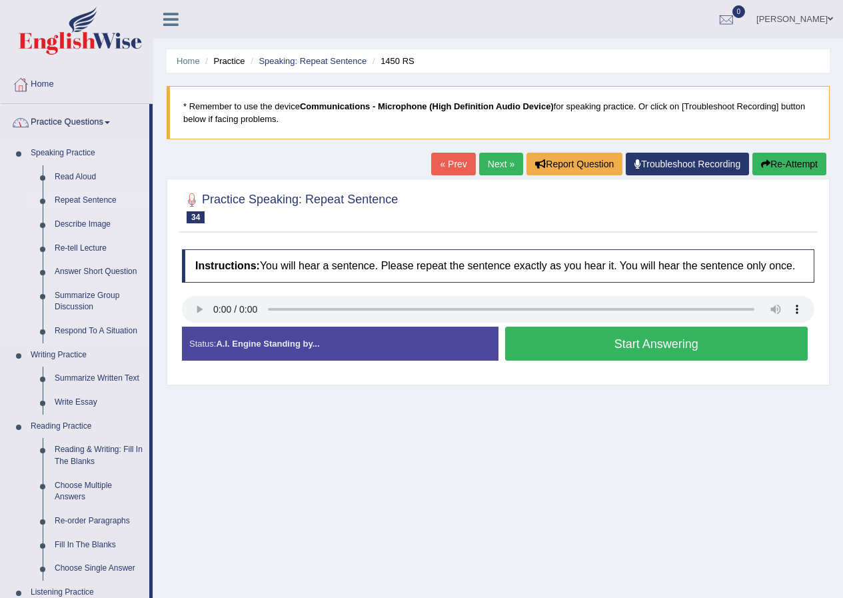
click at [69, 202] on link "Repeat Sentence" at bounding box center [99, 201] width 101 height 24
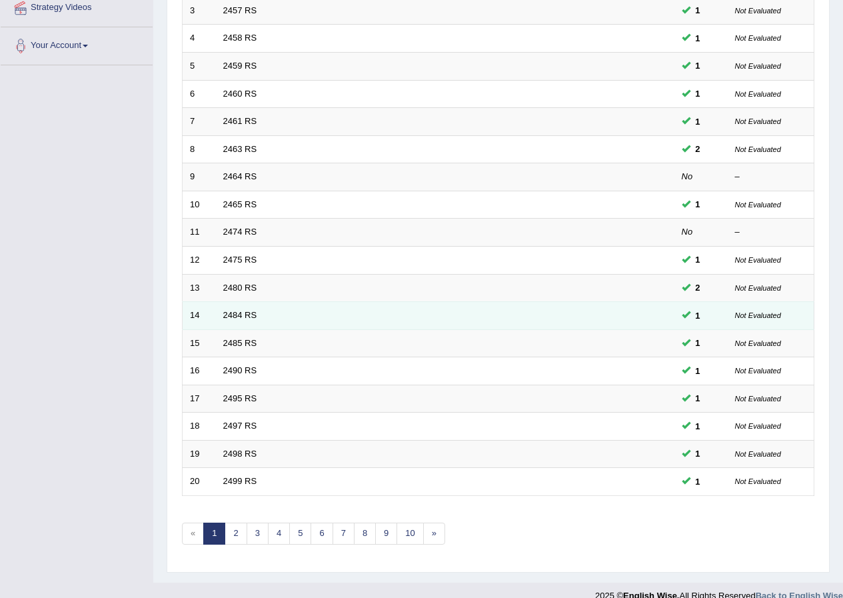
scroll to position [285, 0]
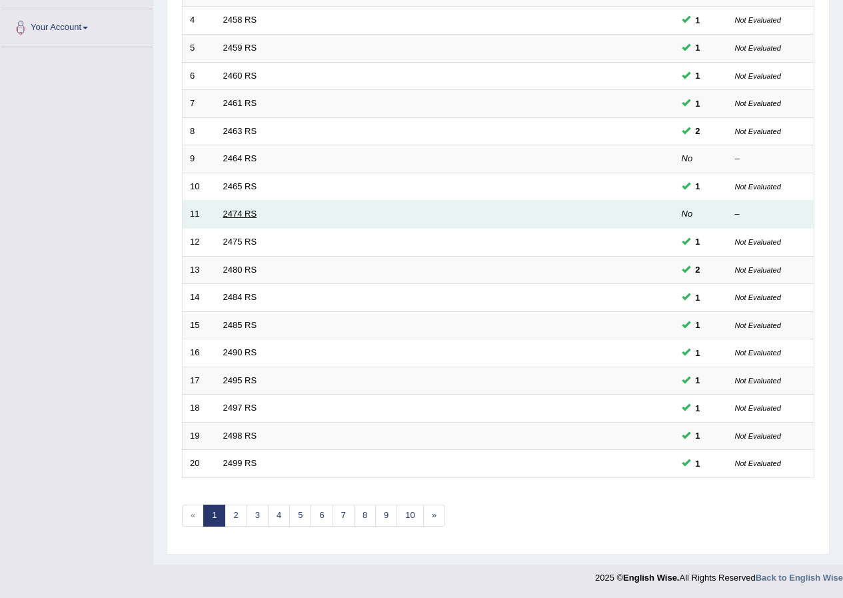
click at [252, 210] on link "2474 RS" at bounding box center [240, 214] width 34 height 10
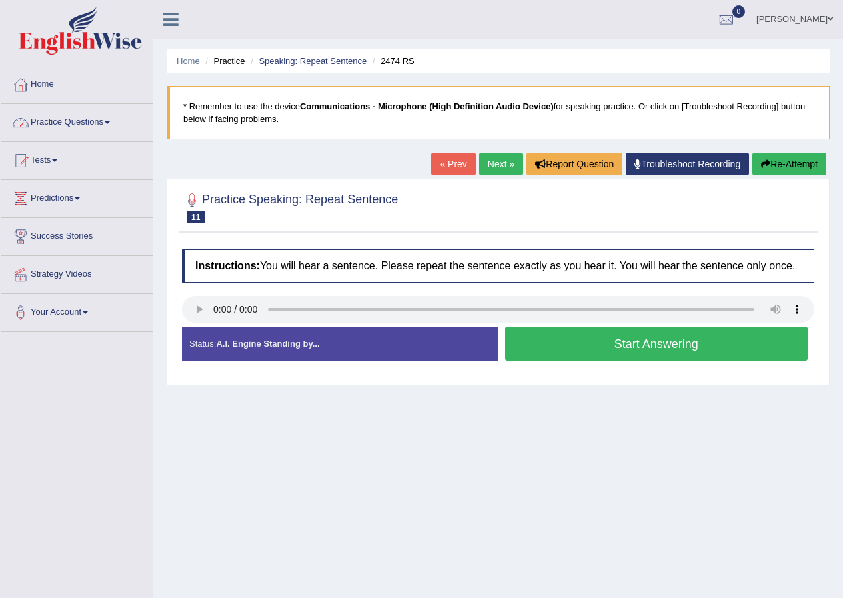
click at [65, 124] on link "Practice Questions" at bounding box center [77, 120] width 152 height 33
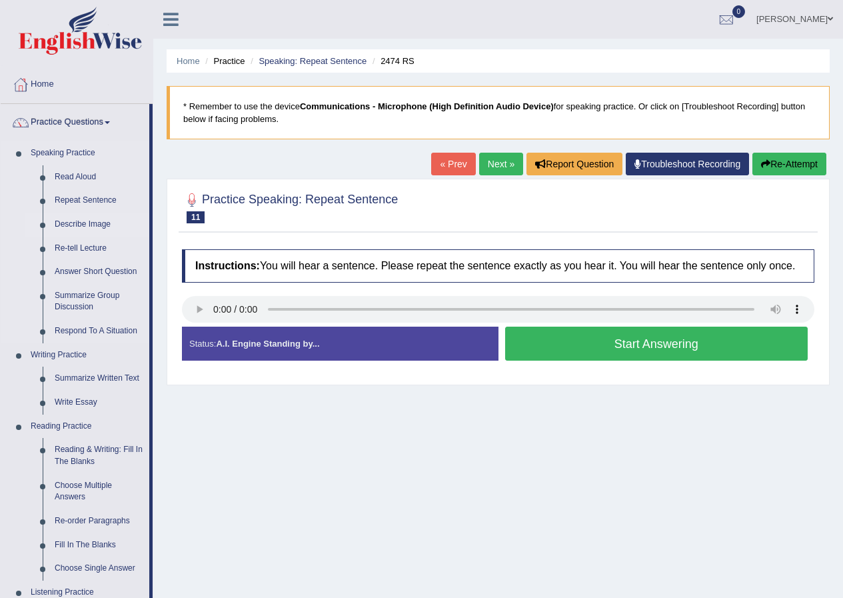
click at [90, 225] on link "Describe Image" at bounding box center [99, 225] width 101 height 24
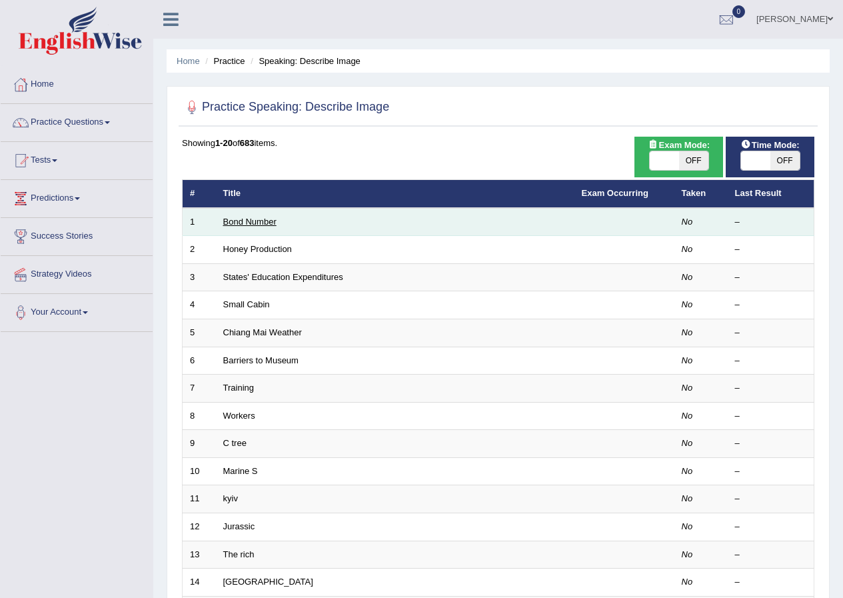
click at [259, 219] on link "Bond Number" at bounding box center [249, 222] width 53 height 10
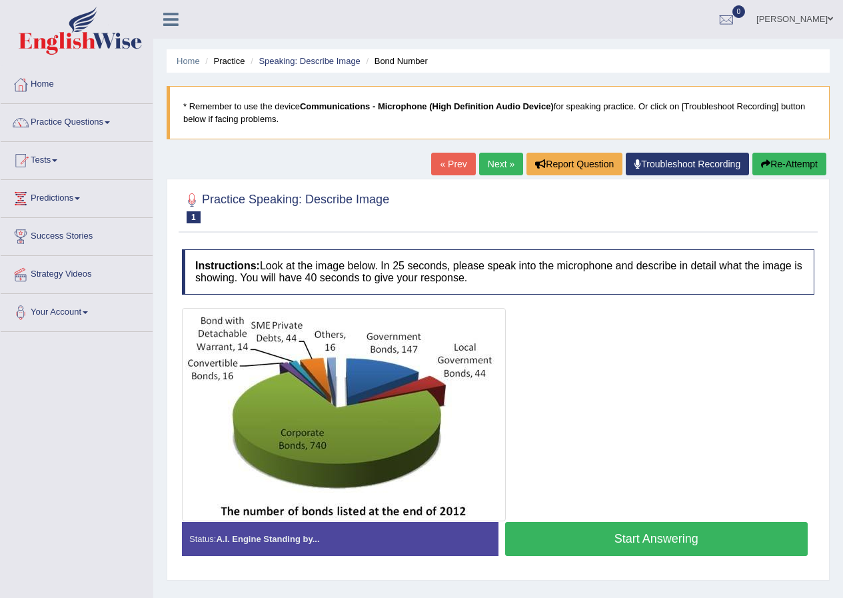
click at [491, 155] on link "Next »" at bounding box center [501, 164] width 44 height 23
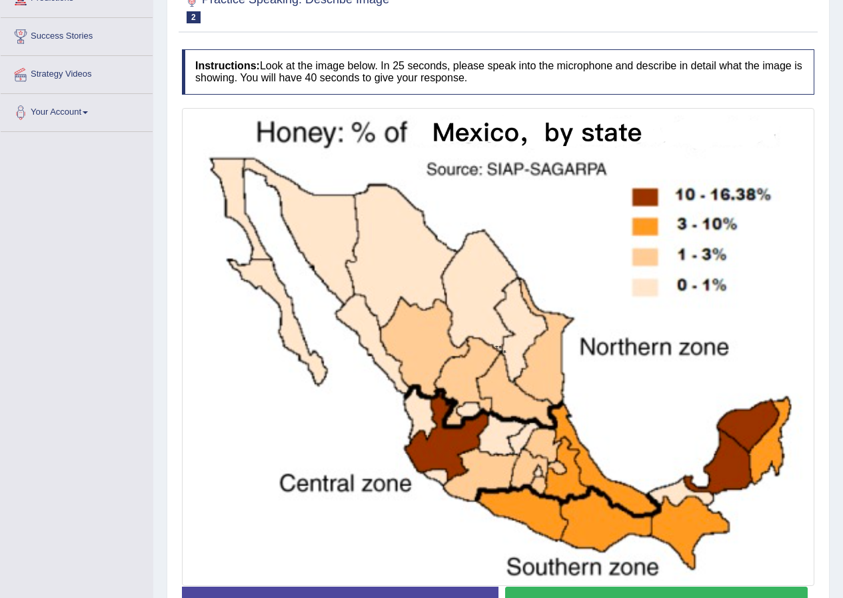
scroll to position [67, 0]
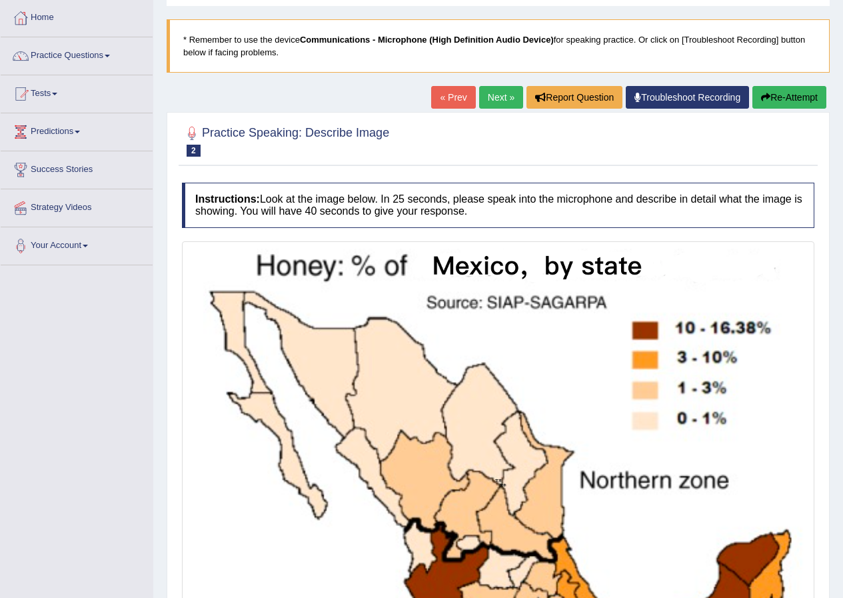
click at [491, 101] on link "Next »" at bounding box center [501, 97] width 44 height 23
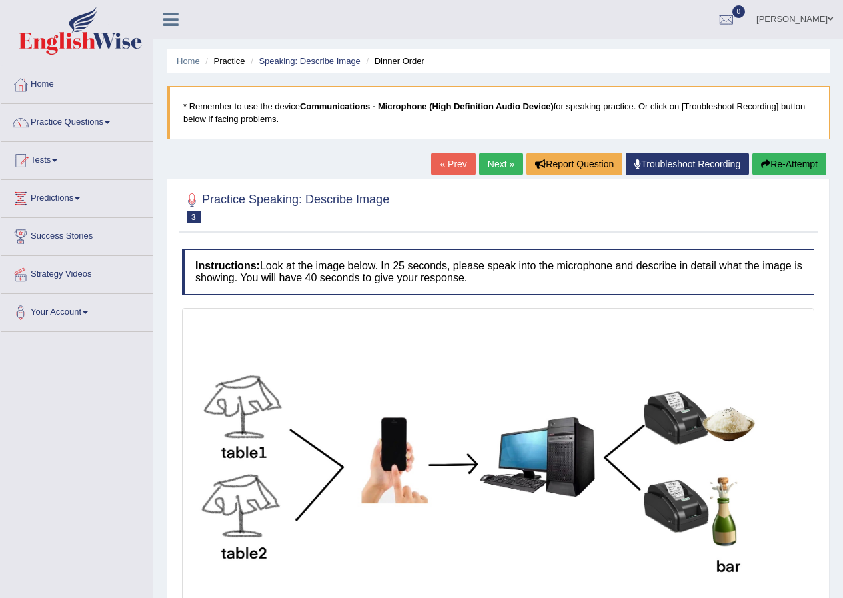
scroll to position [67, 0]
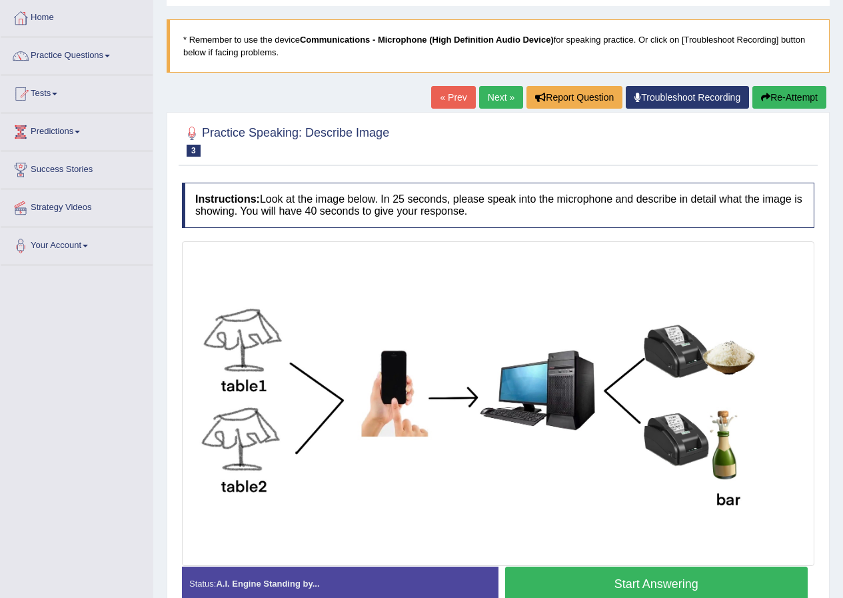
click at [502, 95] on link "Next »" at bounding box center [501, 97] width 44 height 23
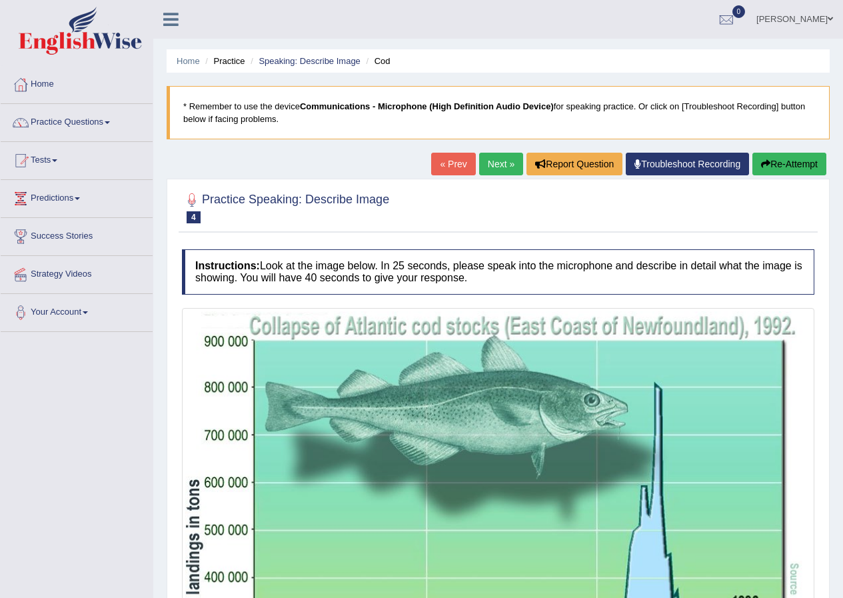
click at [449, 168] on link "« Prev" at bounding box center [453, 164] width 44 height 23
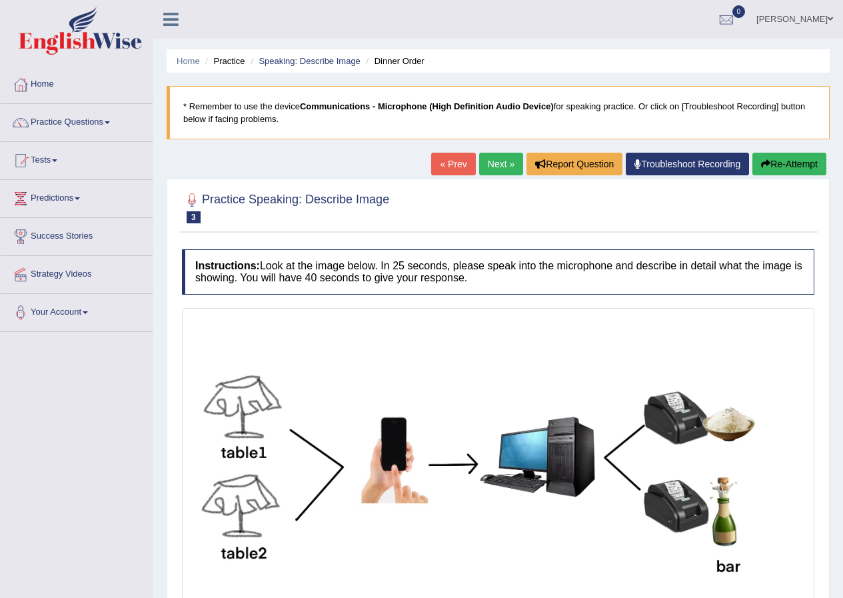
drag, startPoint x: 0, startPoint y: 0, endPoint x: 449, endPoint y: 168, distance: 479.0
click at [449, 168] on link "« Prev" at bounding box center [453, 164] width 44 height 23
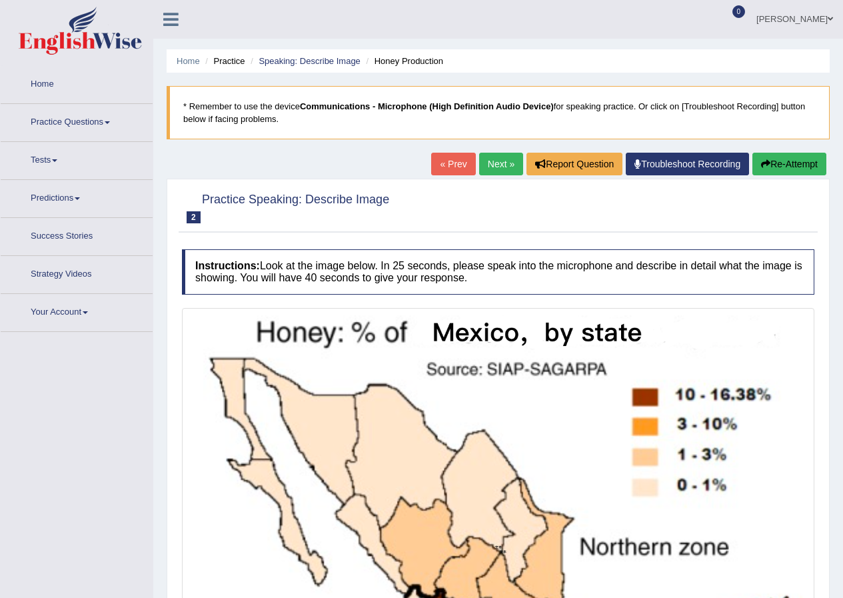
click at [449, 168] on link "« Prev" at bounding box center [453, 164] width 44 height 23
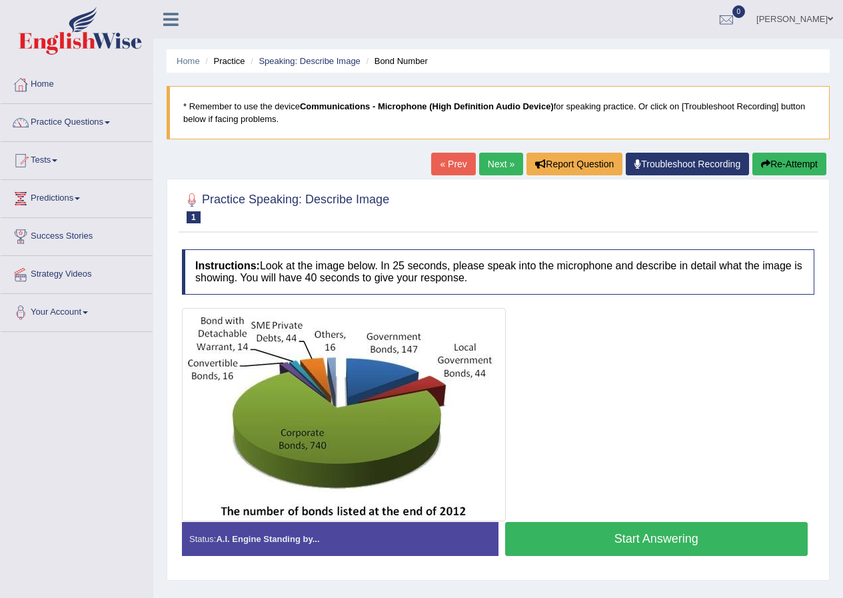
click at [652, 546] on button "Start Answering" at bounding box center [656, 539] width 303 height 34
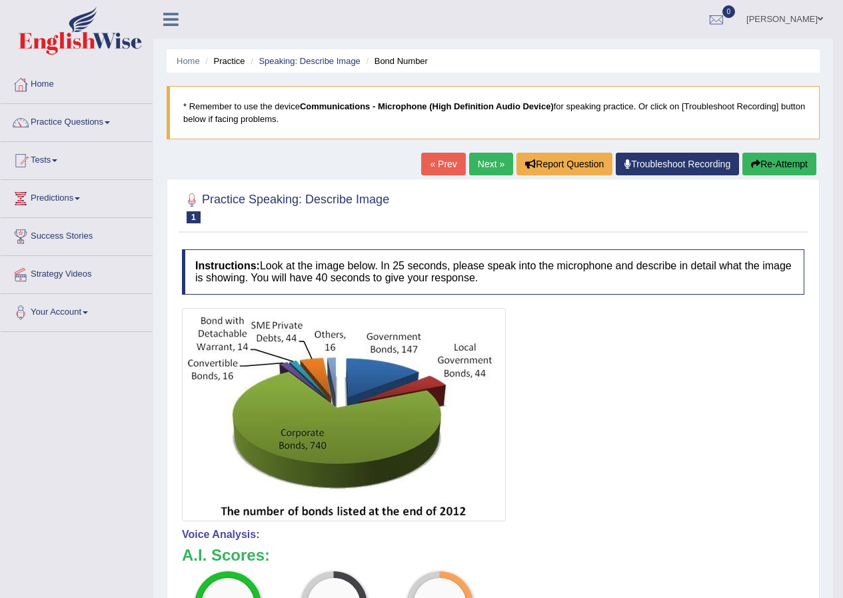
click at [481, 166] on link "Next »" at bounding box center [491, 164] width 44 height 23
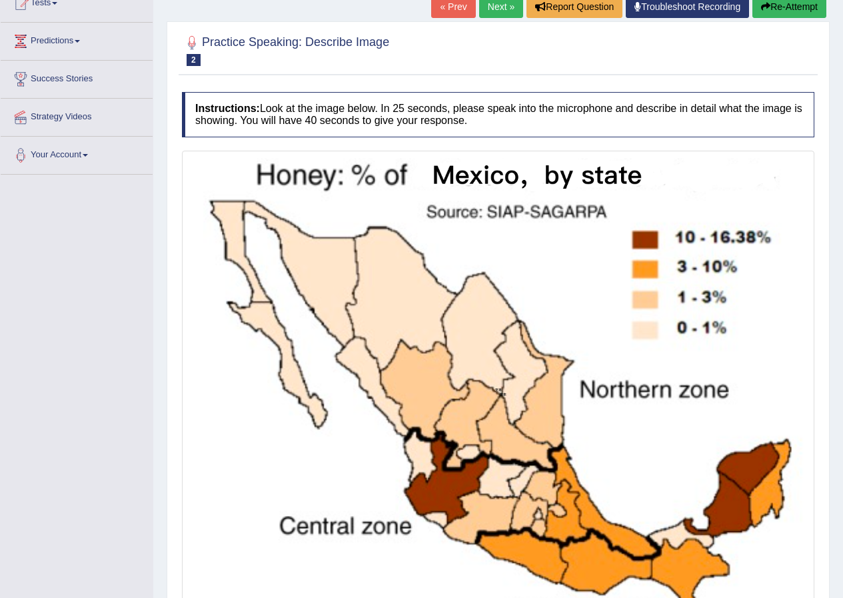
scroll to position [91, 0]
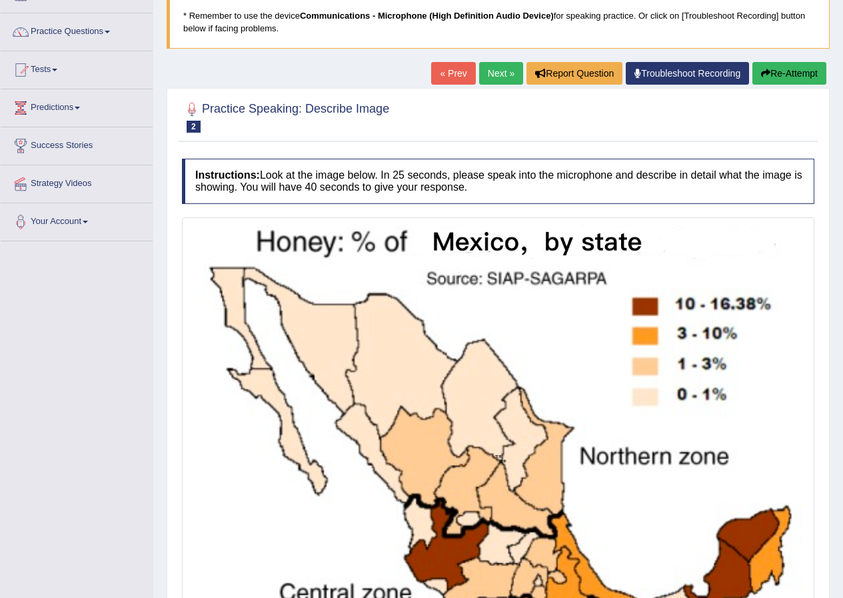
click at [493, 71] on link "Next »" at bounding box center [501, 73] width 44 height 23
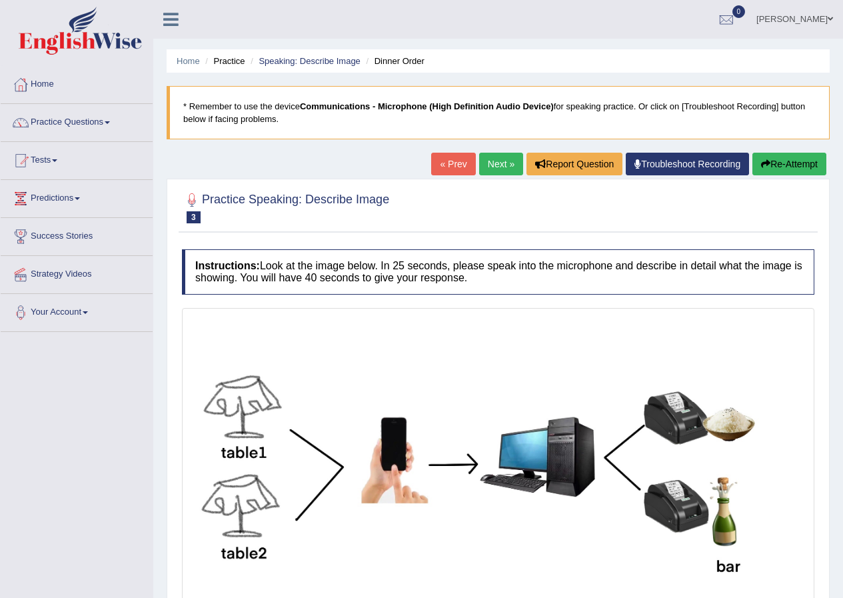
click at [495, 169] on link "Next »" at bounding box center [501, 164] width 44 height 23
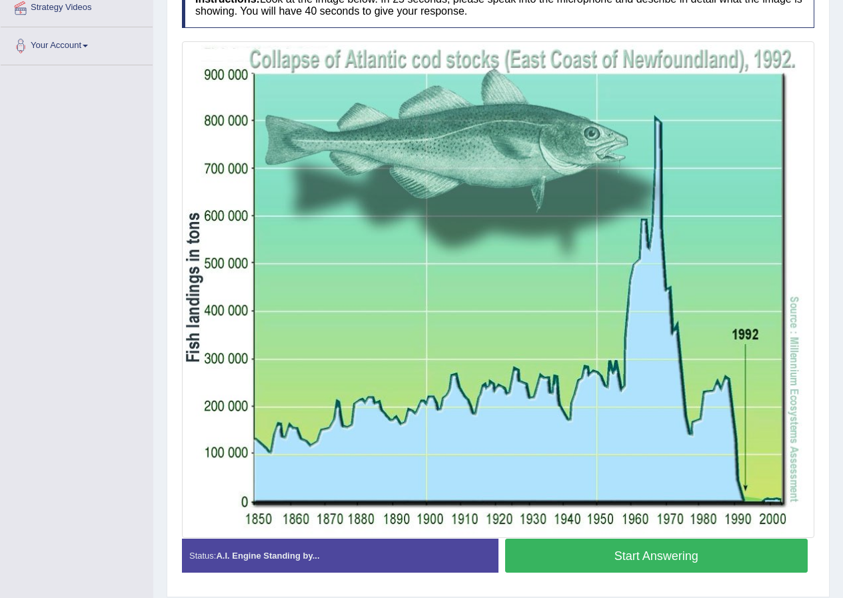
scroll to position [133, 0]
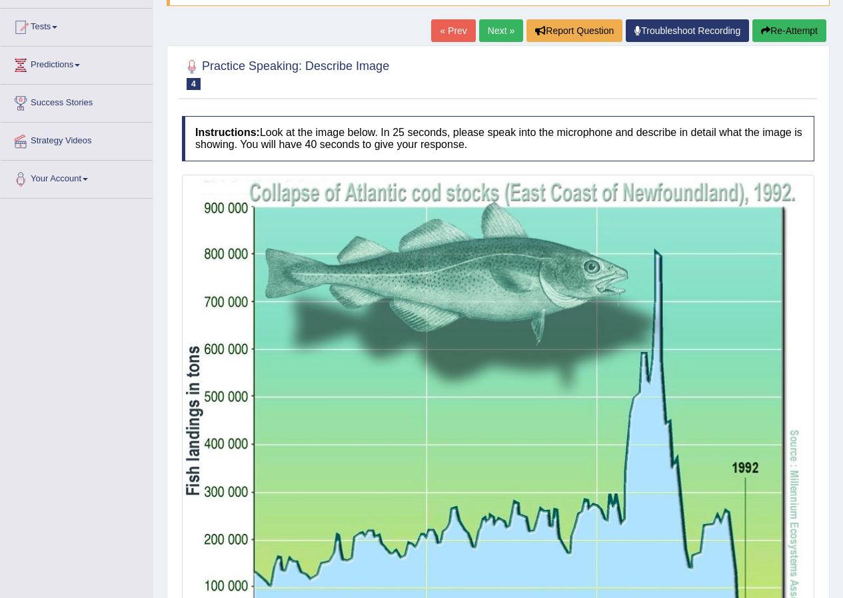
click at [489, 29] on link "Next »" at bounding box center [501, 30] width 44 height 23
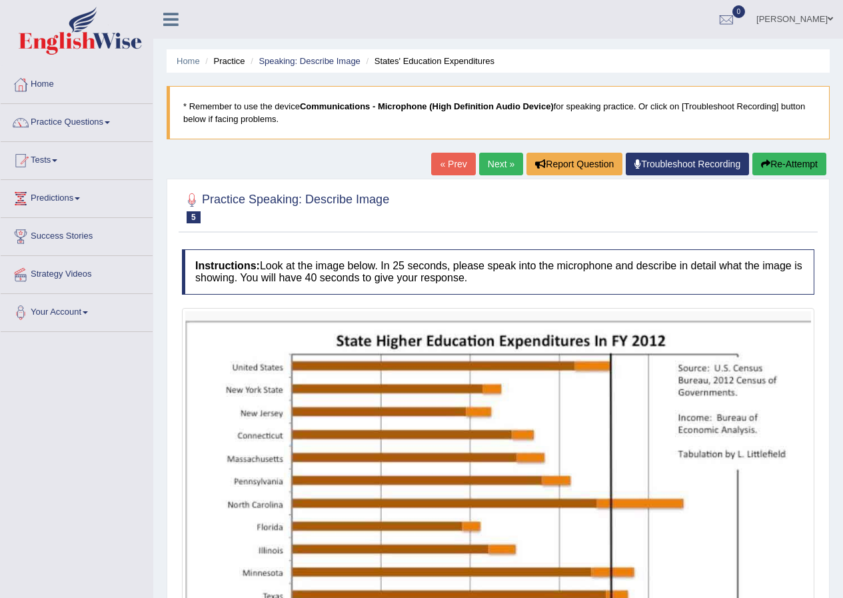
click at [452, 160] on link "« Prev" at bounding box center [453, 164] width 44 height 23
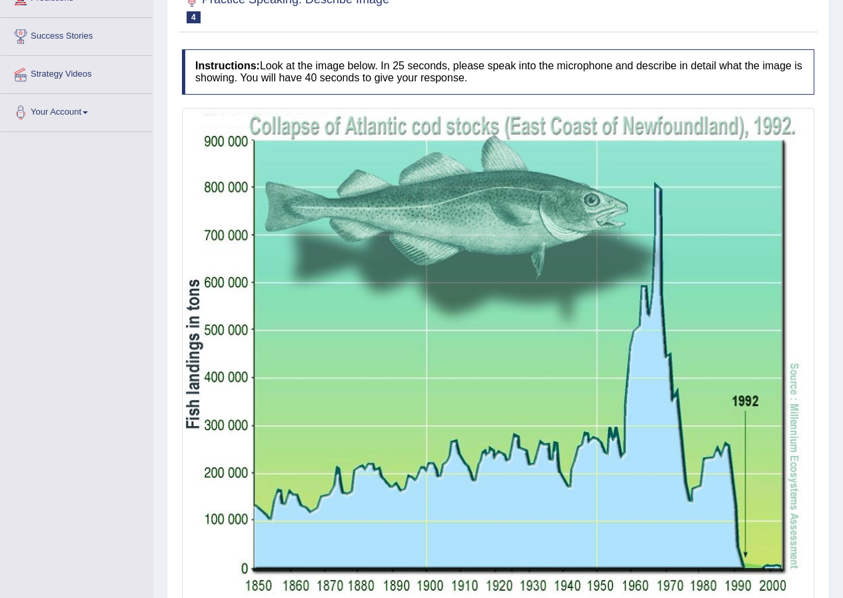
scroll to position [267, 0]
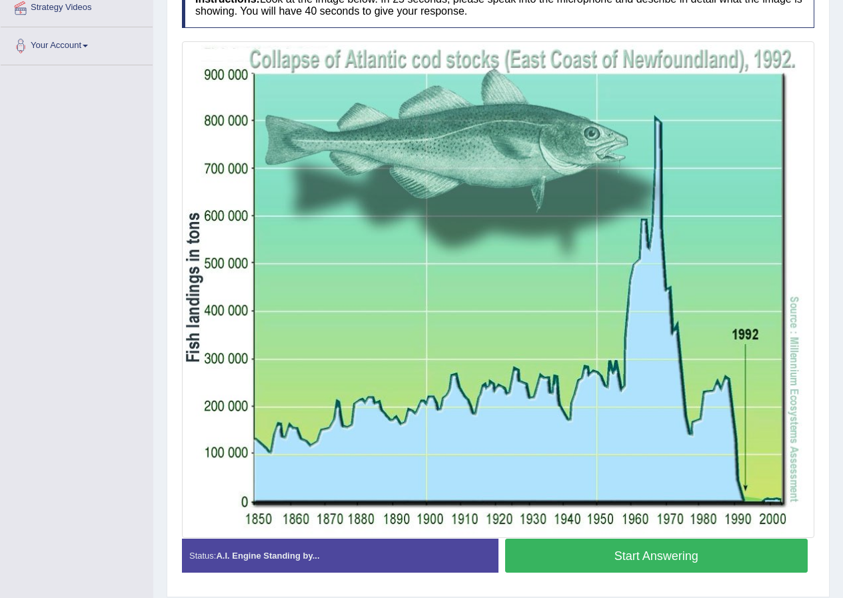
click at [637, 557] on button "Start Answering" at bounding box center [656, 556] width 303 height 34
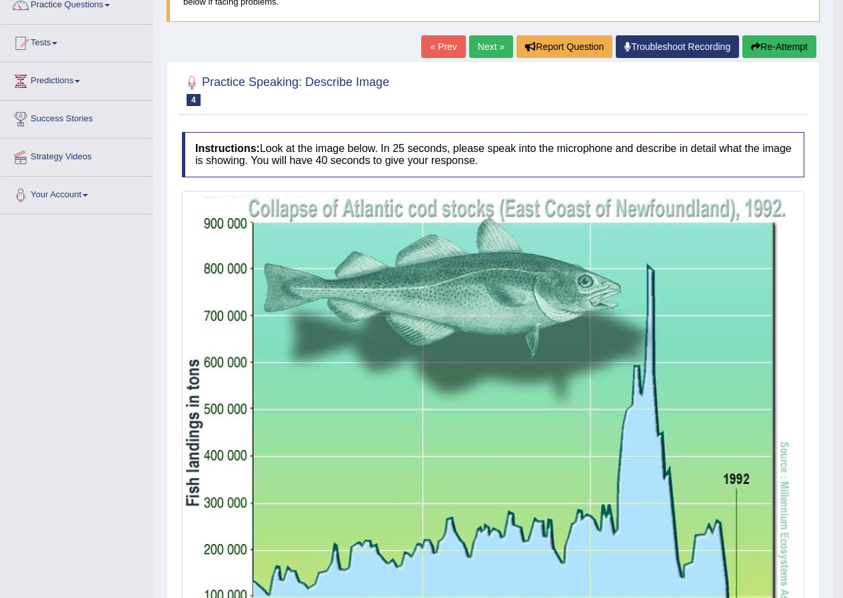
scroll to position [0, 0]
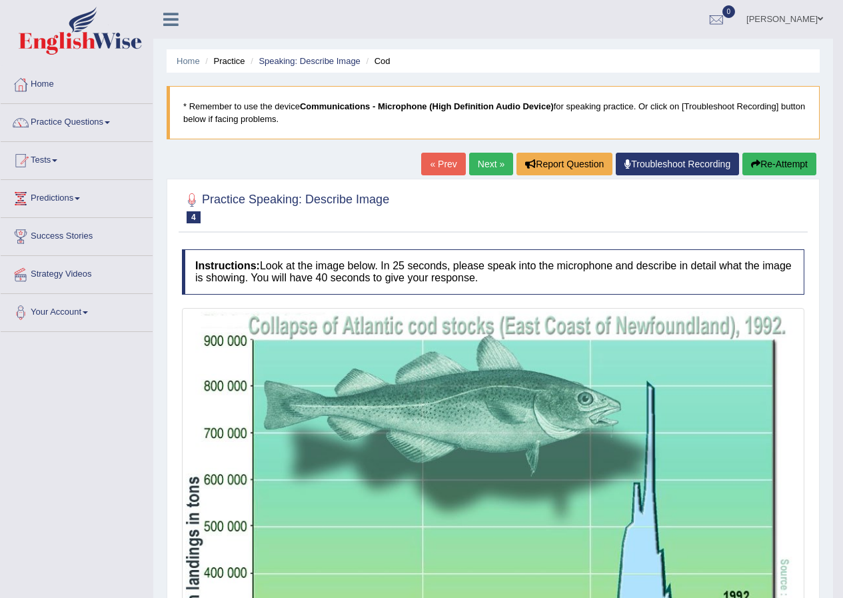
click at [487, 169] on link "Next »" at bounding box center [491, 164] width 44 height 23
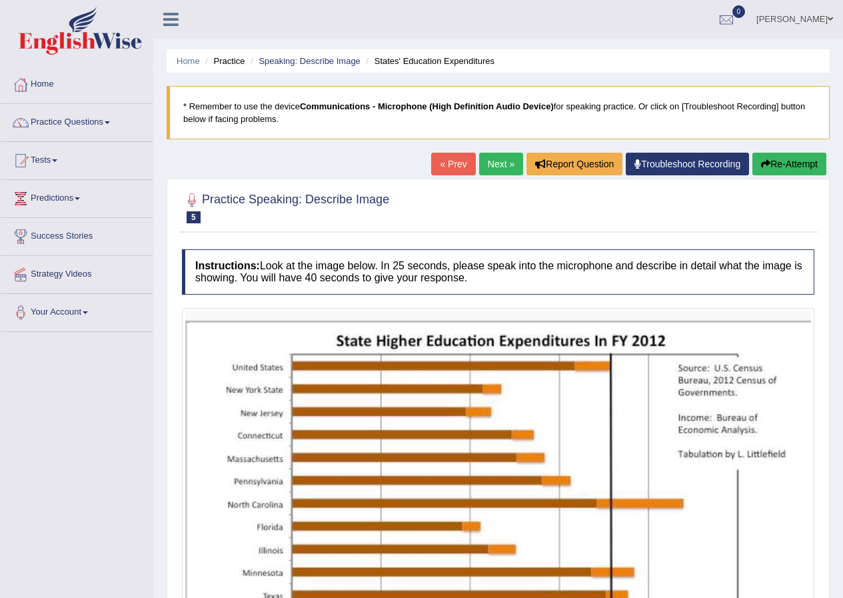
click at [450, 171] on link "« Prev" at bounding box center [453, 164] width 44 height 23
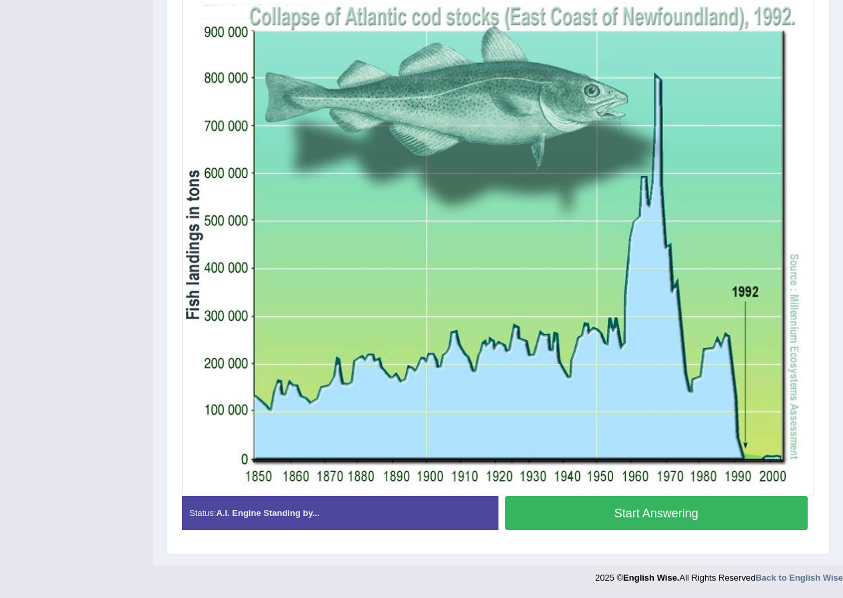
scroll to position [19, 0]
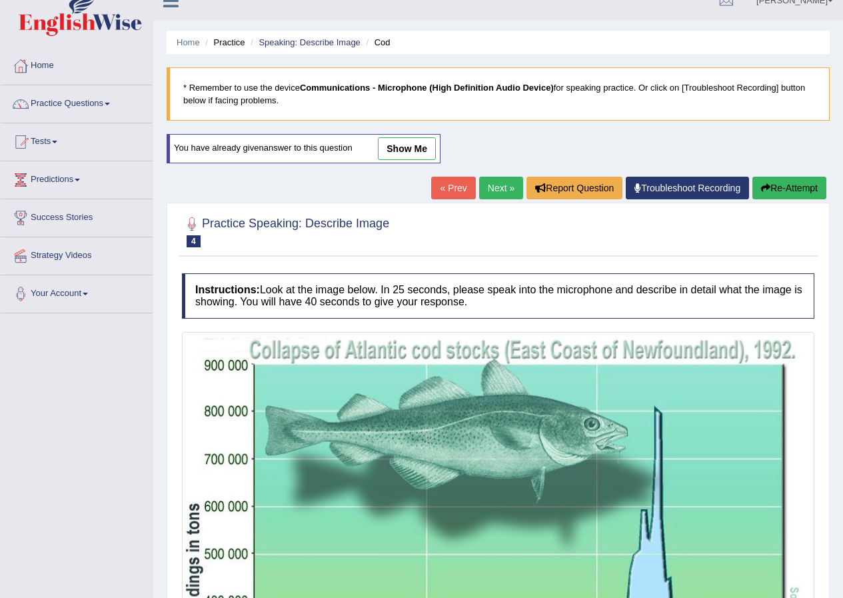
click at [394, 149] on link "show me" at bounding box center [407, 148] width 58 height 23
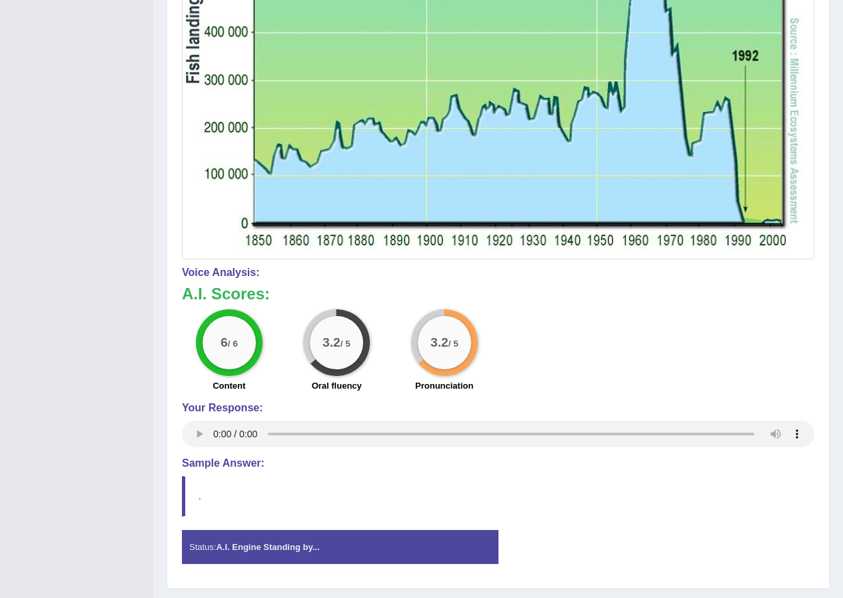
scroll to position [586, 0]
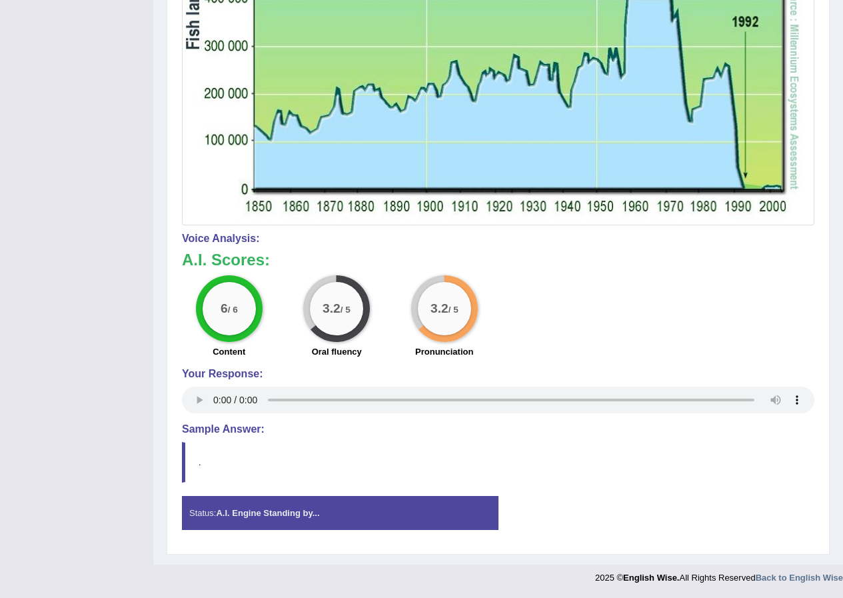
click at [203, 428] on h4 "Sample Answer:" at bounding box center [498, 429] width 632 height 12
click at [306, 509] on strong "A.I. Engine Standing by..." at bounding box center [267, 513] width 103 height 10
click at [183, 471] on blockquote "." at bounding box center [498, 462] width 632 height 41
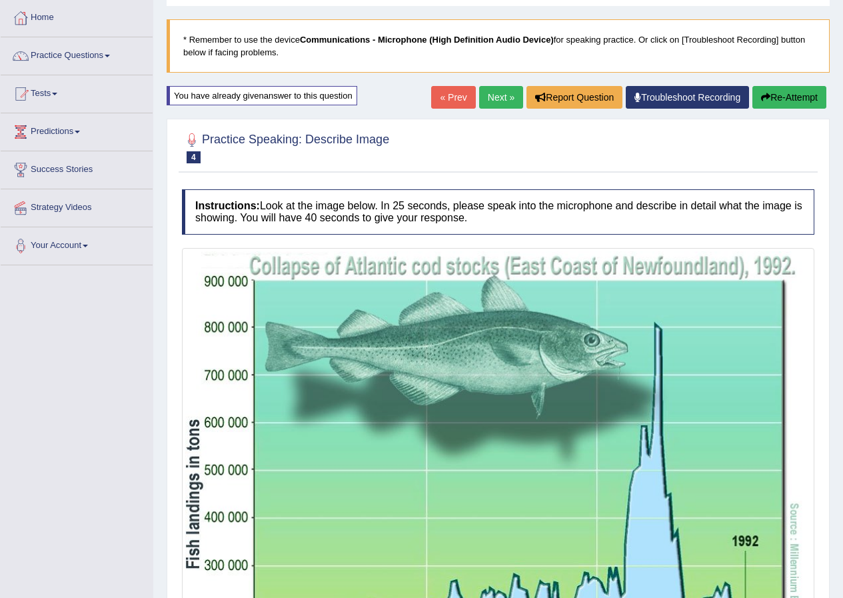
scroll to position [0, 0]
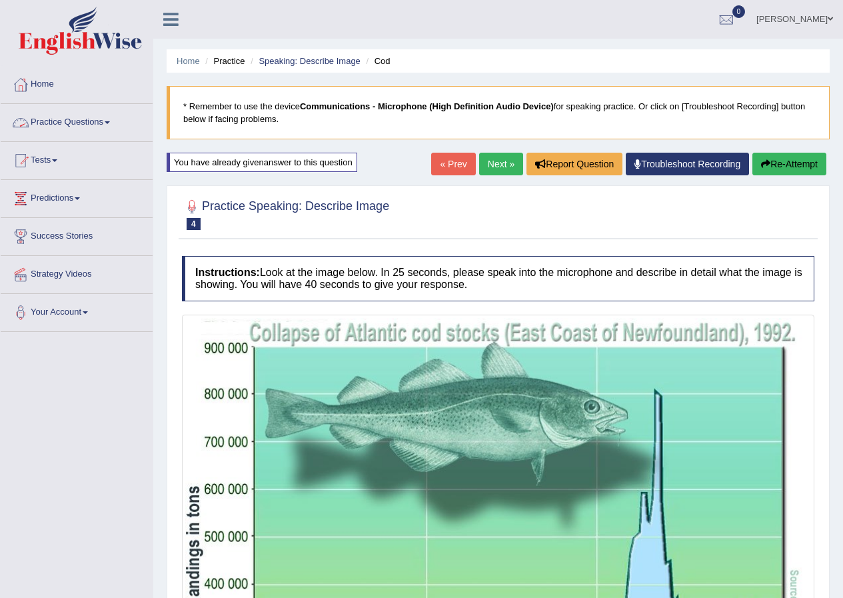
click at [67, 122] on link "Practice Questions" at bounding box center [77, 120] width 152 height 33
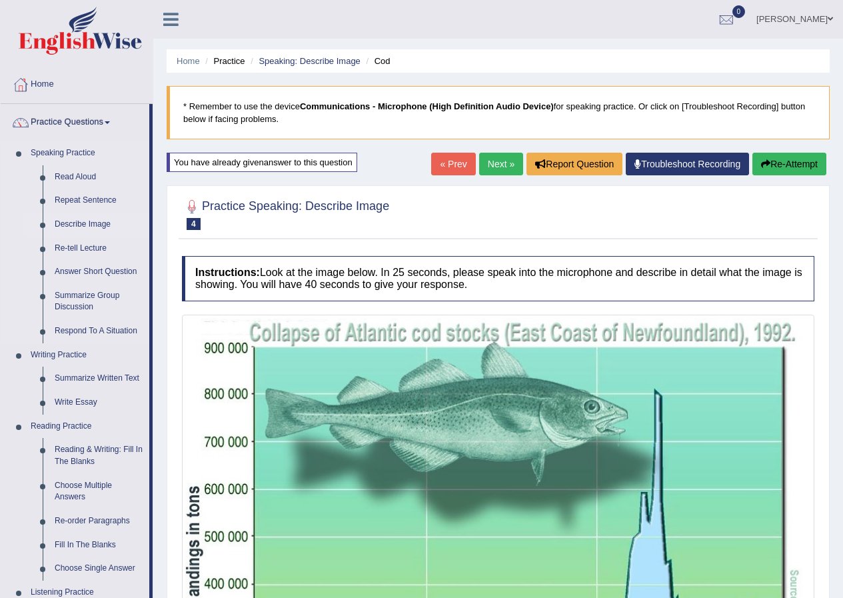
click at [92, 223] on link "Describe Image" at bounding box center [99, 225] width 101 height 24
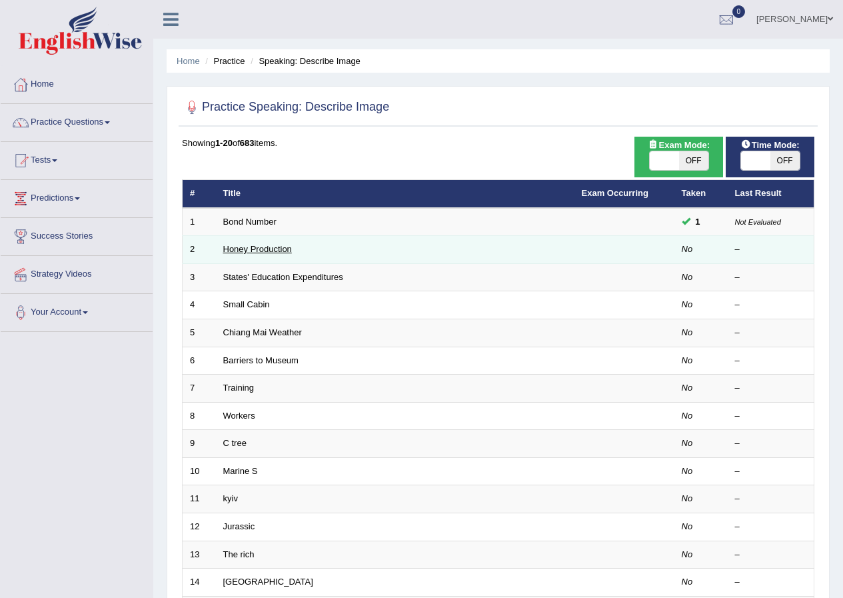
click at [264, 246] on link "Honey Production" at bounding box center [257, 249] width 69 height 10
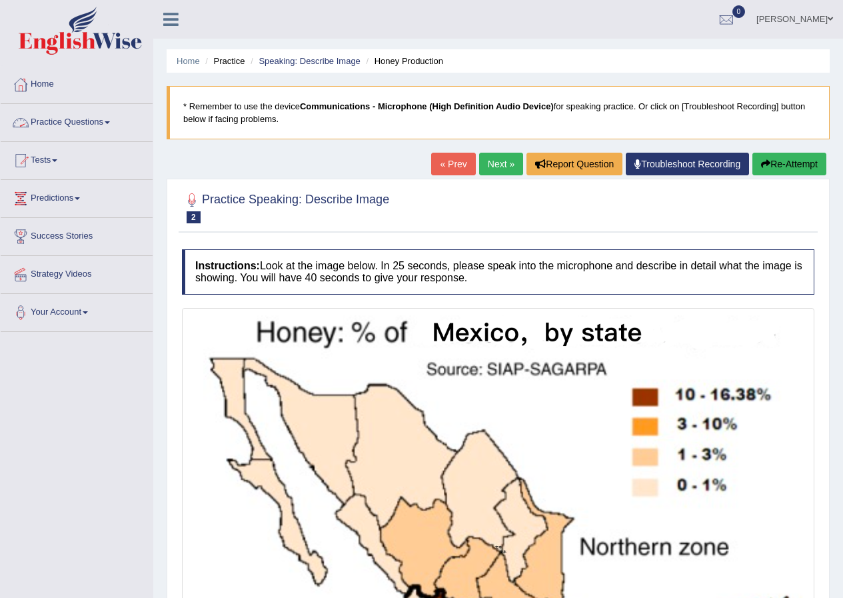
click at [45, 123] on link "Practice Questions" at bounding box center [77, 120] width 152 height 33
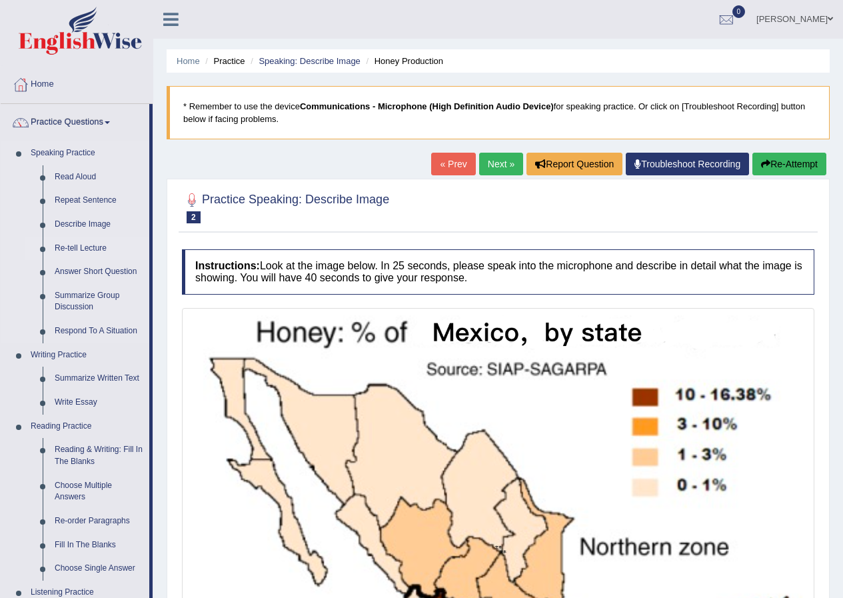
click at [61, 250] on link "Re-tell Lecture" at bounding box center [99, 249] width 101 height 24
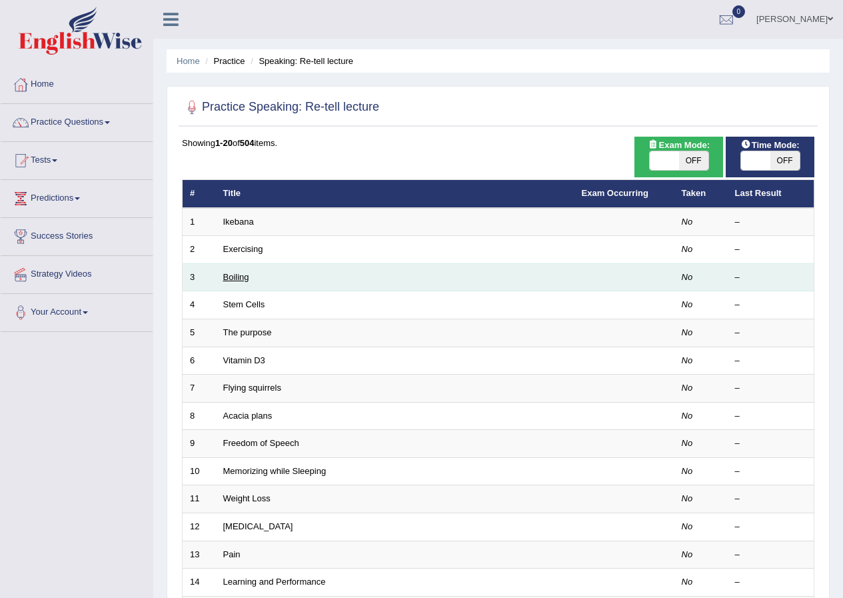
click at [241, 278] on link "Boiling" at bounding box center [236, 277] width 26 height 10
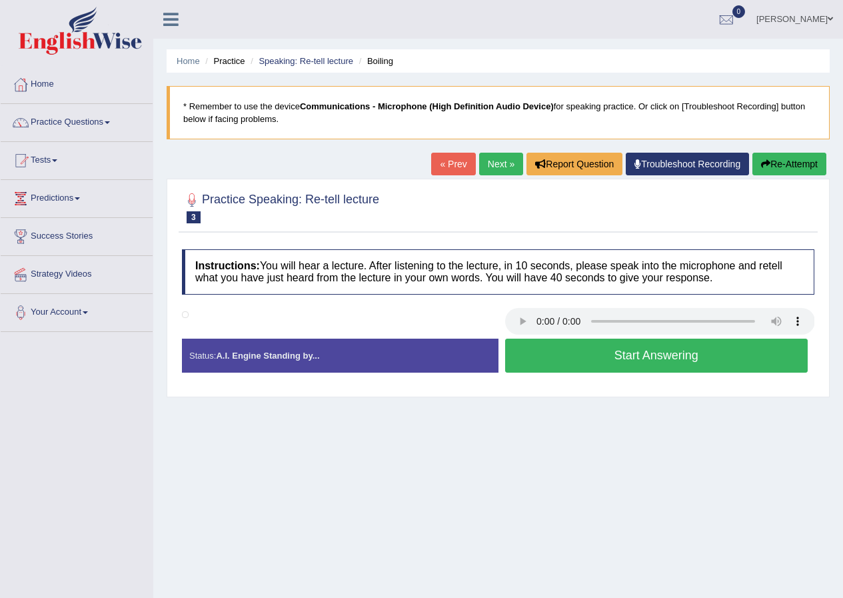
click at [449, 161] on link "« Prev" at bounding box center [453, 164] width 44 height 23
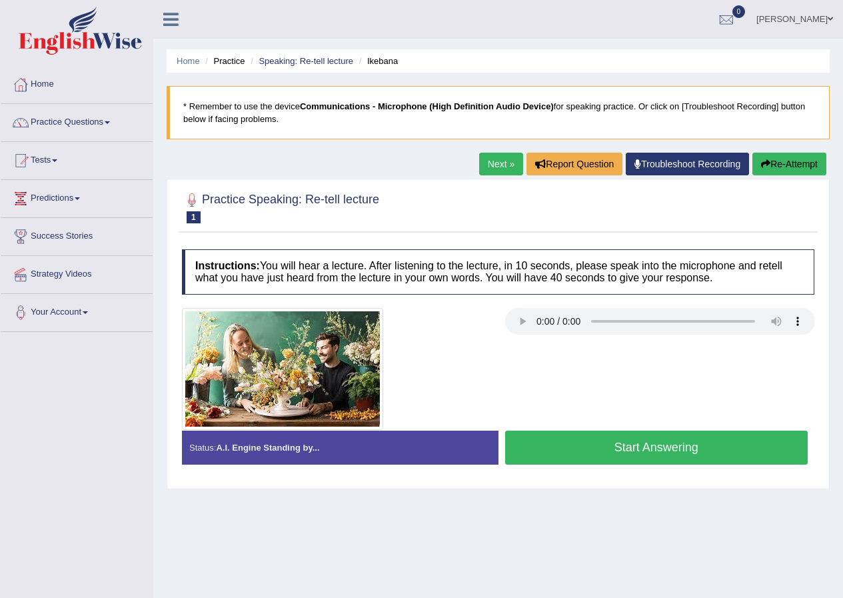
click at [595, 448] on button "Start Answering" at bounding box center [656, 448] width 303 height 34
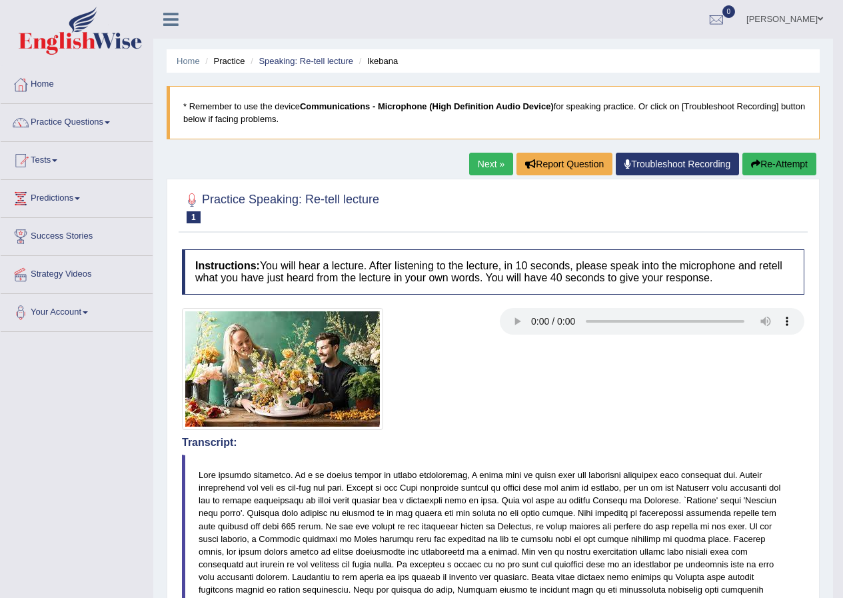
click at [483, 164] on link "Next »" at bounding box center [491, 164] width 44 height 23
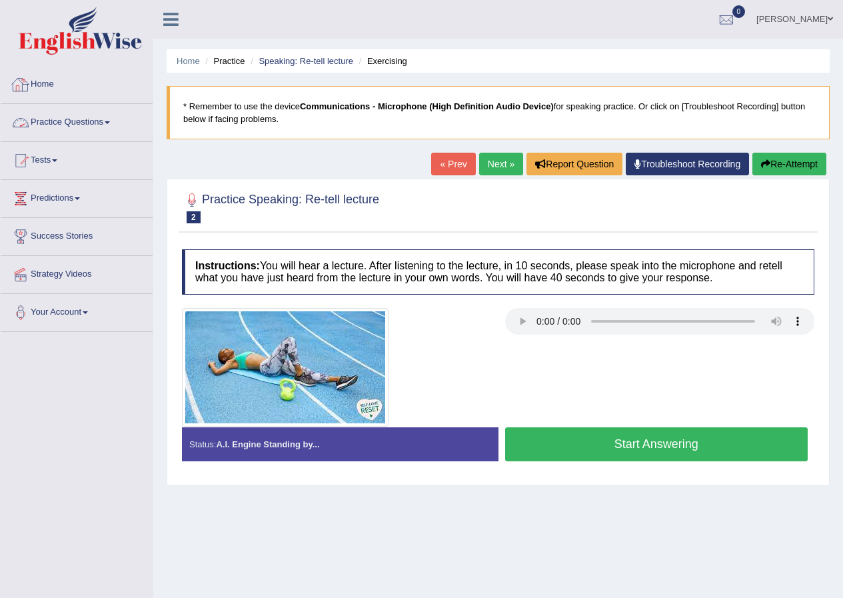
click at [68, 117] on link "Practice Questions" at bounding box center [77, 120] width 152 height 33
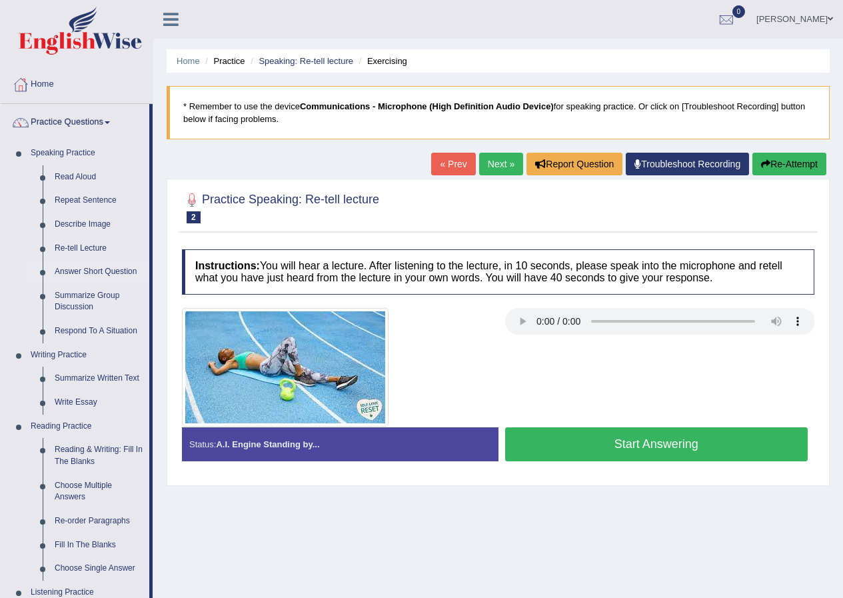
click at [71, 273] on link "Answer Short Question" at bounding box center [99, 272] width 101 height 24
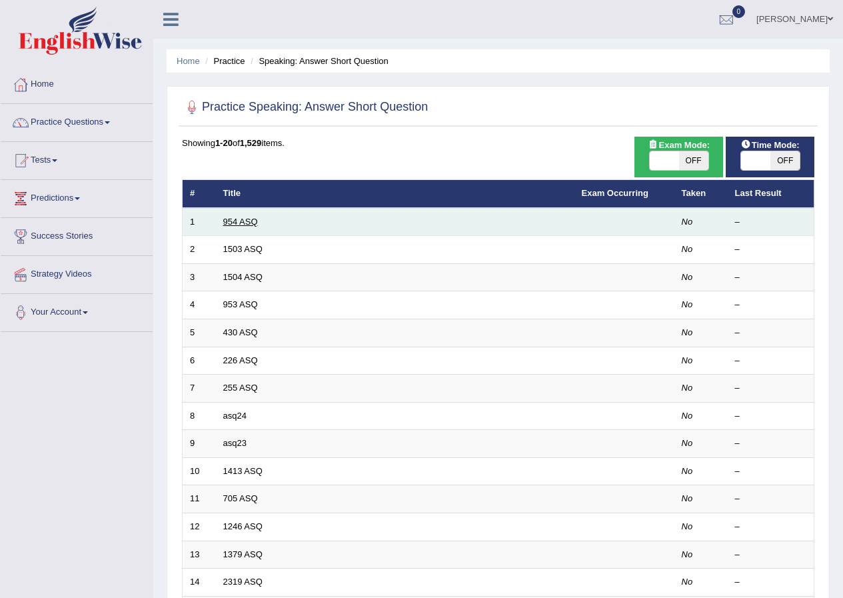
click at [240, 217] on link "954 ASQ" at bounding box center [240, 222] width 35 height 10
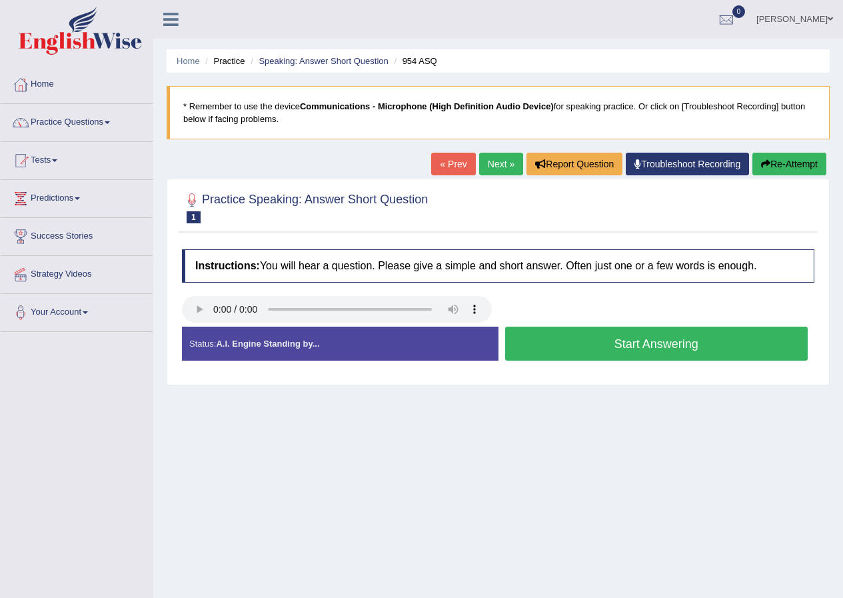
click at [582, 349] on button "Start Answering" at bounding box center [656, 344] width 303 height 34
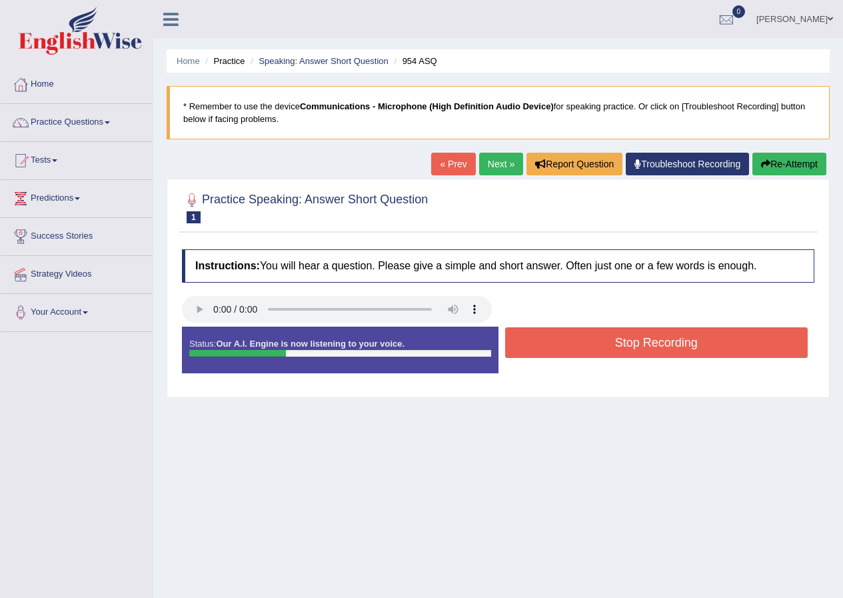
click at [582, 349] on button "Stop Recording" at bounding box center [656, 342] width 303 height 31
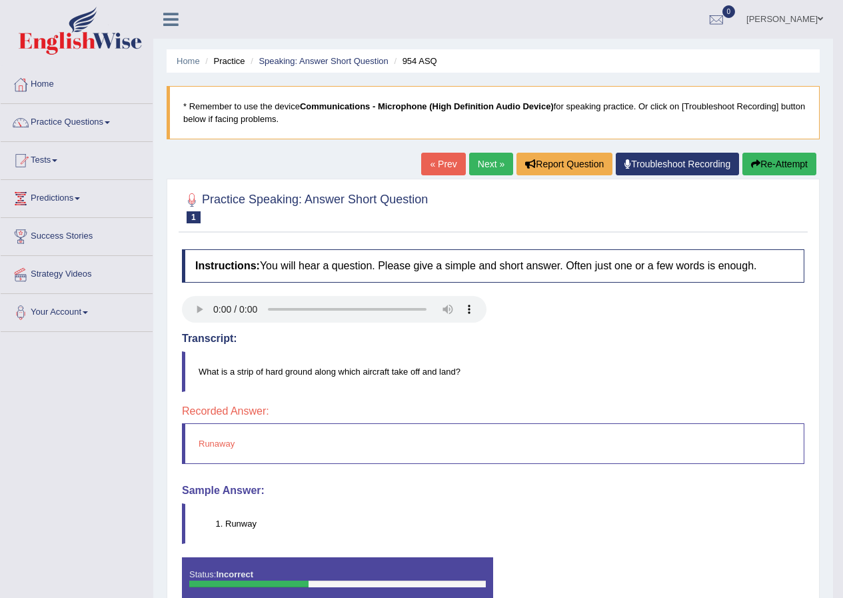
scroll to position [102, 0]
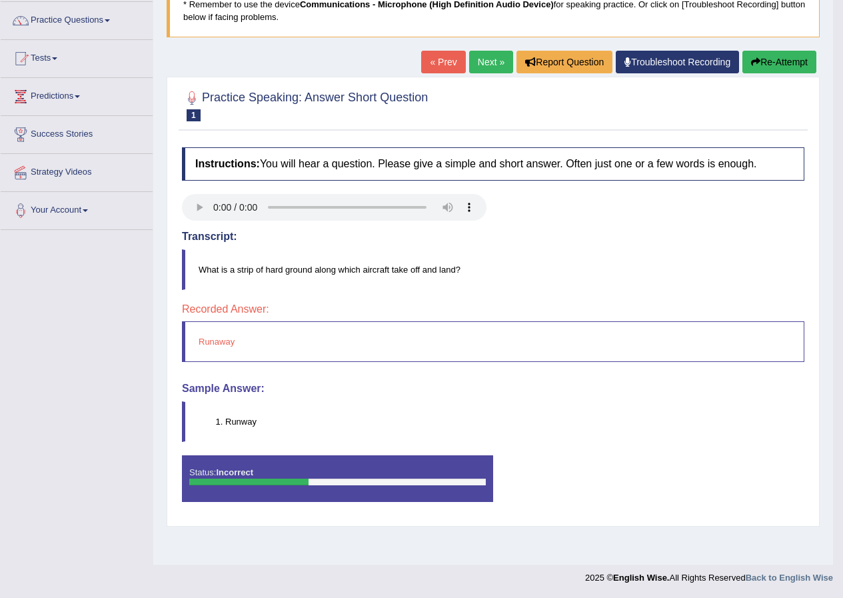
click at [469, 49] on div "Home Practice Speaking: Answer Short Question 954 ASQ * Remember to use the dev…" at bounding box center [493, 231] width 680 height 666
click at [474, 64] on link "Next »" at bounding box center [491, 62] width 44 height 23
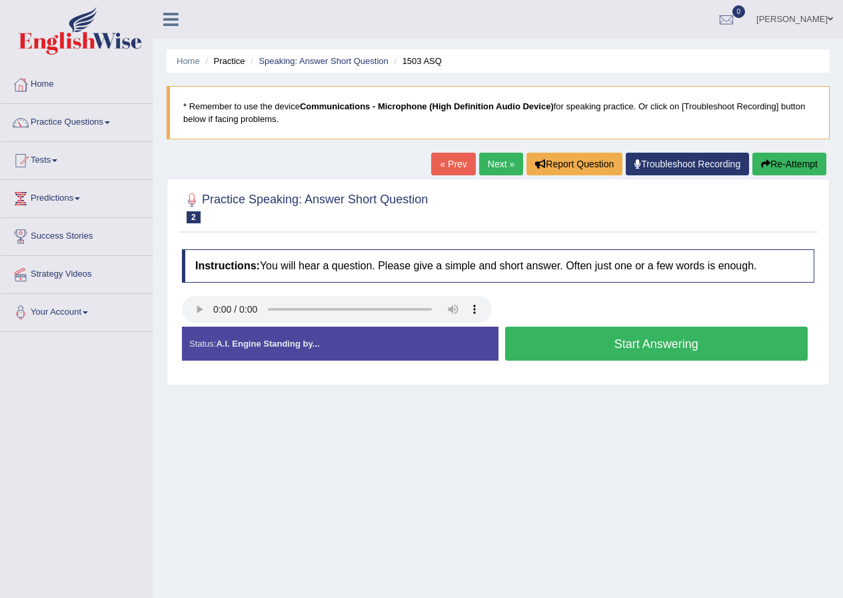
click at [618, 343] on button "Start Answering" at bounding box center [656, 344] width 303 height 34
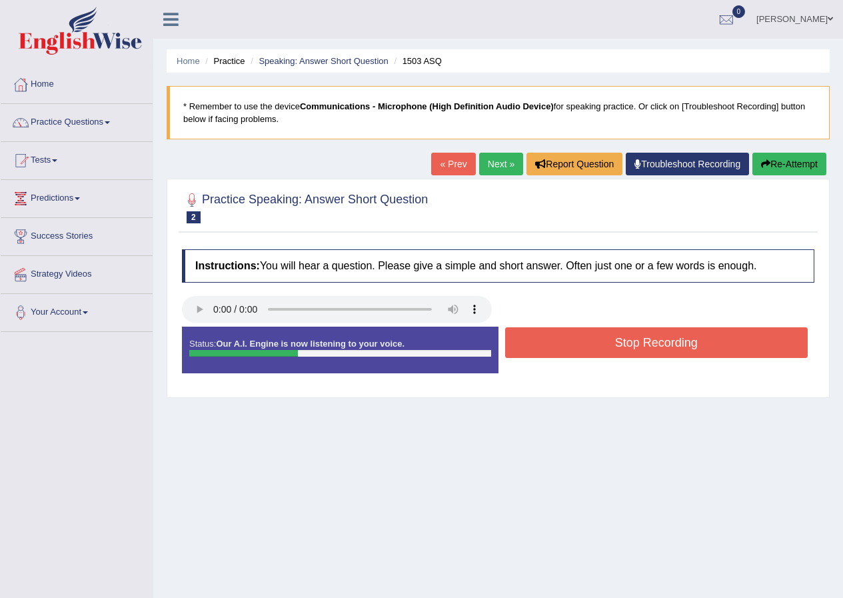
click at [618, 343] on button "Stop Recording" at bounding box center [656, 342] width 303 height 31
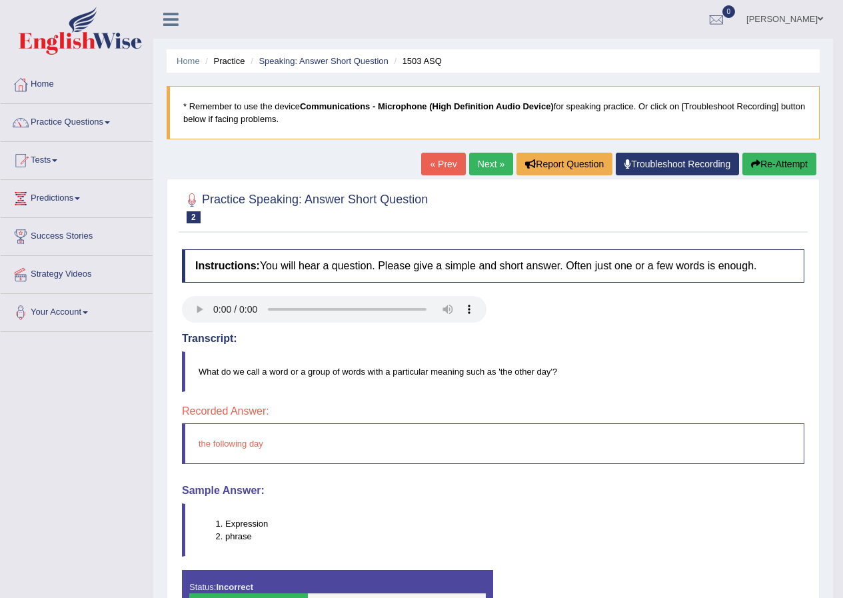
scroll to position [102, 0]
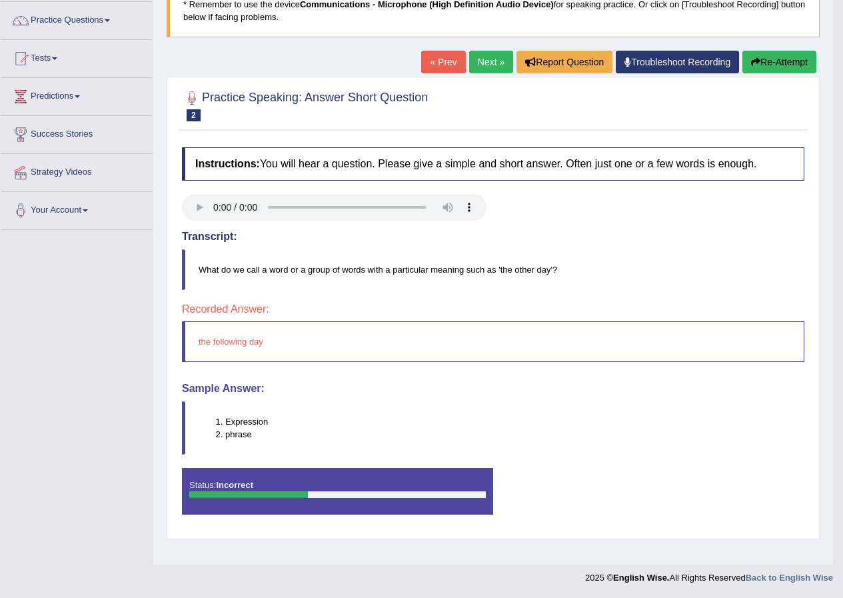
click at [477, 56] on link "Next »" at bounding box center [491, 62] width 44 height 23
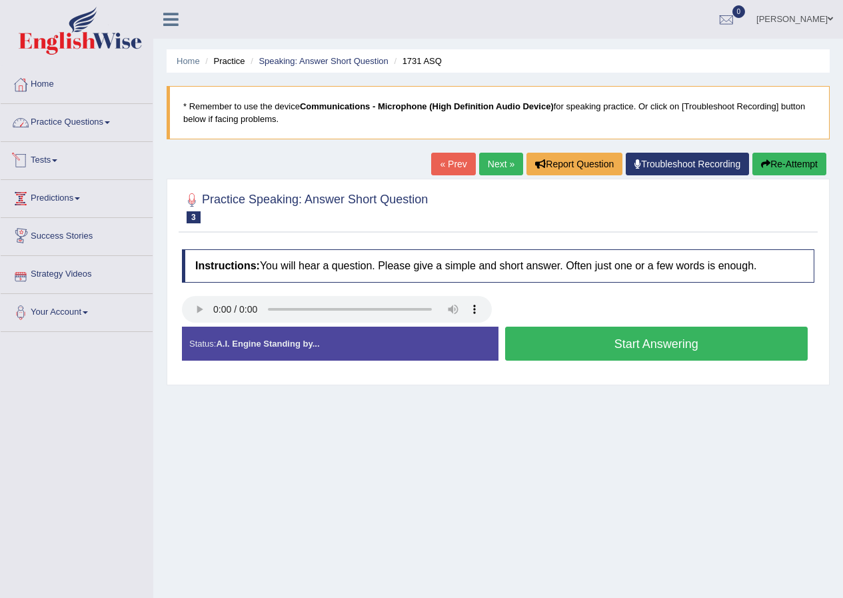
click at [56, 123] on link "Practice Questions" at bounding box center [77, 120] width 152 height 33
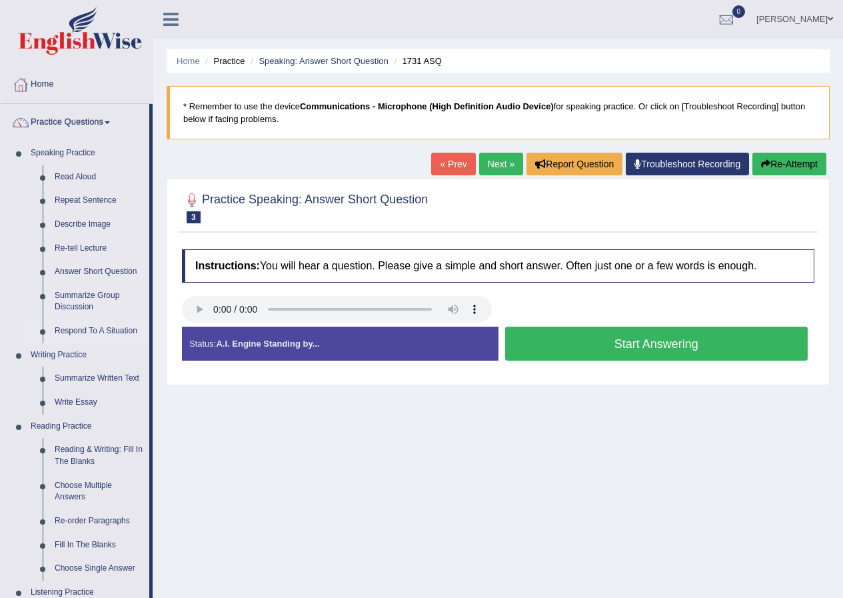
click at [61, 333] on link "Respond To A Situation" at bounding box center [99, 331] width 101 height 24
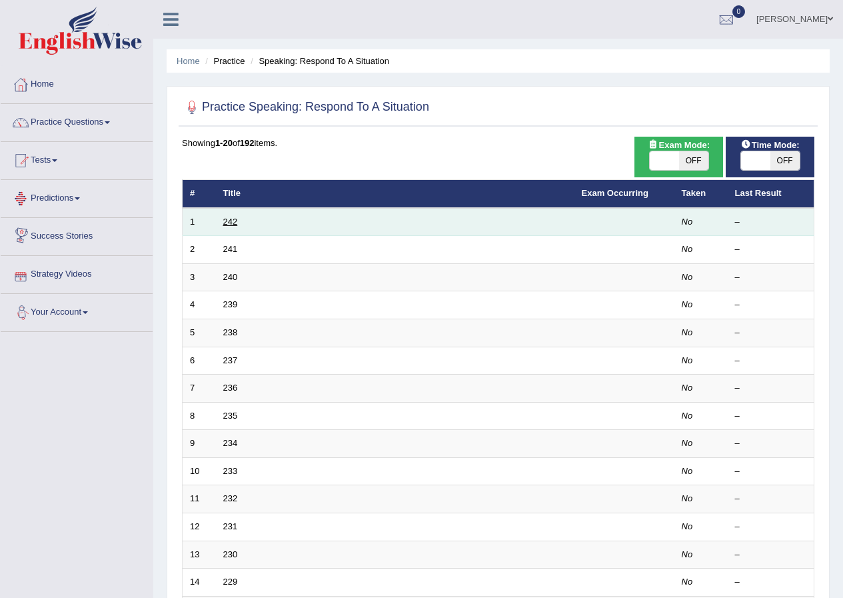
click at [225, 221] on link "242" at bounding box center [230, 222] width 15 height 10
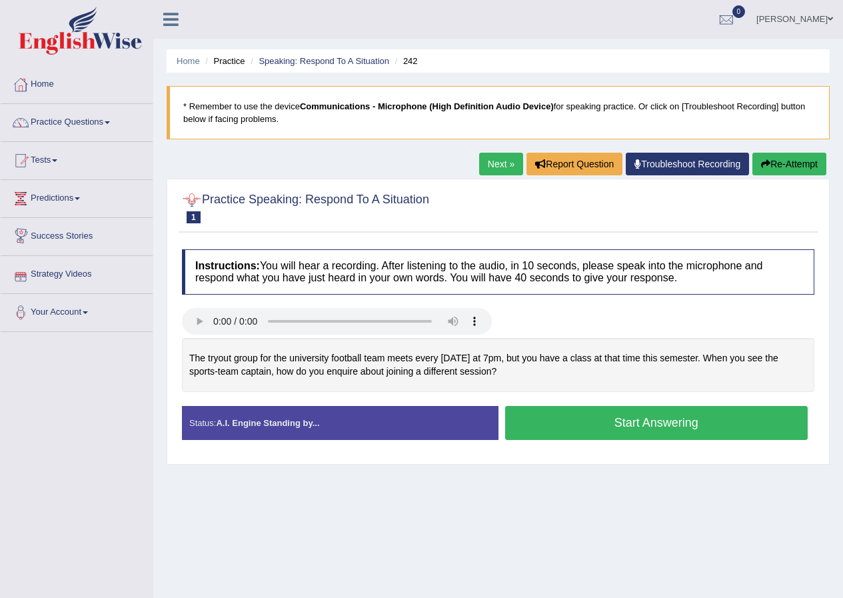
click at [499, 151] on div "Home Practice Speaking: Respond To A Situation 242 * Remember to use the device…" at bounding box center [498, 333] width 690 height 666
click at [487, 163] on link "Next »" at bounding box center [501, 164] width 44 height 23
click at [483, 165] on link "Next »" at bounding box center [501, 164] width 44 height 23
click at [804, 17] on link "Alina Mijar" at bounding box center [794, 17] width 97 height 35
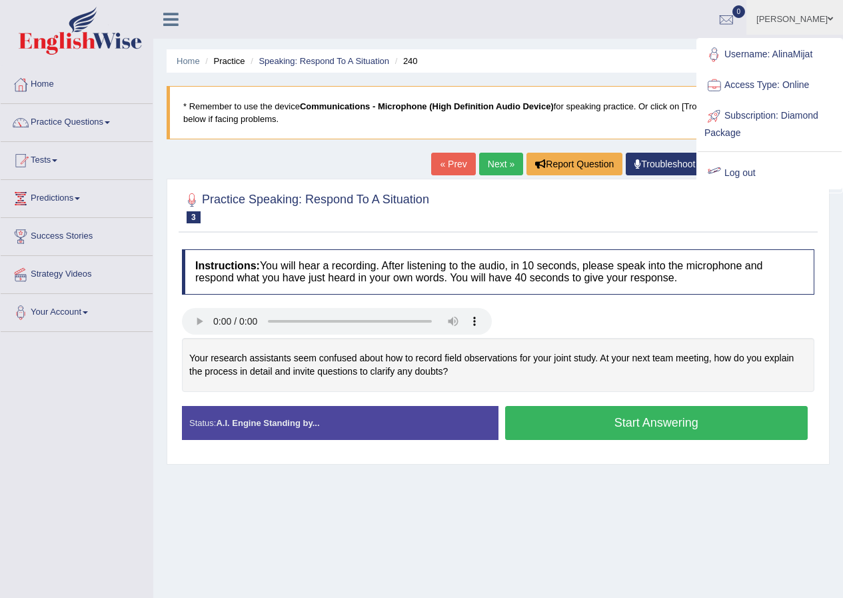
click at [730, 175] on link "Log out" at bounding box center [770, 173] width 144 height 31
